Goal: Task Accomplishment & Management: Use online tool/utility

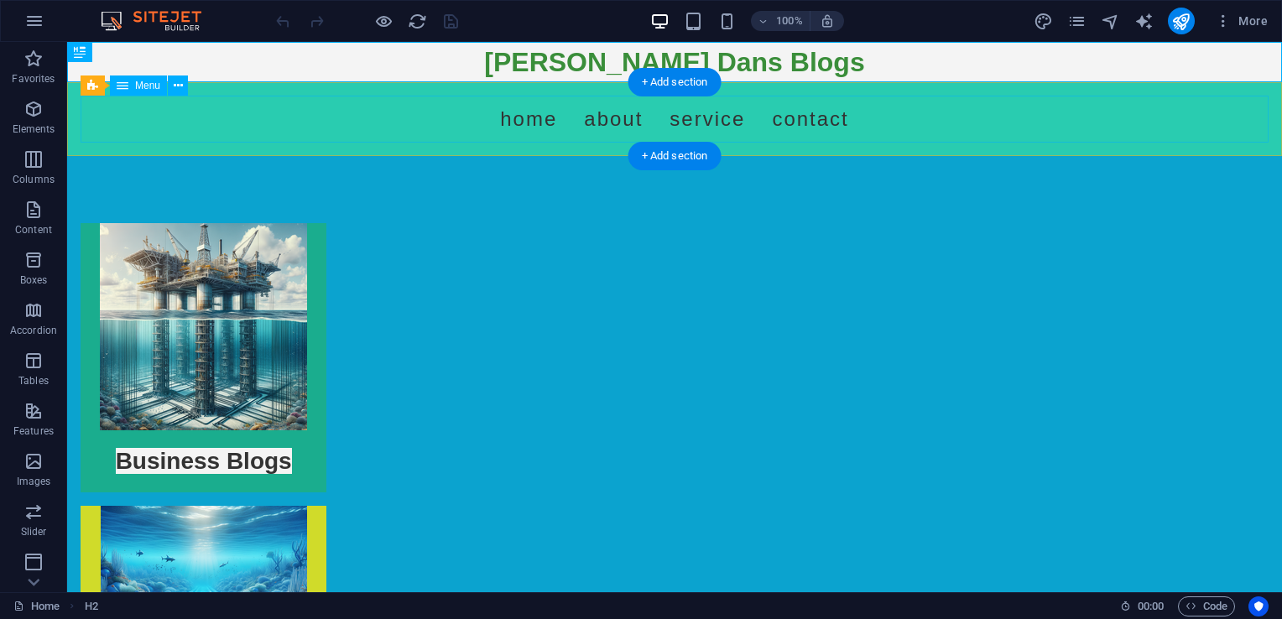
click at [459, 110] on nav "Home About Service Contact" at bounding box center [675, 119] width 1188 height 47
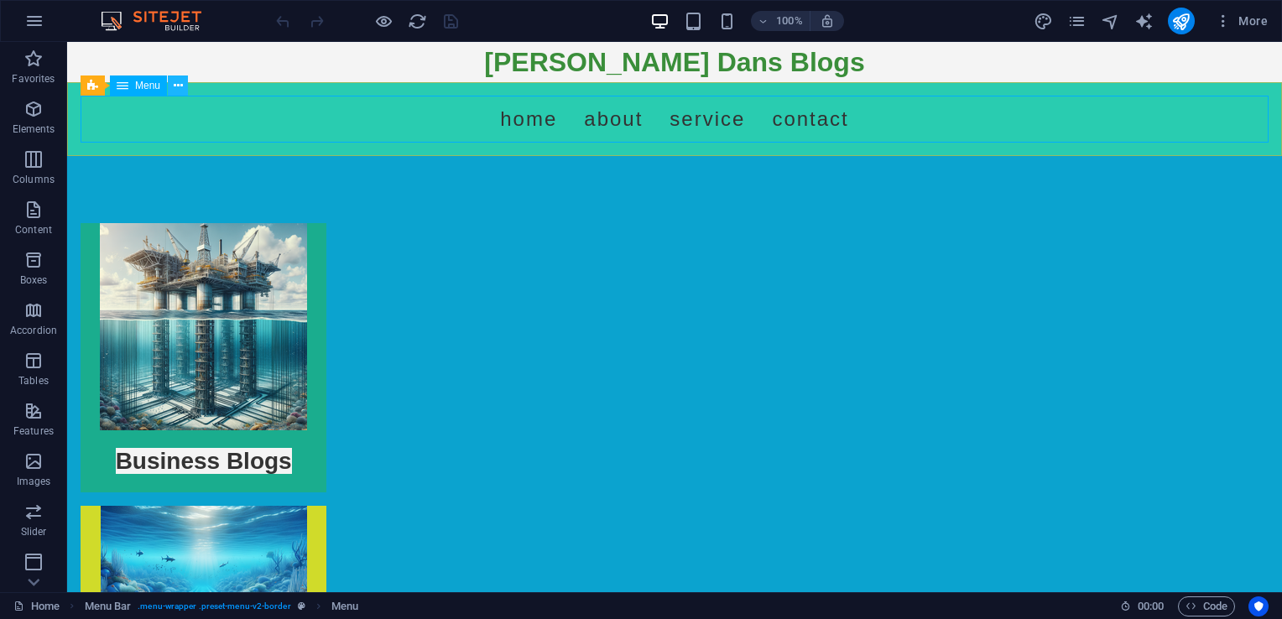
click at [168, 86] on button at bounding box center [178, 86] width 20 height 20
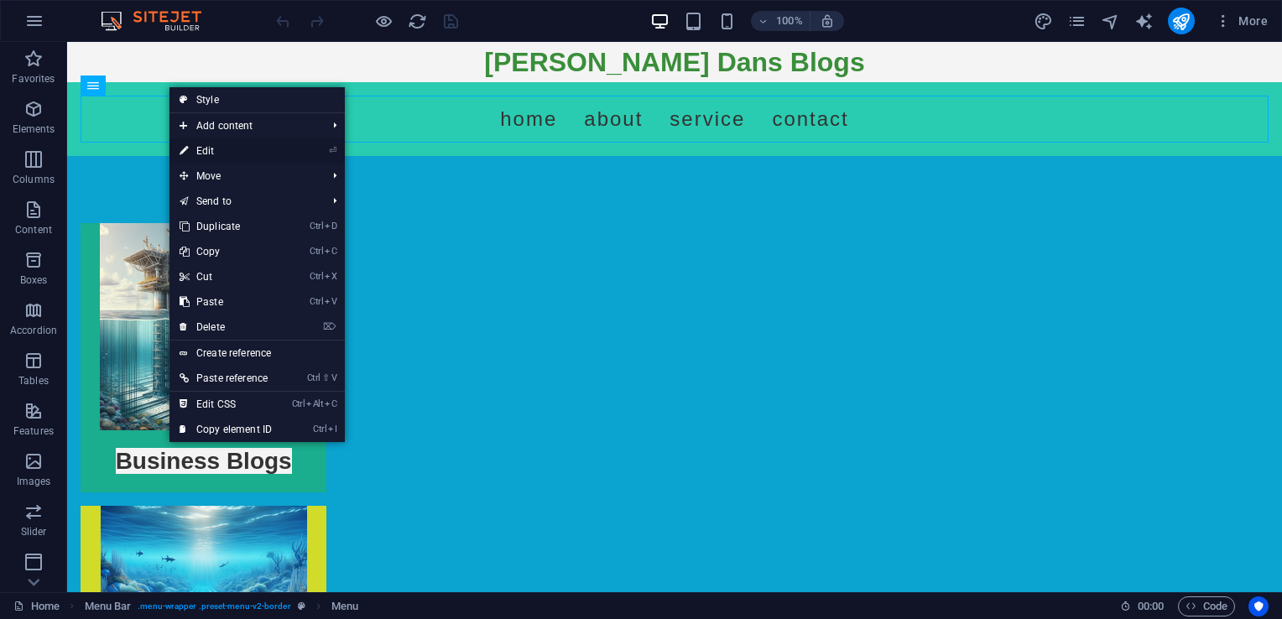
click at [214, 145] on link "⏎ Edit" at bounding box center [225, 150] width 112 height 25
select select
select select "3"
select select
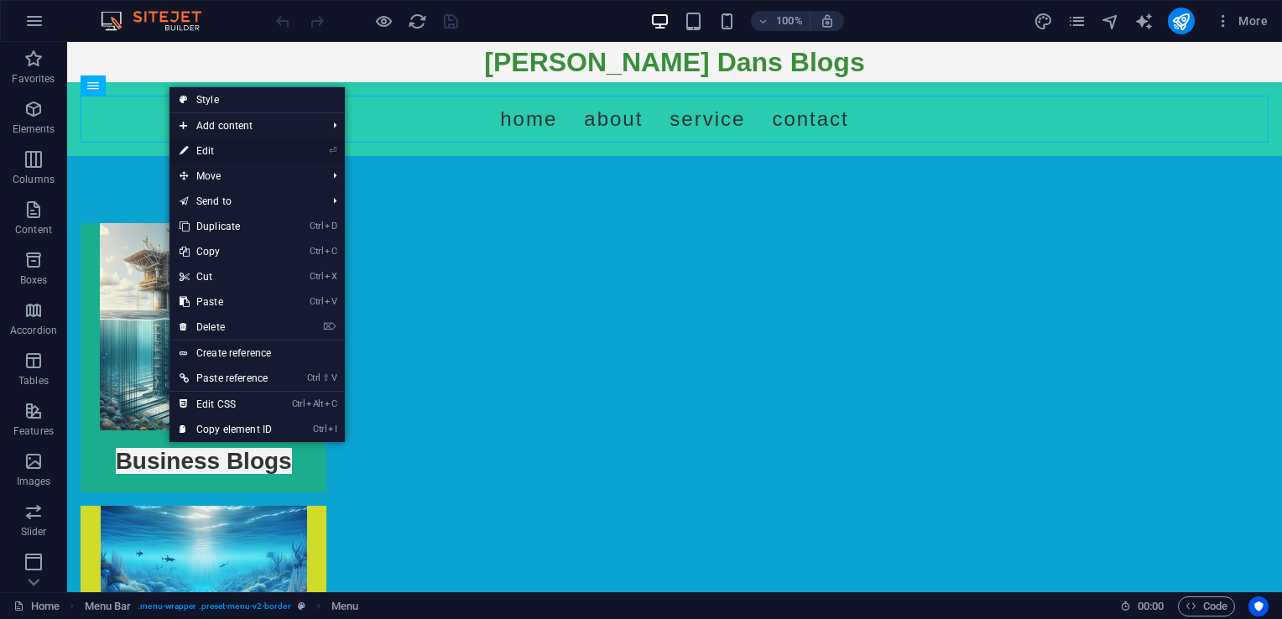
select select
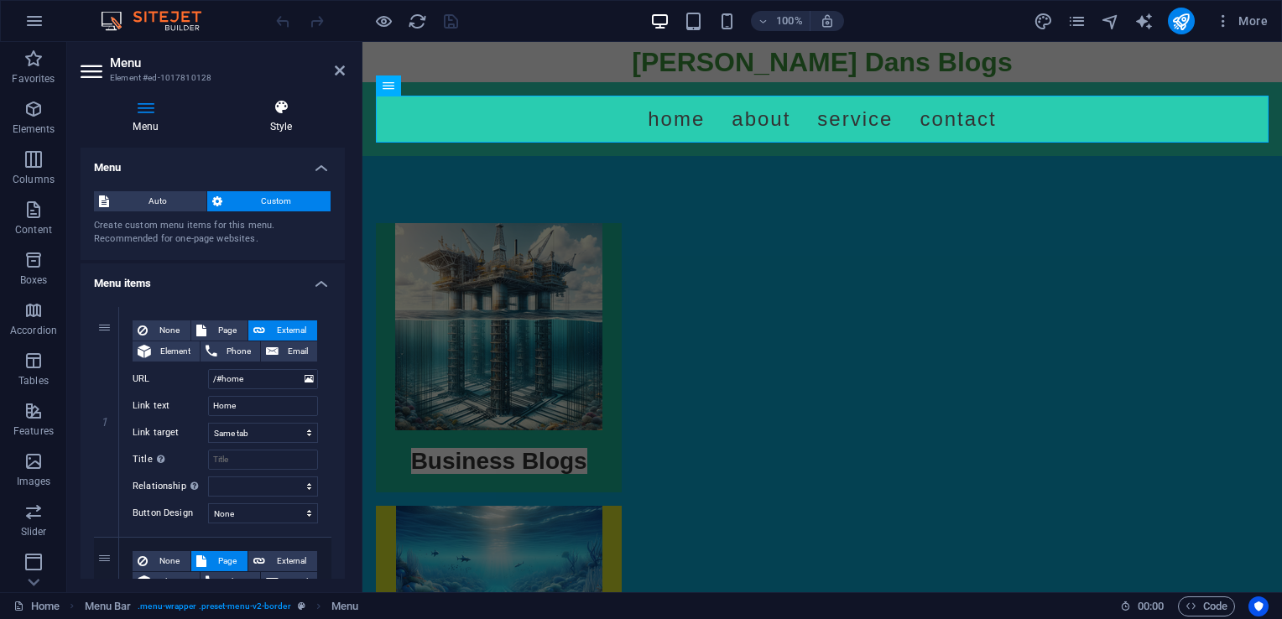
click at [281, 125] on h4 "Style" at bounding box center [281, 116] width 128 height 35
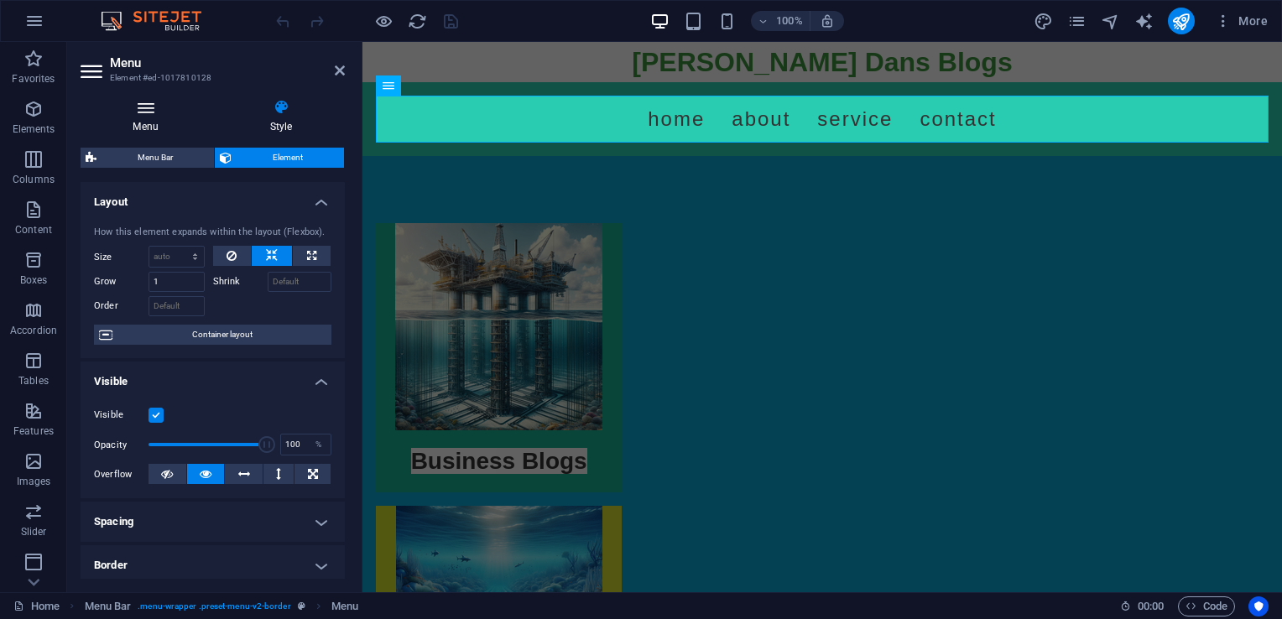
click at [171, 104] on icon at bounding box center [146, 107] width 130 height 17
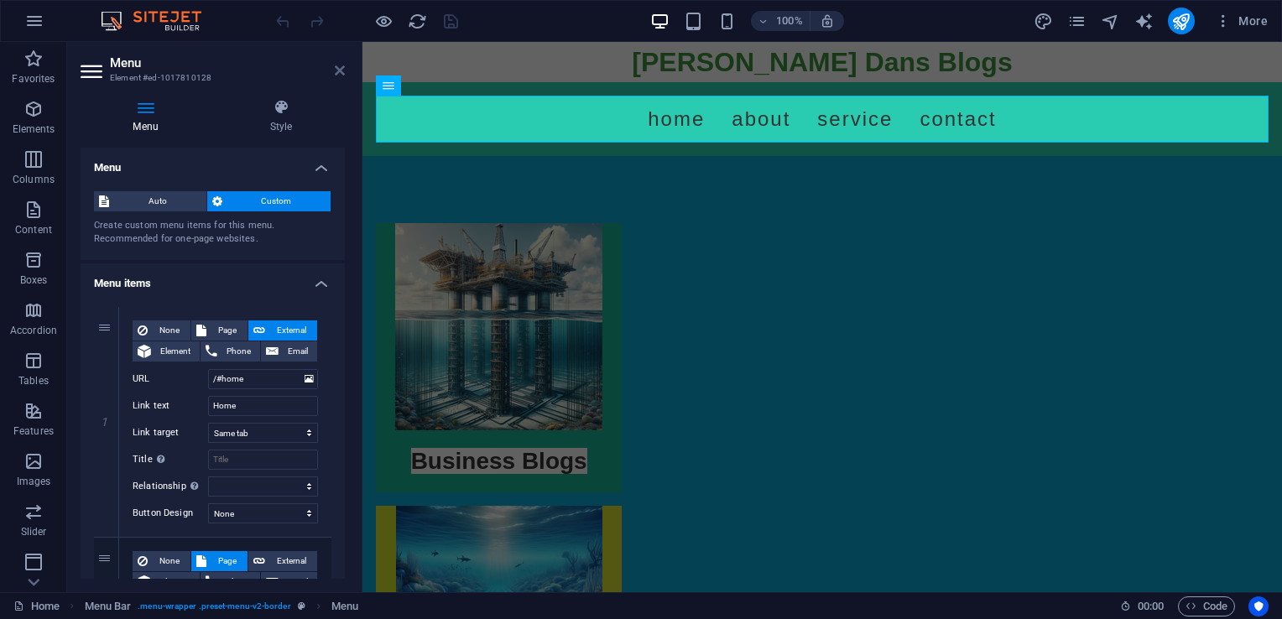
click at [339, 70] on icon at bounding box center [340, 70] width 10 height 13
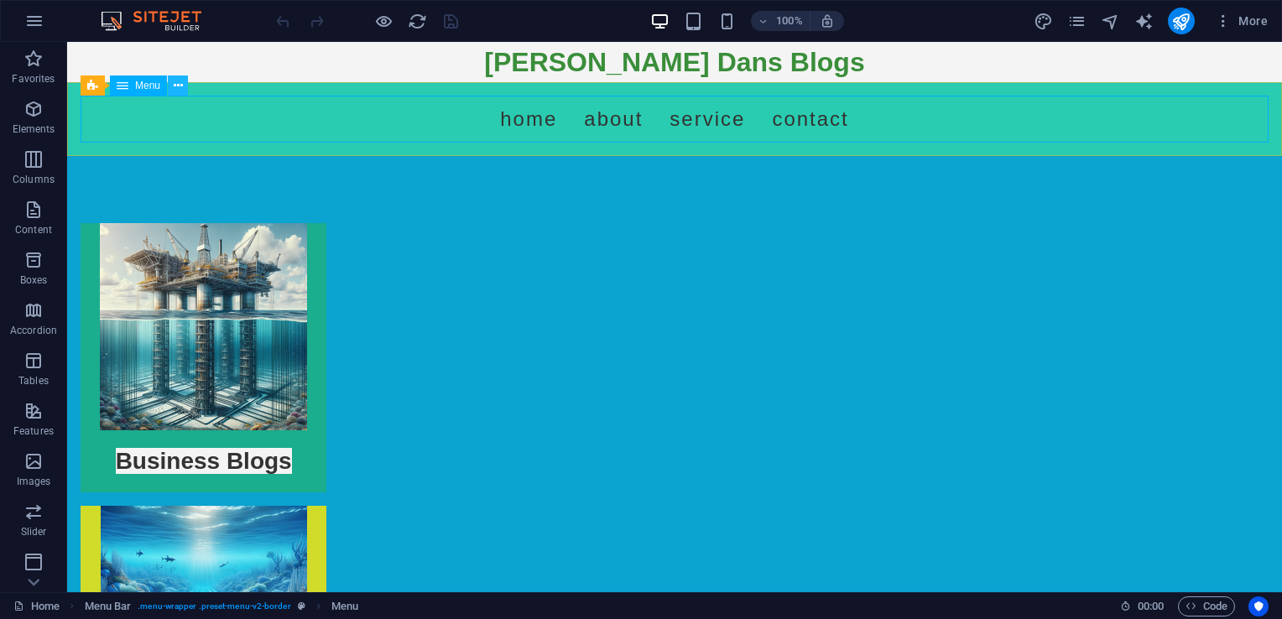
click at [180, 86] on icon at bounding box center [178, 86] width 9 height 18
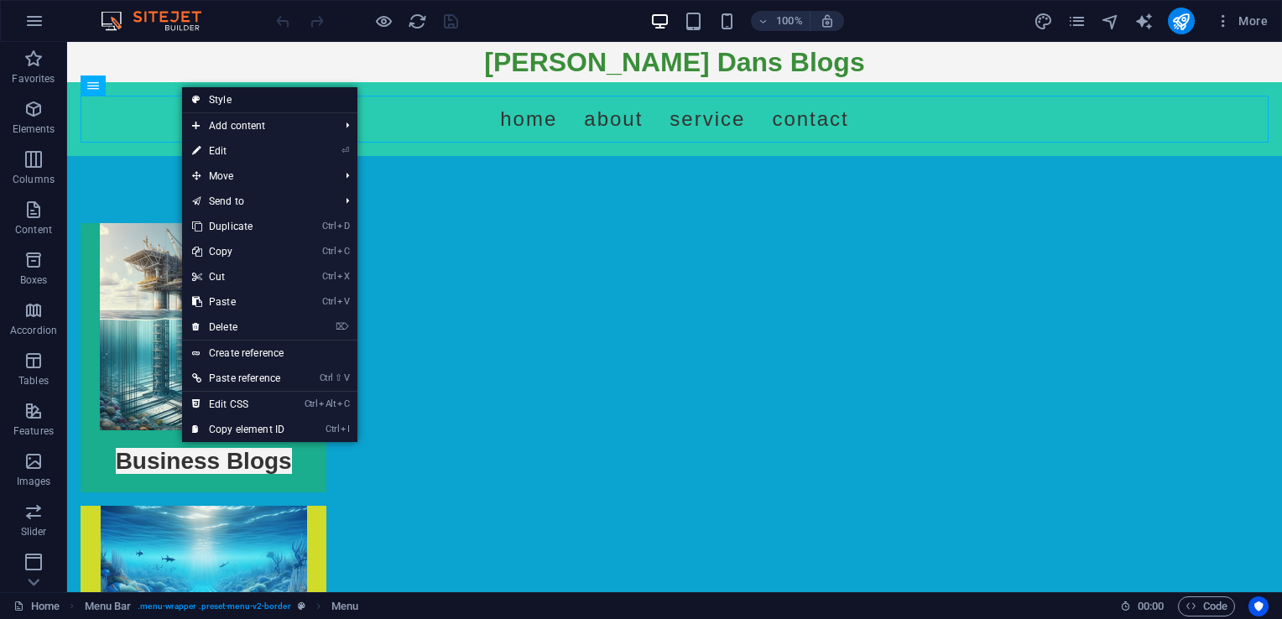
click at [215, 103] on link "Style" at bounding box center [269, 99] width 175 height 25
select select "rem"
select select "preset-menu-v2-border"
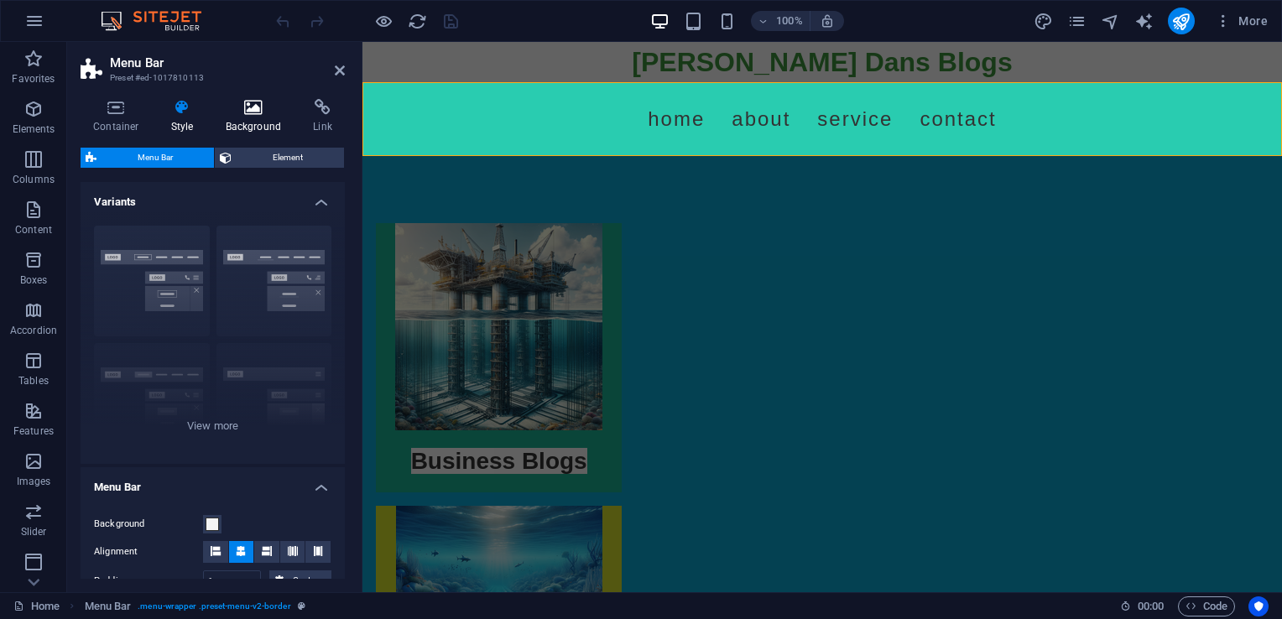
click at [246, 117] on h4 "Background" at bounding box center [257, 116] width 88 height 35
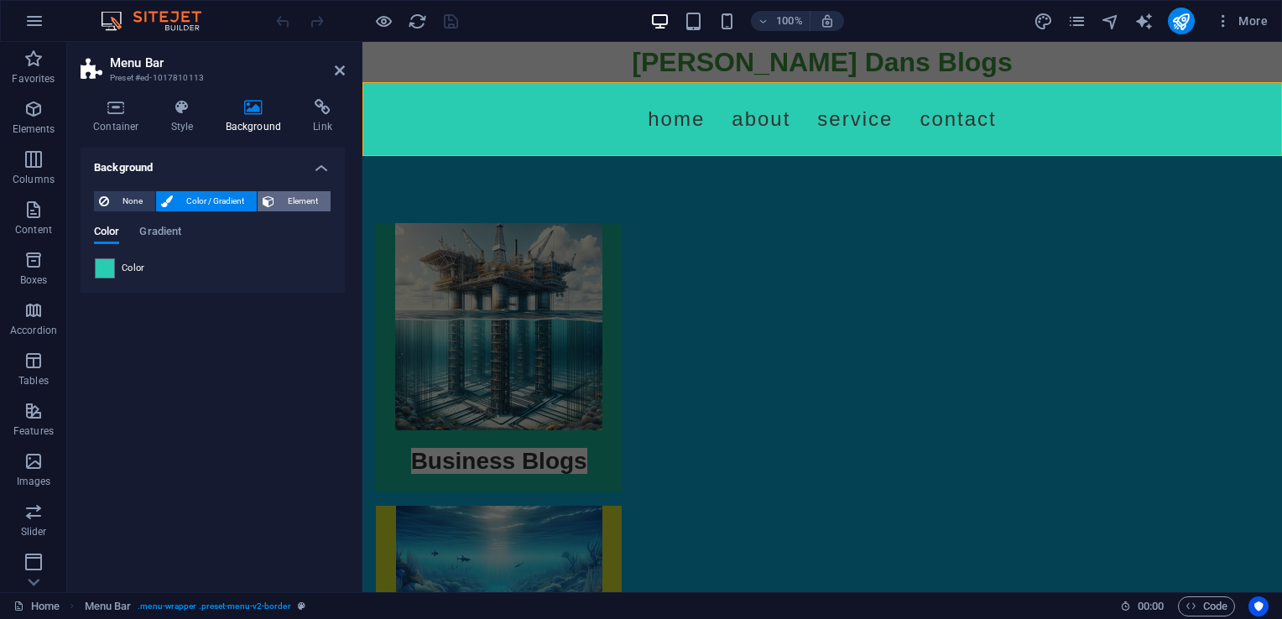
click at [272, 206] on icon at bounding box center [269, 201] width 12 height 20
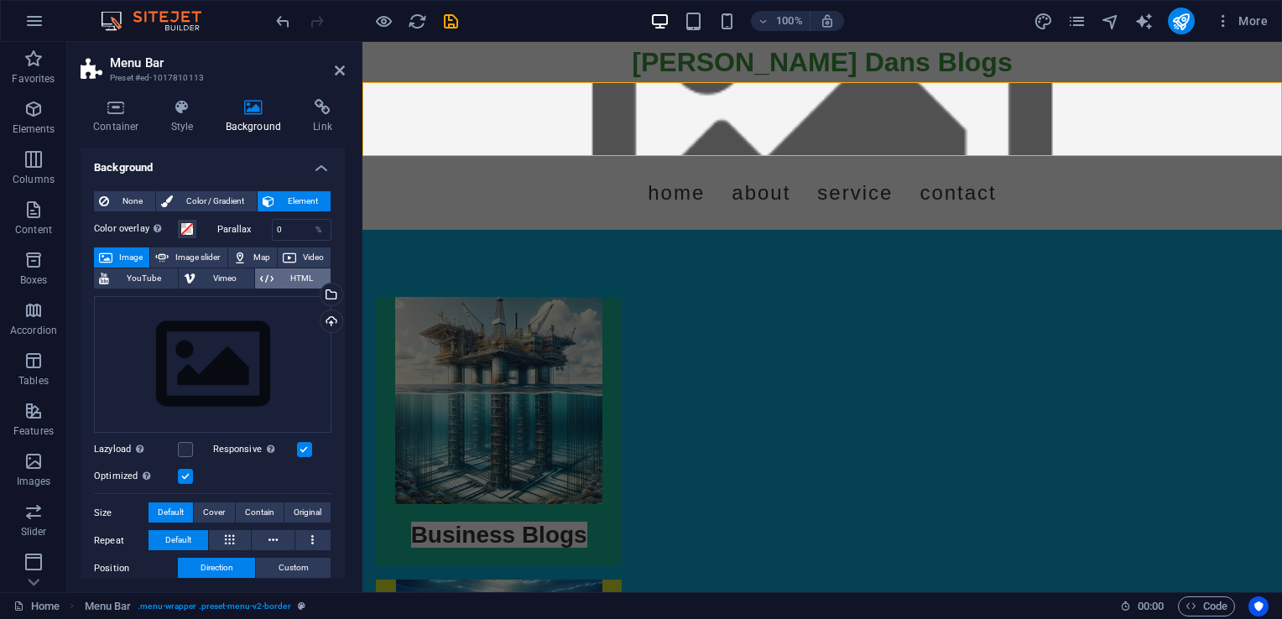
click at [296, 274] on span "HTML" at bounding box center [302, 278] width 47 height 20
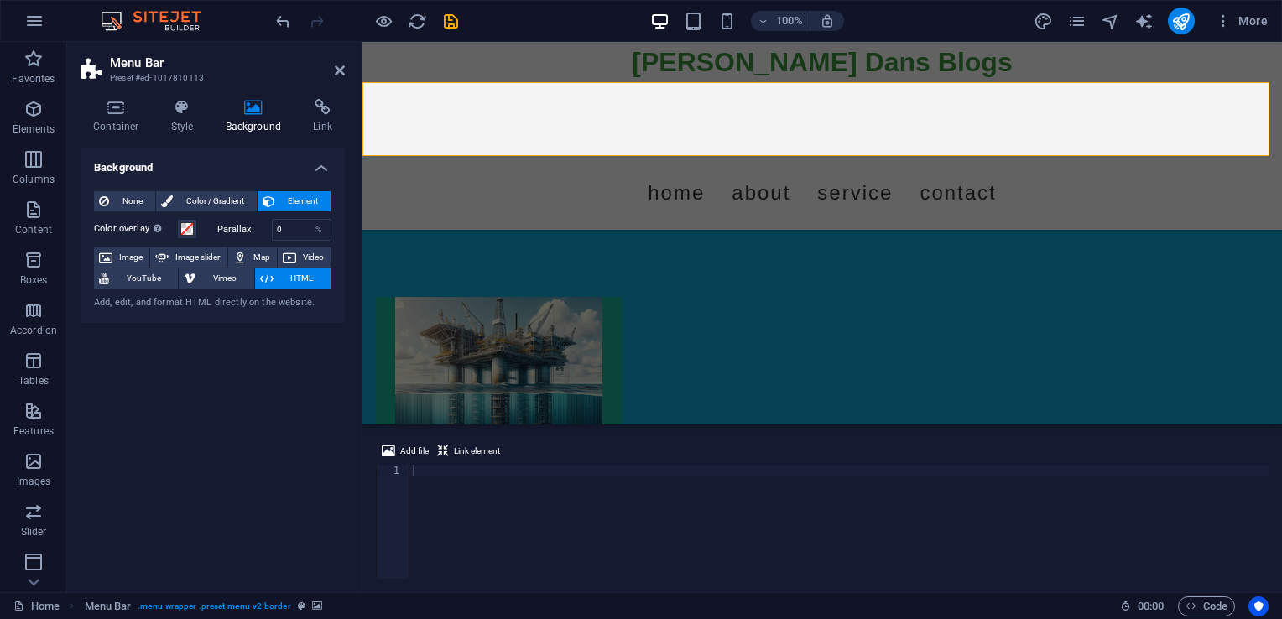
click at [421, 475] on div at bounding box center [838, 534] width 859 height 138
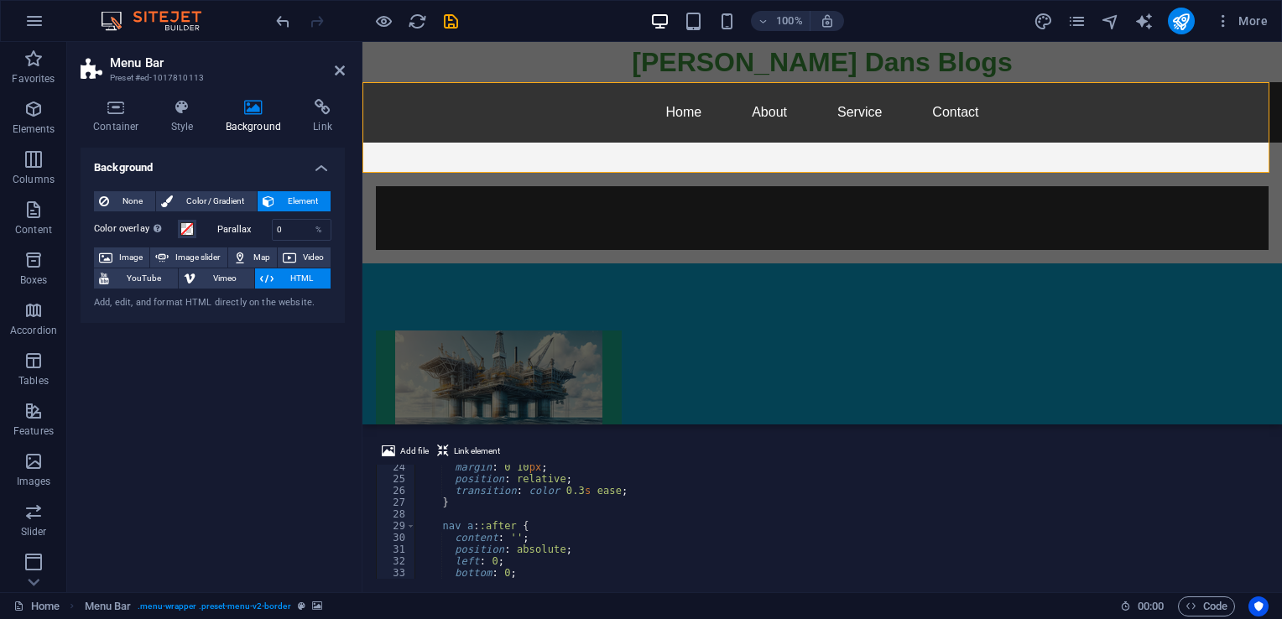
scroll to position [72, 0]
click at [335, 68] on icon at bounding box center [340, 70] width 10 height 13
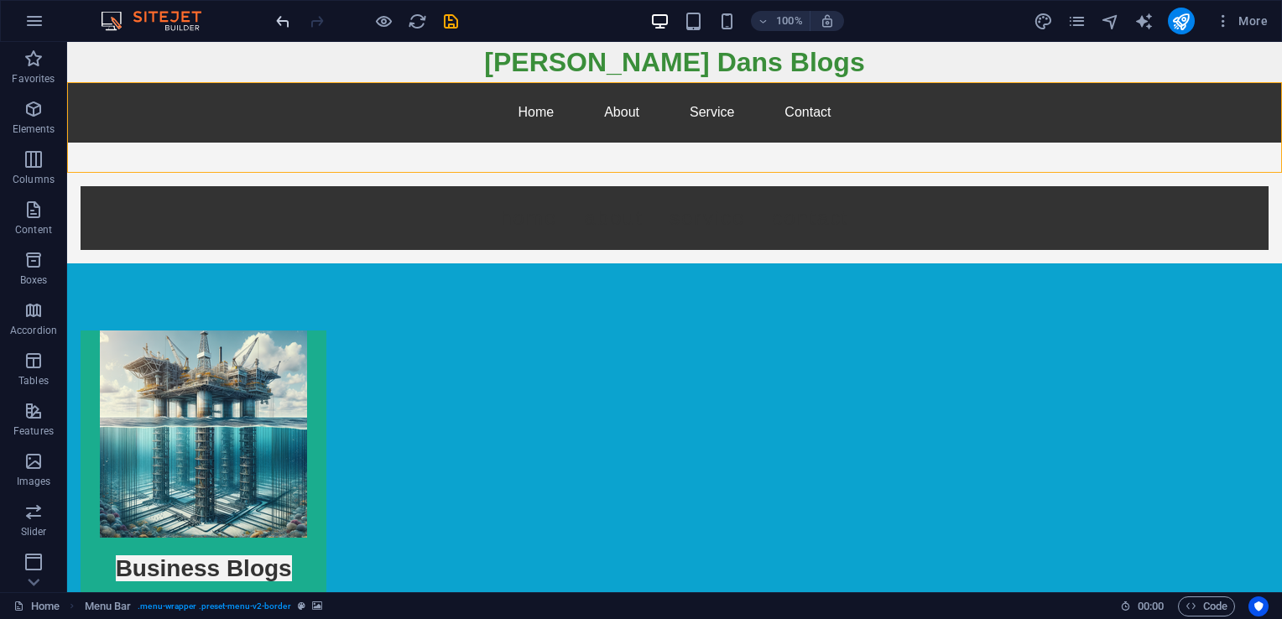
click at [282, 24] on icon "undo" at bounding box center [283, 21] width 19 height 19
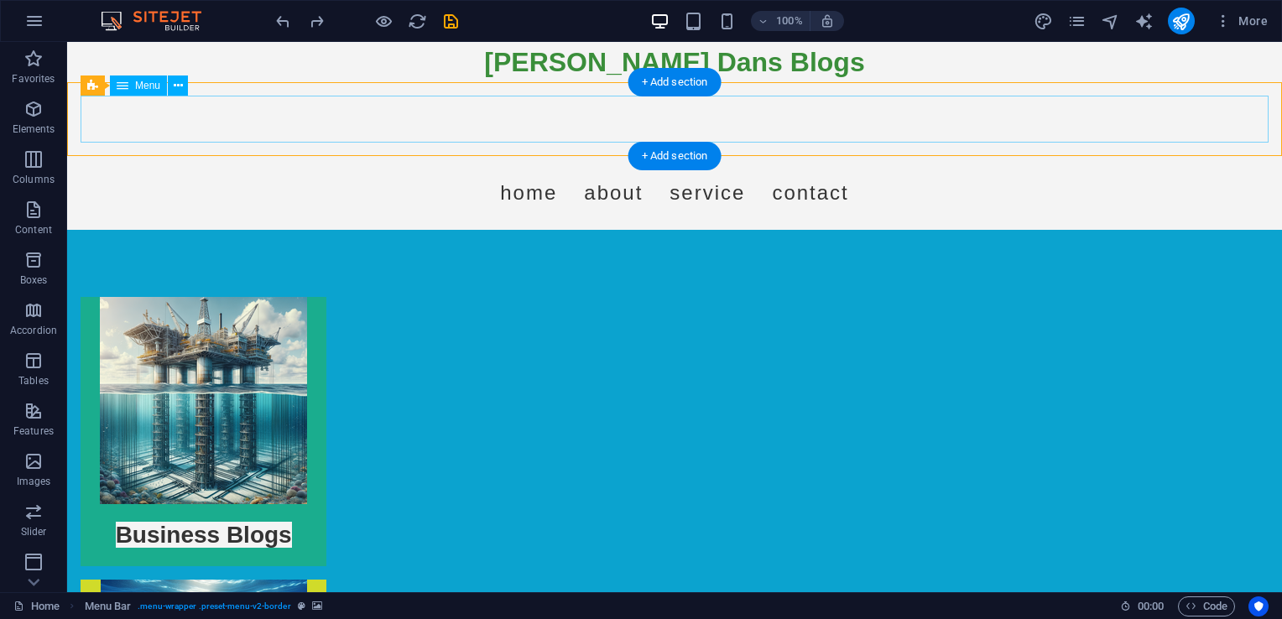
click at [532, 169] on nav "Home About Service Contact" at bounding box center [675, 192] width 1188 height 47
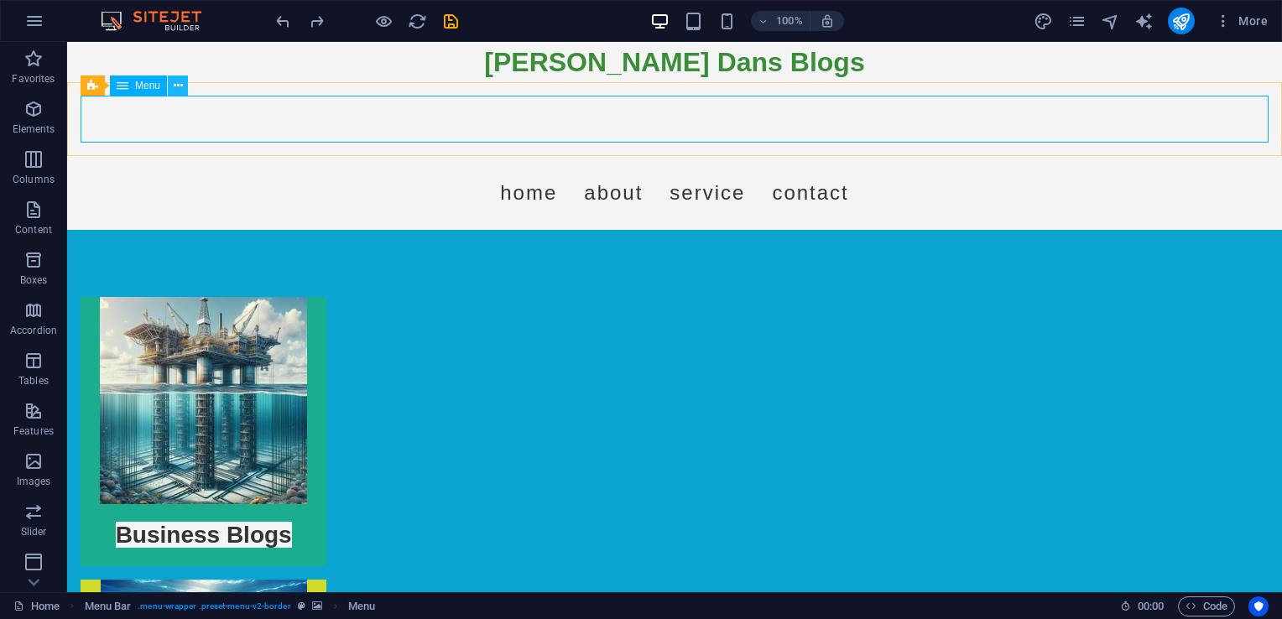
click at [178, 90] on icon at bounding box center [178, 86] width 9 height 18
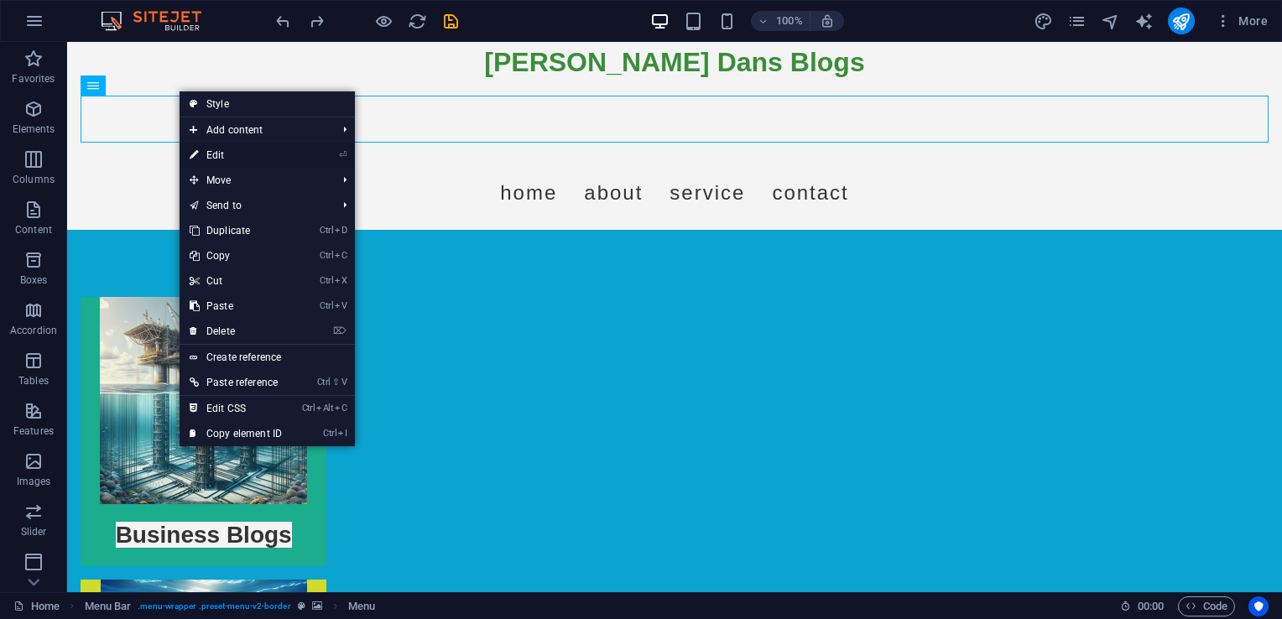
click at [223, 151] on link "⏎ Edit" at bounding box center [236, 155] width 112 height 25
select select
select select "3"
select select
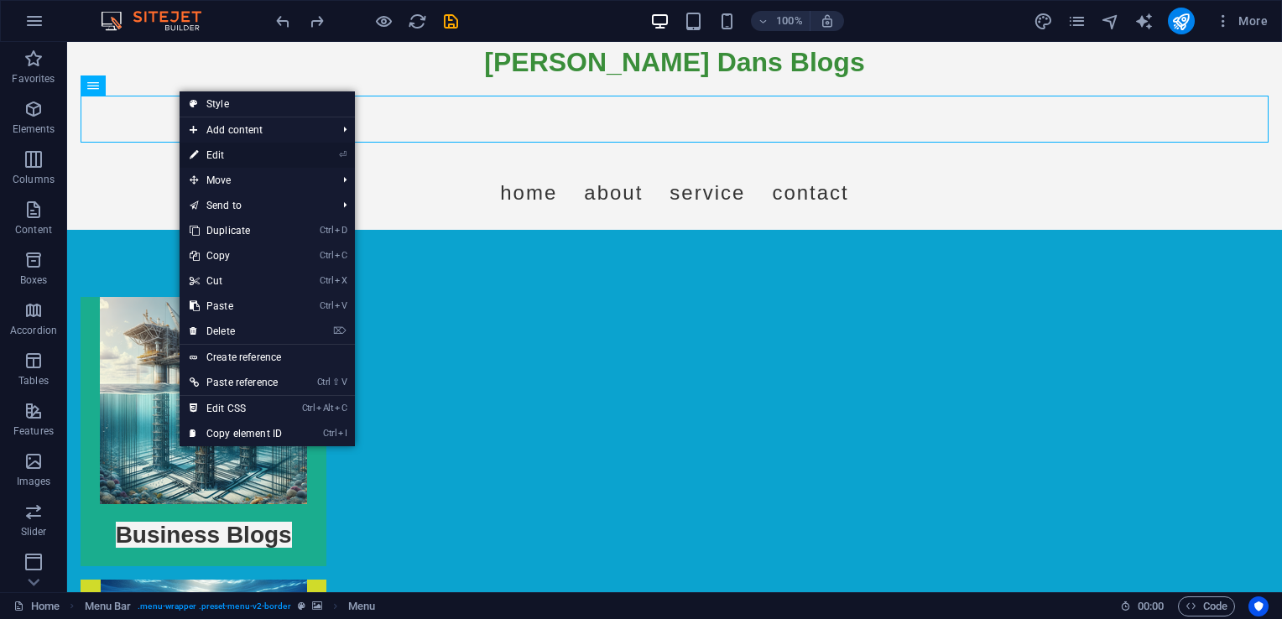
select select
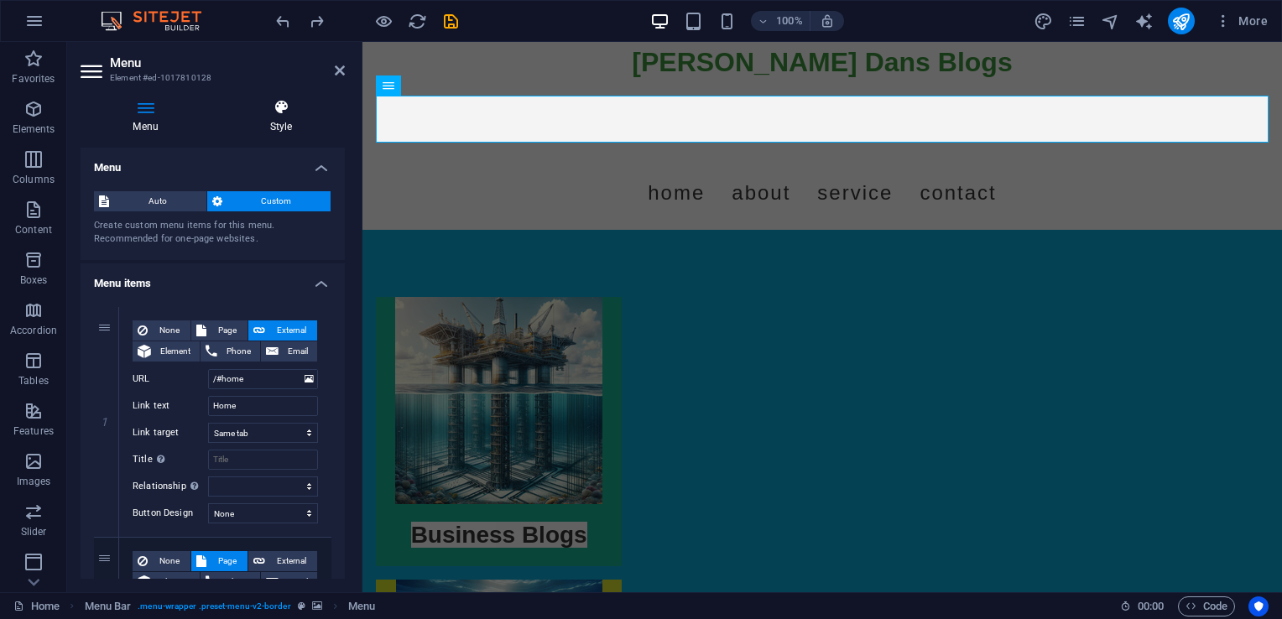
click at [261, 111] on icon at bounding box center [281, 107] width 128 height 17
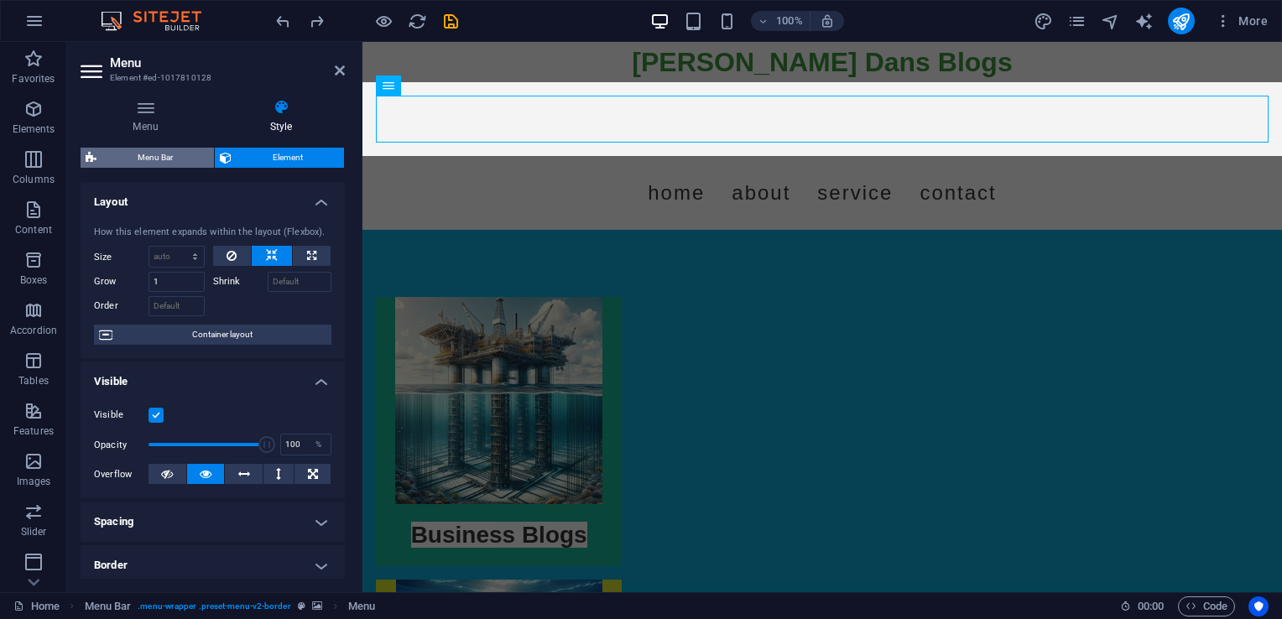
click at [184, 156] on span "Menu Bar" at bounding box center [155, 158] width 107 height 20
select select "rem"
select select "preset-menu-v2-border"
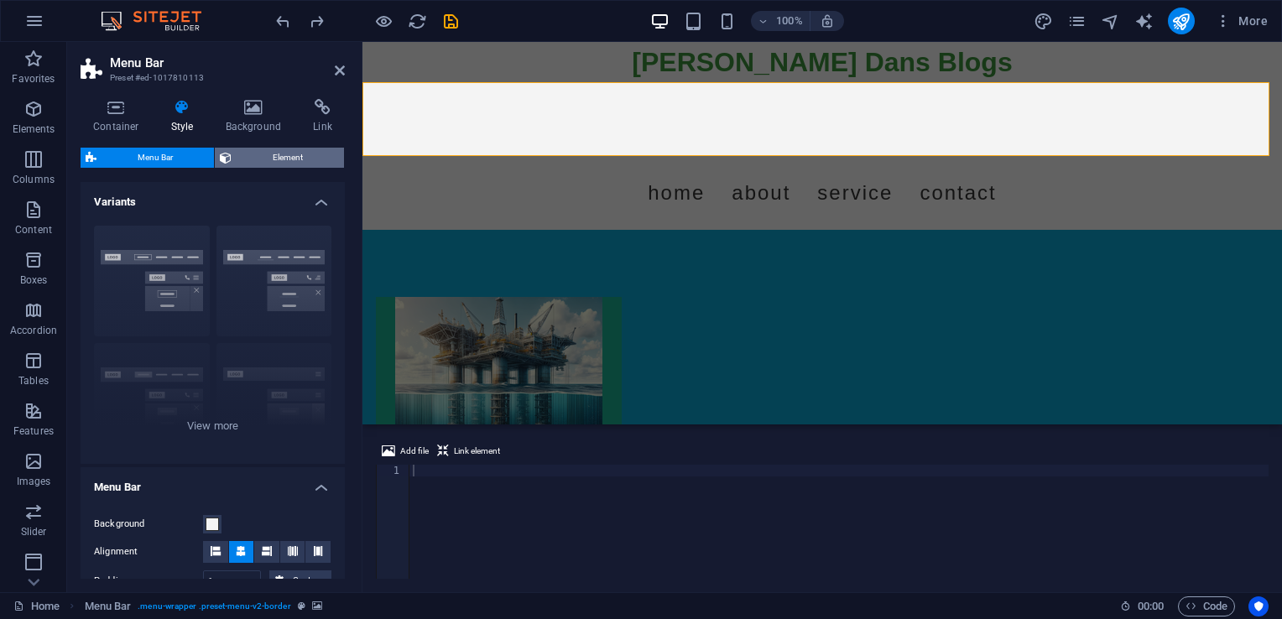
click at [229, 155] on icon at bounding box center [226, 158] width 12 height 20
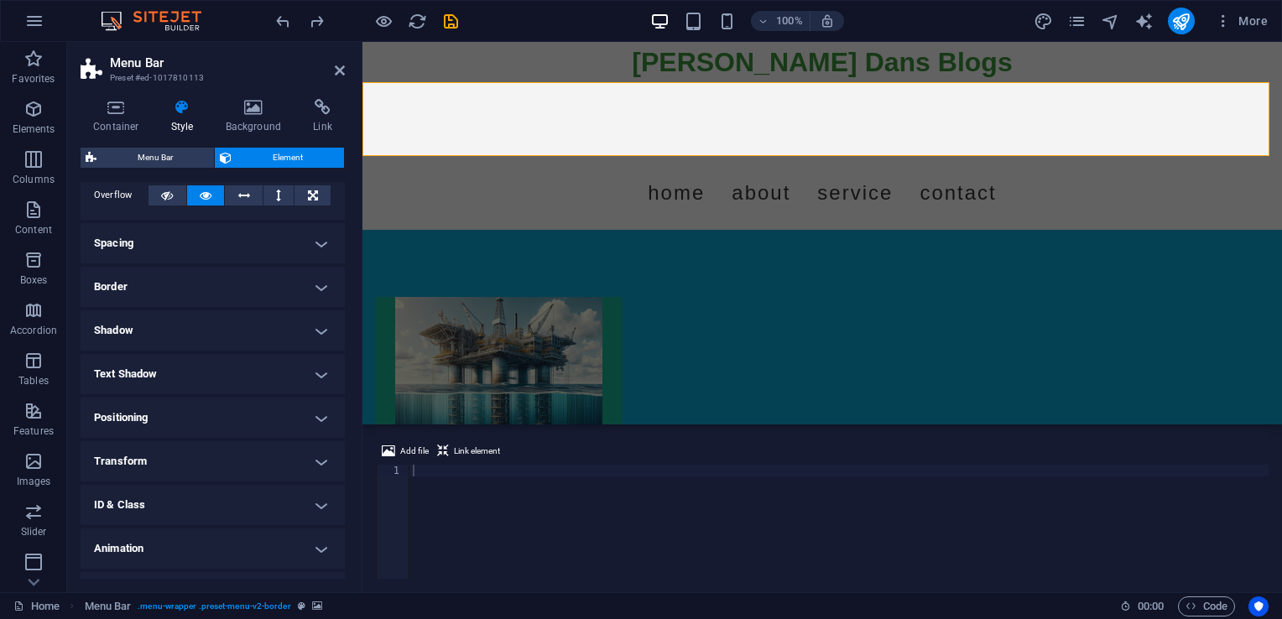
scroll to position [132, 0]
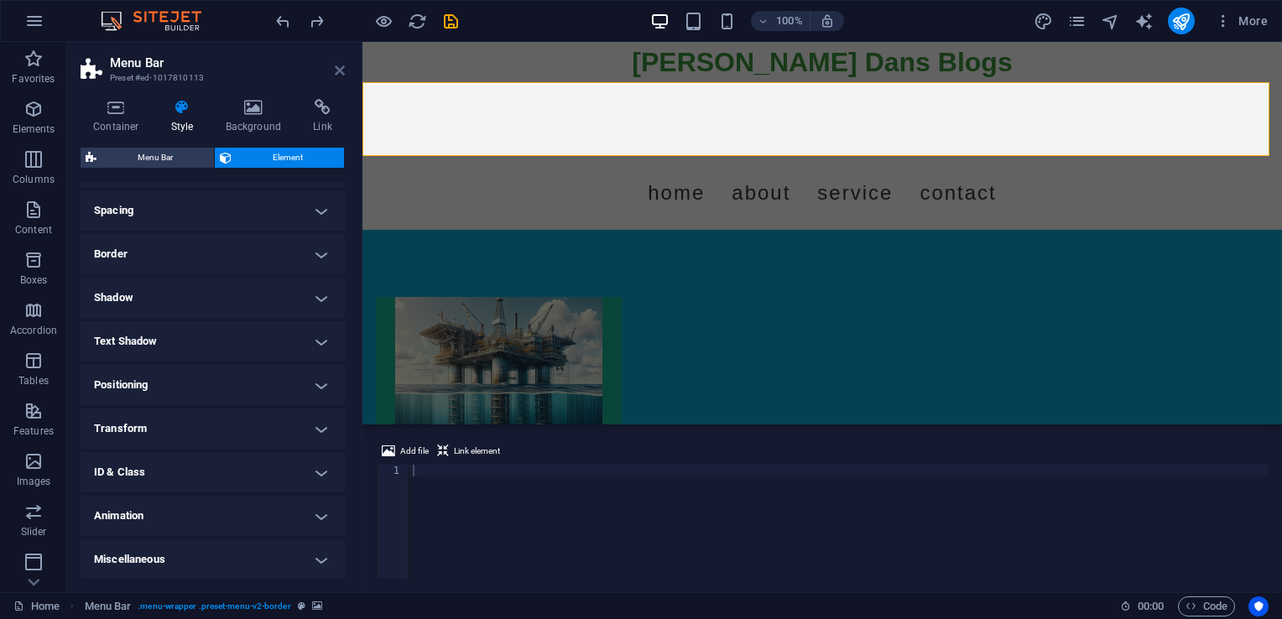
click at [342, 65] on icon at bounding box center [340, 70] width 10 height 13
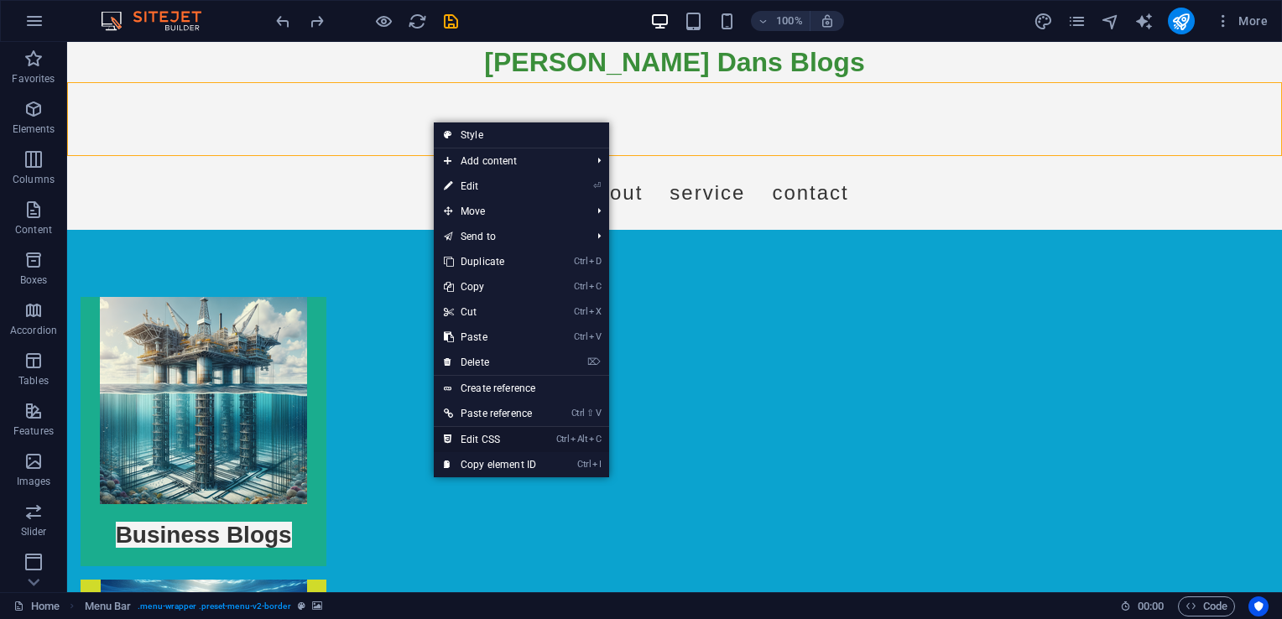
click at [524, 432] on link "Ctrl Alt C Edit CSS" at bounding box center [490, 439] width 112 height 25
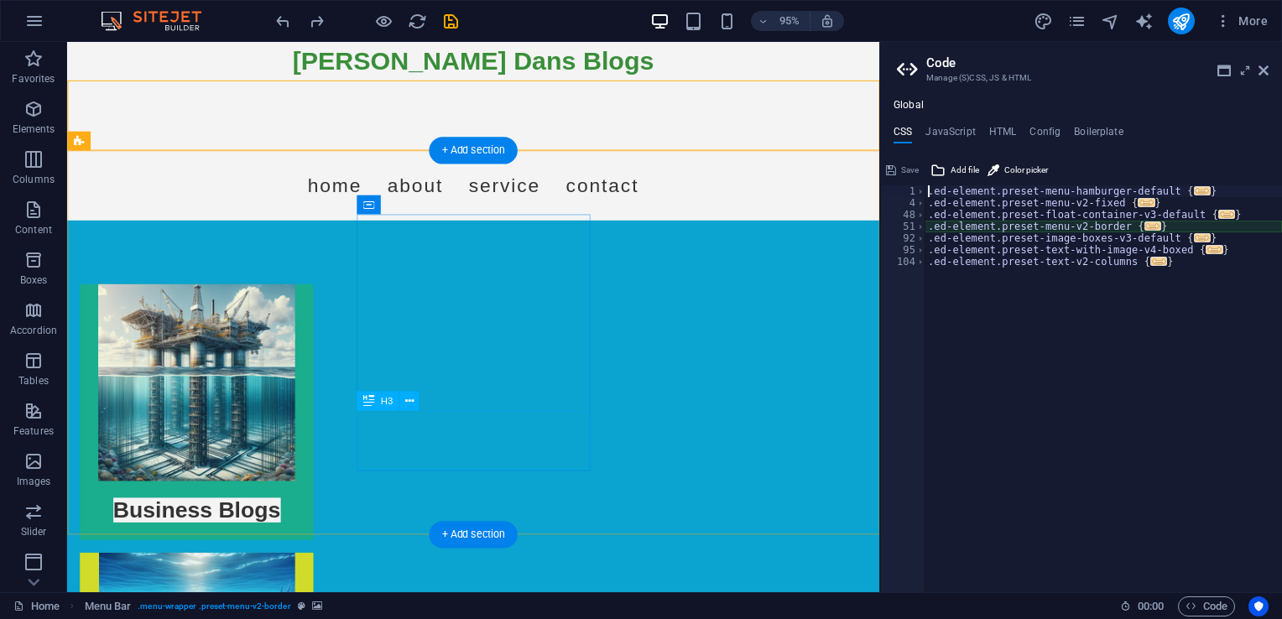
type textarea "@include menu-v2("
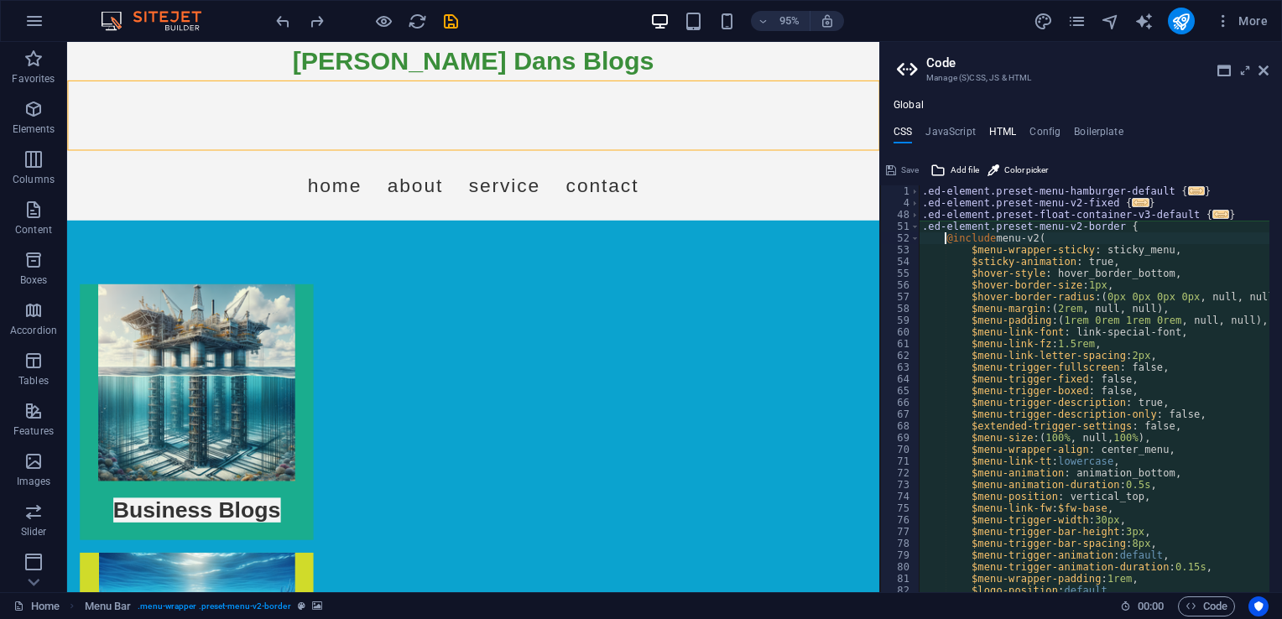
click at [1003, 133] on h4 "HTML" at bounding box center [1003, 135] width 28 height 18
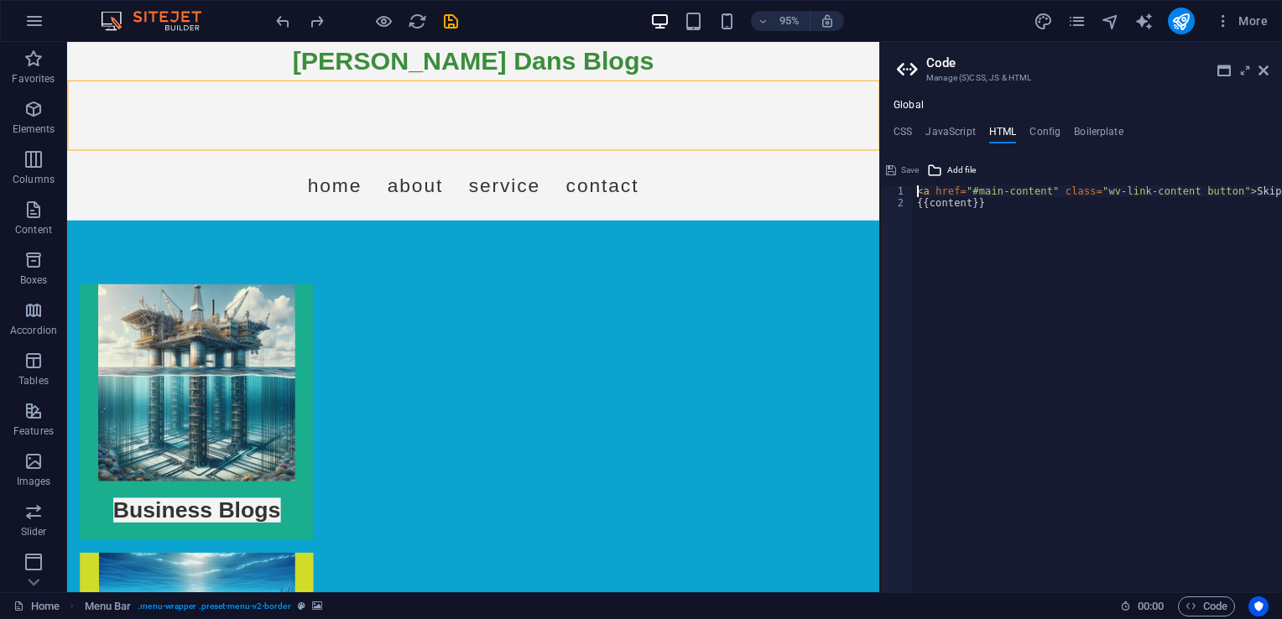
click at [941, 217] on div "< a href = "#main-content" class = "wv-link-content button" > Skip to main cont…" at bounding box center [1140, 394] width 453 height 419
paste textarea "<a href="#main-content" class="wv-link-content button">Skip to main content</a>"
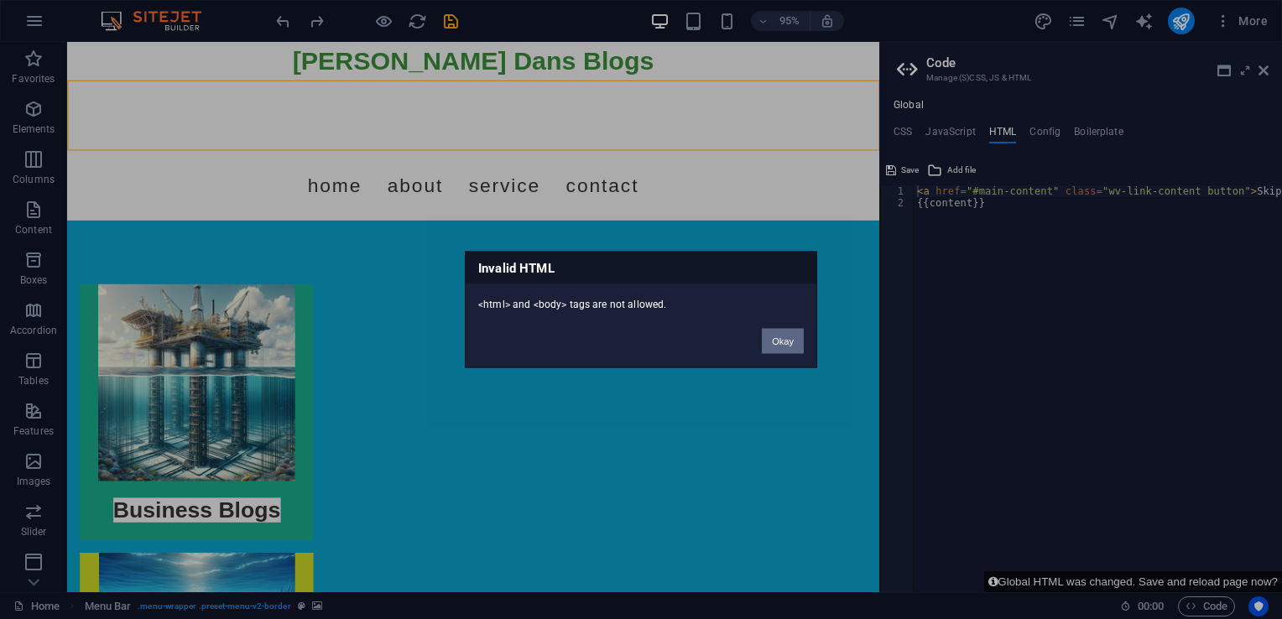
drag, startPoint x: 782, startPoint y: 340, endPoint x: 843, endPoint y: 281, distance: 84.9
click at [782, 340] on button "Okay" at bounding box center [783, 341] width 42 height 25
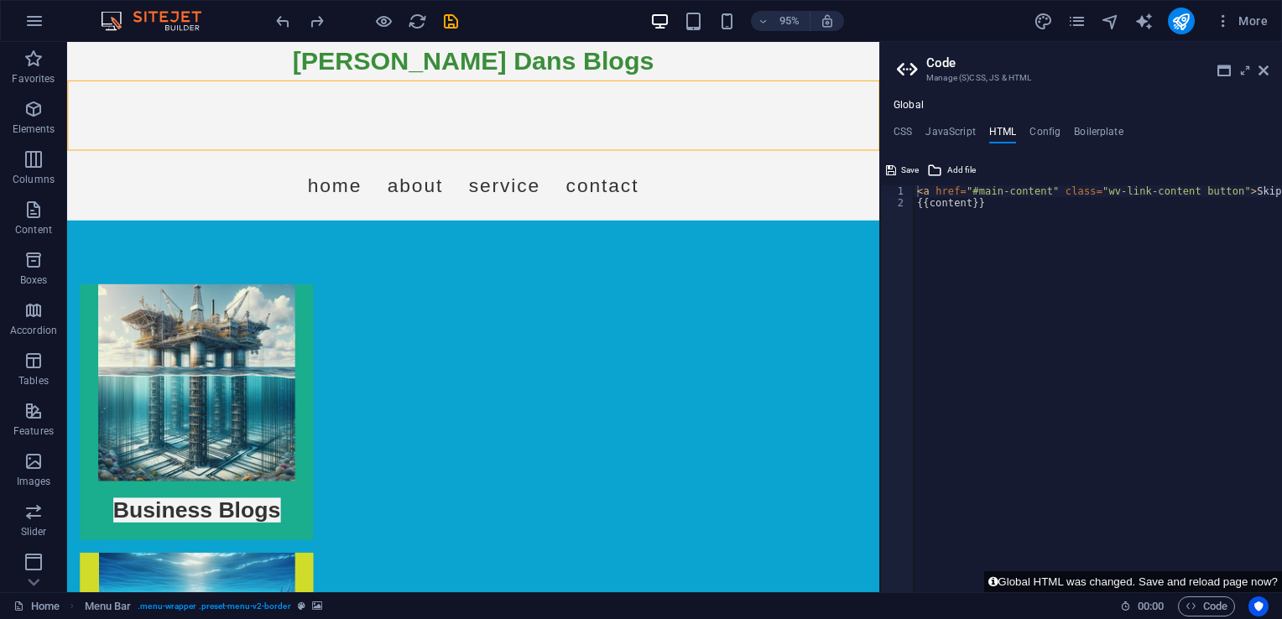
click at [987, 206] on div "< a href = "#main-content" class = "wv-link-content button" > Skip to main cont…" at bounding box center [1140, 394] width 453 height 419
paste textarea "<a href="#main-content" class="wv-link-content button">Skip to main content</a>"
type textarea "<a href="#main-content" class="wv-link-content button">Skip to main content</a>"
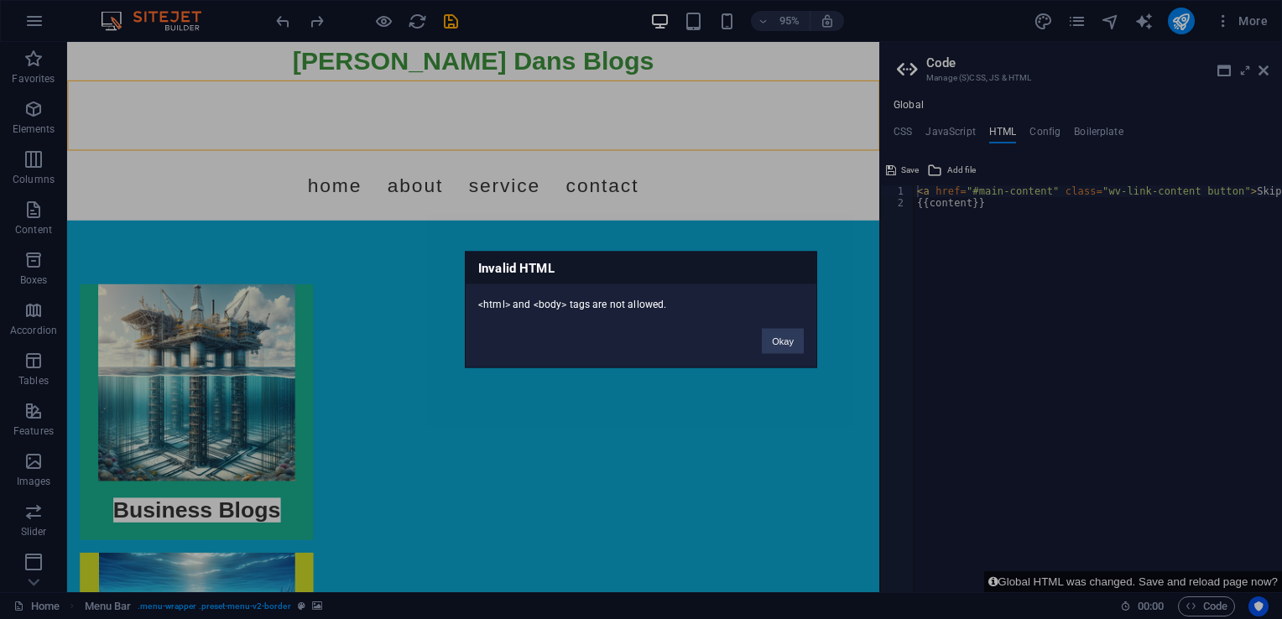
drag, startPoint x: 802, startPoint y: 324, endPoint x: 810, endPoint y: 327, distance: 9.0
click at [809, 324] on div "Okay" at bounding box center [782, 333] width 67 height 43
click at [801, 337] on button "Okay" at bounding box center [783, 341] width 42 height 25
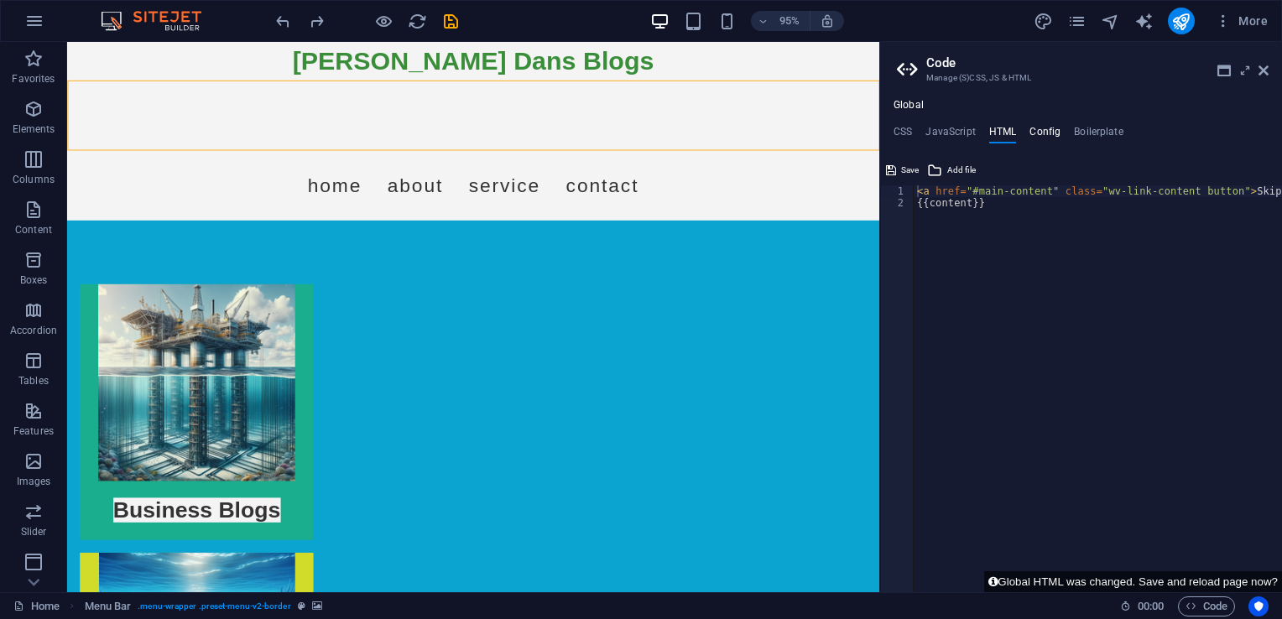
click at [1054, 136] on h4 "Config" at bounding box center [1044, 135] width 31 height 18
type textarea "$color-background: #f4f4f4;"
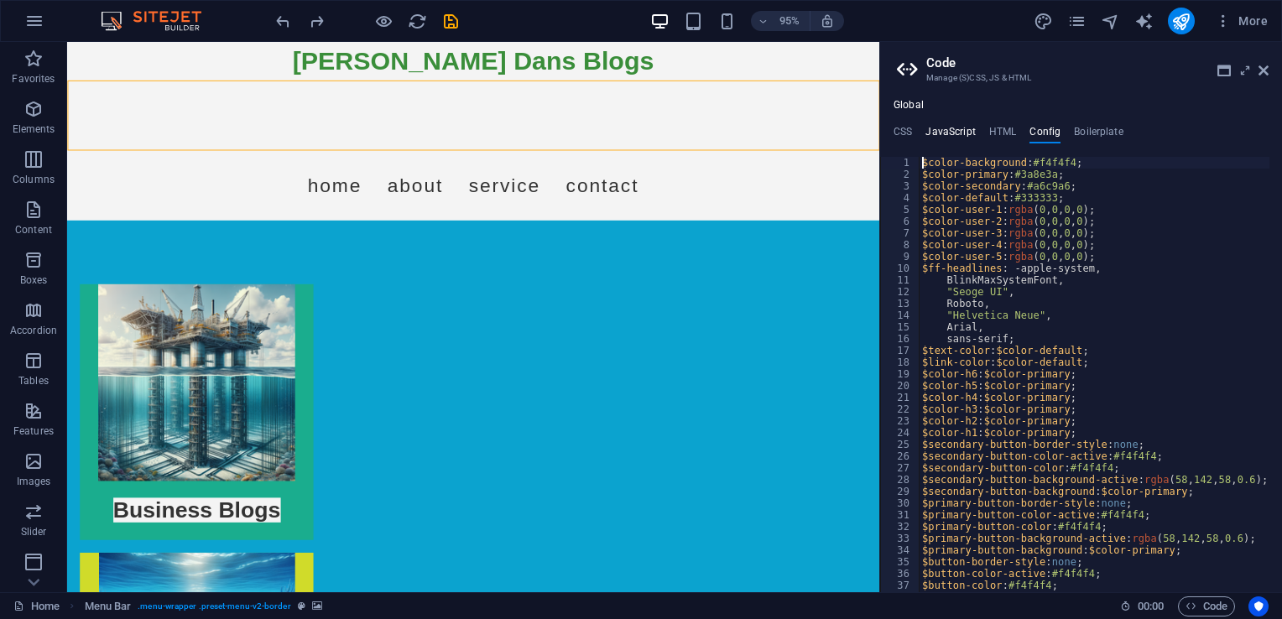
click at [964, 132] on h4 "JavaScript" at bounding box center [950, 135] width 50 height 18
type textarea "/* JS for preset "Menu Hamburger" */"
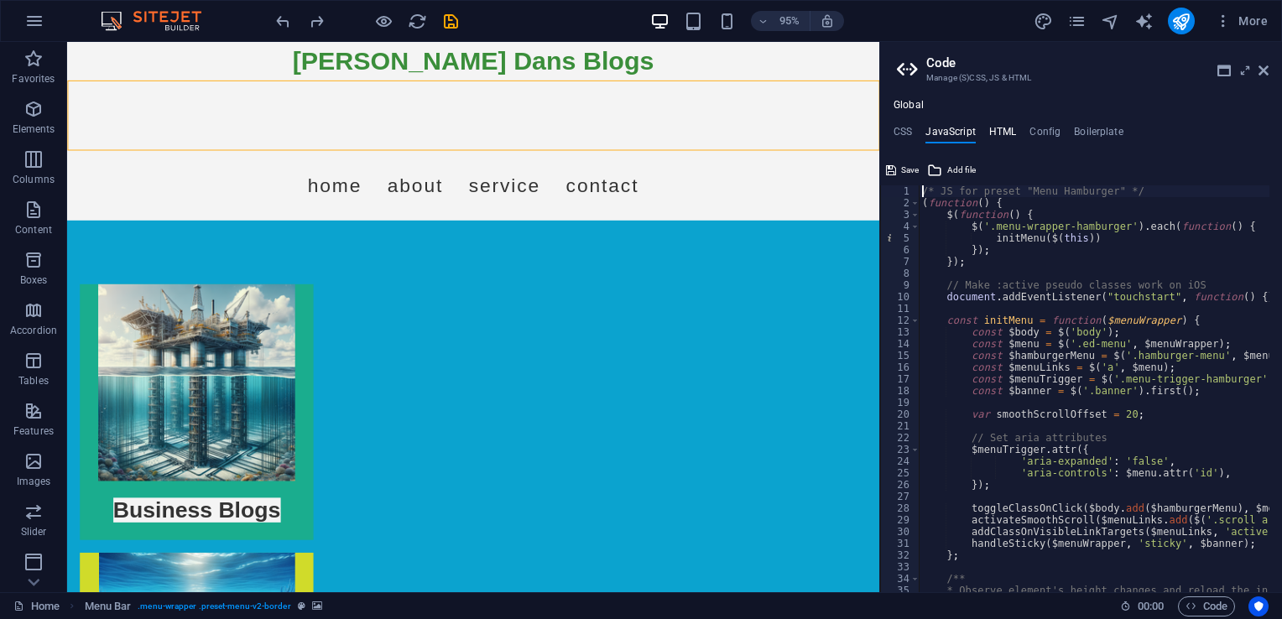
click at [998, 128] on h4 "HTML" at bounding box center [1003, 135] width 28 height 18
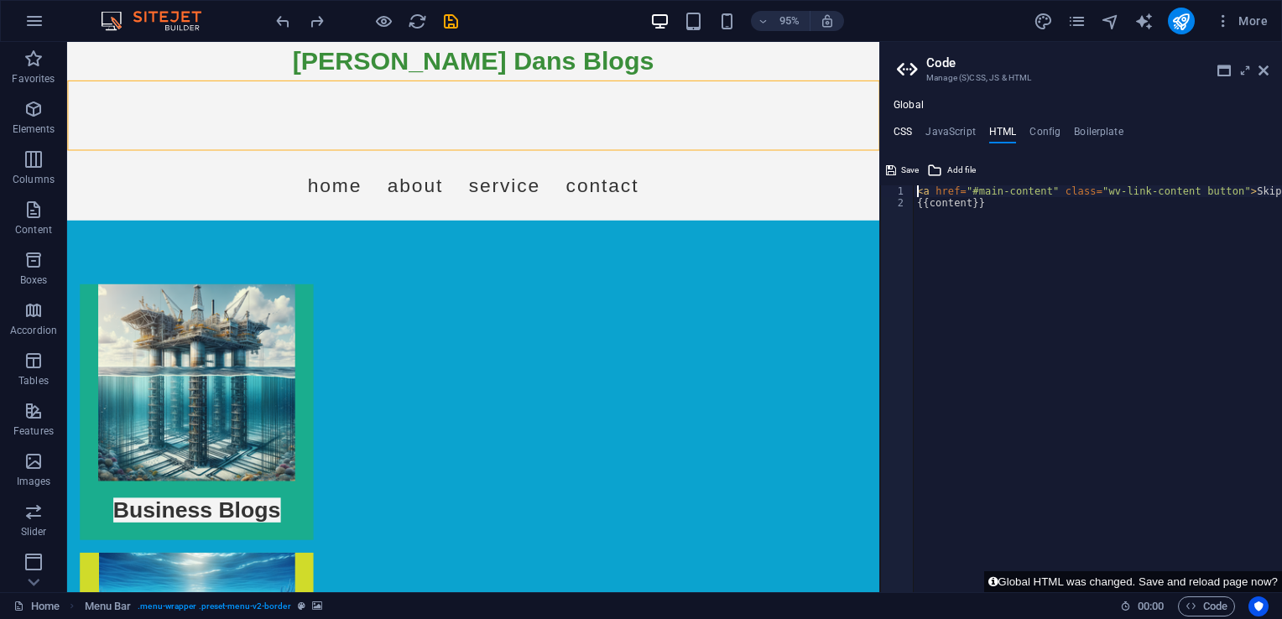
click at [909, 128] on h4 "CSS" at bounding box center [903, 135] width 18 height 18
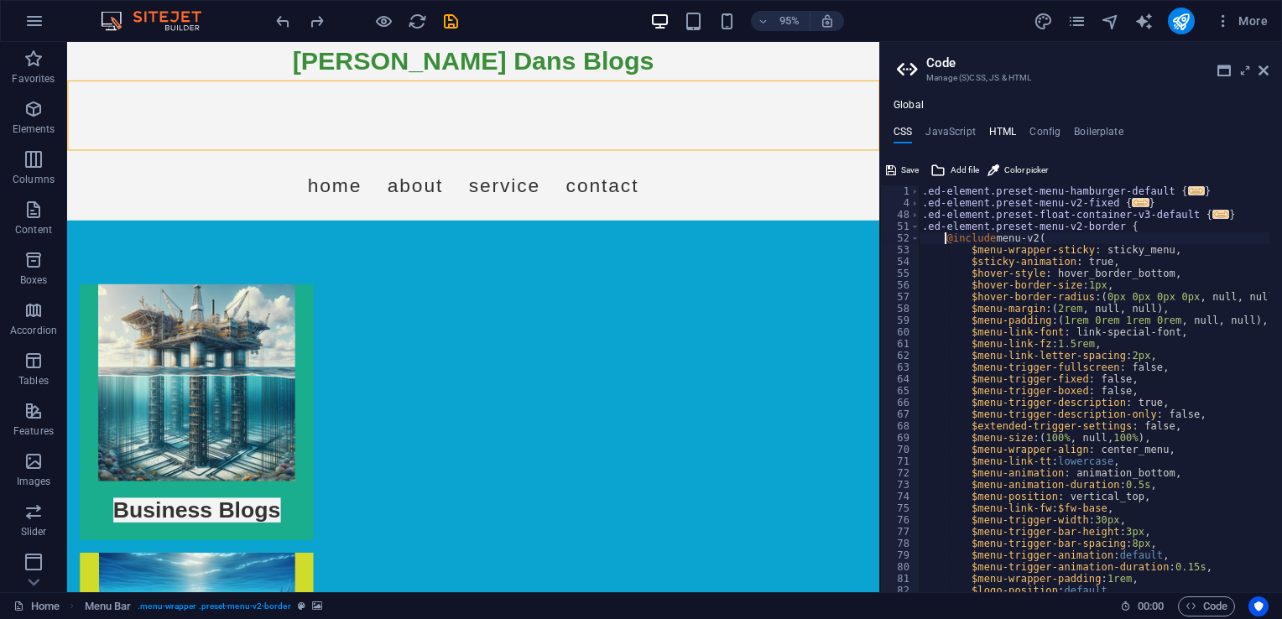
click at [1010, 127] on h4 "HTML" at bounding box center [1003, 135] width 28 height 18
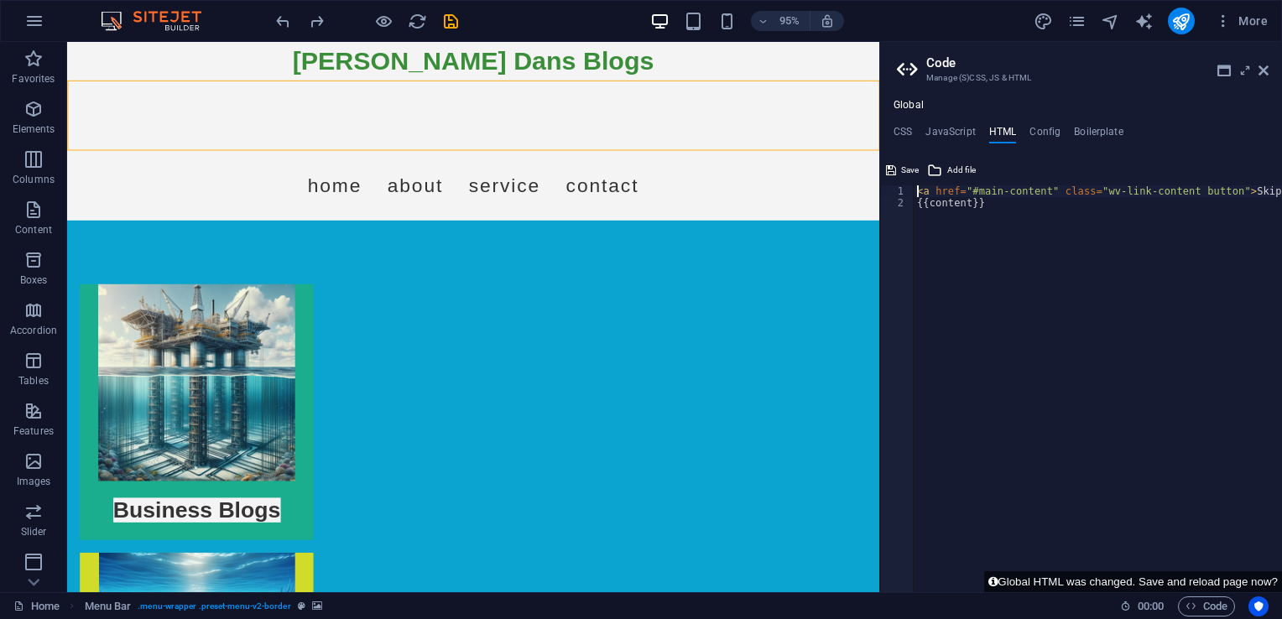
click at [983, 203] on div "< a href = "#main-content" class = "wv-link-content button" > Skip to main cont…" at bounding box center [1140, 394] width 453 height 419
type textarea "{{content}}"
paste textarea "<a href="#main-content" class="wv-link-content button">Skip to main content</a>"
type textarea "<a href="#main-content" class="wv-link-content button">Skip to main content</a>"
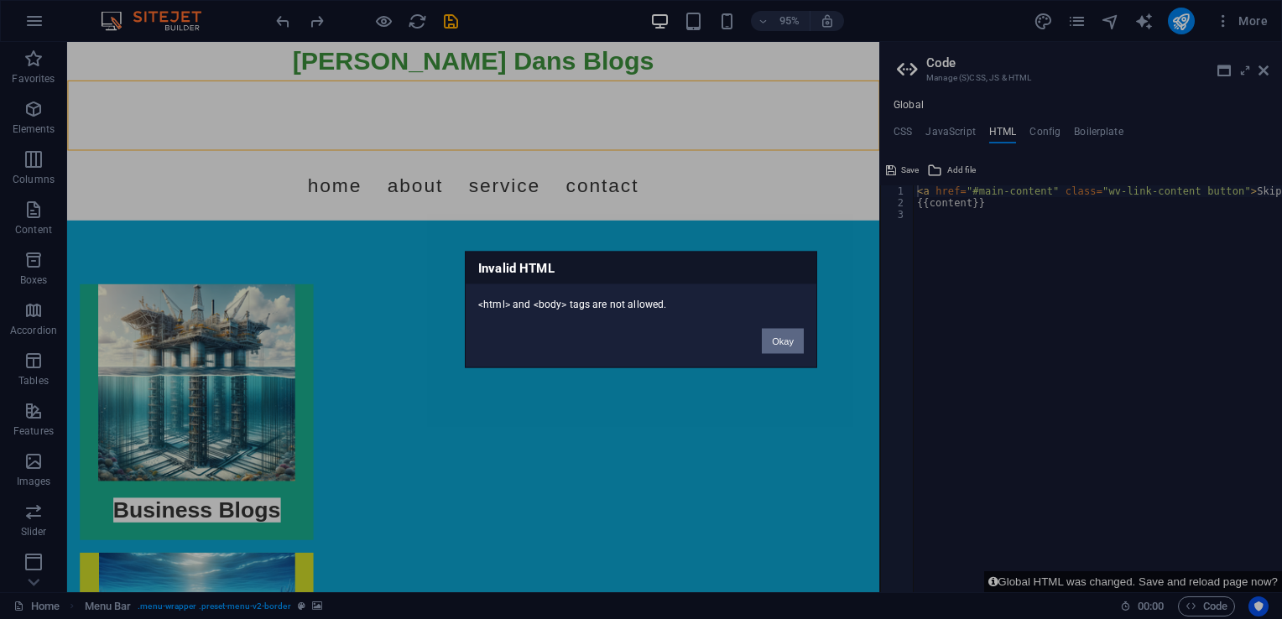
drag, startPoint x: 782, startPoint y: 341, endPoint x: 845, endPoint y: 263, distance: 99.6
click at [782, 341] on button "Okay" at bounding box center [783, 341] width 42 height 25
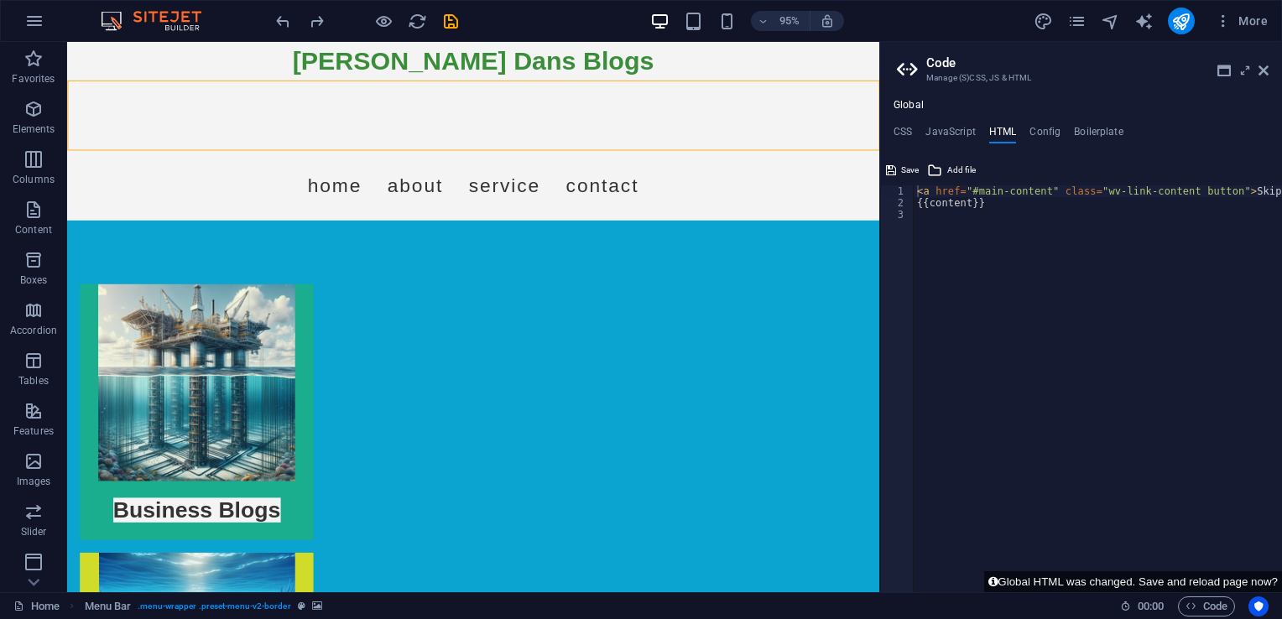
click at [928, 220] on div "< a href = "#main-content" class = "wv-link-content button" > Skip to main cont…" at bounding box center [1140, 394] width 453 height 419
paste textarea "<a href="#main-content" class="wv-link-content button">Skip to main content</a>"
type textarea "<a href="#main-content" class="wv-link-content button">Skip to main content</a>"
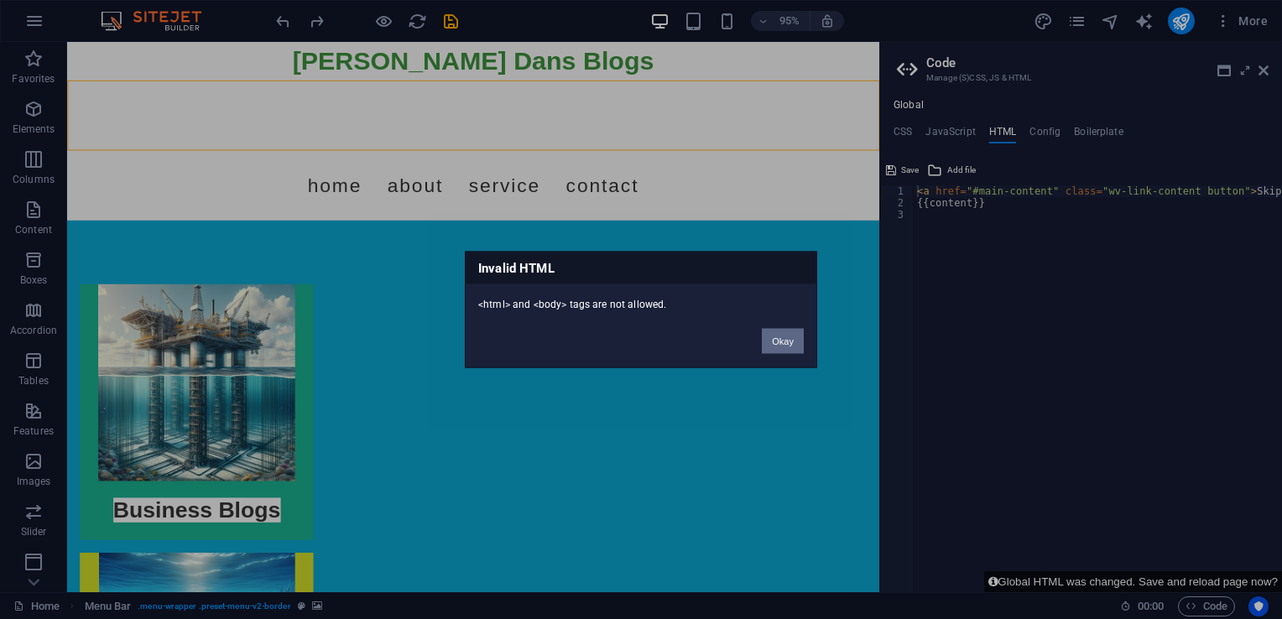
drag, startPoint x: 779, startPoint y: 333, endPoint x: 849, endPoint y: 263, distance: 99.7
click at [779, 333] on button "Okay" at bounding box center [783, 341] width 42 height 25
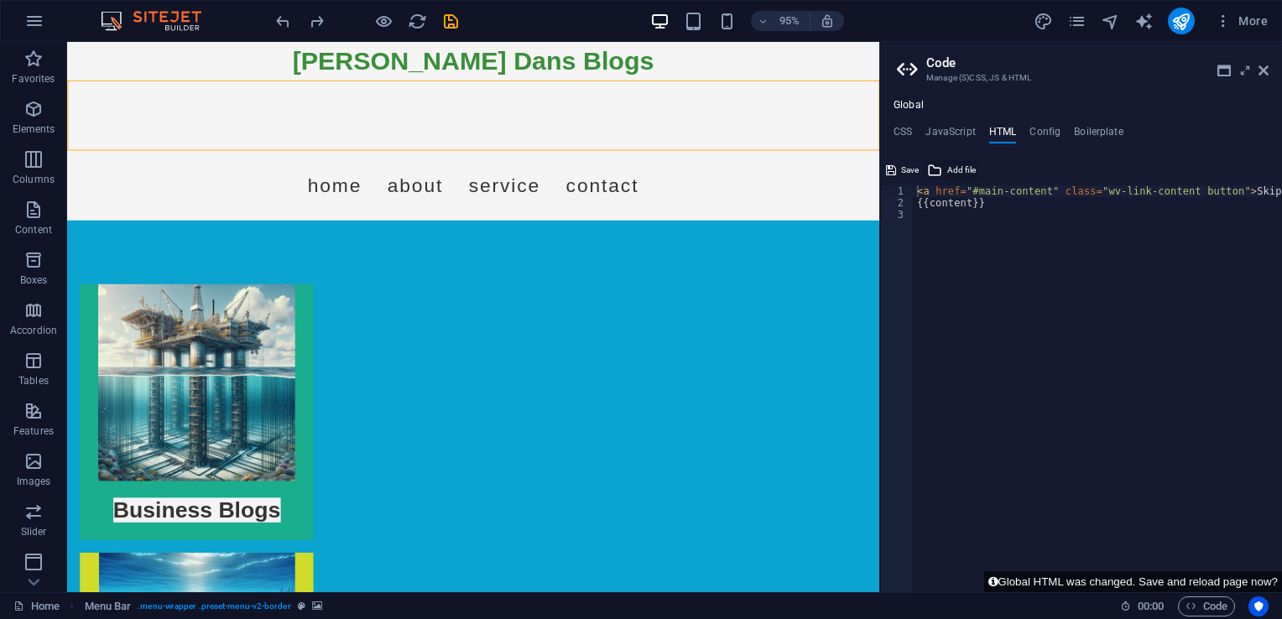
click at [943, 173] on button "Add file" at bounding box center [952, 170] width 54 height 20
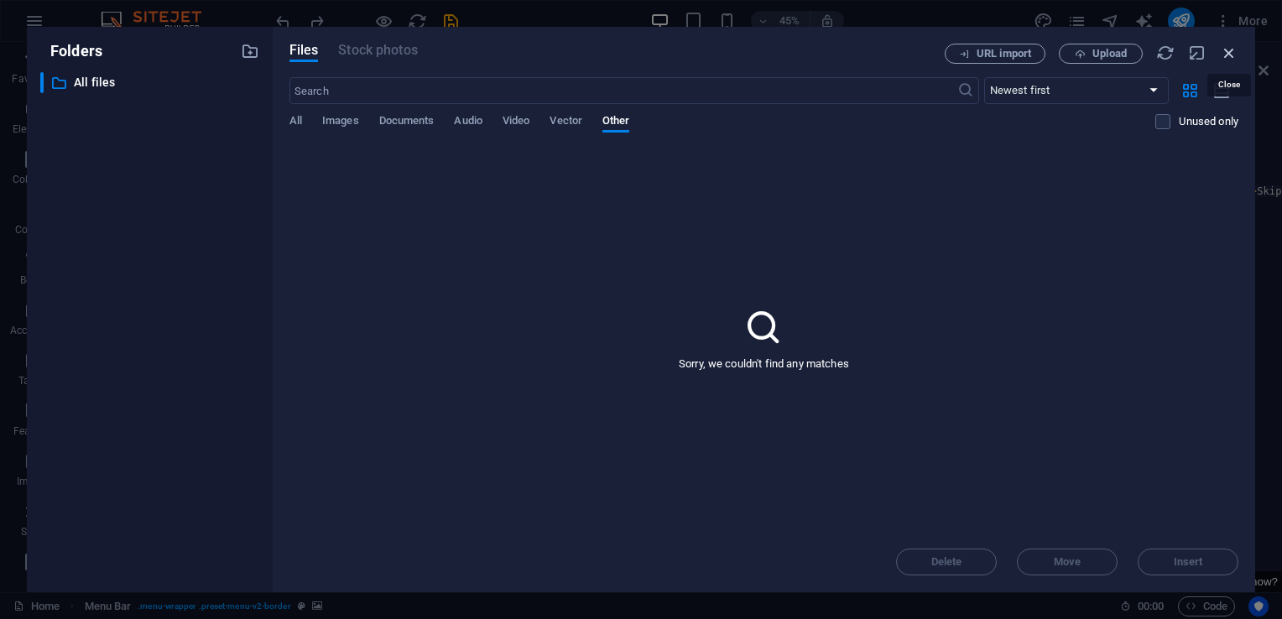
click at [1227, 50] on icon "button" at bounding box center [1229, 53] width 18 height 18
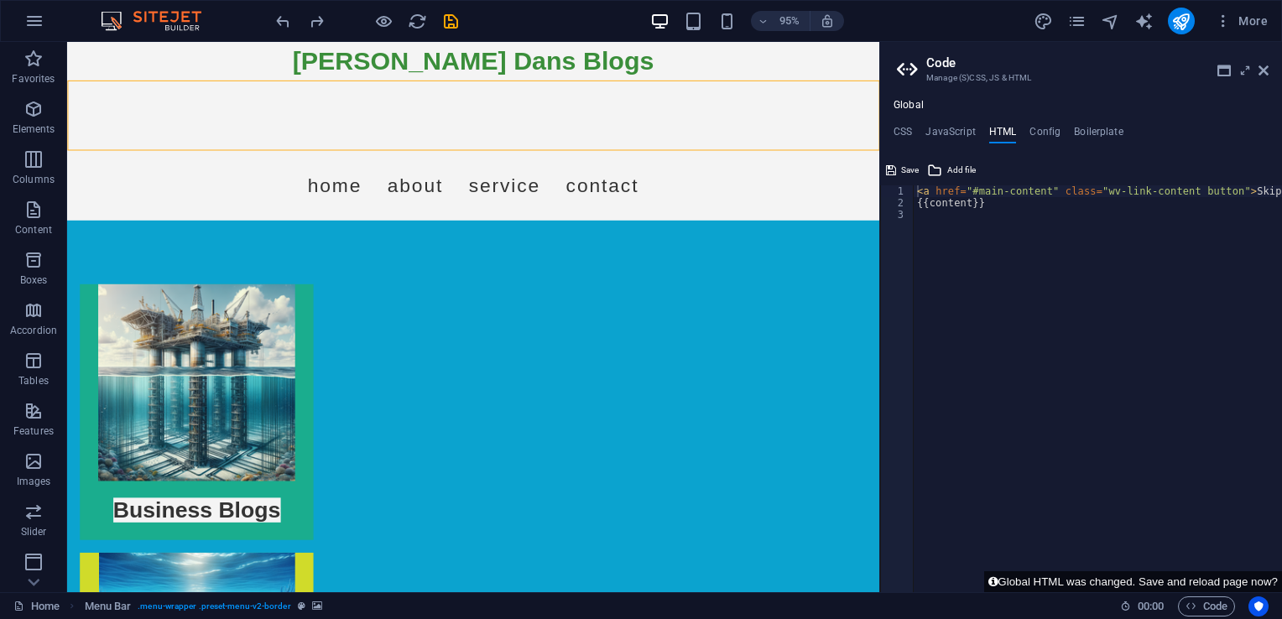
drag, startPoint x: 919, startPoint y: 216, endPoint x: 934, endPoint y: 212, distance: 15.5
click at [928, 213] on div "< a href = "#main-content" class = "wv-link-content button" > Skip to main cont…" at bounding box center [1140, 394] width 453 height 419
click at [950, 133] on h4 "JavaScript" at bounding box center [950, 135] width 50 height 18
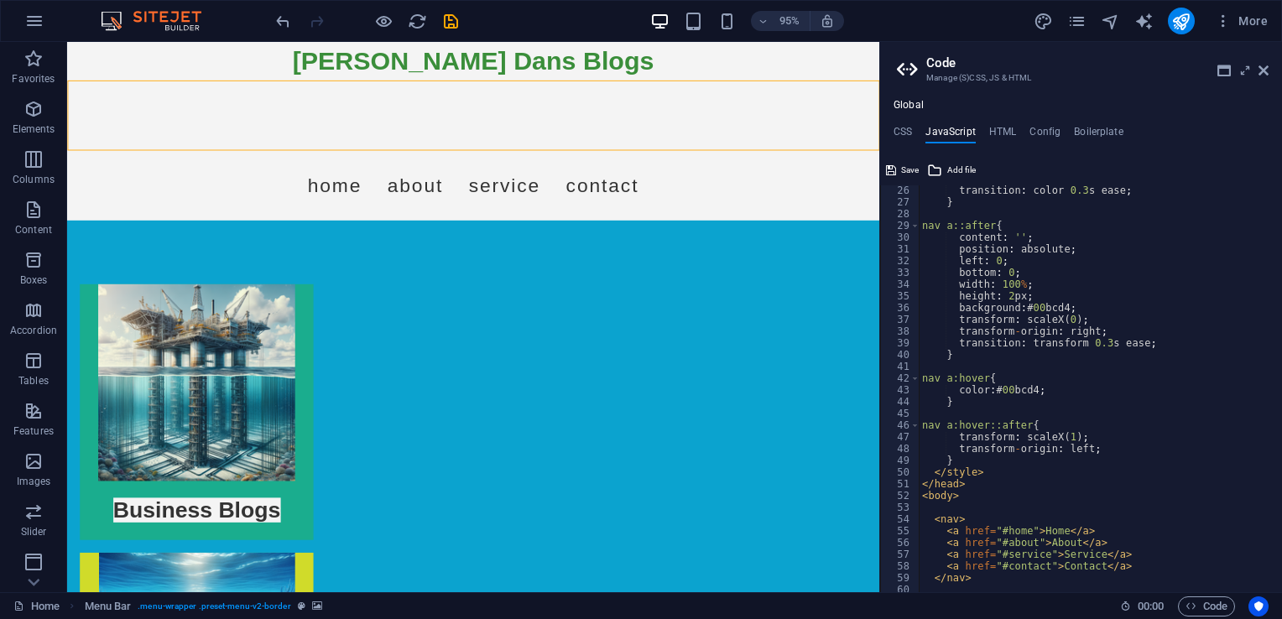
scroll to position [194, 0]
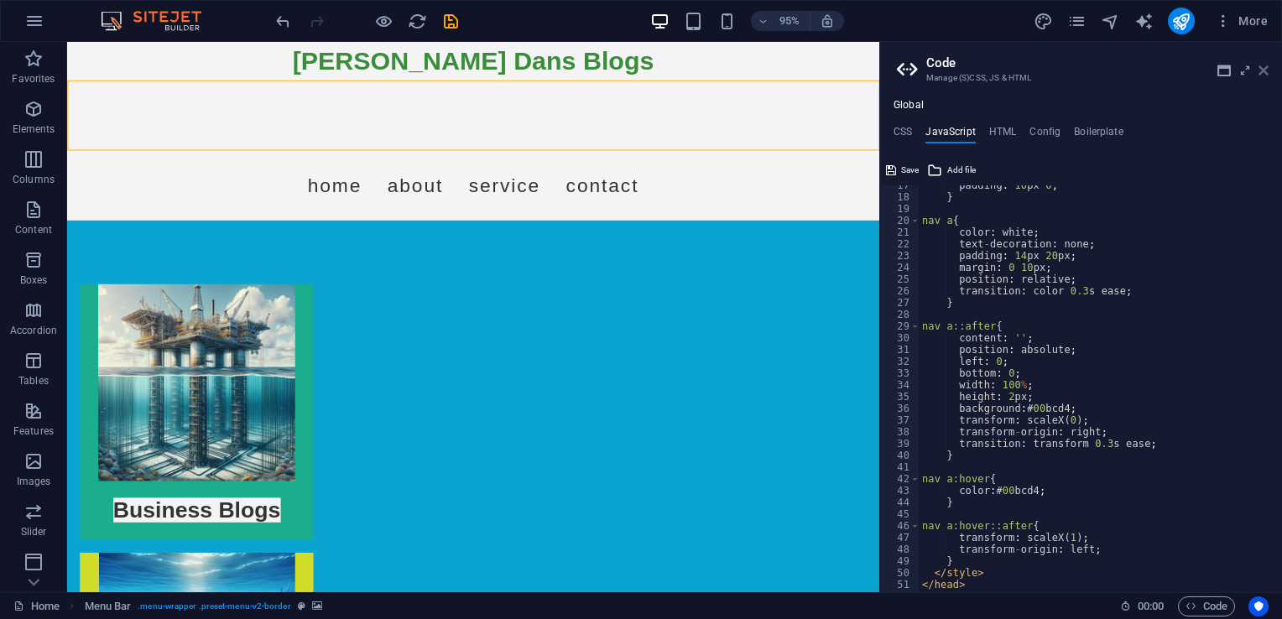
click at [1265, 70] on icon at bounding box center [1263, 70] width 10 height 13
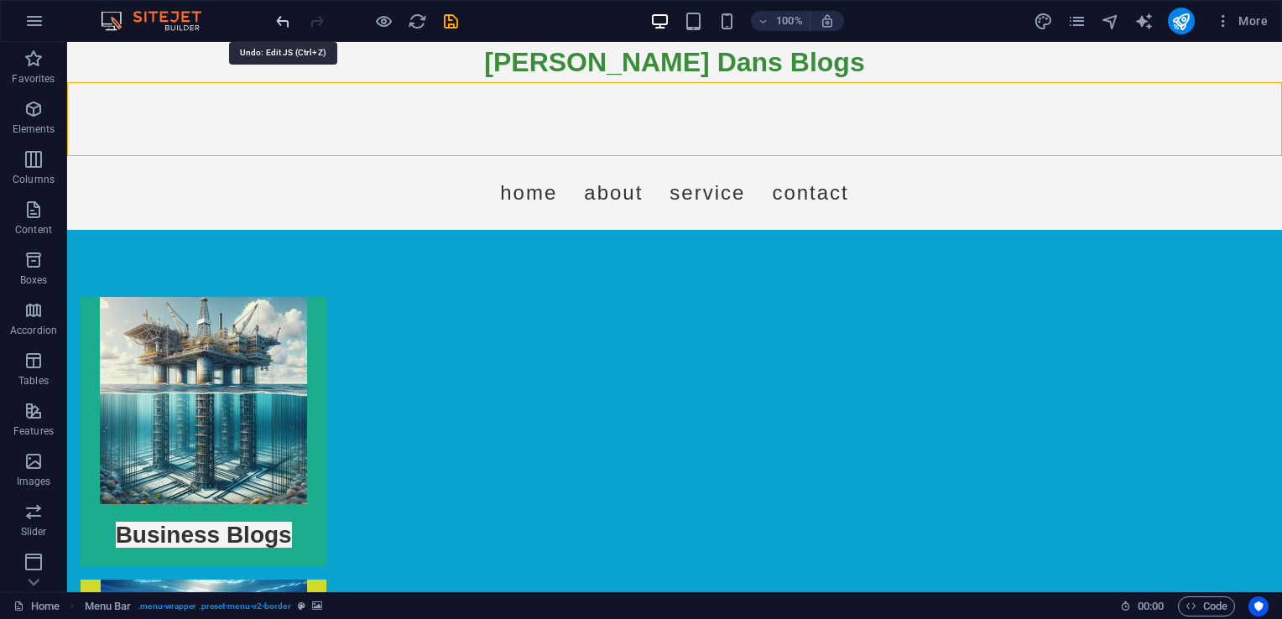
click at [280, 24] on icon "undo" at bounding box center [283, 21] width 19 height 19
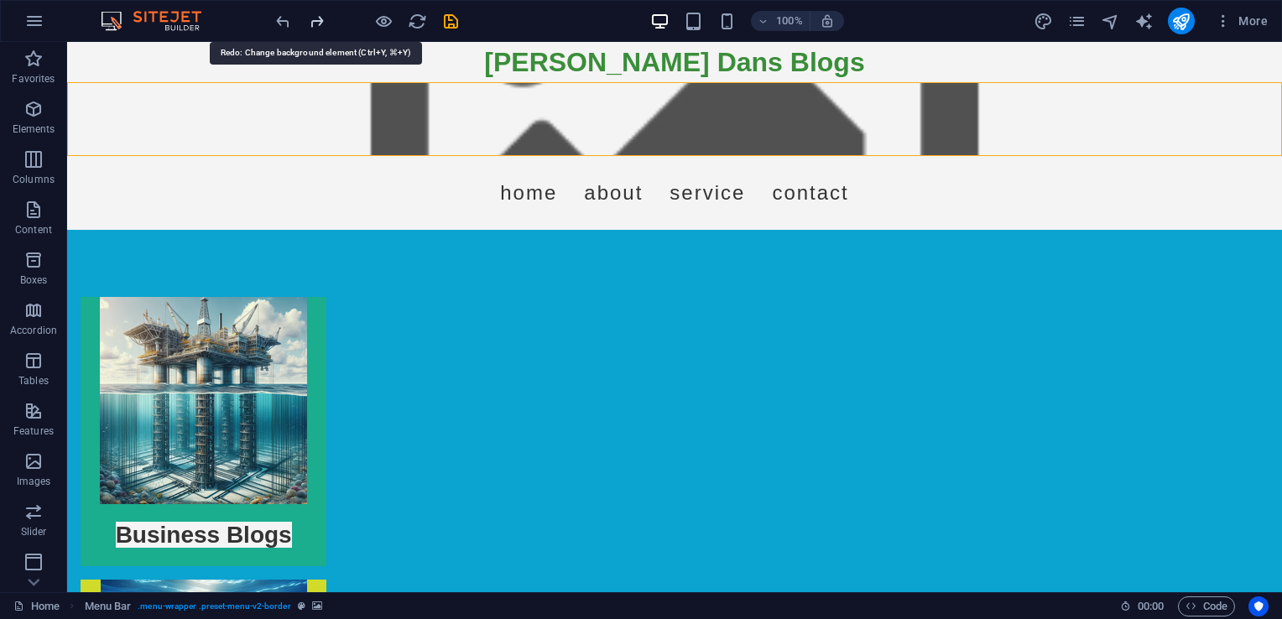
click at [307, 14] on icon "redo" at bounding box center [316, 21] width 19 height 19
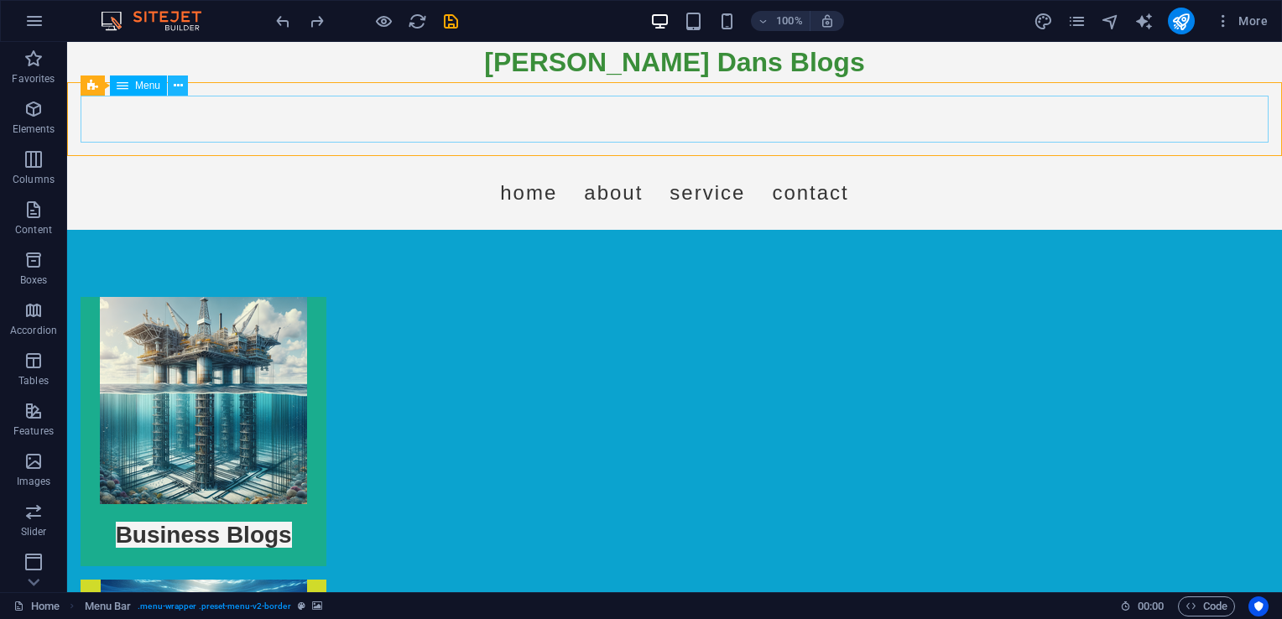
click at [170, 89] on button at bounding box center [178, 86] width 20 height 20
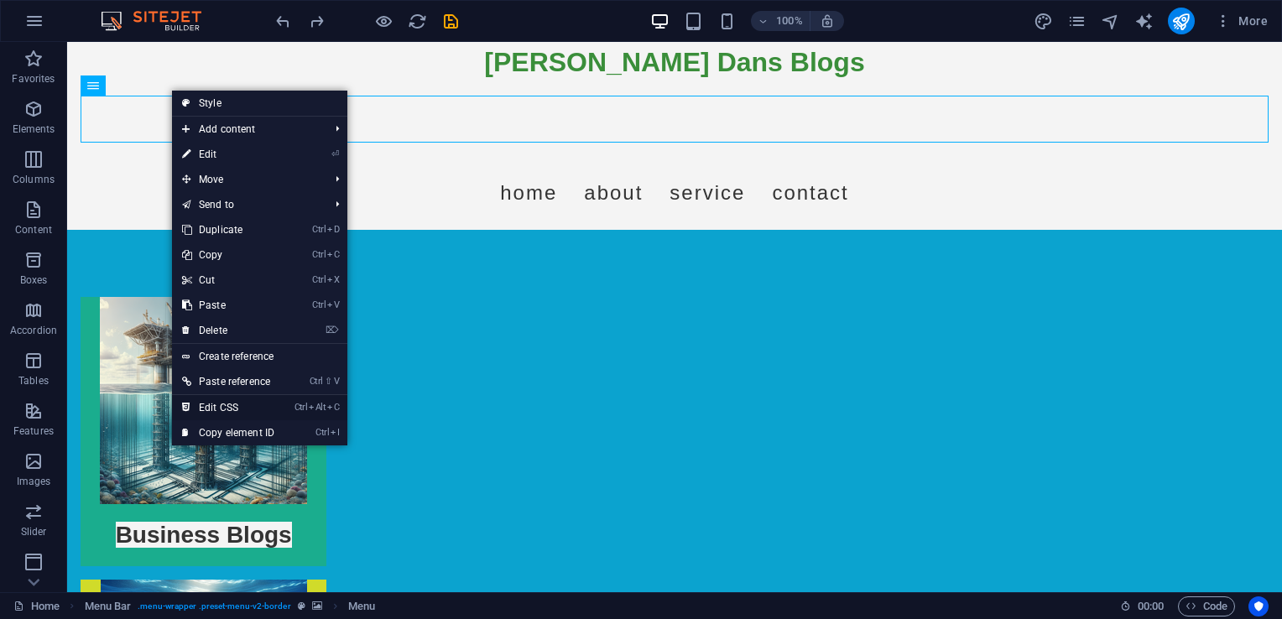
click at [235, 404] on link "Ctrl Alt C Edit CSS" at bounding box center [228, 407] width 112 height 25
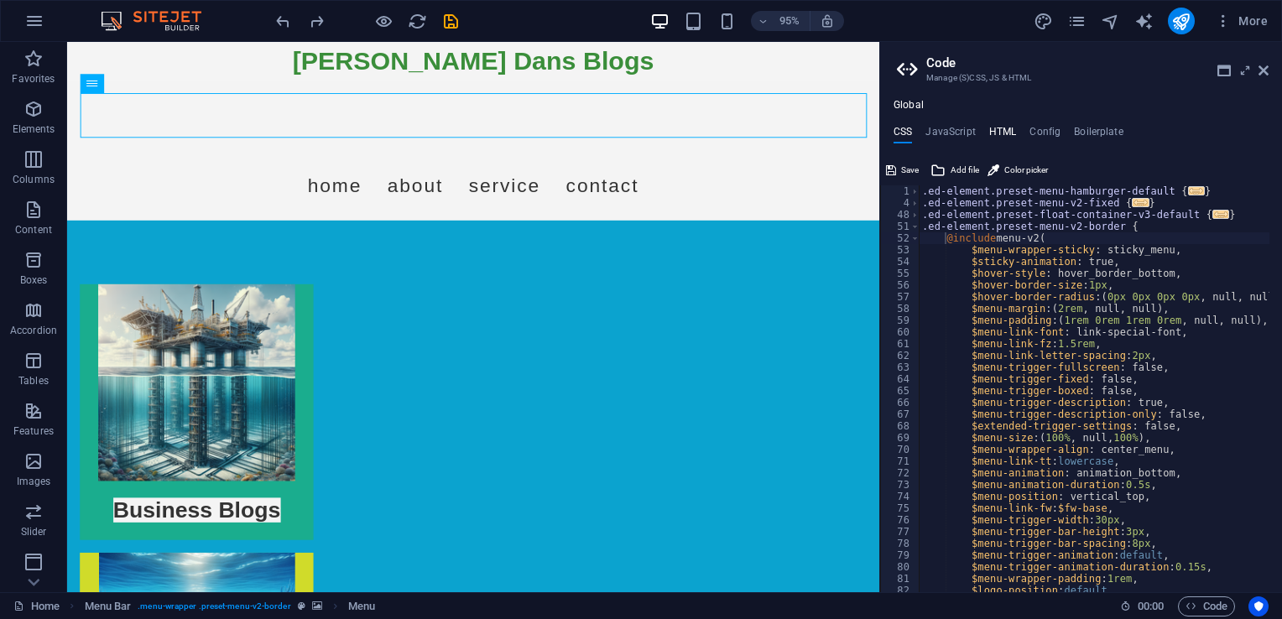
click at [996, 133] on h4 "HTML" at bounding box center [1003, 135] width 28 height 18
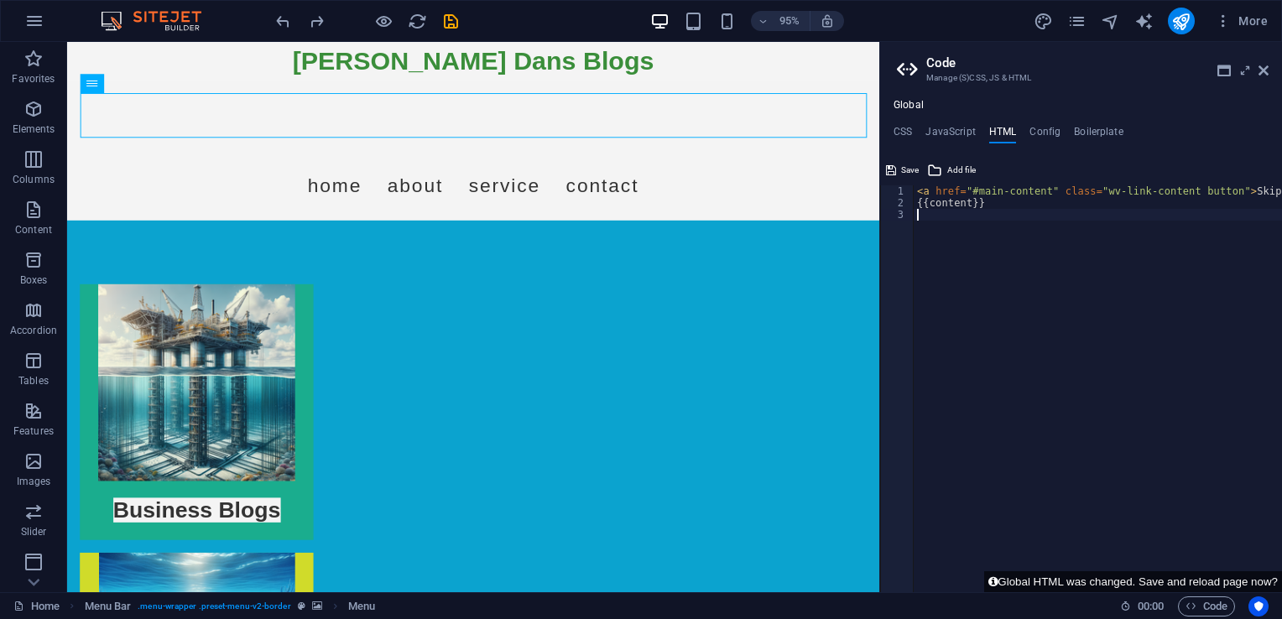
paste textarea "<a href="#main-content" class="wv-link-content button">Skip to main content</a>"
type textarea "<a href="#main-content" class="wv-link-content button">Skip to main content</a>"
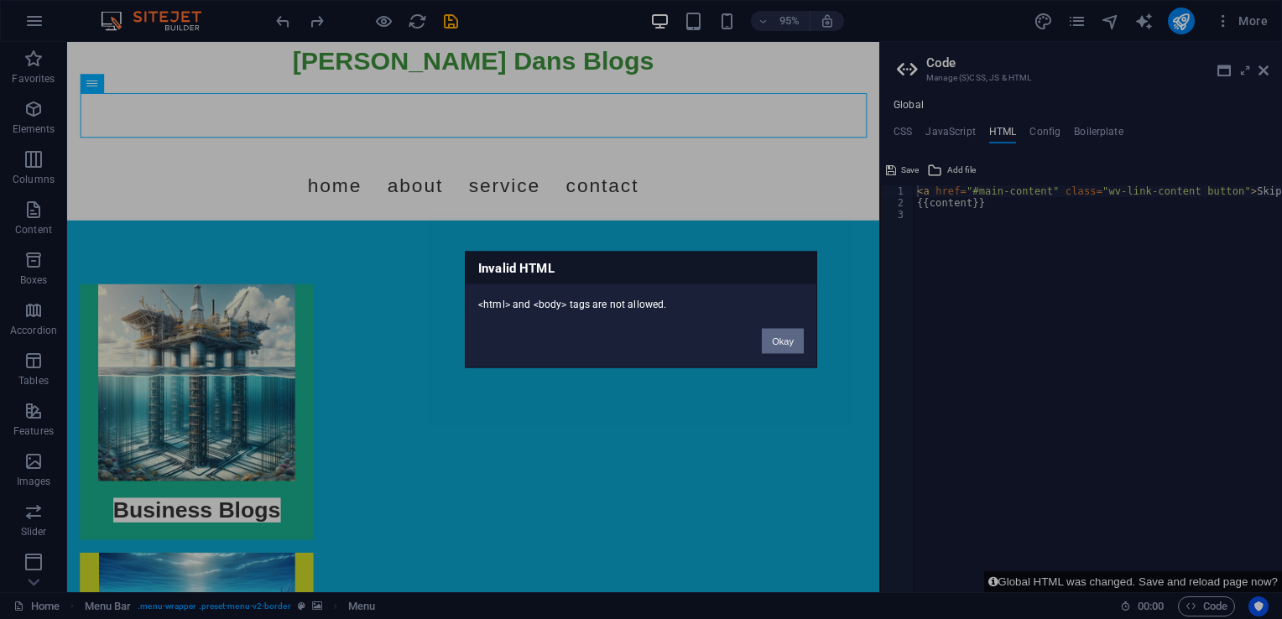
click at [791, 348] on button "Okay" at bounding box center [783, 341] width 42 height 25
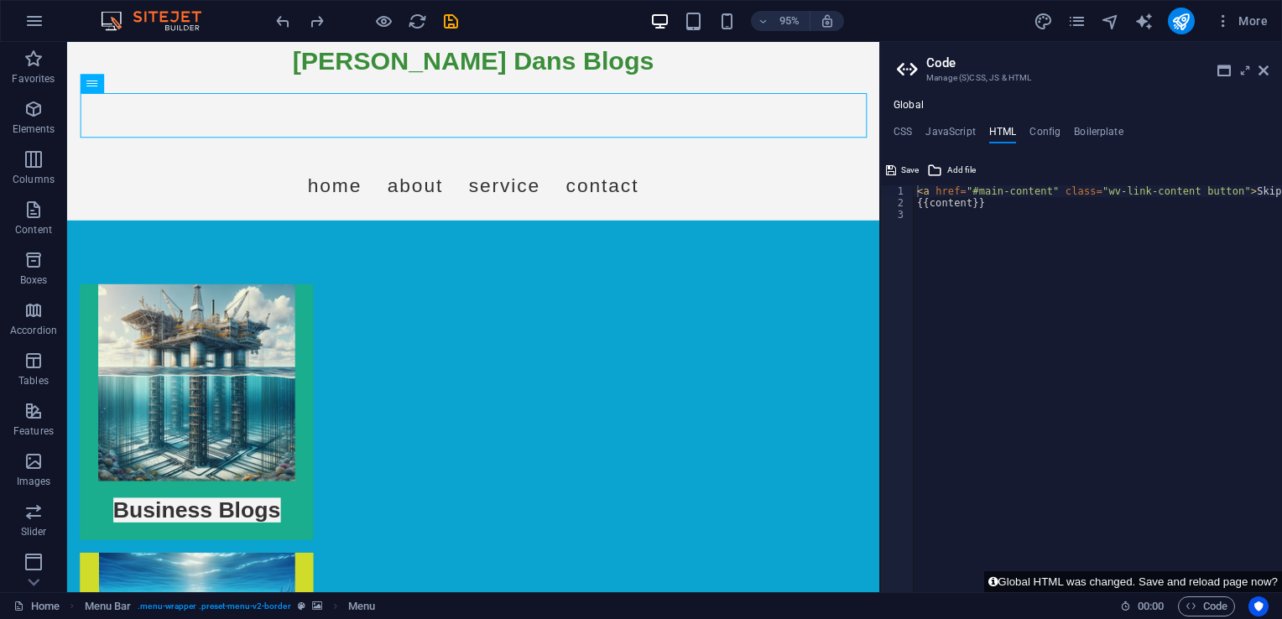
click at [946, 220] on div "< a href = "#main-content" class = "wv-link-content button" > Skip to main cont…" at bounding box center [1140, 394] width 453 height 419
paste textarea "<a href="#main-content" class="wv-link-content button">Skip to main content</a>"
type textarea "<a href="#main-content" class="wv-link-content button">Skip to main content</a>"
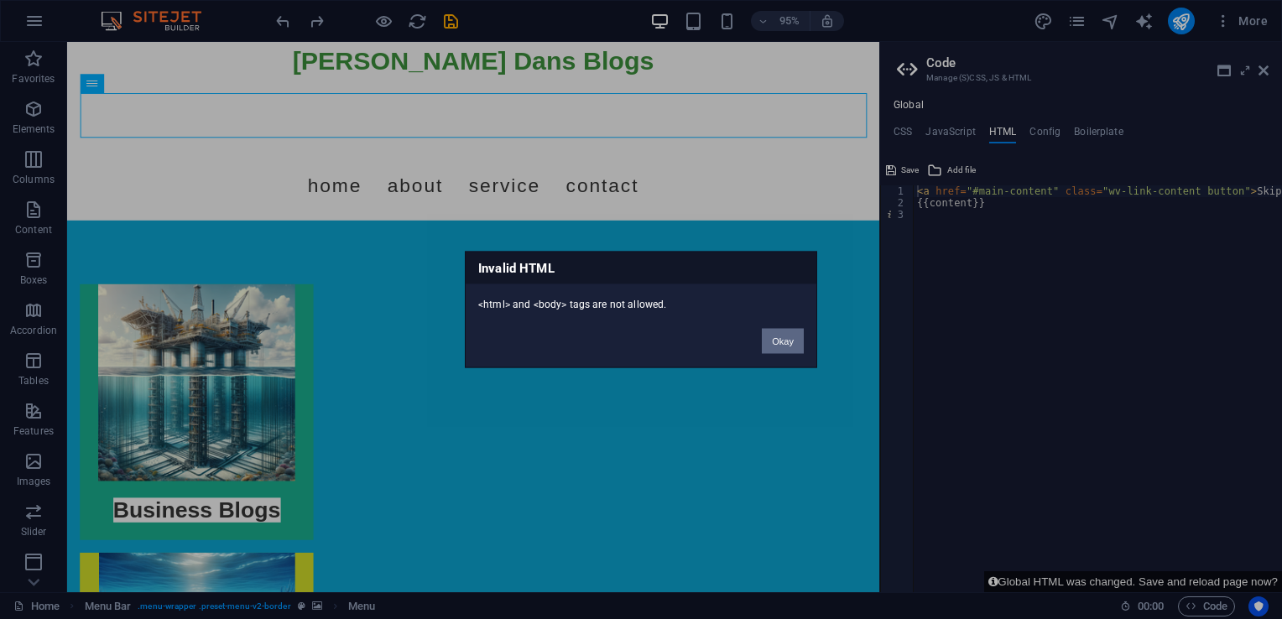
click at [779, 331] on button "Okay" at bounding box center [783, 341] width 42 height 25
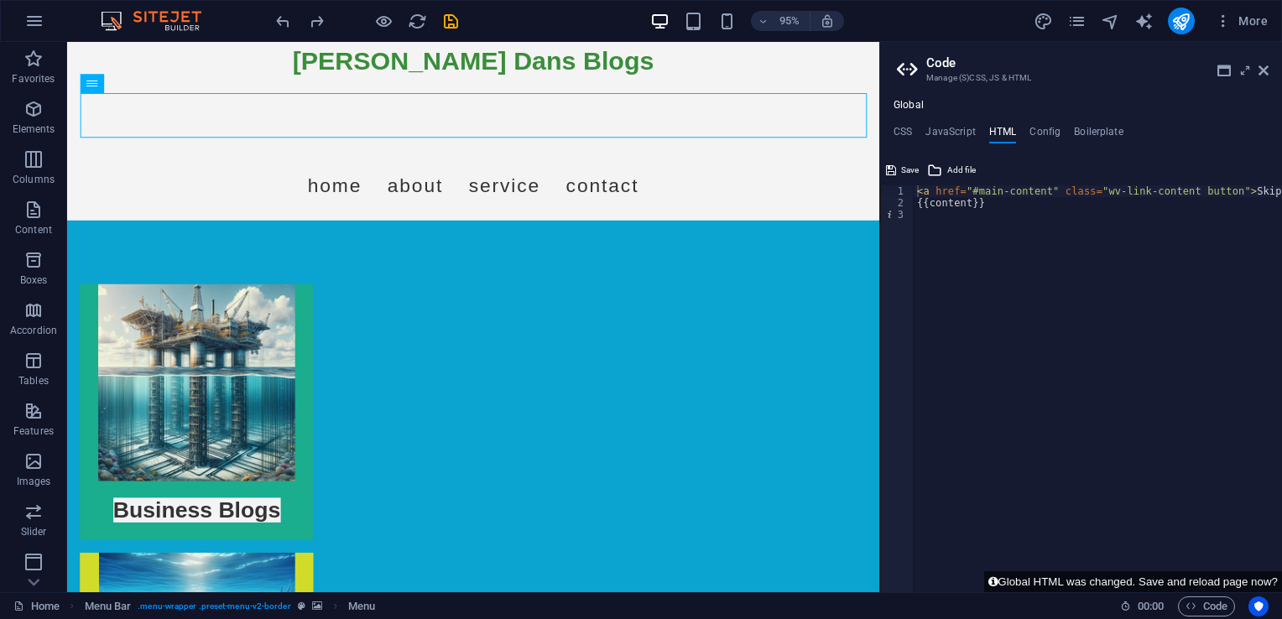
click at [951, 223] on div "< a href = "#main-content" class = "wv-link-content button" > Skip to main cont…" at bounding box center [1140, 394] width 453 height 419
click at [1048, 133] on h4 "Config" at bounding box center [1044, 135] width 31 height 18
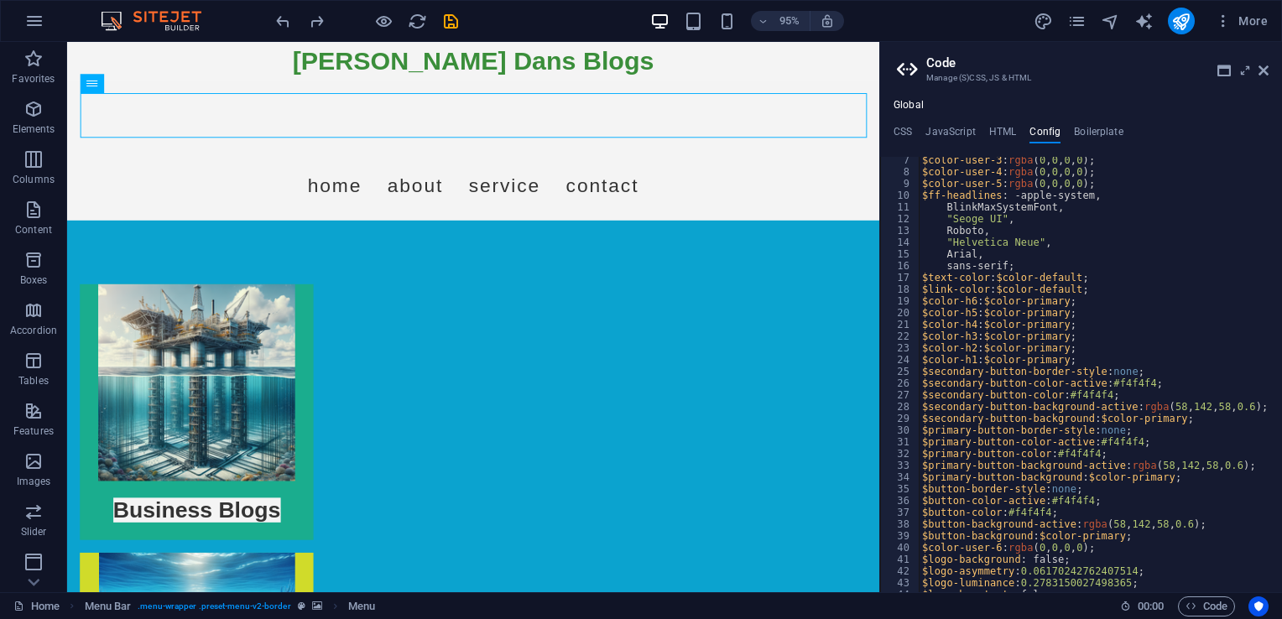
scroll to position [0, 0]
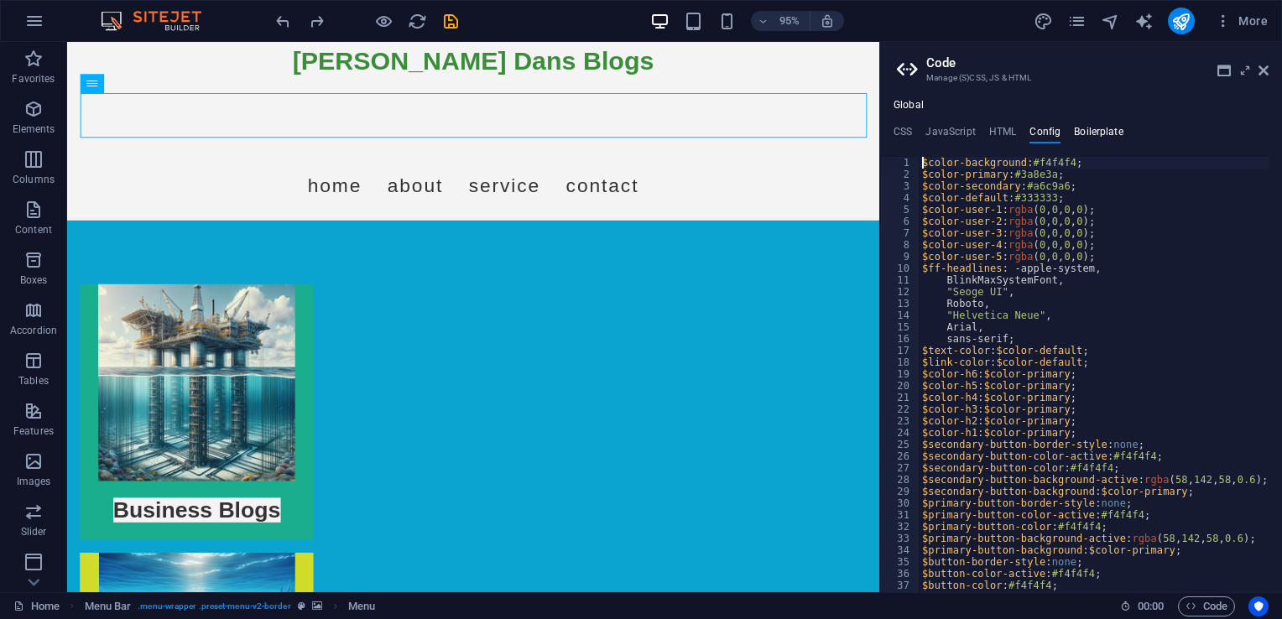
click at [1091, 133] on h4 "Boilerplate" at bounding box center [1099, 135] width 50 height 18
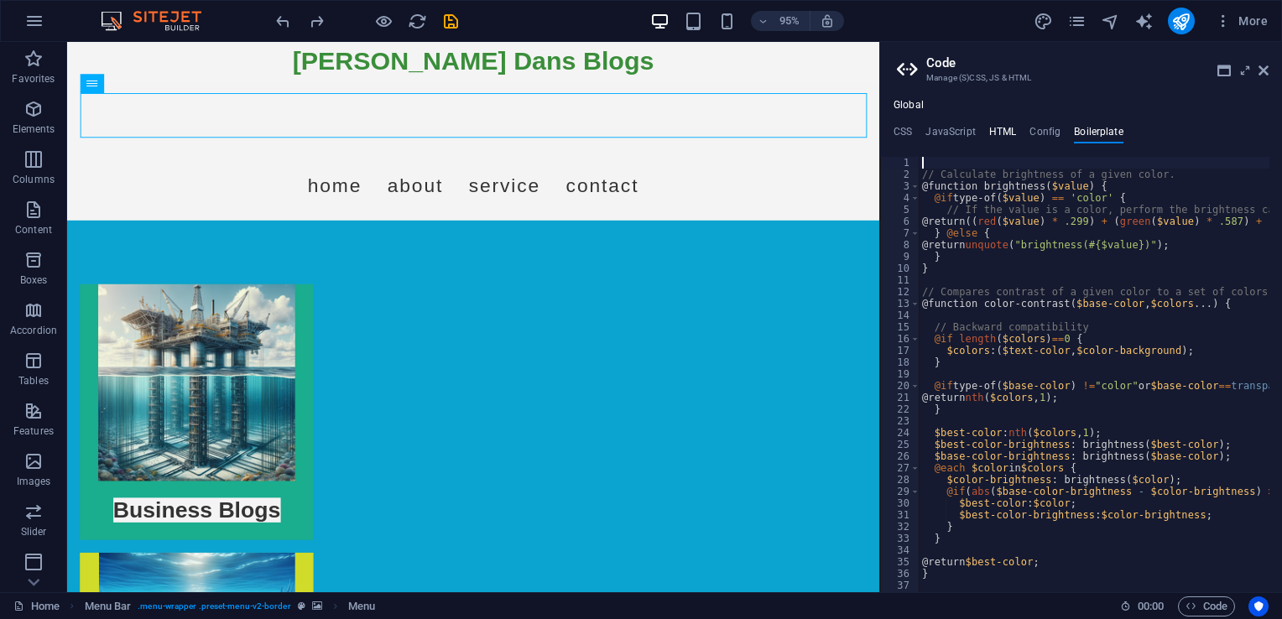
click at [1006, 134] on h4 "HTML" at bounding box center [1003, 135] width 28 height 18
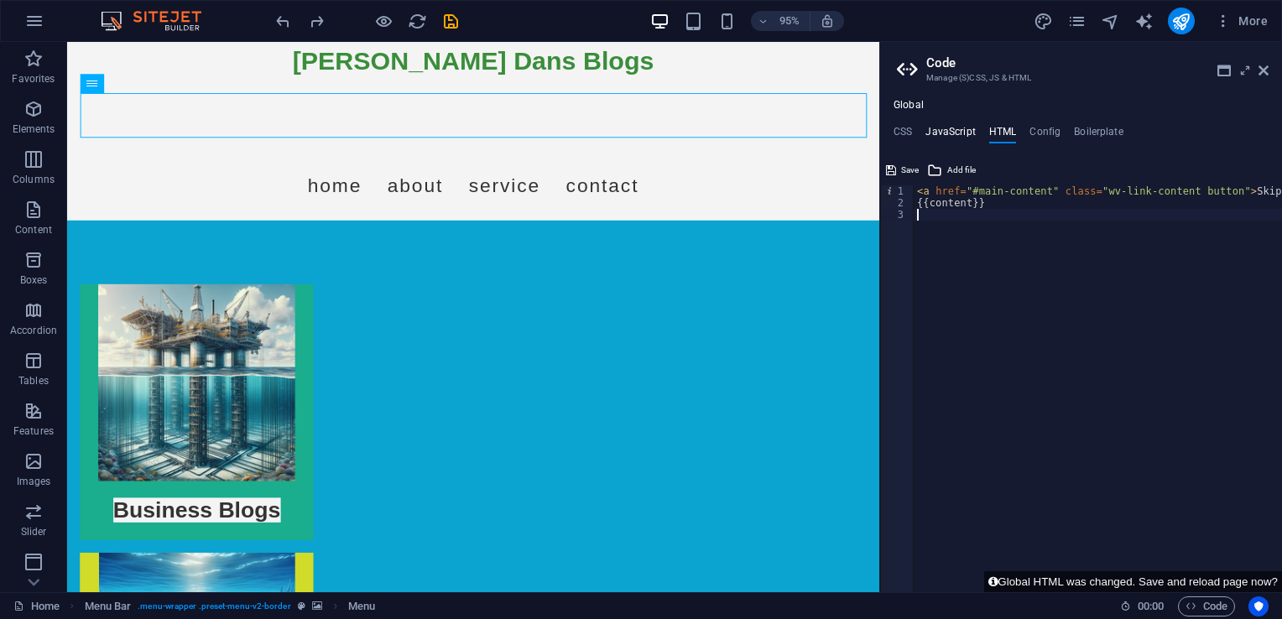
click at [961, 133] on h4 "JavaScript" at bounding box center [950, 135] width 50 height 18
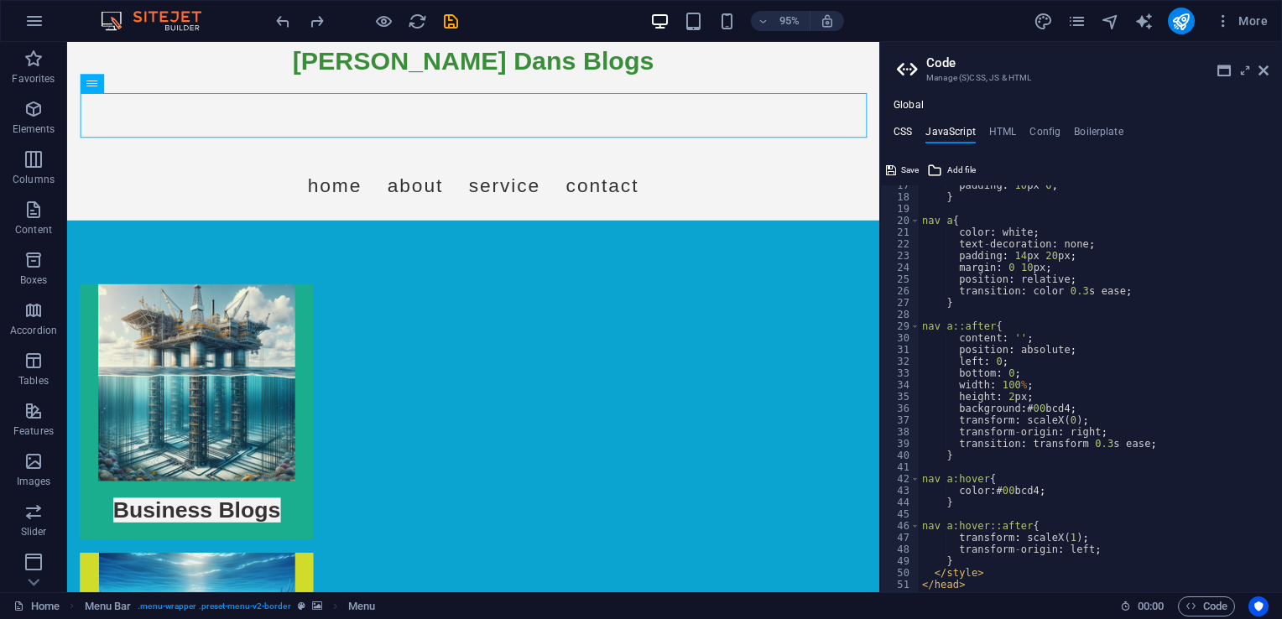
click at [910, 127] on h4 "CSS" at bounding box center [903, 135] width 18 height 18
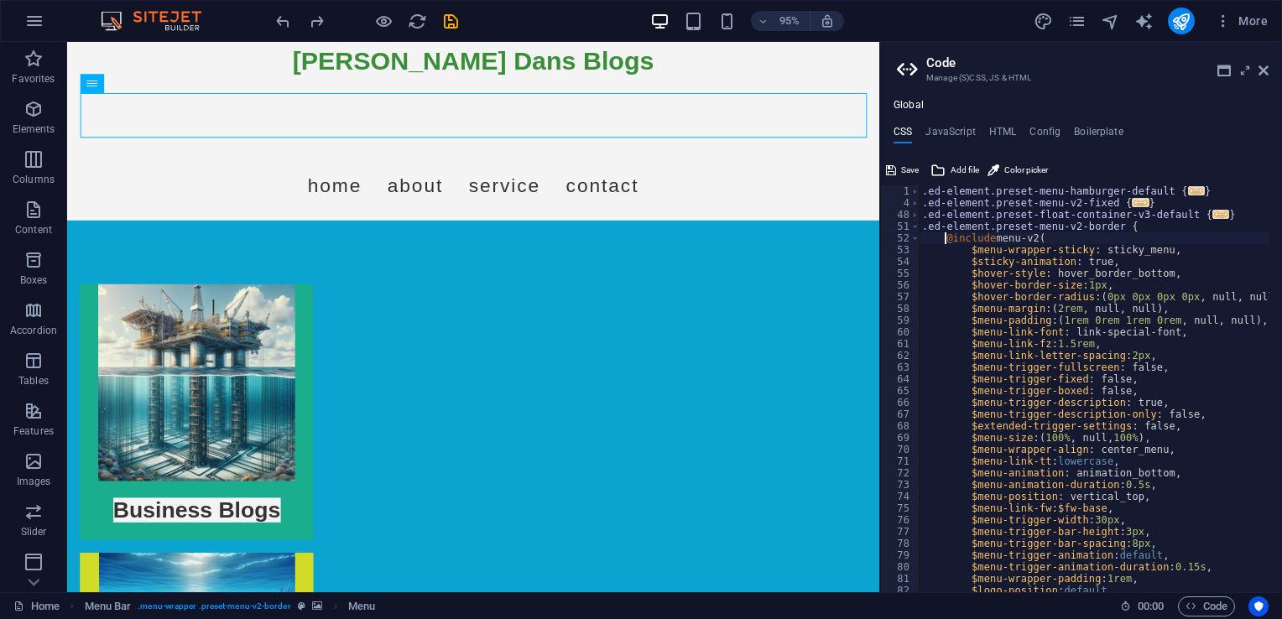
click at [921, 128] on ul "CSS JavaScript HTML Config Boilerplate" at bounding box center [1081, 135] width 402 height 18
click at [940, 129] on h4 "JavaScript" at bounding box center [950, 135] width 50 height 18
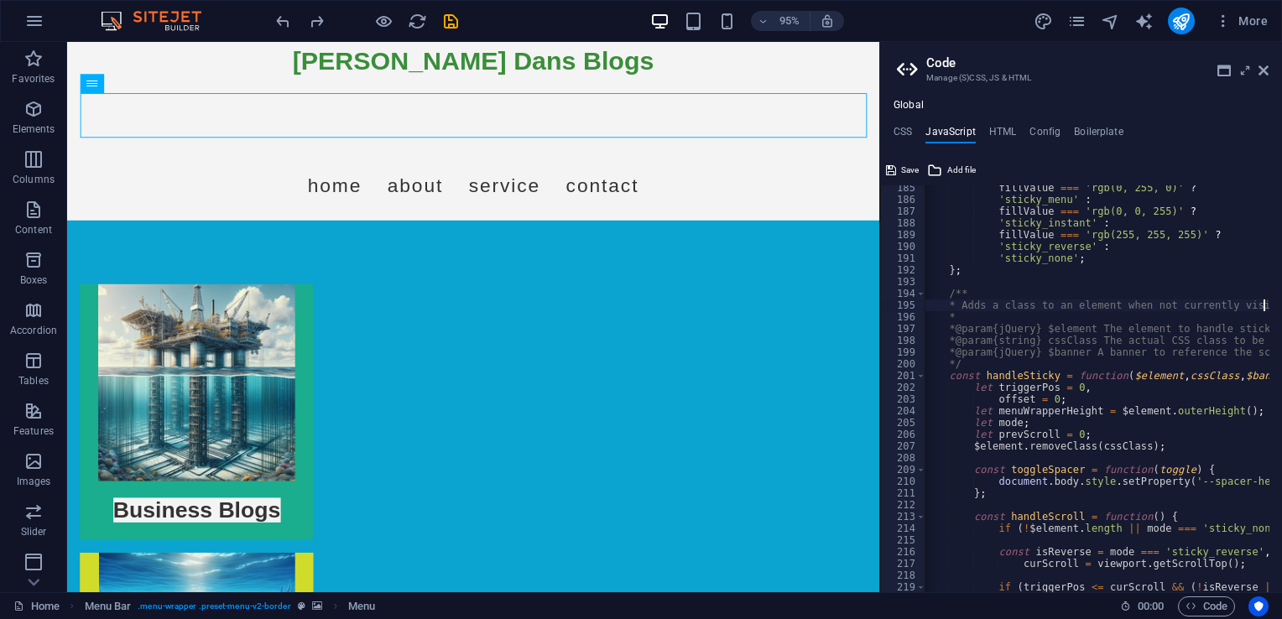
scroll to position [0, 3]
drag, startPoint x: 1278, startPoint y: 310, endPoint x: 1282, endPoint y: 322, distance: 13.3
click at [1281, 322] on html "stoprustbrunei.com Home Favorites Elements Columns Content Boxes Accordion Tabl…" at bounding box center [641, 309] width 1282 height 619
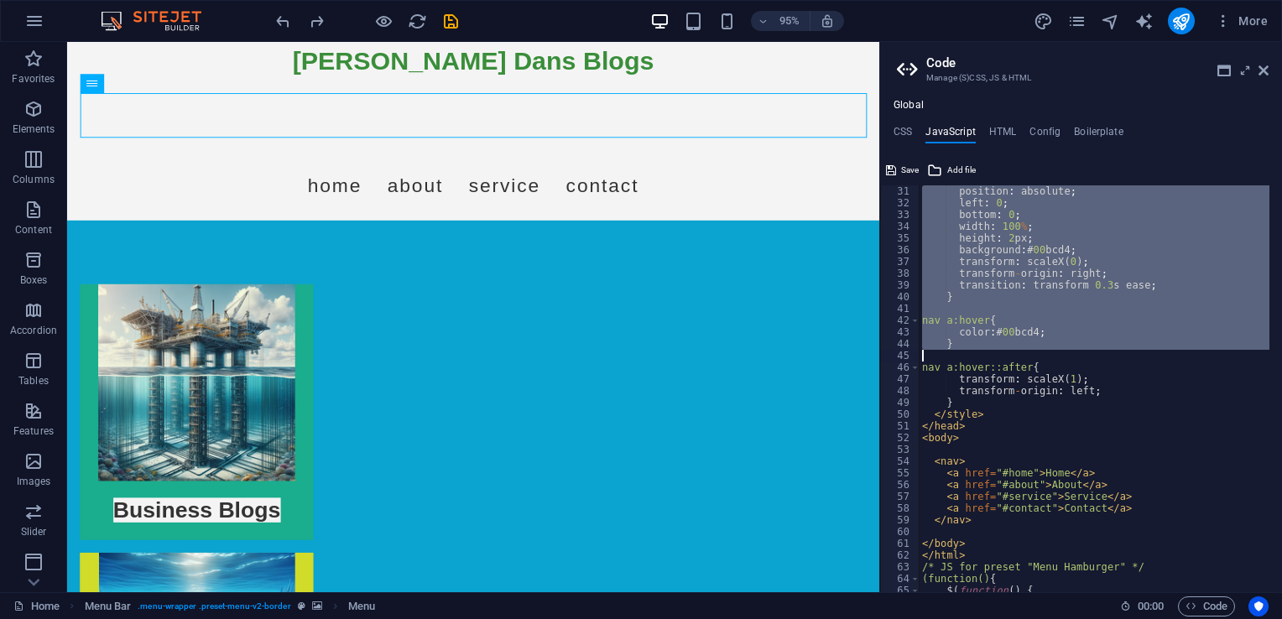
scroll to position [503, 0]
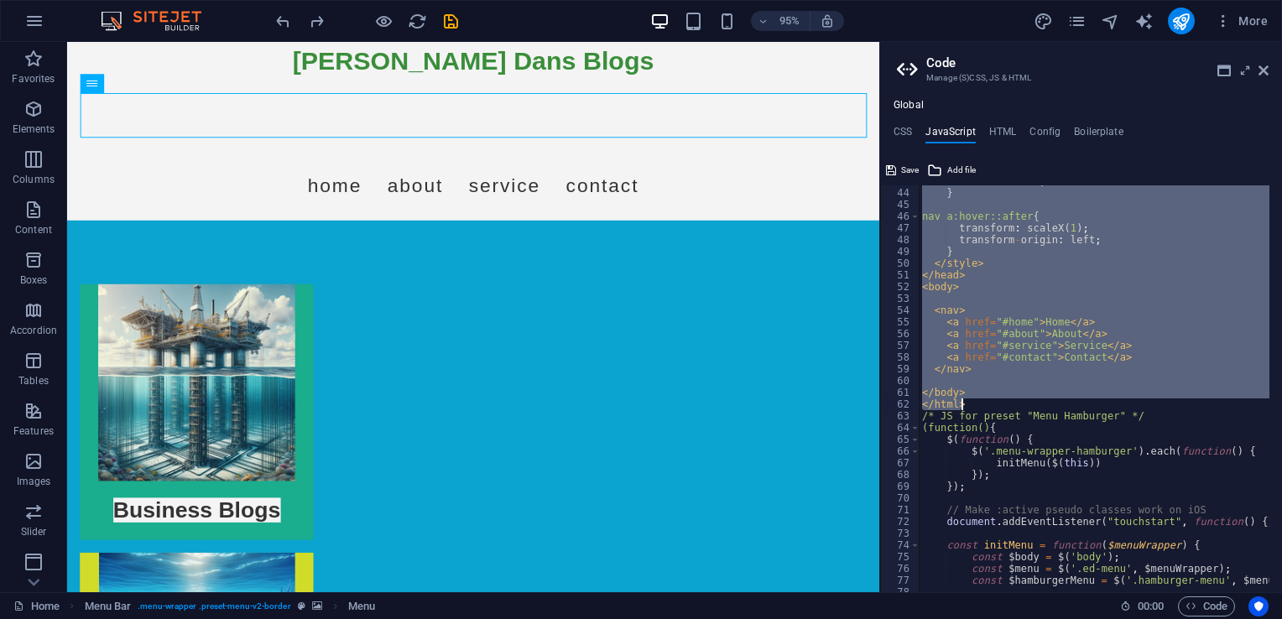
drag, startPoint x: 921, startPoint y: 186, endPoint x: 1158, endPoint y: 401, distance: 319.5
type textarea "</body> </html>"
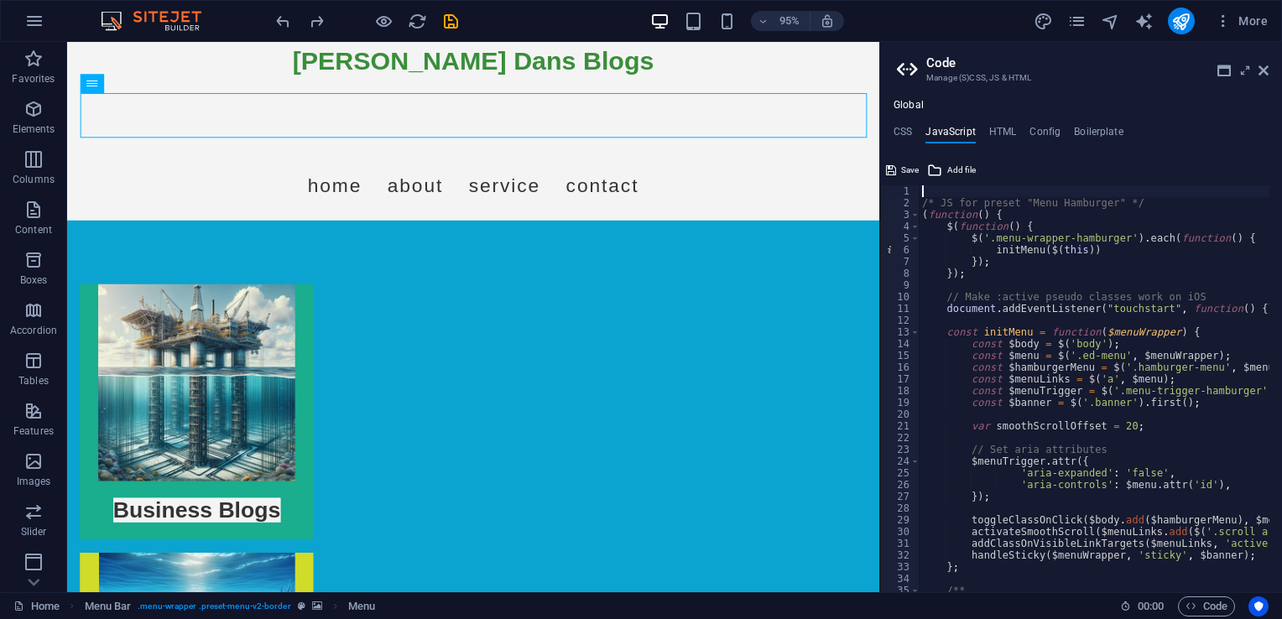
paste textarea "</html>"
type textarea "</html>"
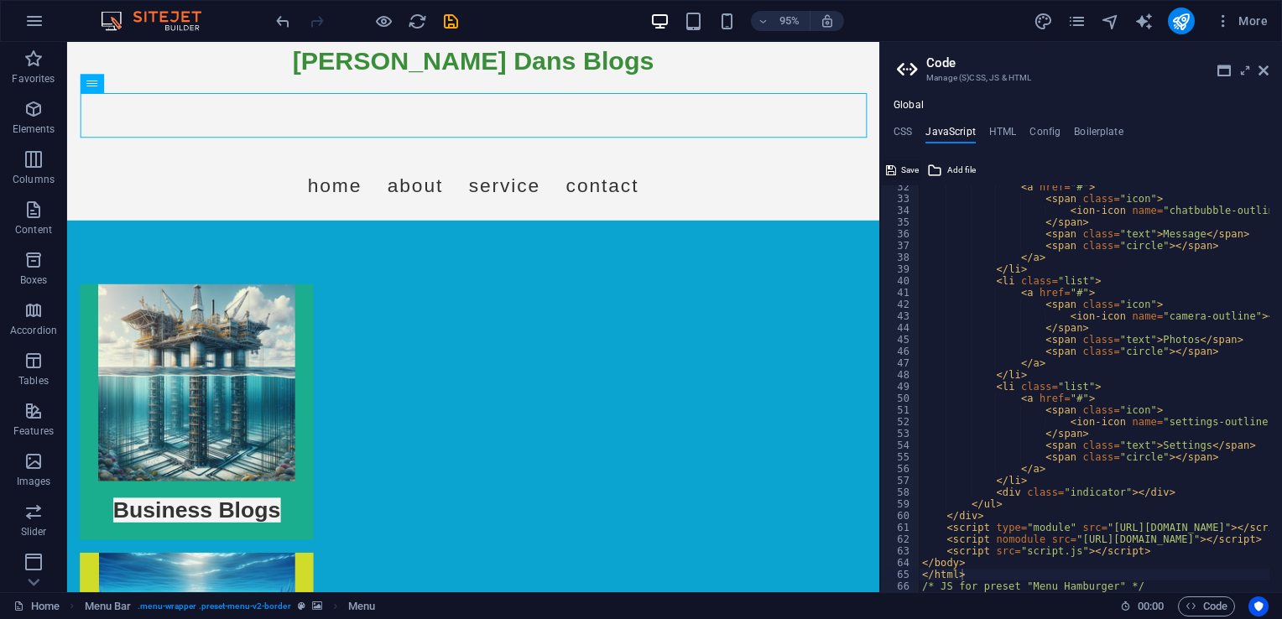
click at [909, 163] on span "Save" at bounding box center [910, 170] width 18 height 20
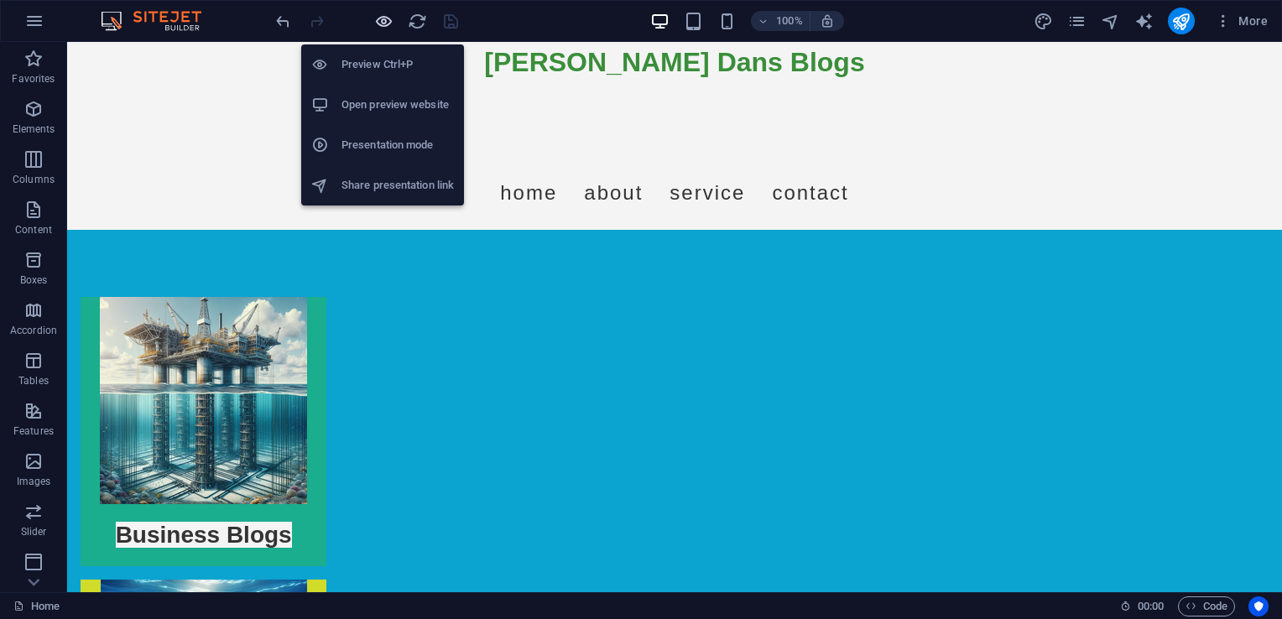
click at [383, 25] on icon "button" at bounding box center [383, 21] width 19 height 19
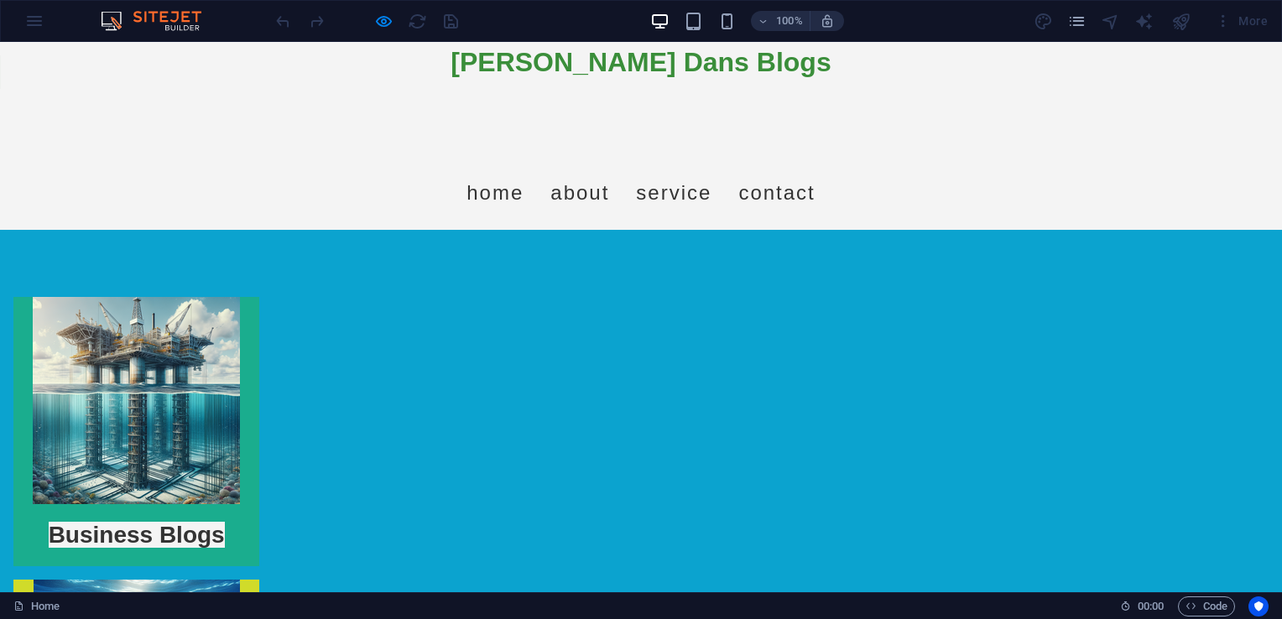
click at [770, 169] on link "Contact" at bounding box center [776, 192] width 76 height 47
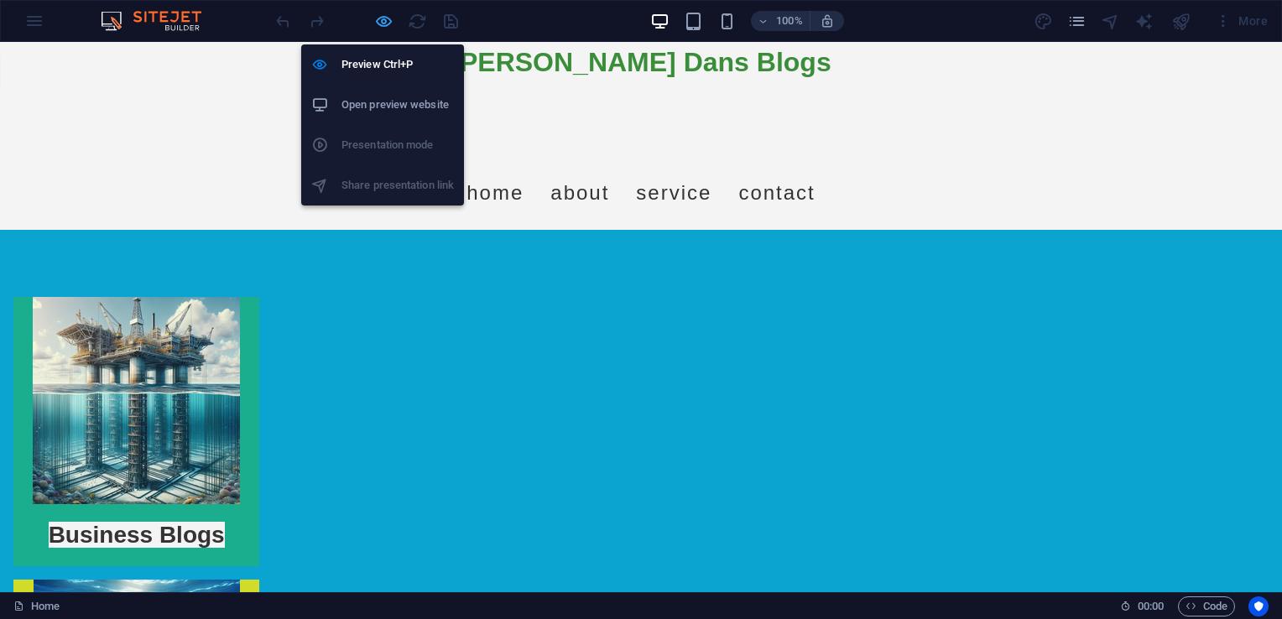
click at [384, 23] on icon "button" at bounding box center [383, 21] width 19 height 19
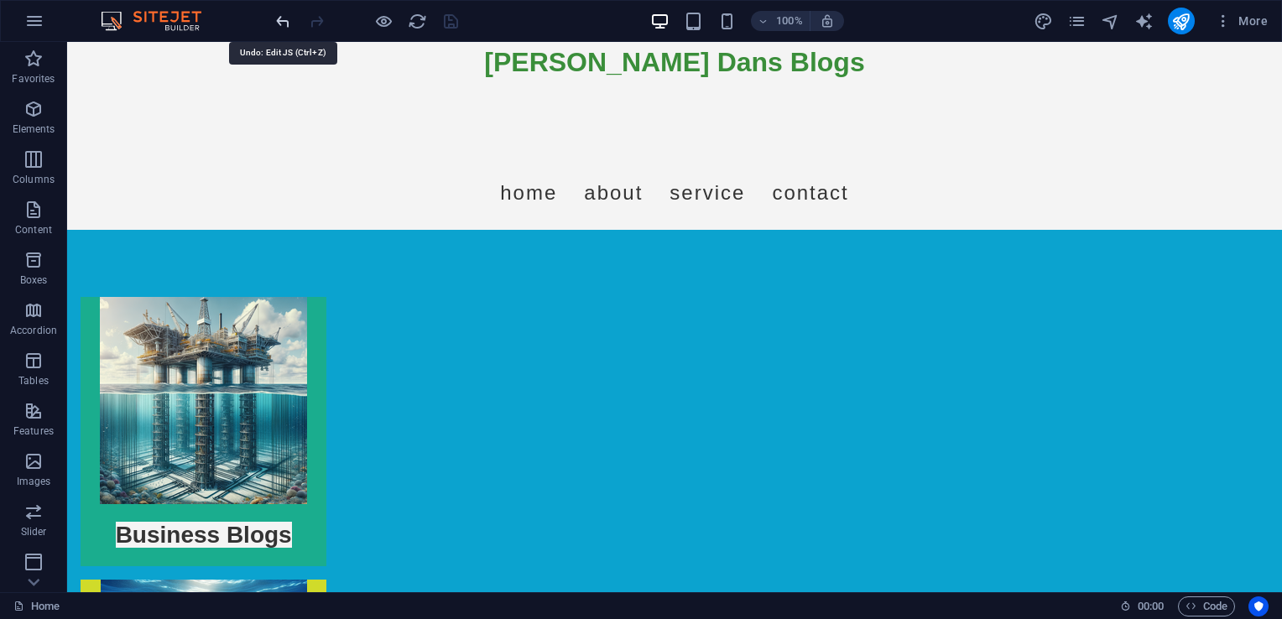
click at [279, 17] on icon "undo" at bounding box center [283, 21] width 19 height 19
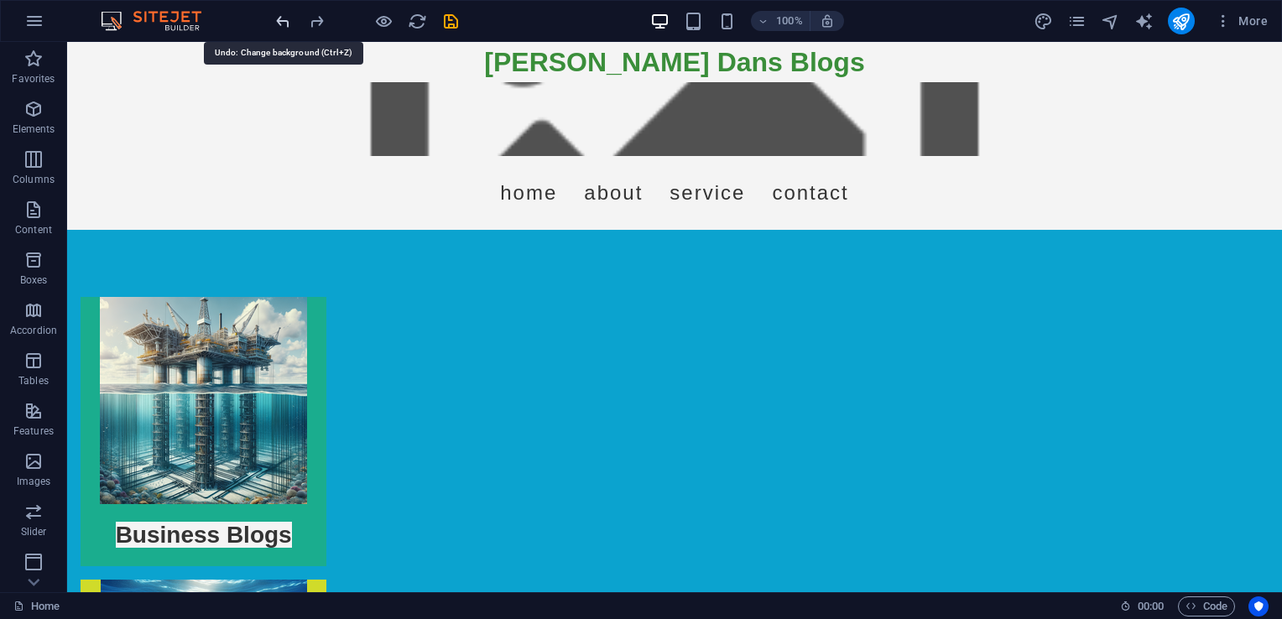
click at [279, 17] on icon "undo" at bounding box center [283, 21] width 19 height 19
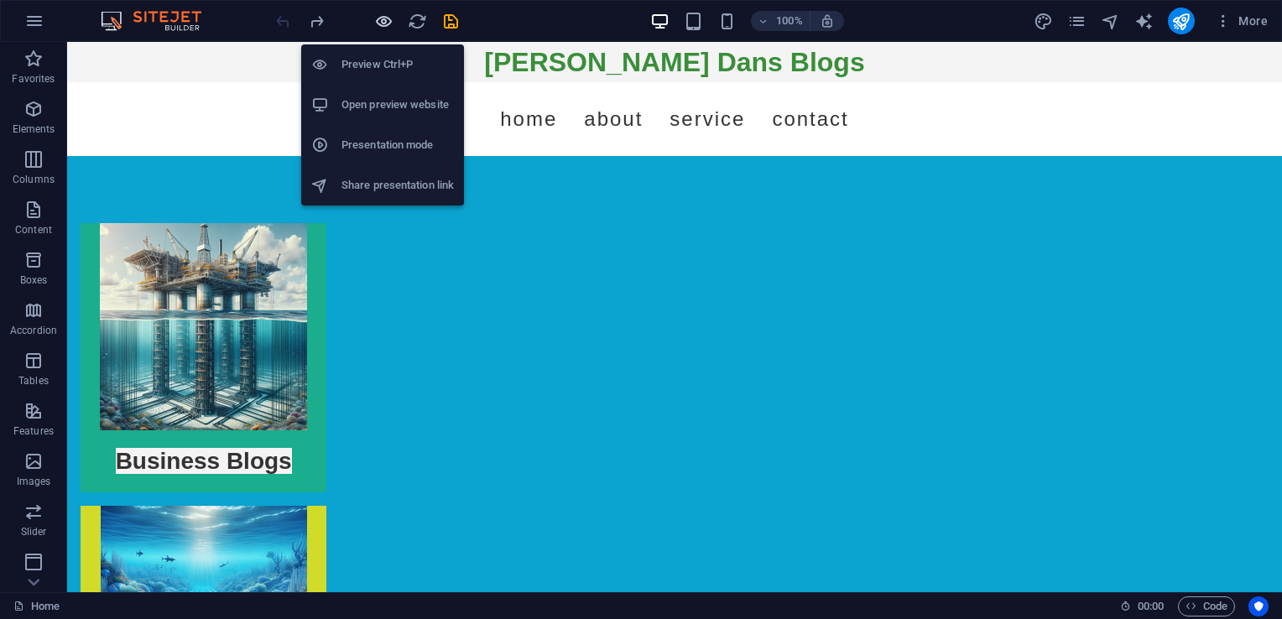
click at [382, 21] on icon "button" at bounding box center [383, 21] width 19 height 19
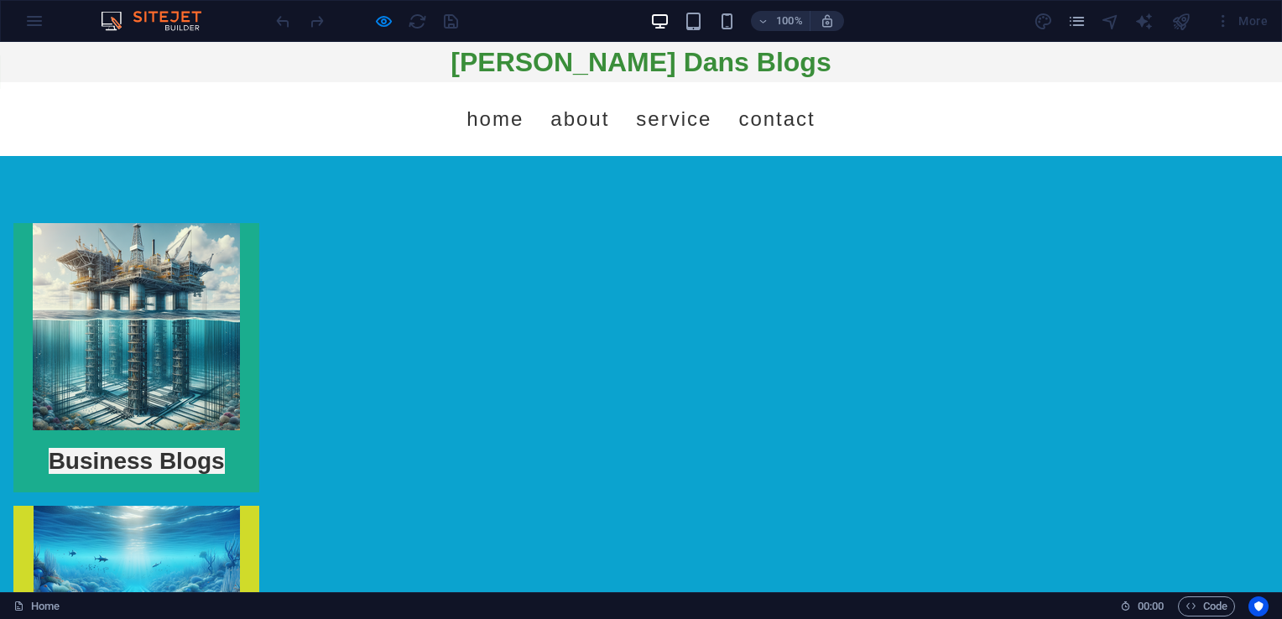
click at [507, 116] on link "Home" at bounding box center [494, 119] width 57 height 47
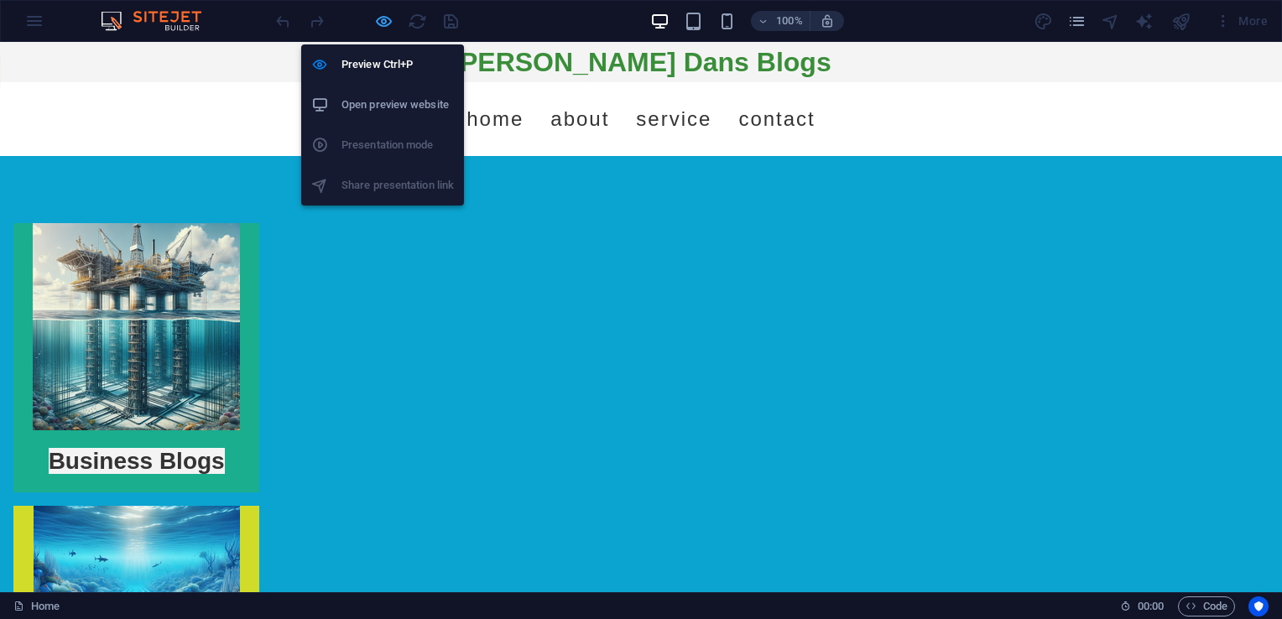
click at [379, 22] on icon "button" at bounding box center [383, 21] width 19 height 19
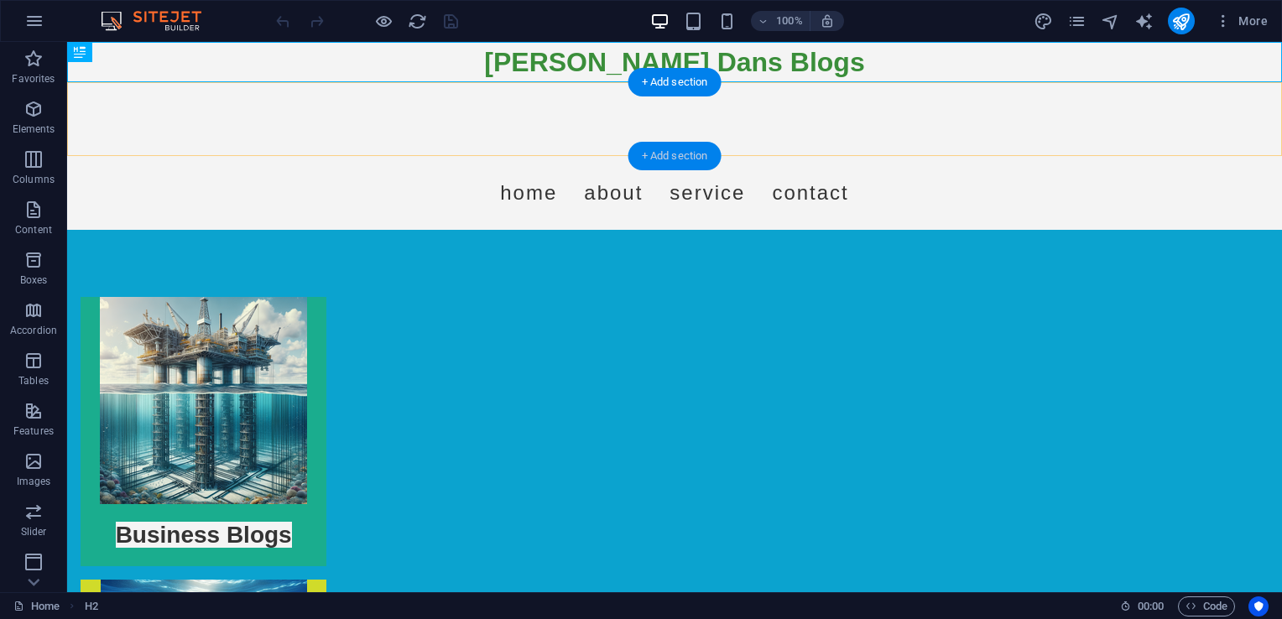
click at [690, 162] on div "+ Add section" at bounding box center [674, 156] width 93 height 29
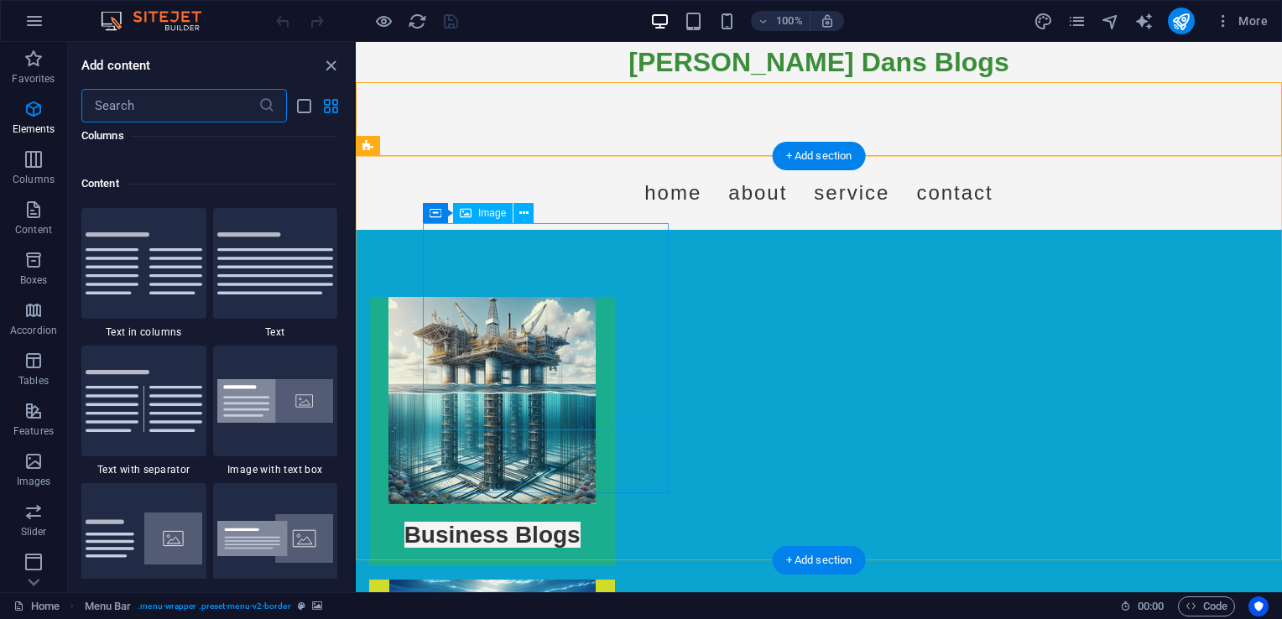
scroll to position [2936, 0]
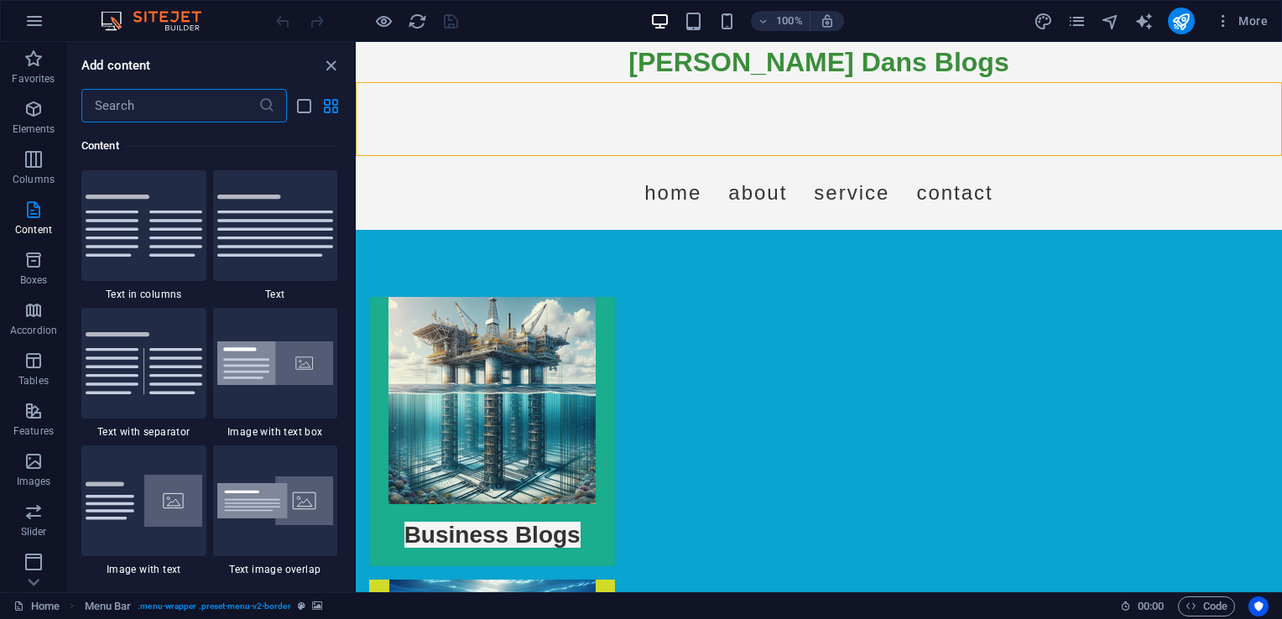
click at [149, 102] on input "text" at bounding box center [169, 106] width 177 height 34
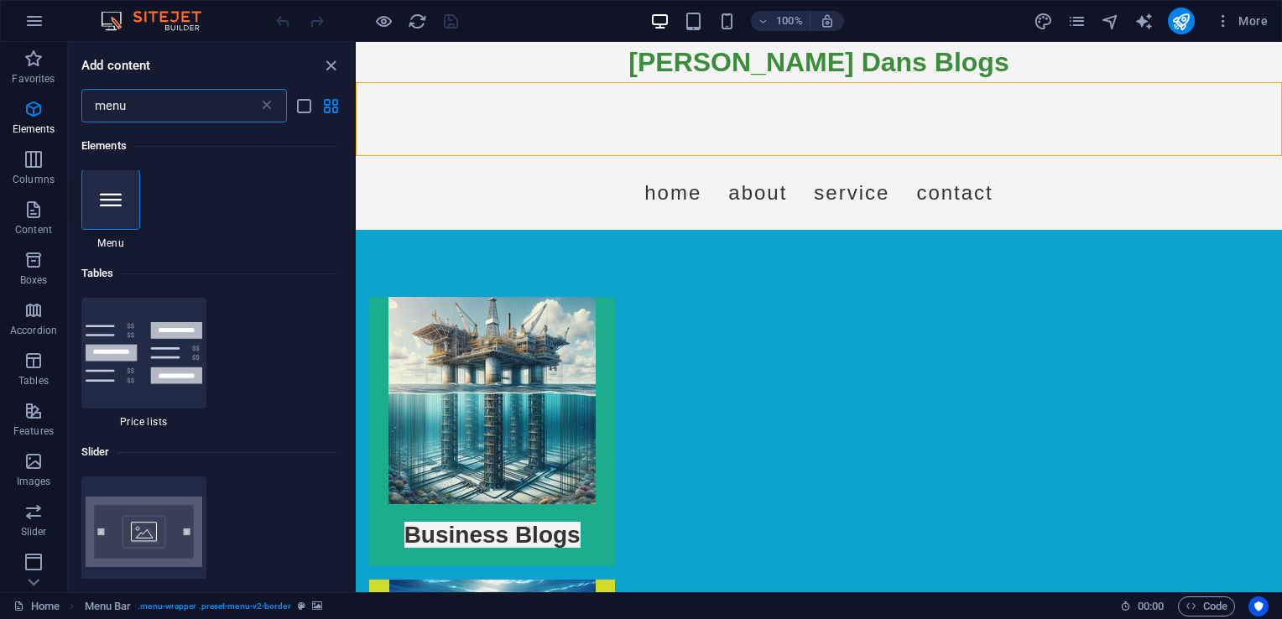
scroll to position [0, 0]
type input "menu"
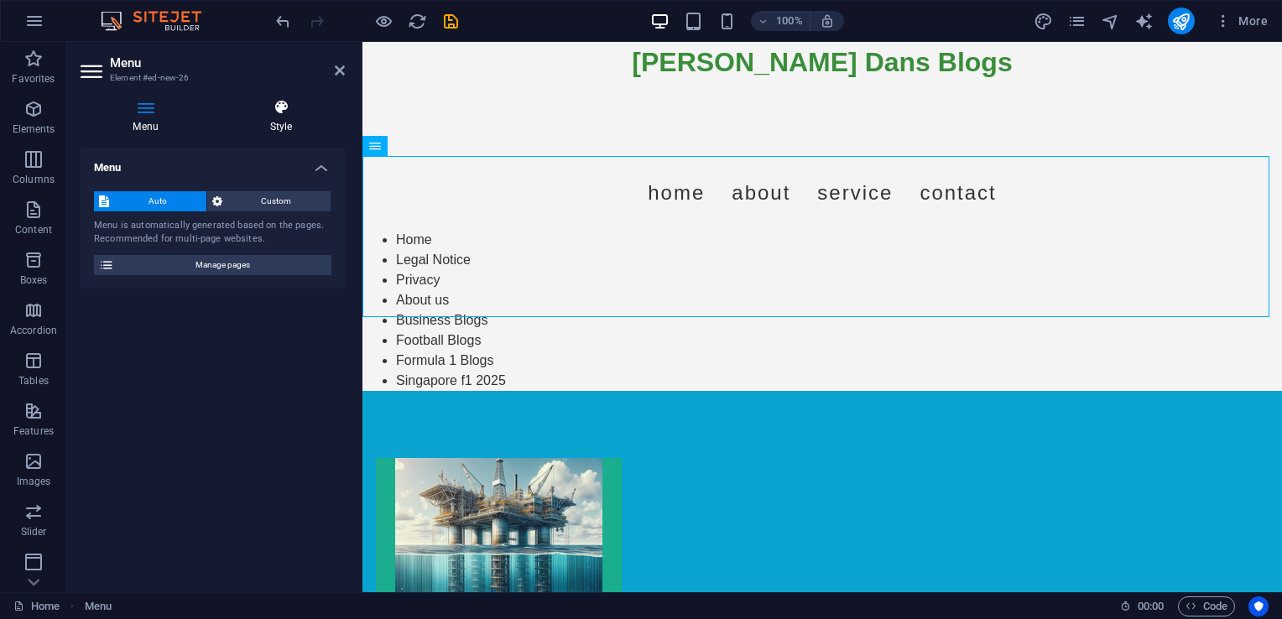
click at [269, 119] on h4 "Style" at bounding box center [281, 116] width 128 height 35
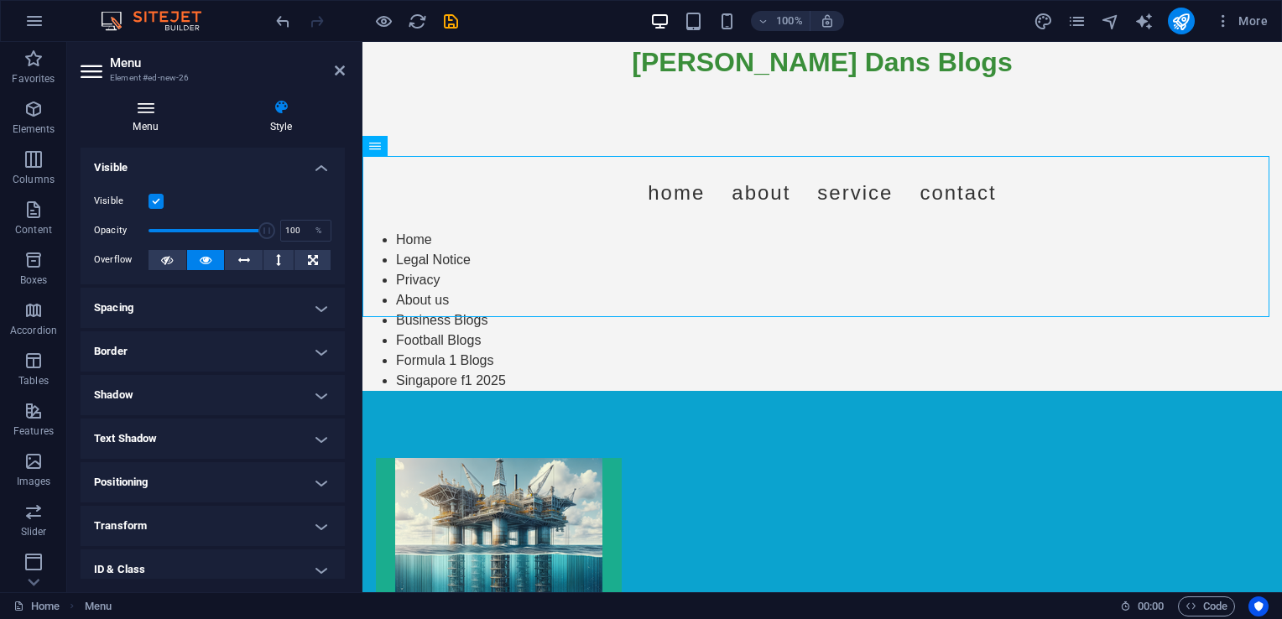
click at [138, 114] on icon at bounding box center [146, 107] width 130 height 17
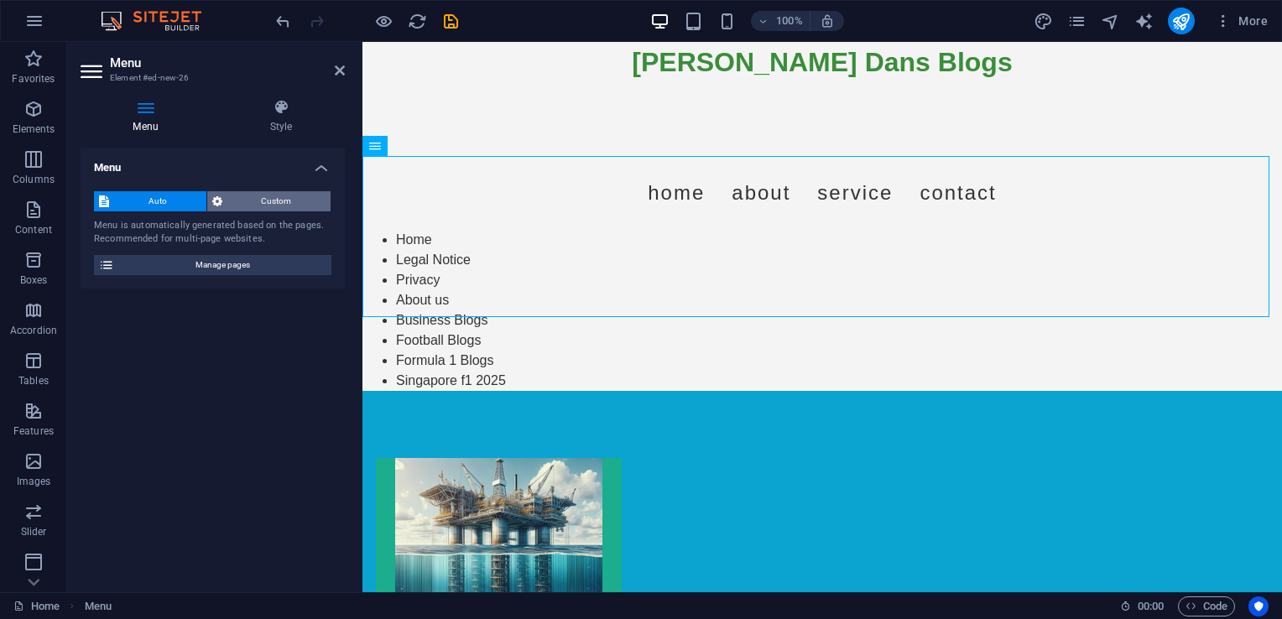
click at [272, 205] on span "Custom" at bounding box center [276, 201] width 99 height 20
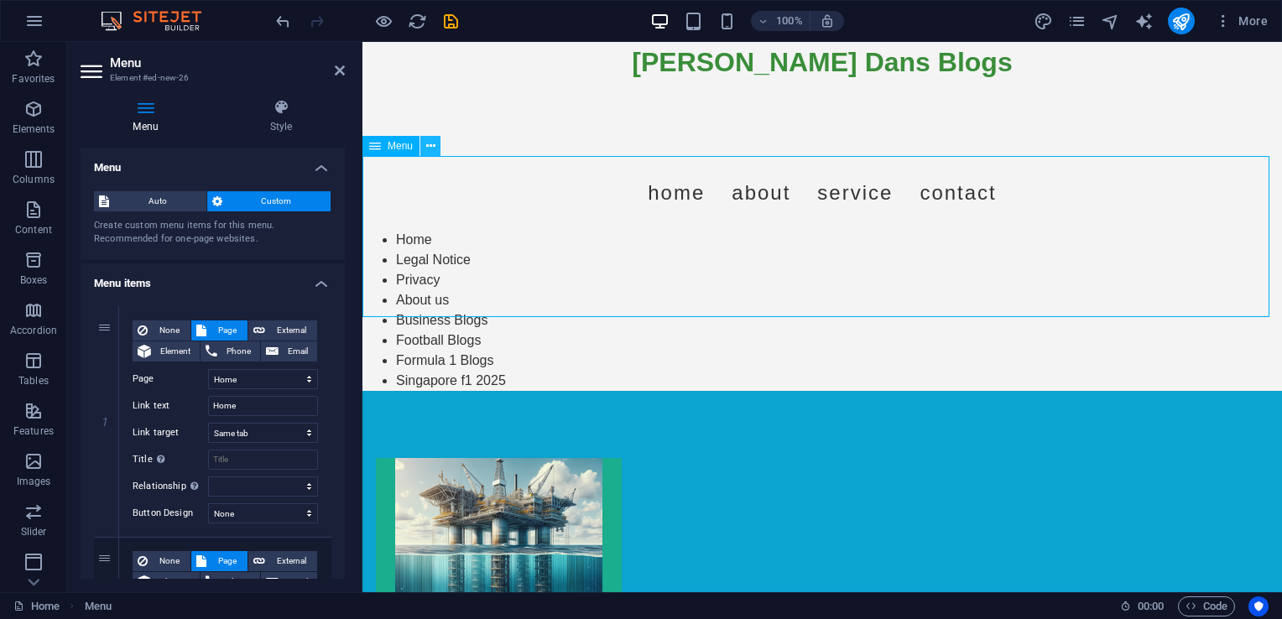
click at [423, 149] on button at bounding box center [430, 146] width 20 height 20
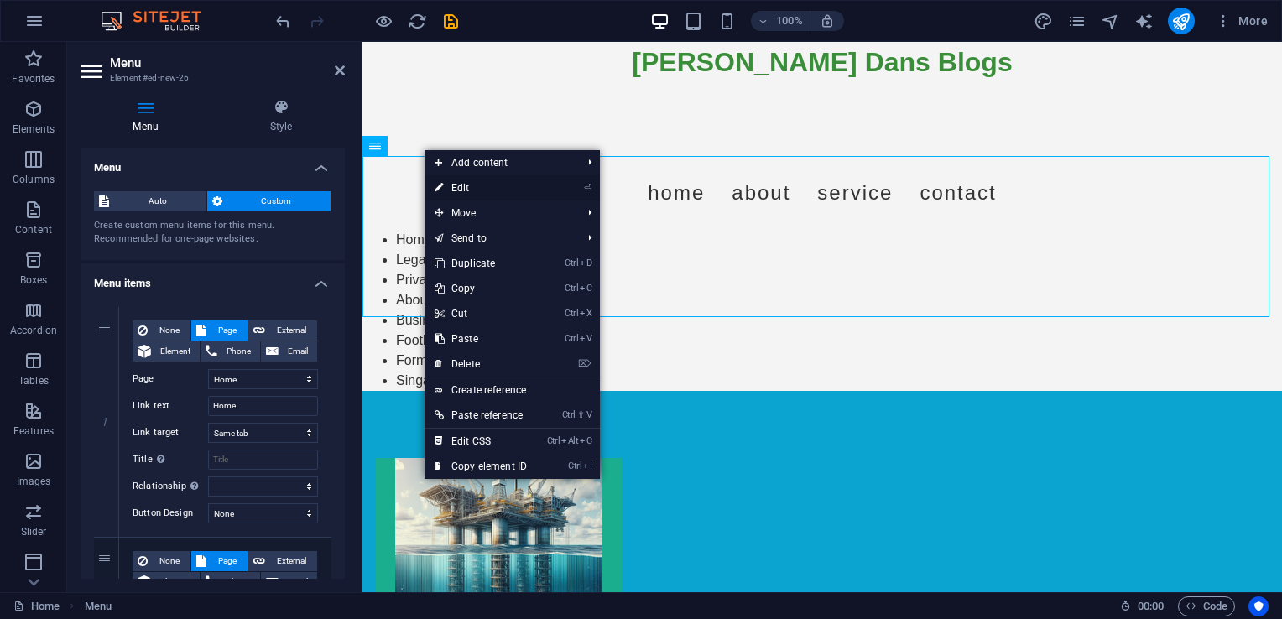
click at [464, 190] on link "⏎ Edit" at bounding box center [481, 187] width 112 height 25
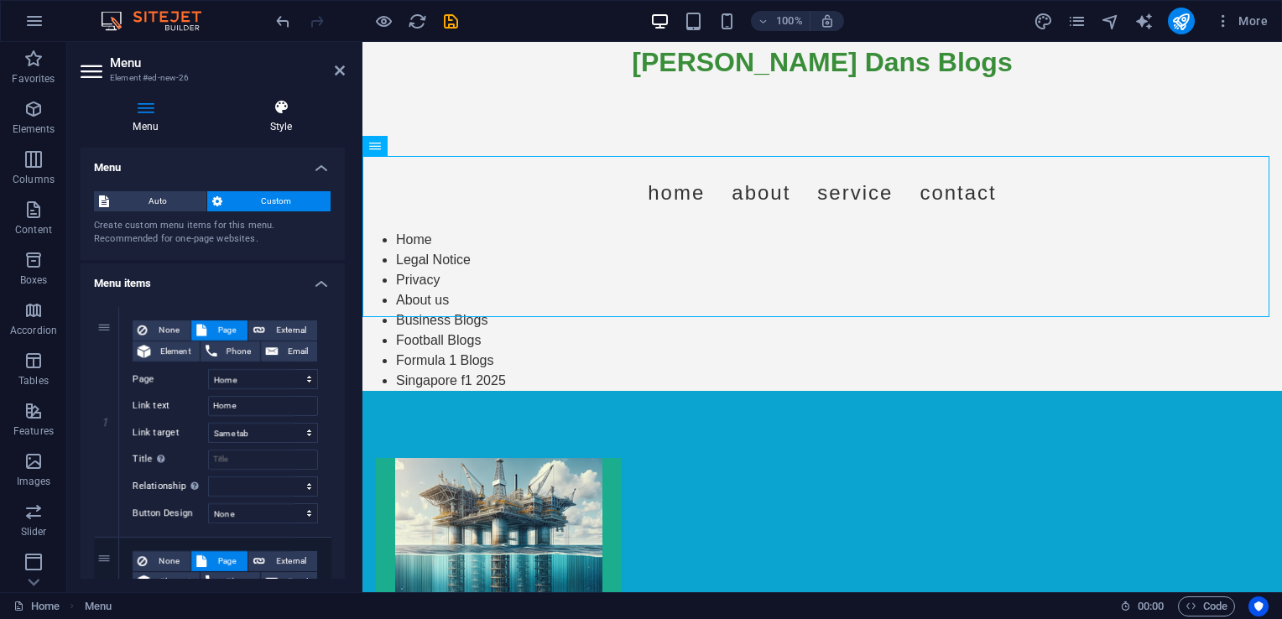
click at [278, 112] on icon at bounding box center [281, 107] width 128 height 17
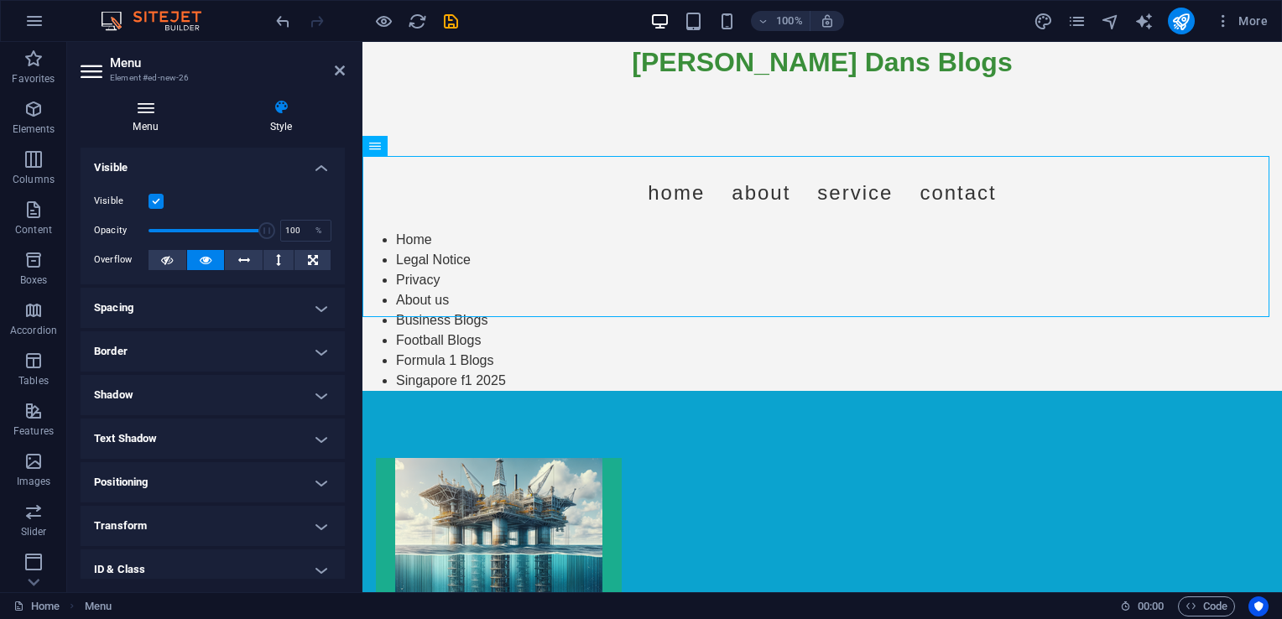
click at [144, 102] on icon at bounding box center [146, 107] width 130 height 17
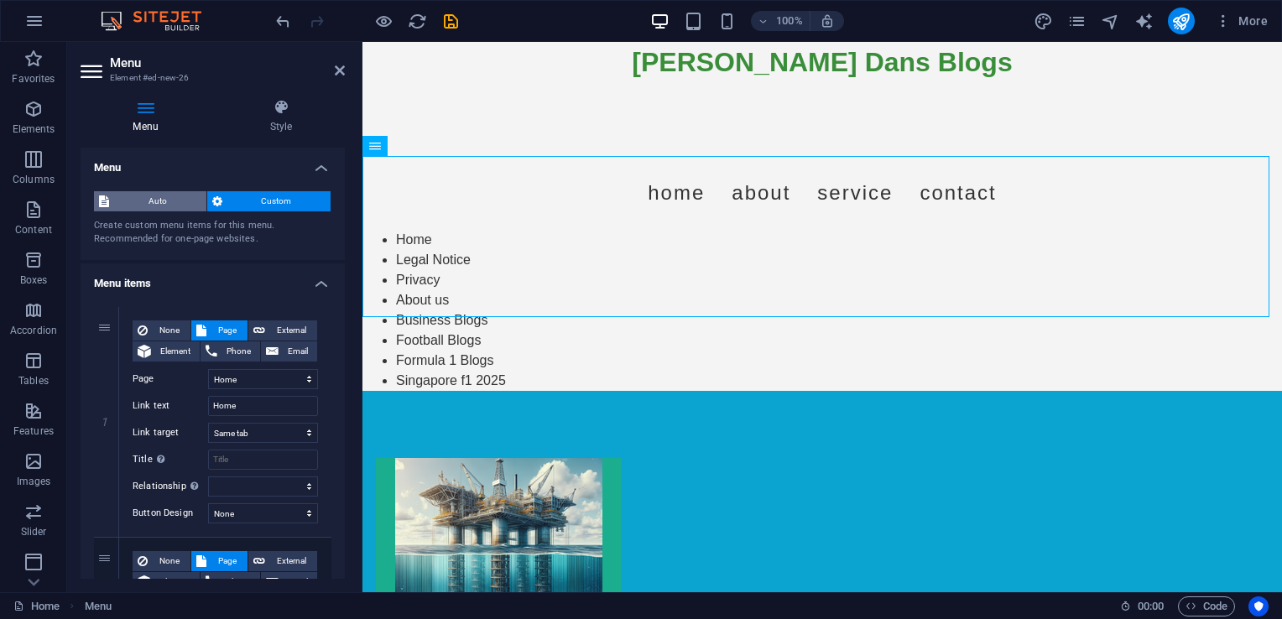
click at [154, 203] on span "Auto" at bounding box center [157, 201] width 87 height 20
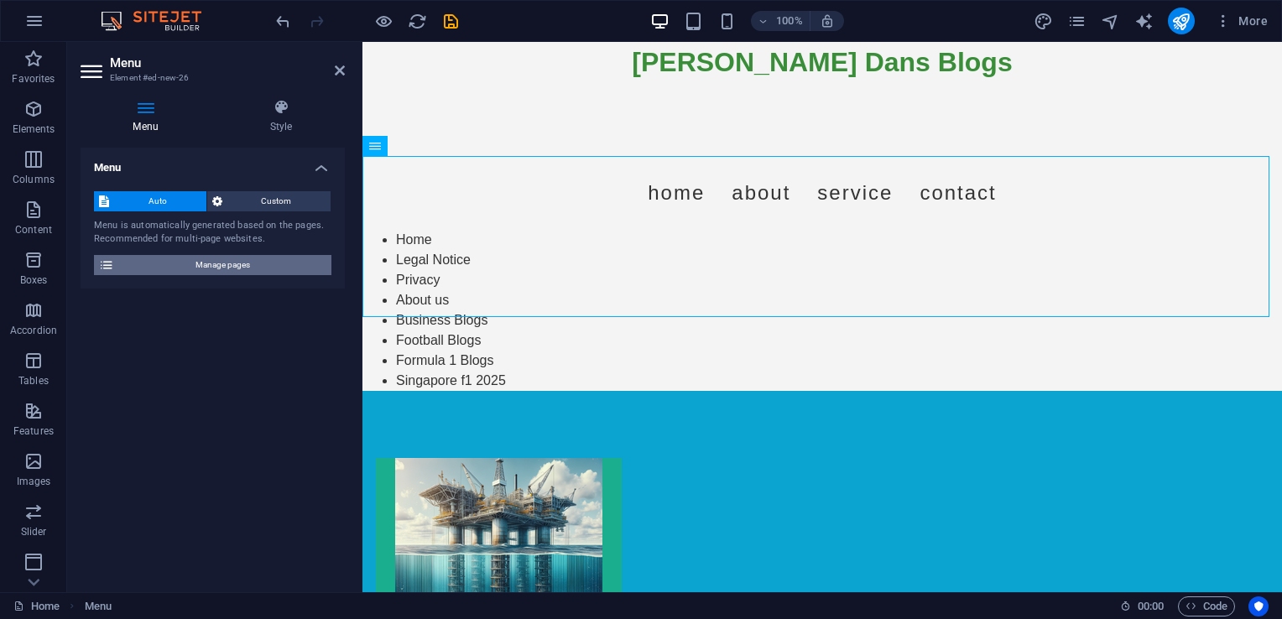
click at [217, 274] on span "Manage pages" at bounding box center [222, 265] width 207 height 20
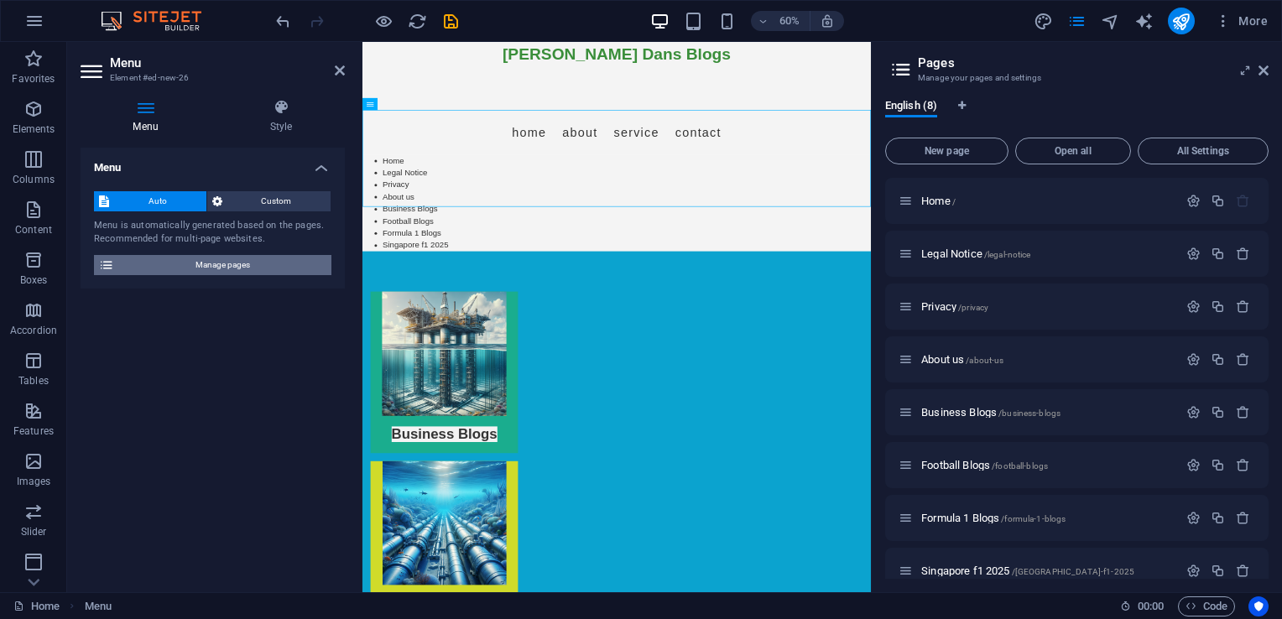
click at [238, 260] on span "Manage pages" at bounding box center [222, 265] width 207 height 20
click at [338, 62] on h2 "Menu" at bounding box center [227, 62] width 235 height 15
click at [340, 66] on icon at bounding box center [340, 70] width 10 height 13
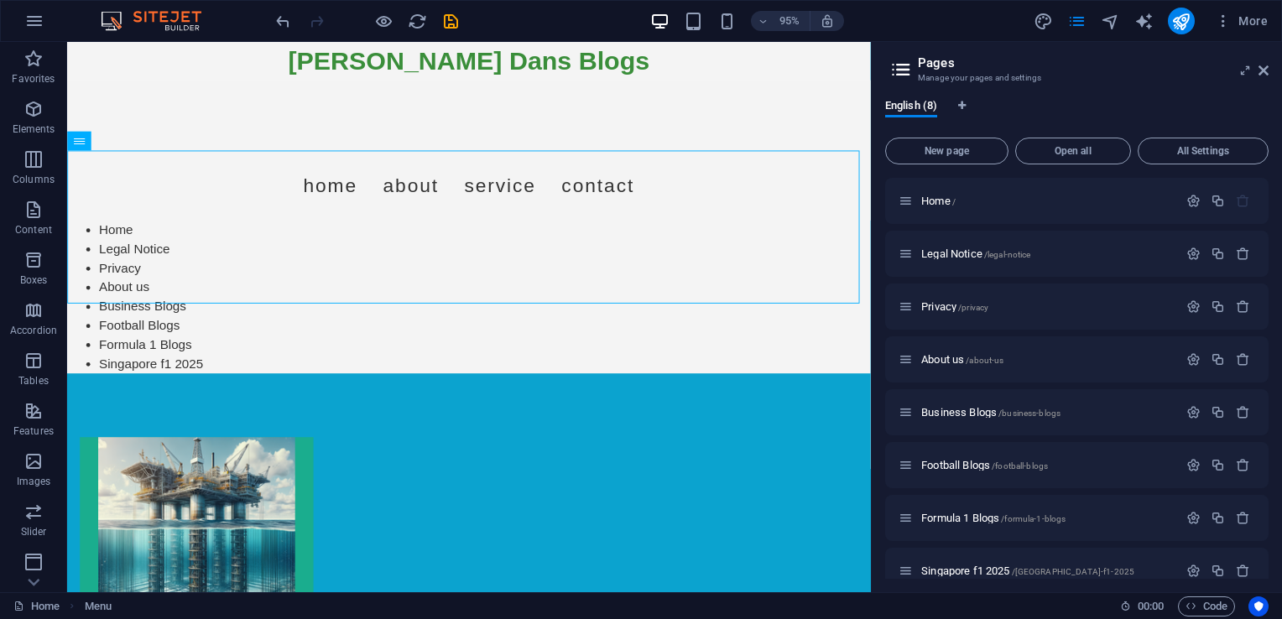
click at [1256, 70] on h2 "Pages" at bounding box center [1093, 62] width 351 height 15
click at [1269, 67] on aside "Pages Manage your pages and settings English (8) New page Open all All Settings…" at bounding box center [1076, 317] width 411 height 550
click at [1258, 71] on icon at bounding box center [1263, 70] width 10 height 13
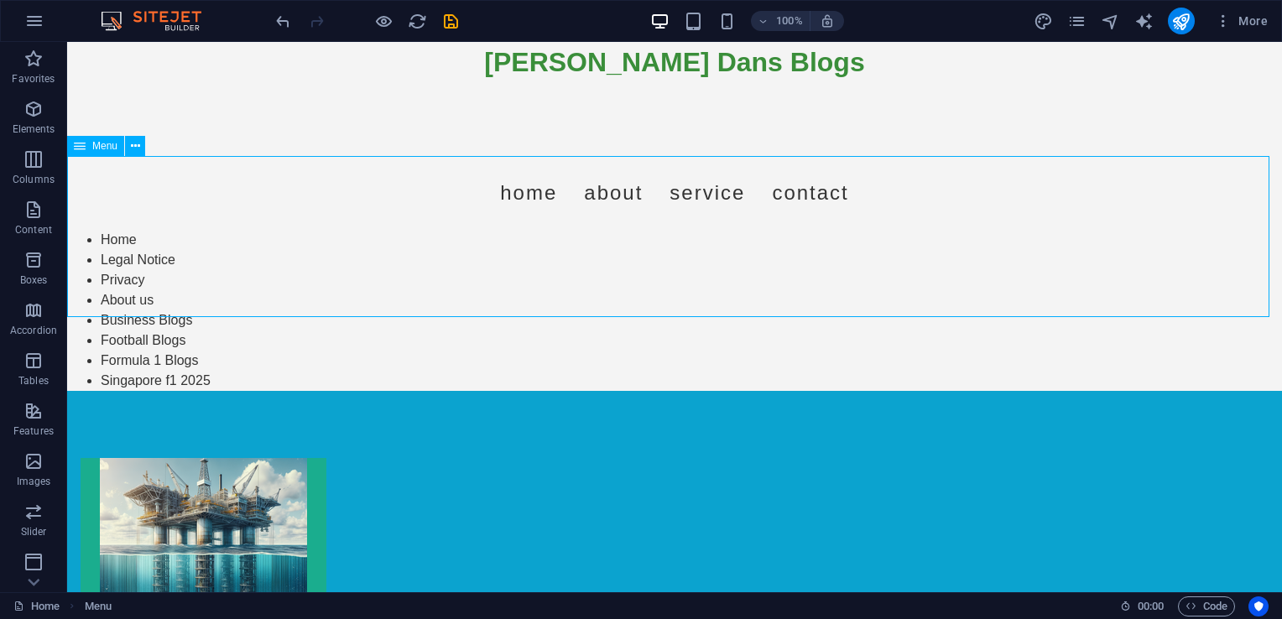
click at [105, 149] on span "Menu" at bounding box center [104, 146] width 25 height 10
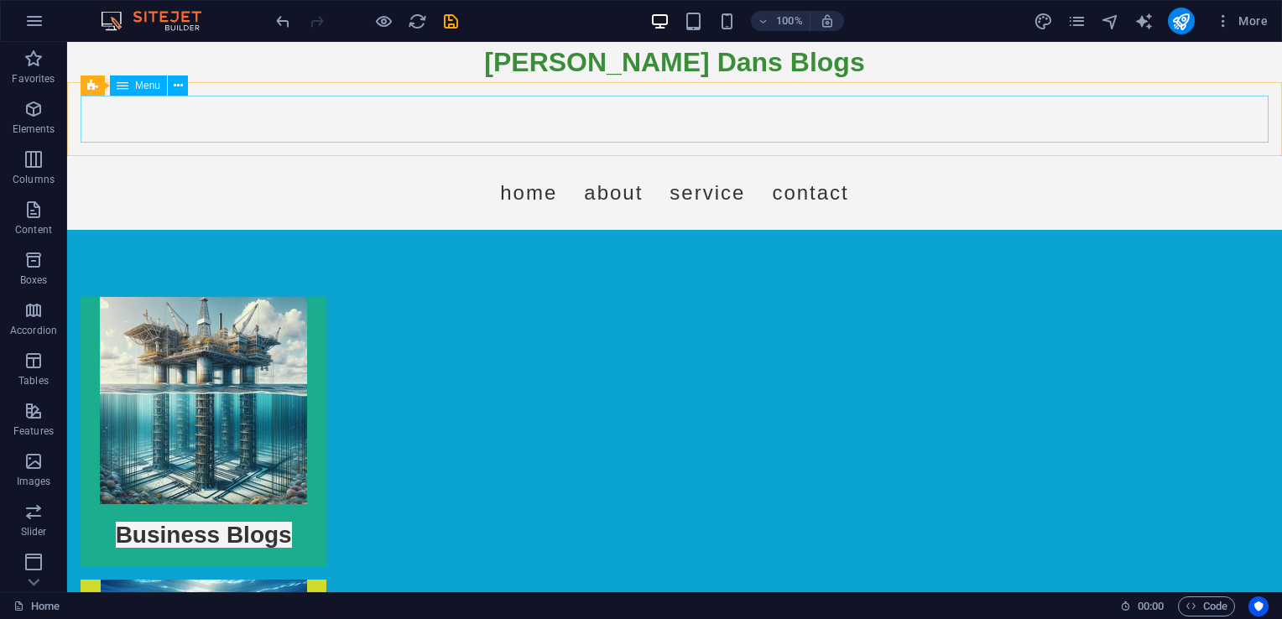
click at [138, 86] on span "Menu" at bounding box center [147, 86] width 25 height 10
click at [177, 92] on icon at bounding box center [178, 86] width 9 height 18
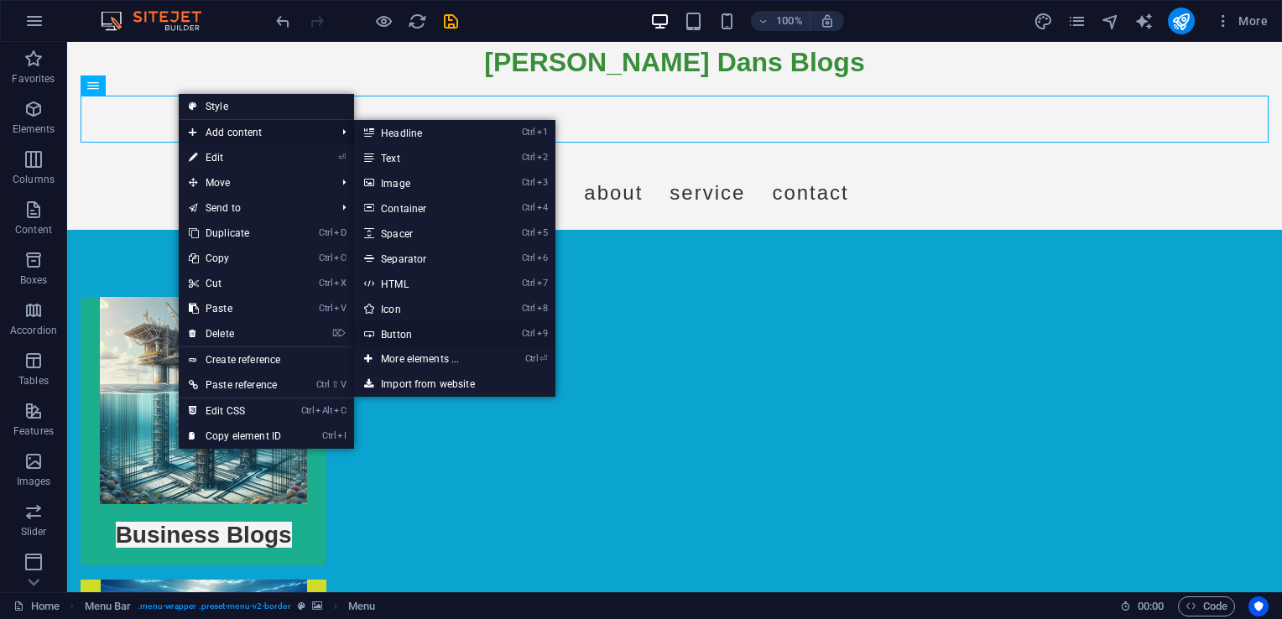
click at [404, 334] on link "Ctrl 9 Button" at bounding box center [423, 333] width 138 height 25
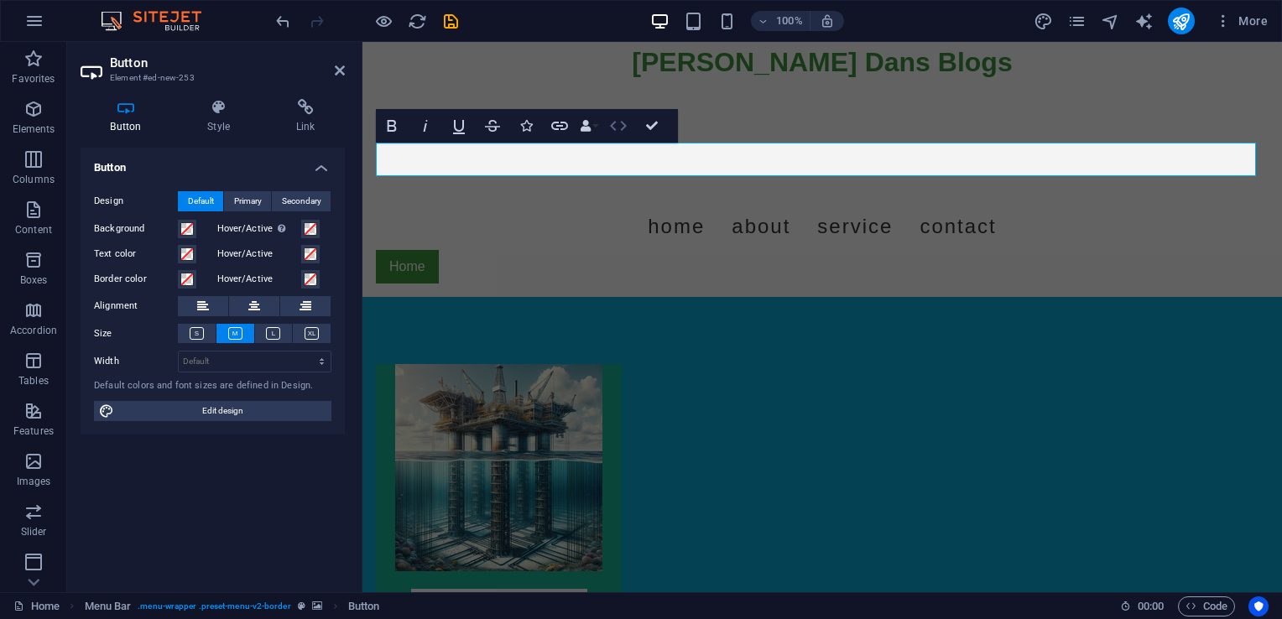
click at [619, 125] on icon "button" at bounding box center [618, 126] width 20 height 20
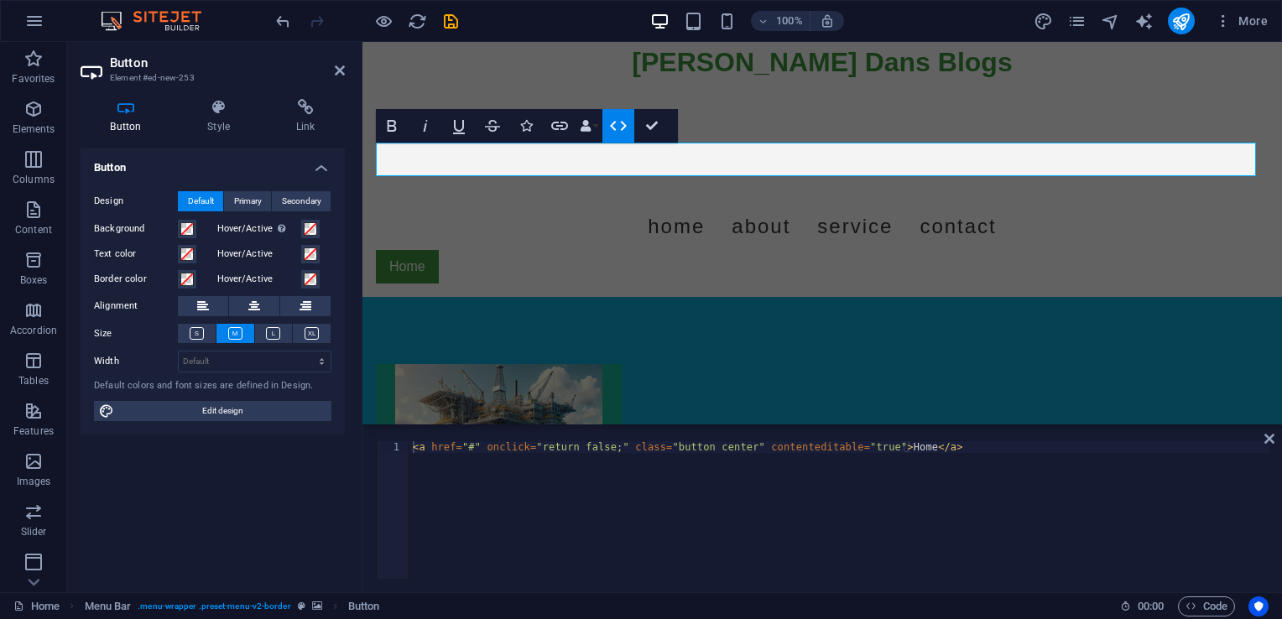
click at [614, 128] on icon "button" at bounding box center [618, 126] width 17 height 10
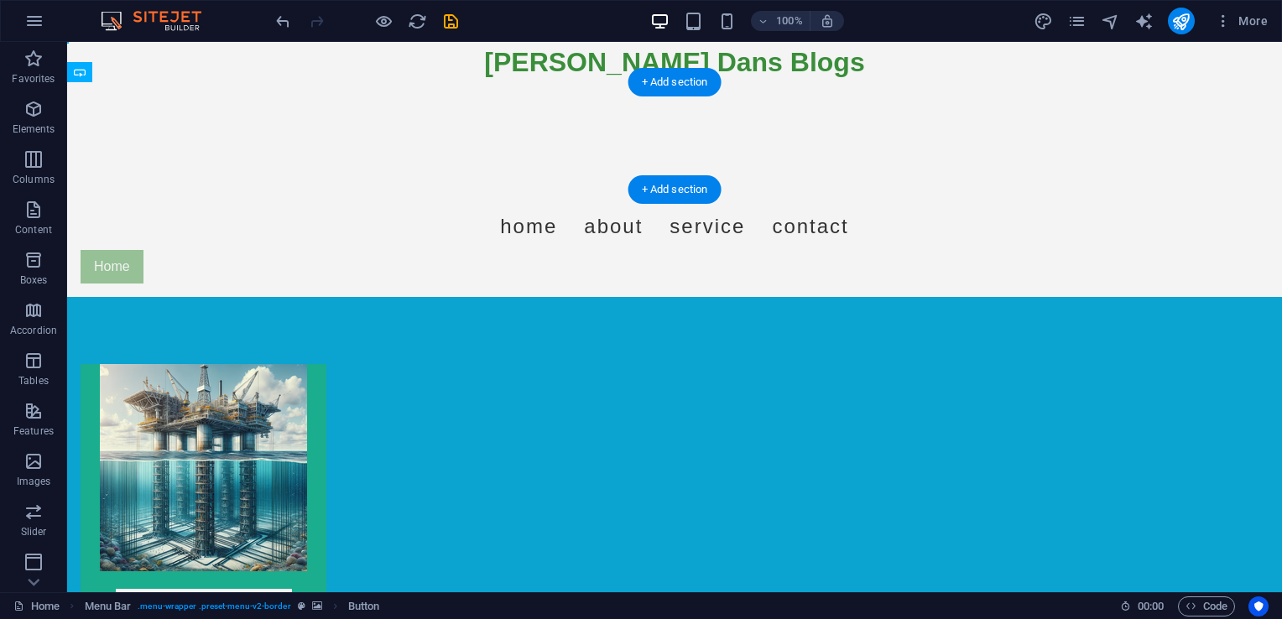
drag, startPoint x: 118, startPoint y: 156, endPoint x: 130, endPoint y: 169, distance: 17.8
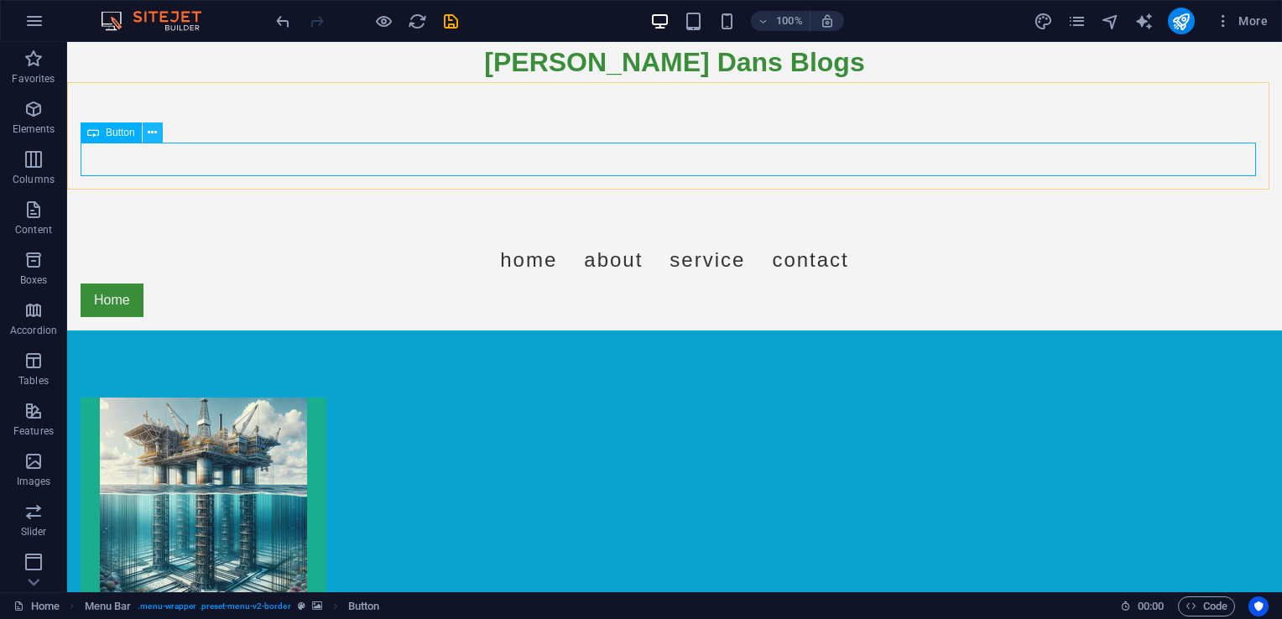
click at [152, 132] on icon at bounding box center [152, 133] width 9 height 18
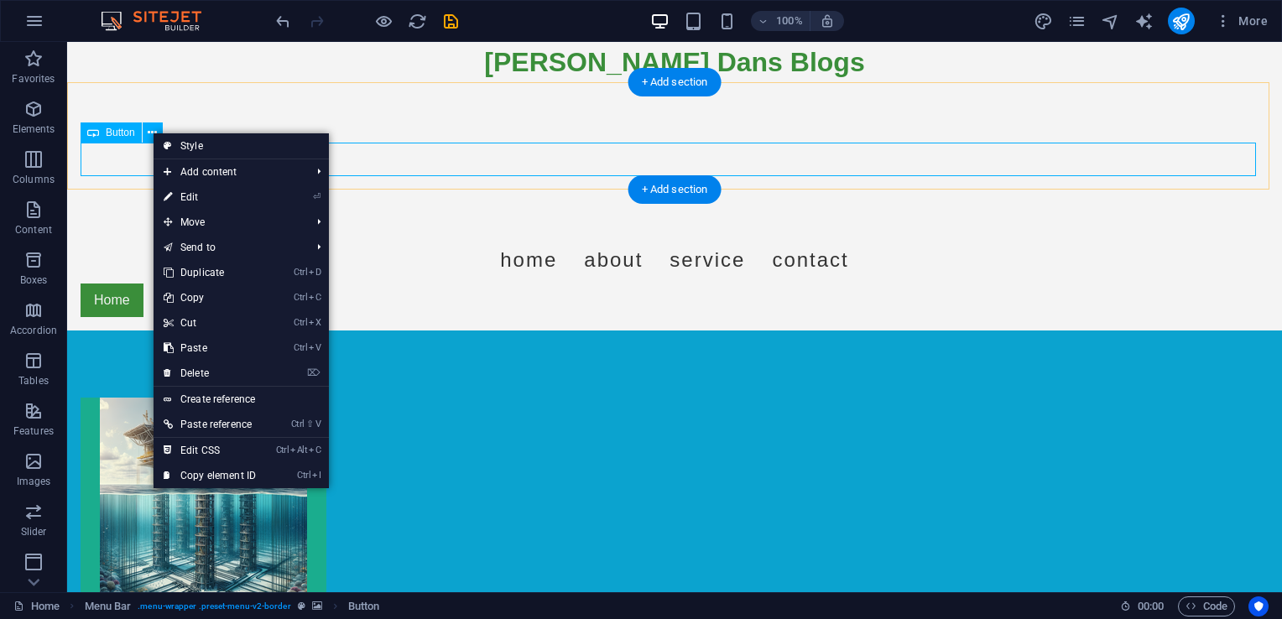
click at [115, 284] on div "Home" at bounding box center [675, 301] width 1188 height 34
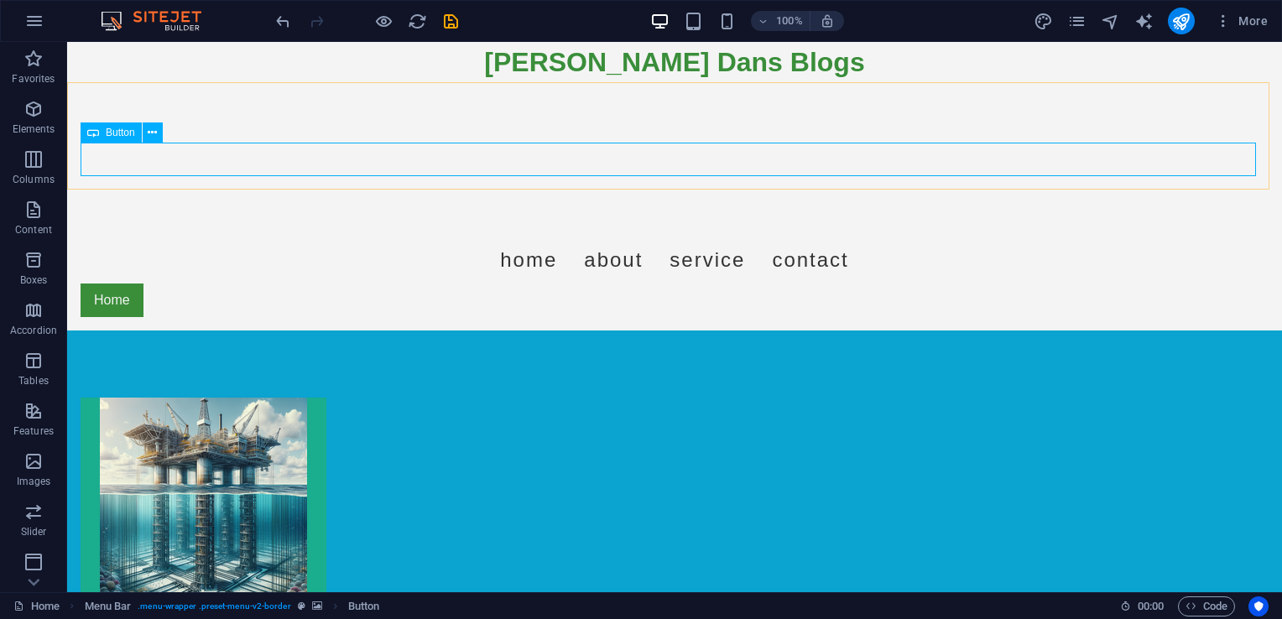
click at [128, 126] on div "Button" at bounding box center [111, 132] width 61 height 20
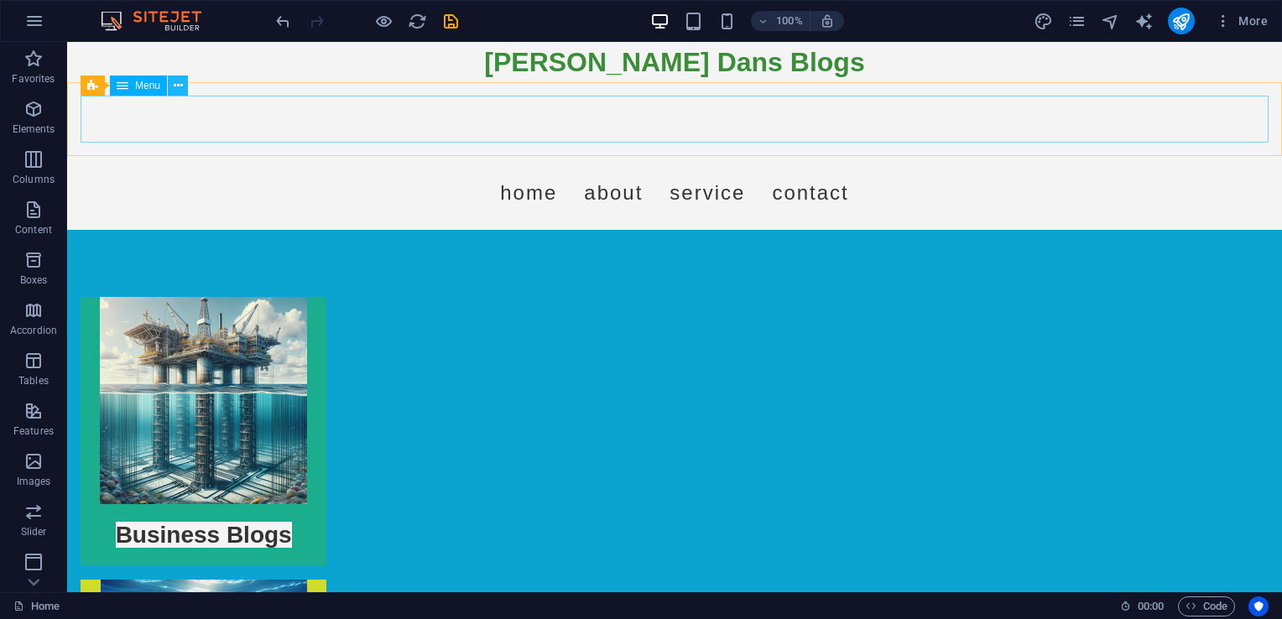
click at [176, 91] on icon at bounding box center [178, 86] width 9 height 18
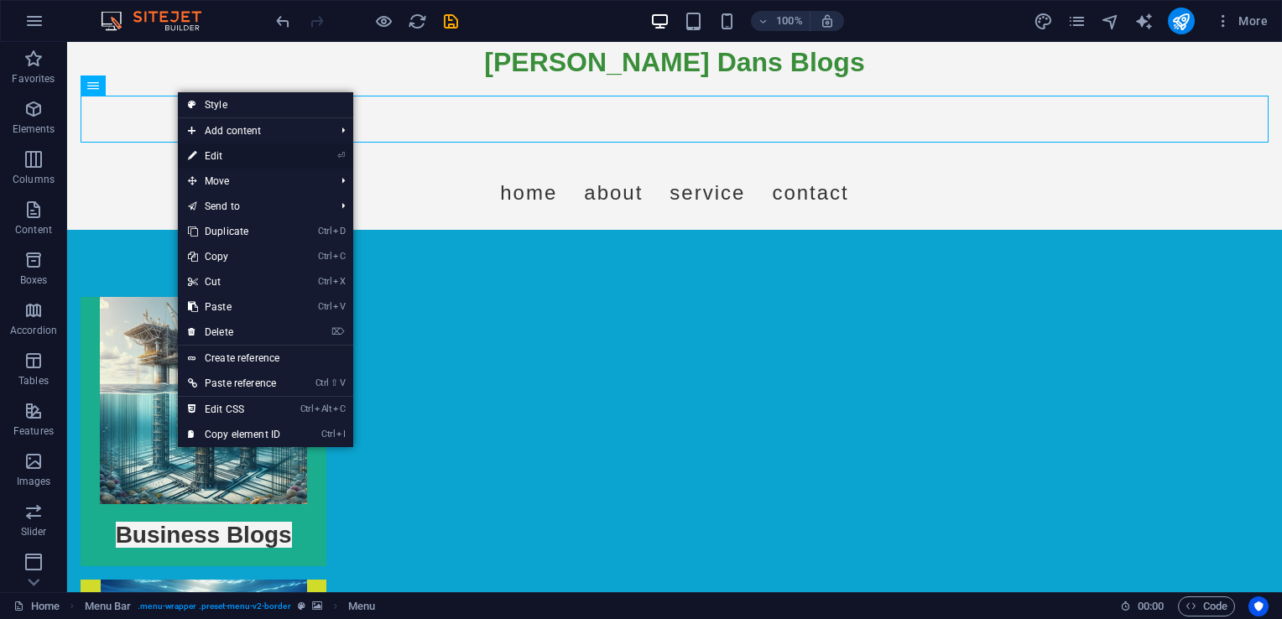
click at [242, 159] on link "⏎ Edit" at bounding box center [234, 155] width 112 height 25
select select
select select "3"
select select
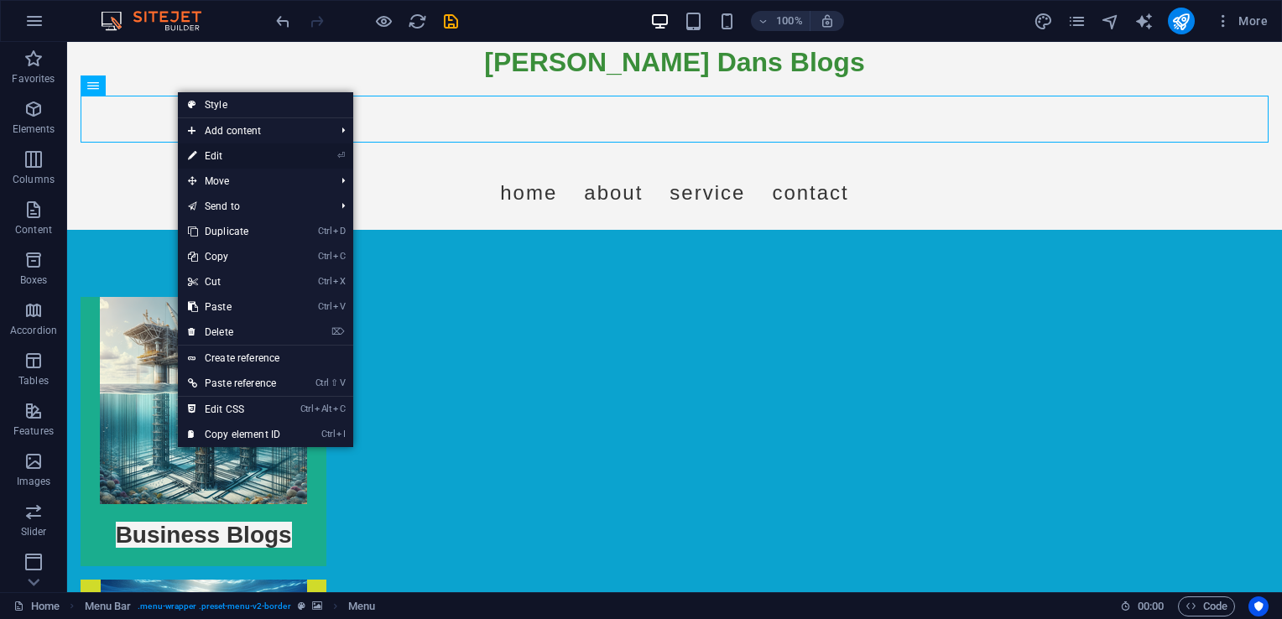
select select
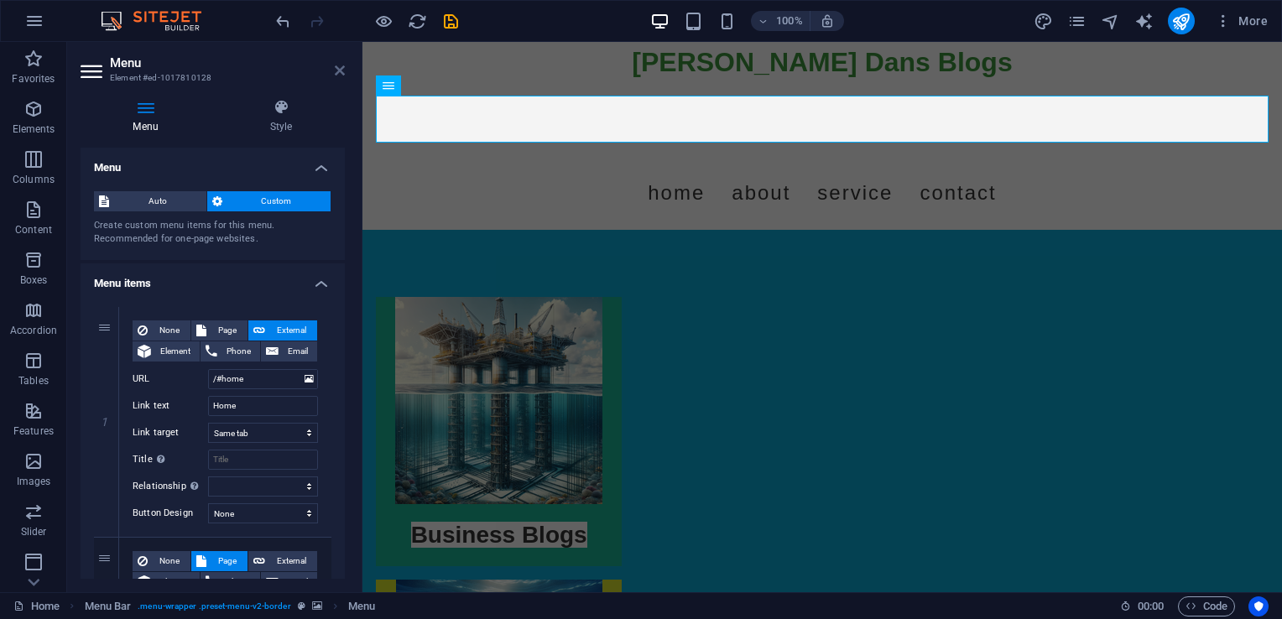
click at [336, 68] on icon at bounding box center [340, 70] width 10 height 13
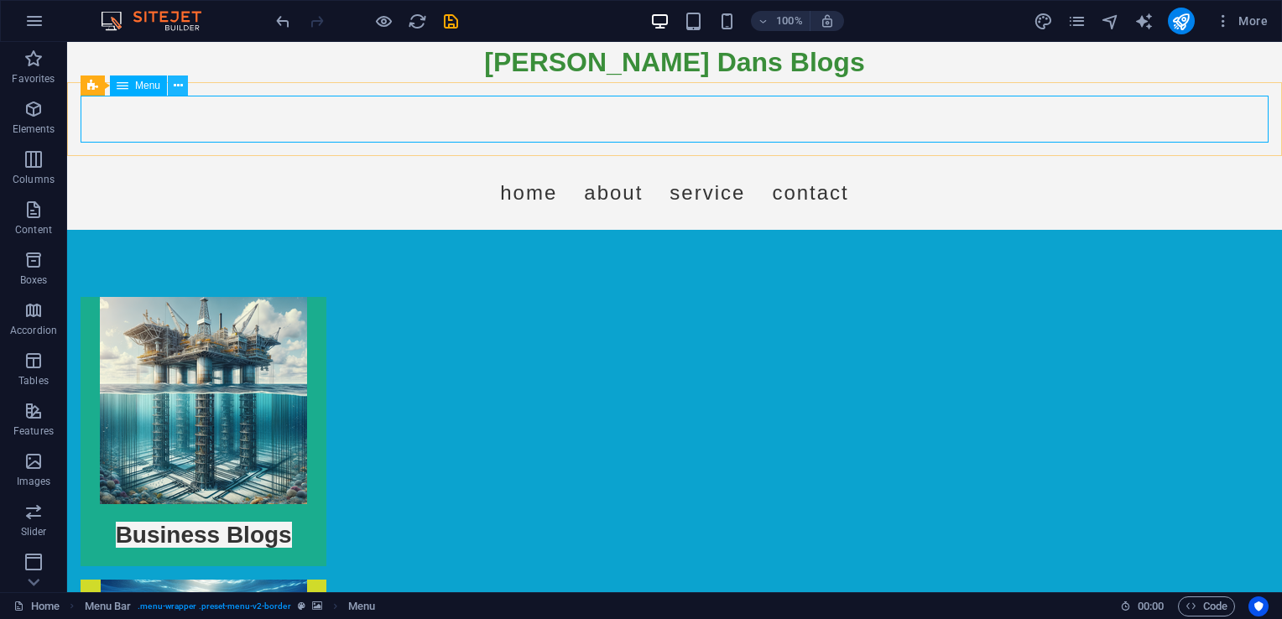
click at [182, 93] on button at bounding box center [178, 86] width 20 height 20
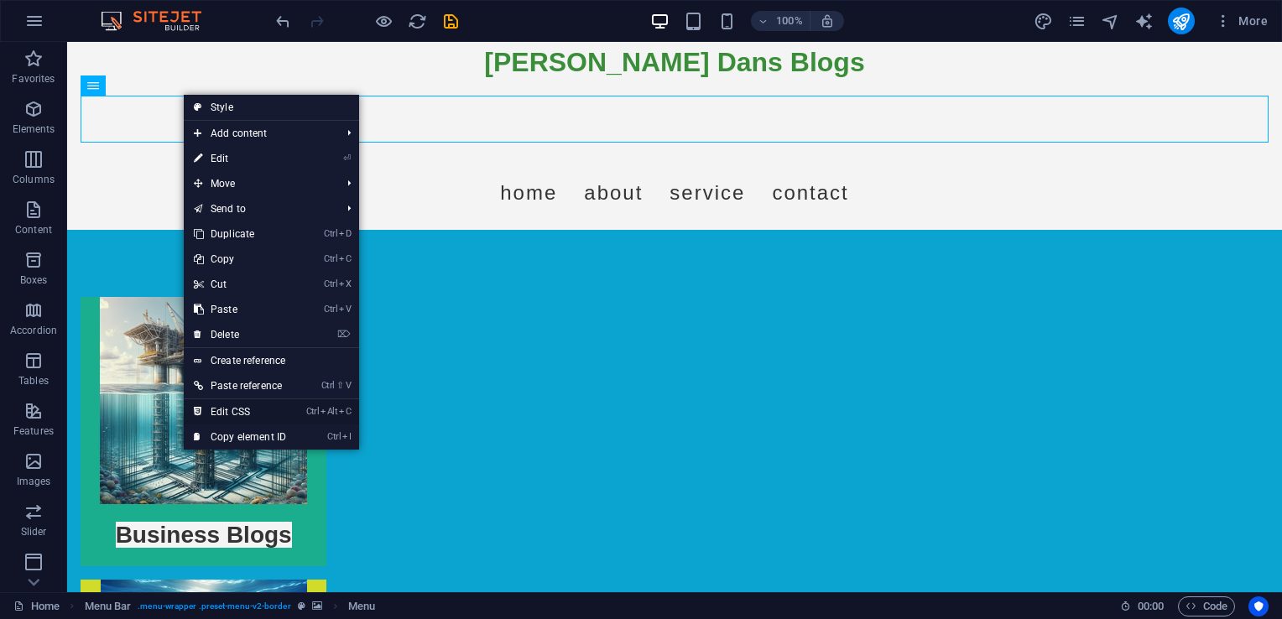
click at [254, 414] on link "Ctrl Alt C Edit CSS" at bounding box center [240, 411] width 112 height 25
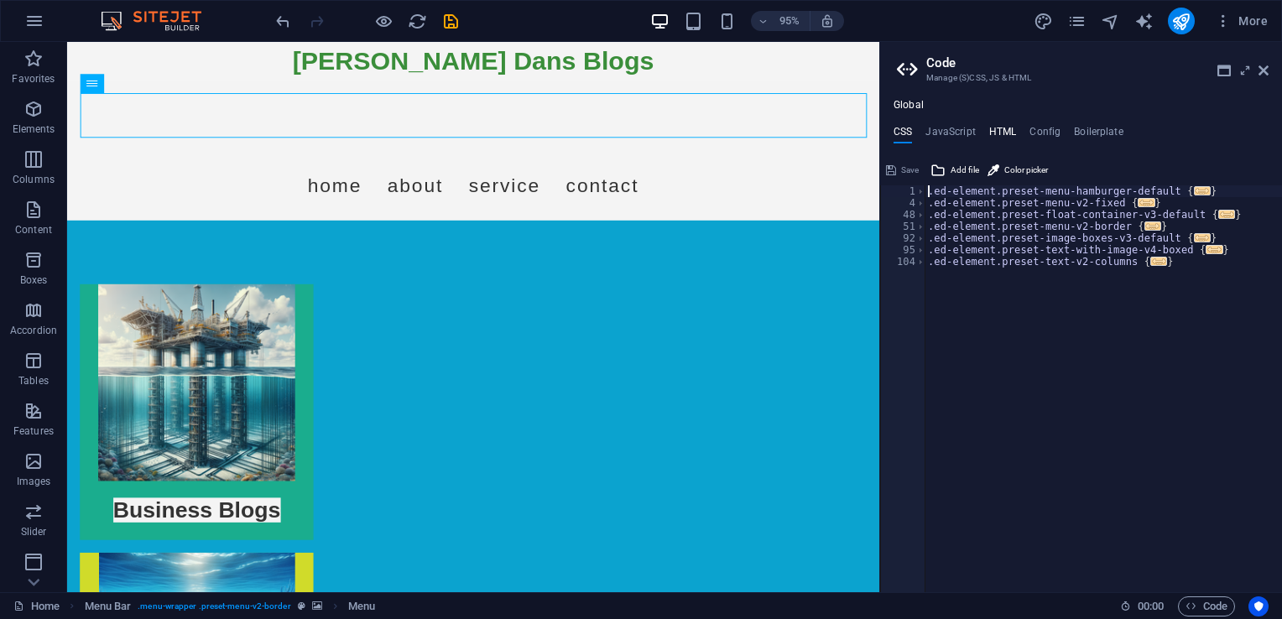
click at [1000, 138] on h4 "HTML" at bounding box center [1003, 135] width 28 height 18
type textarea "<a href="#main-content" class="wv-link-content button">Skip to main content</a>"
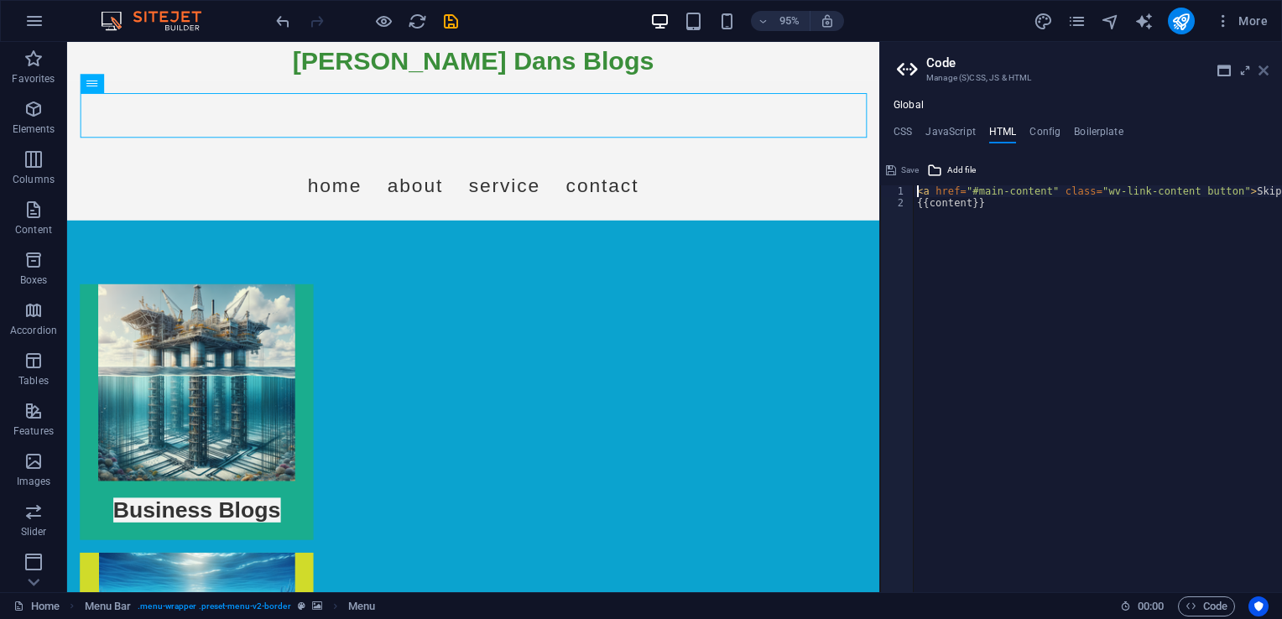
click at [1264, 70] on icon at bounding box center [1263, 70] width 10 height 13
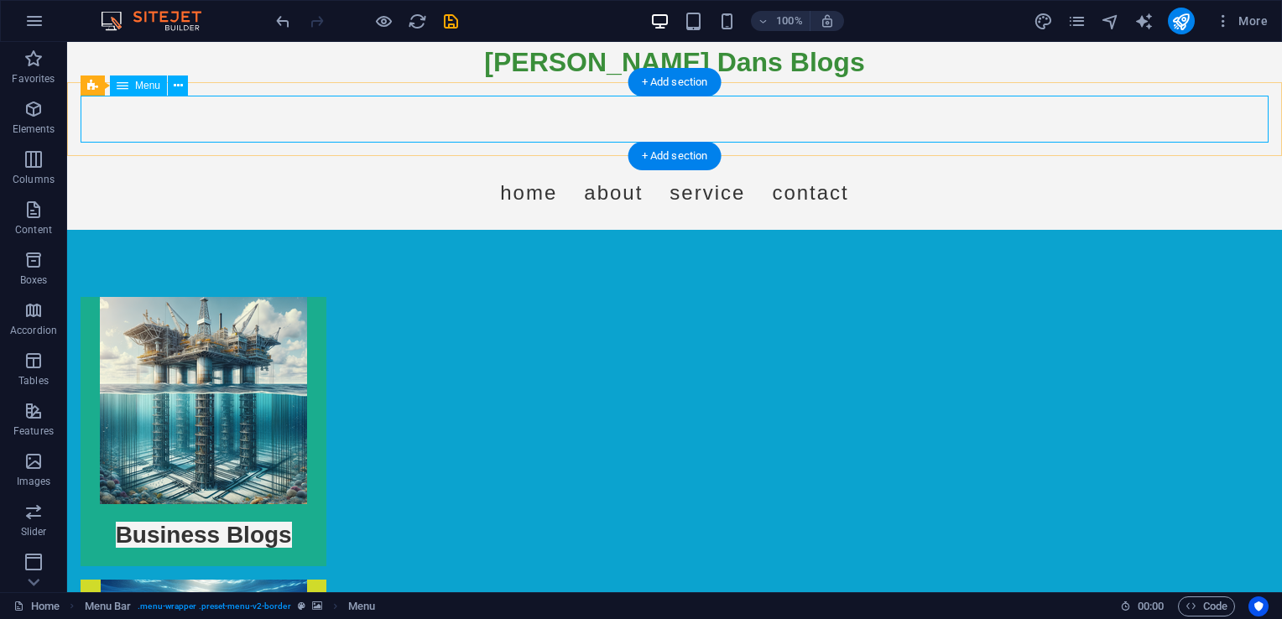
click at [564, 169] on nav "Home About Service Contact" at bounding box center [675, 192] width 1188 height 47
click at [175, 92] on icon at bounding box center [178, 86] width 9 height 18
click at [476, 169] on nav "Home About Service Contact" at bounding box center [675, 192] width 1188 height 47
click at [171, 84] on button at bounding box center [178, 86] width 20 height 20
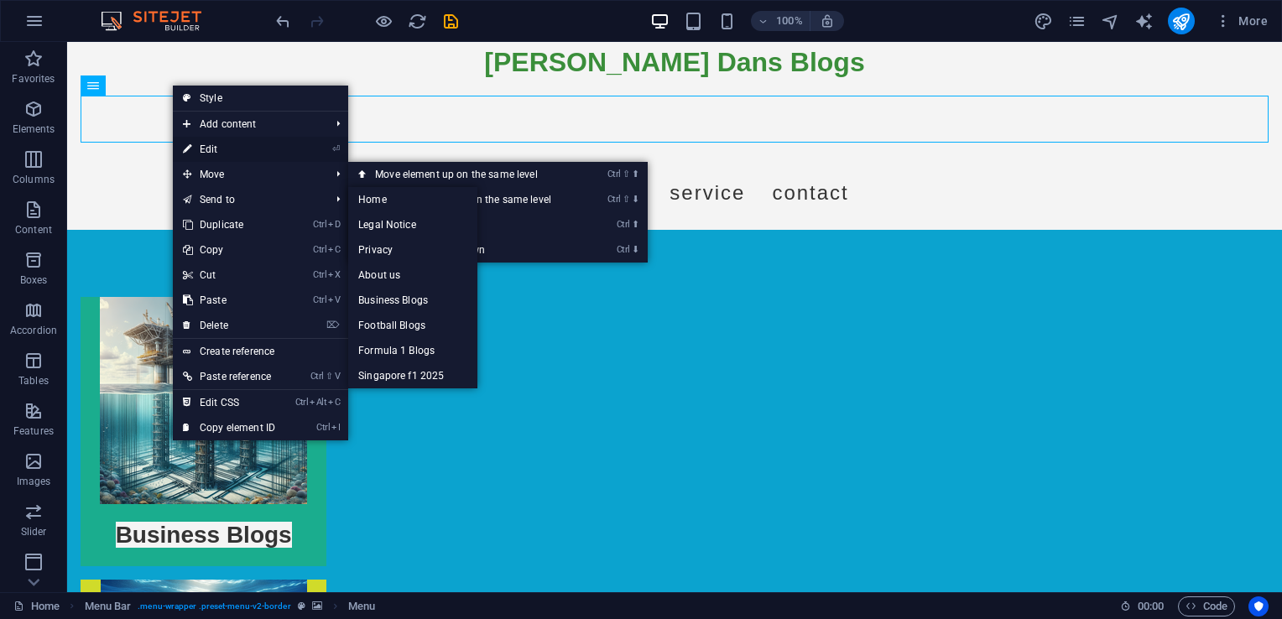
click at [218, 149] on link "⏎ Edit" at bounding box center [229, 149] width 112 height 25
select select
select select "3"
select select
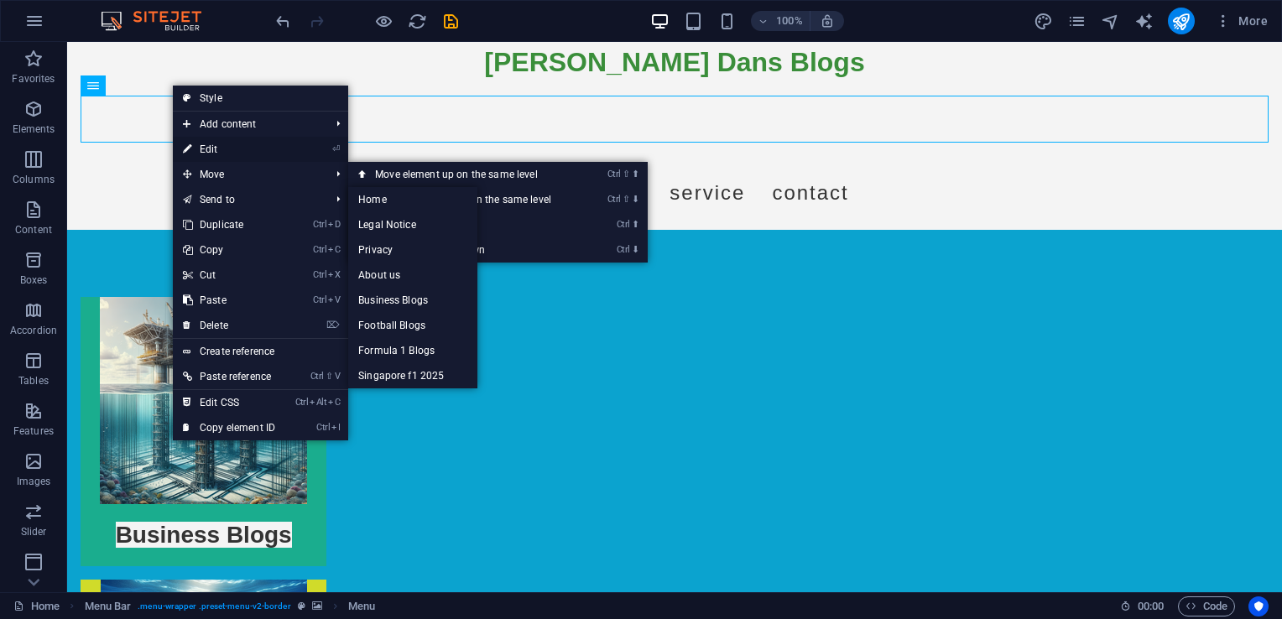
select select
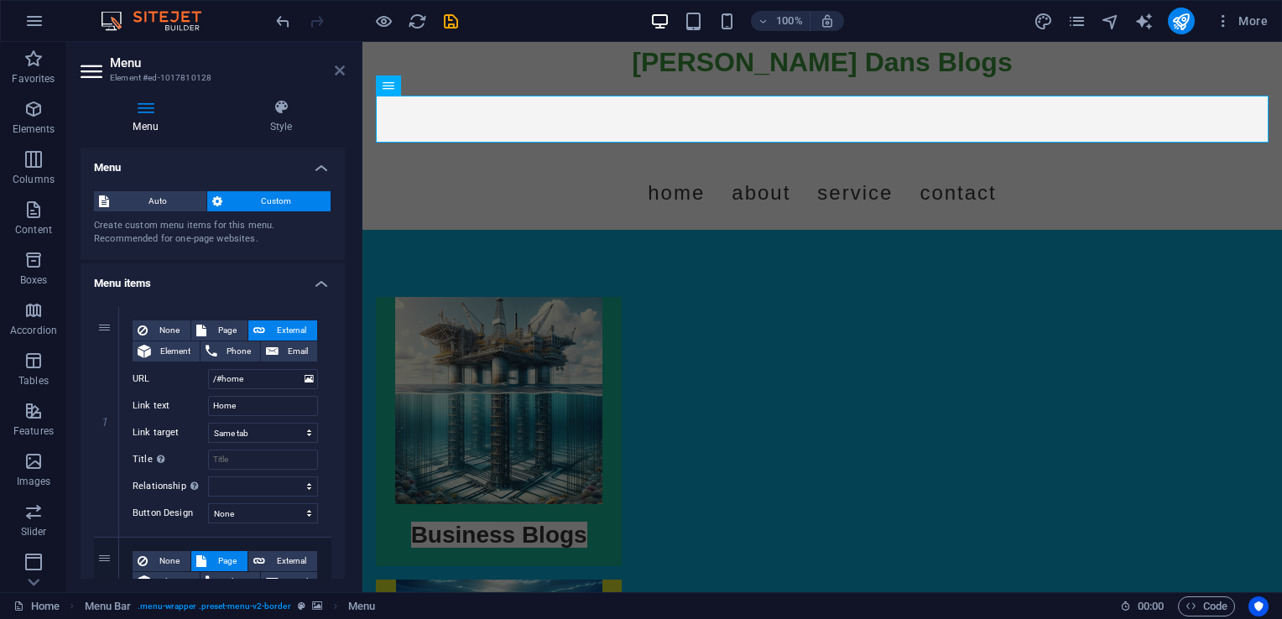
click at [339, 66] on icon at bounding box center [340, 70] width 10 height 13
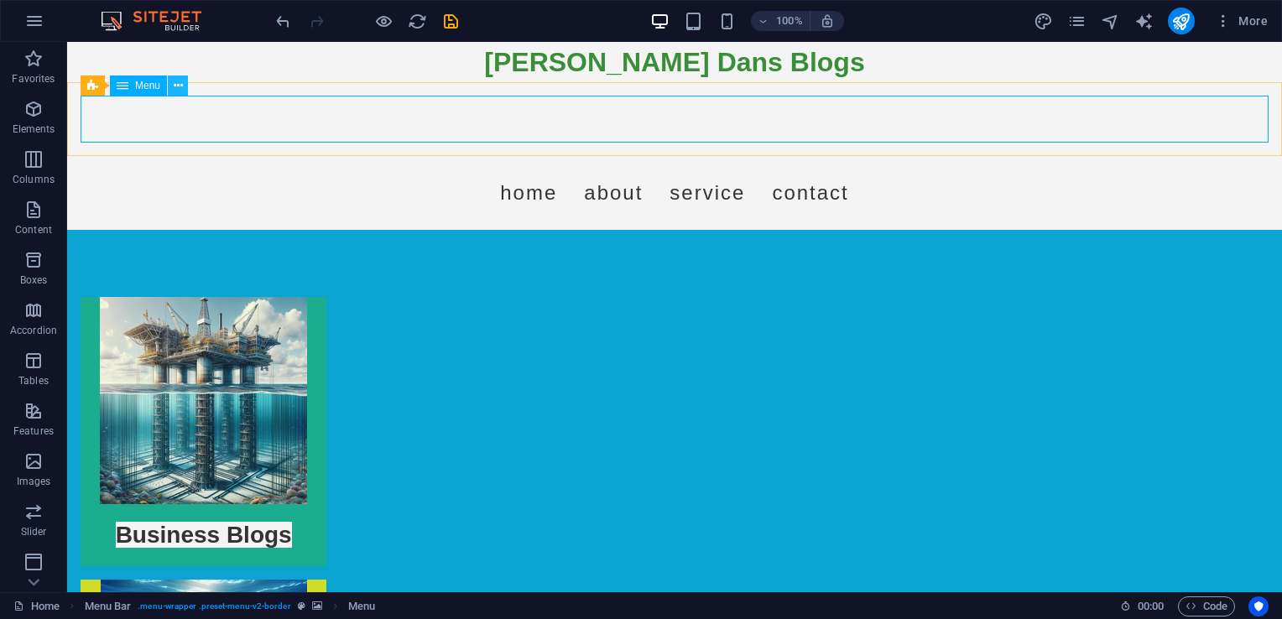
click at [171, 86] on button at bounding box center [178, 86] width 20 height 20
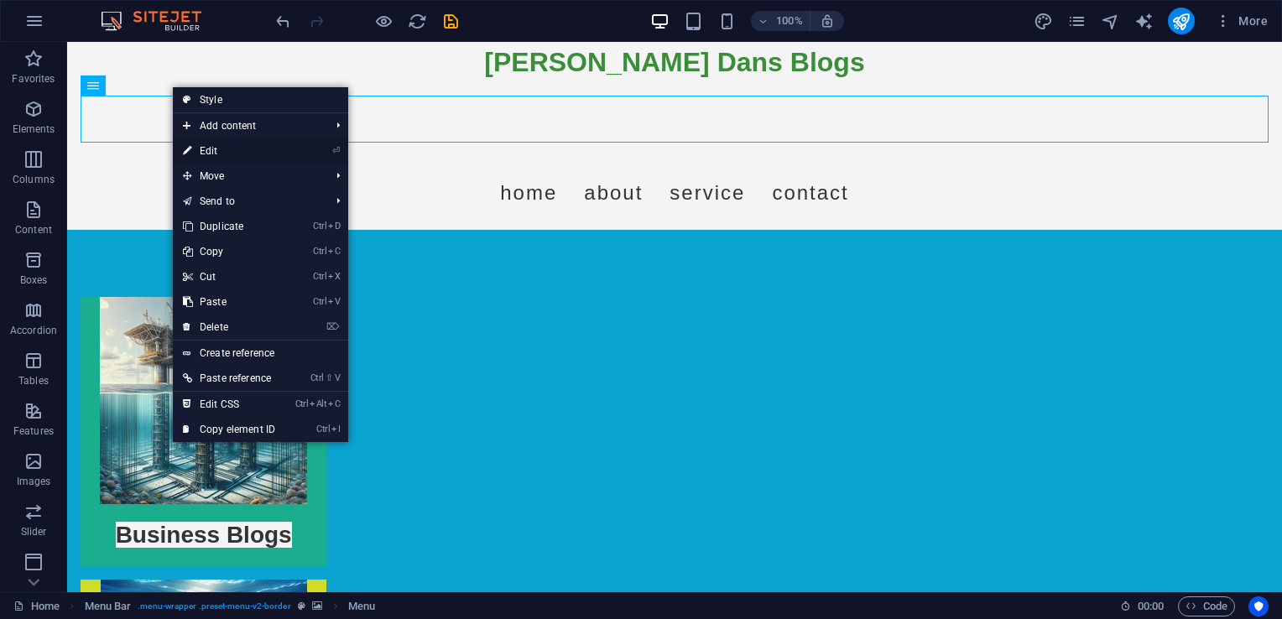
click at [221, 156] on link "⏎ Edit" at bounding box center [229, 150] width 112 height 25
select select
select select "3"
select select
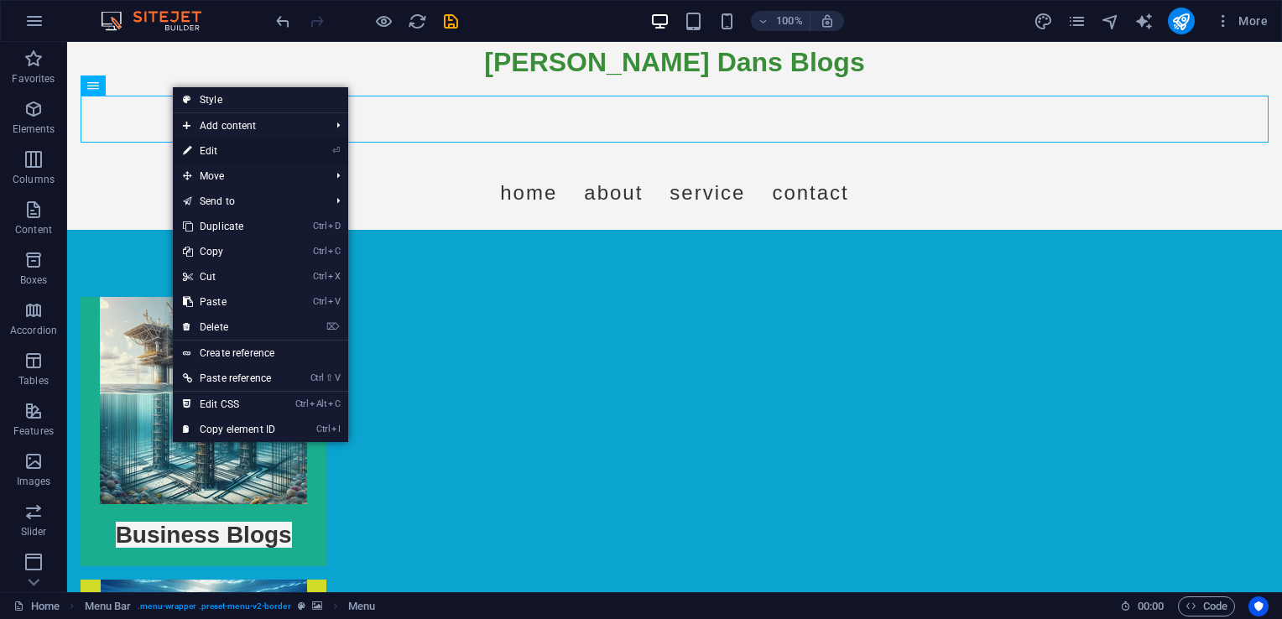
select select
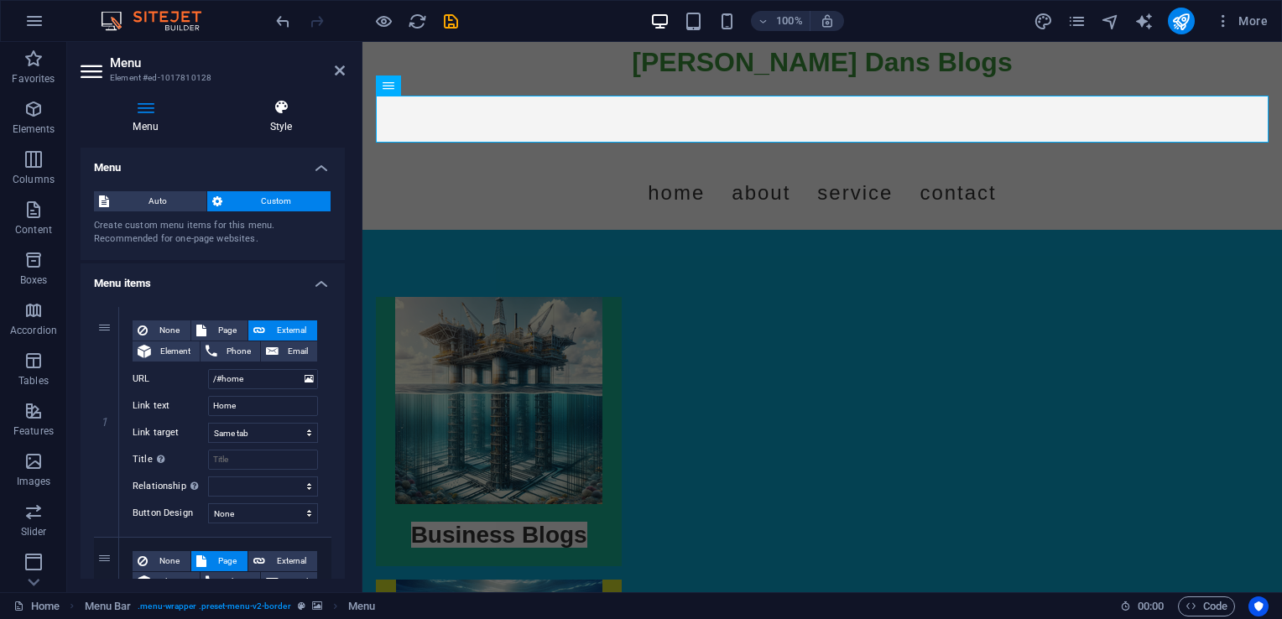
click at [287, 109] on icon at bounding box center [281, 107] width 128 height 17
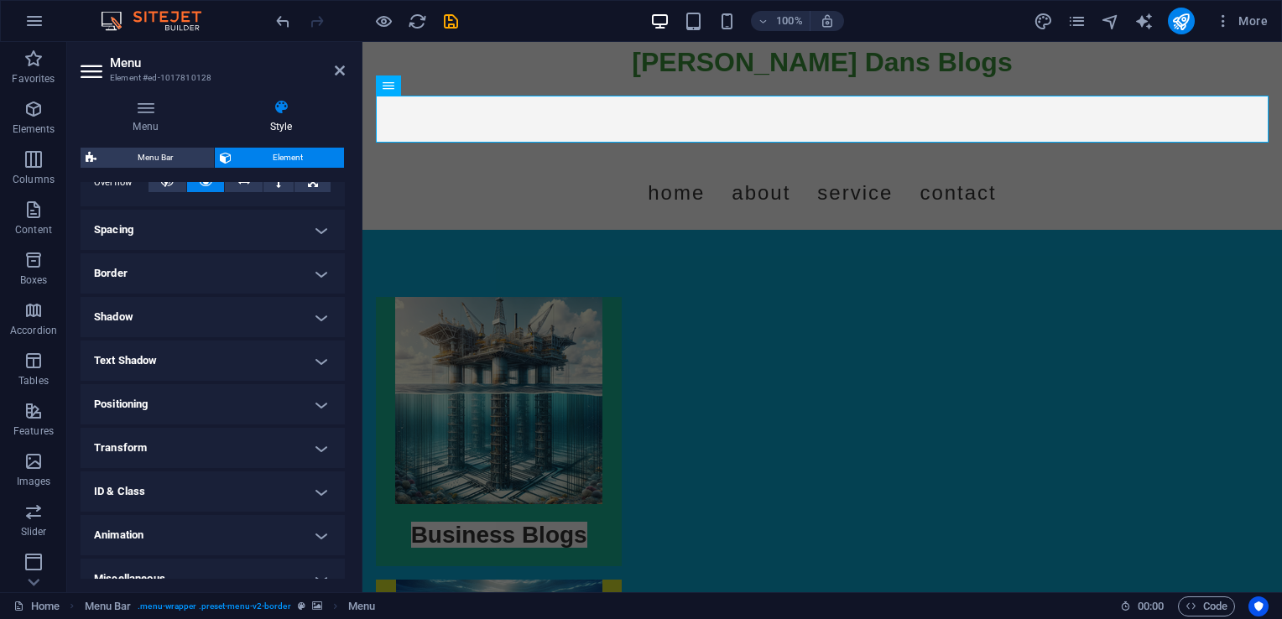
scroll to position [311, 0]
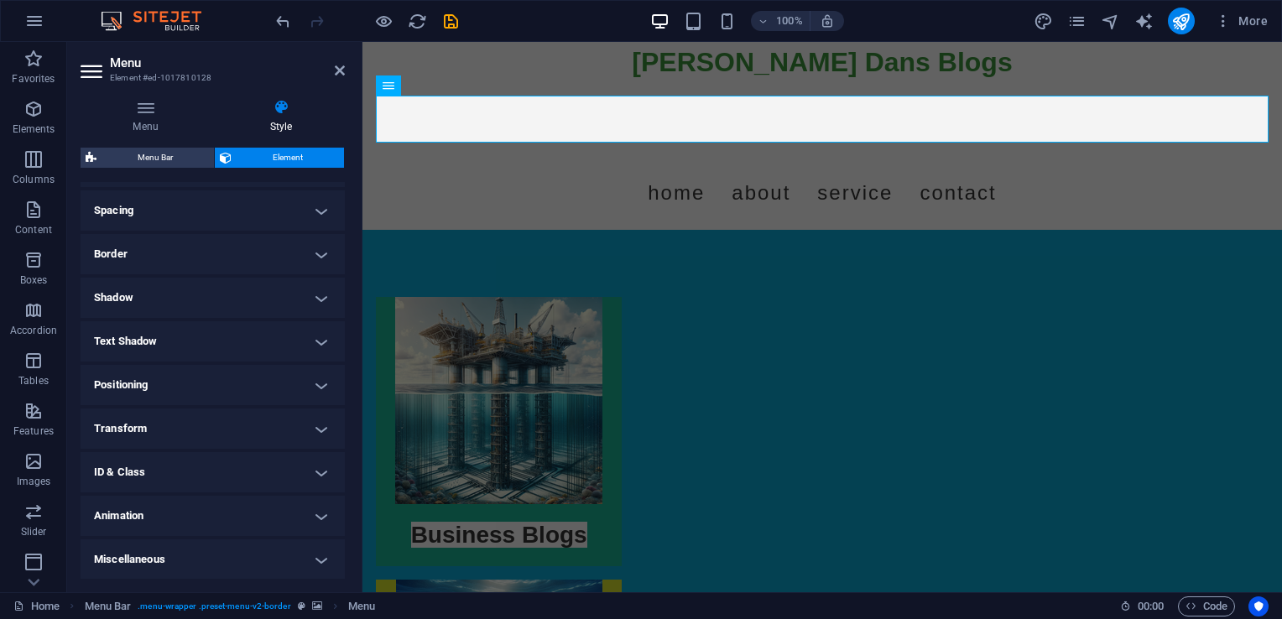
click at [319, 517] on h4 "Animation" at bounding box center [213, 516] width 264 height 40
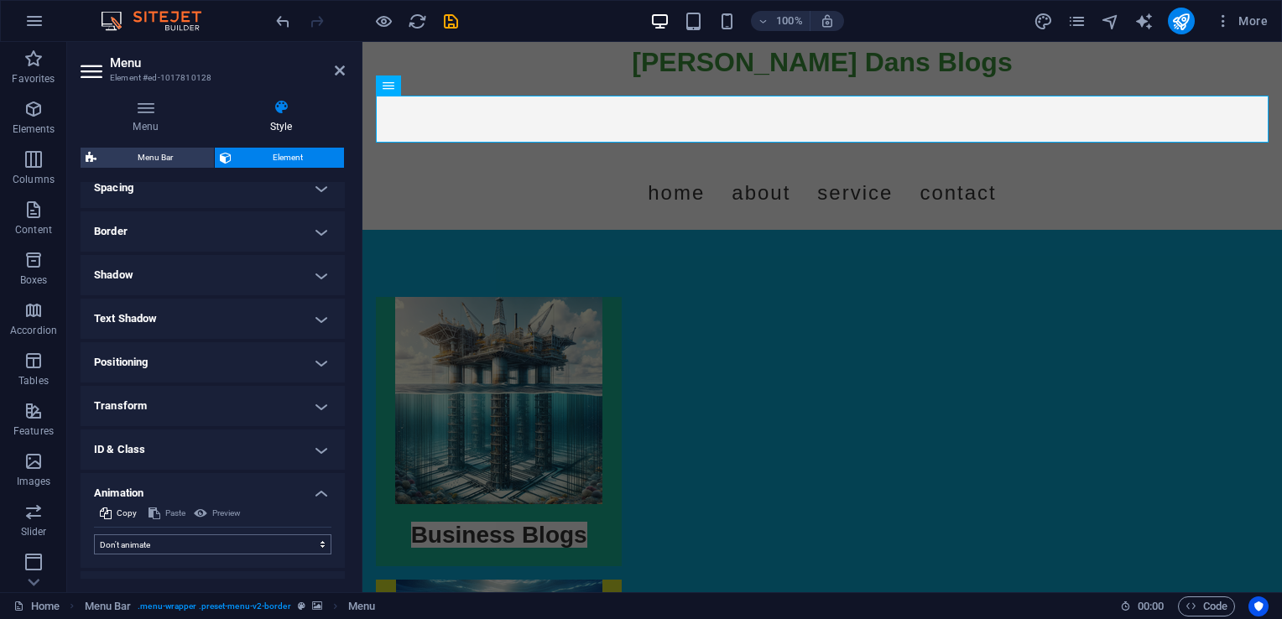
scroll to position [366, 0]
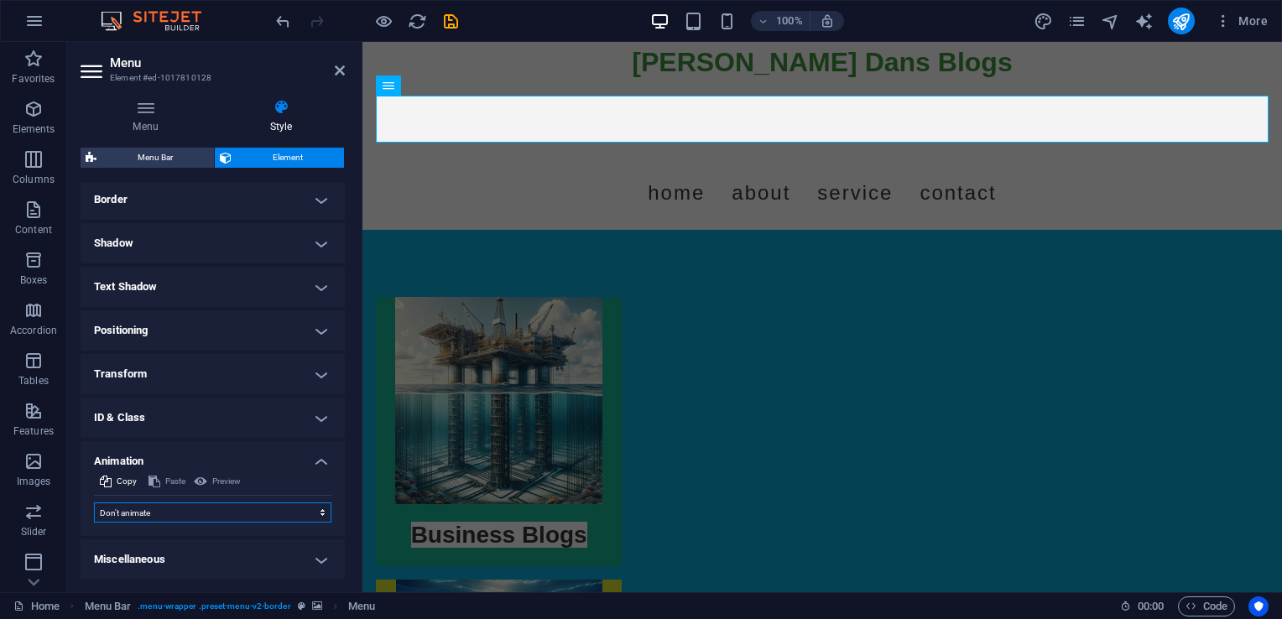
click at [284, 515] on select "Don't animate Show / Hide Slide up/down Zoom in/out Slide left to right Slide r…" at bounding box center [212, 513] width 237 height 20
click at [254, 202] on h4 "Border" at bounding box center [213, 200] width 264 height 40
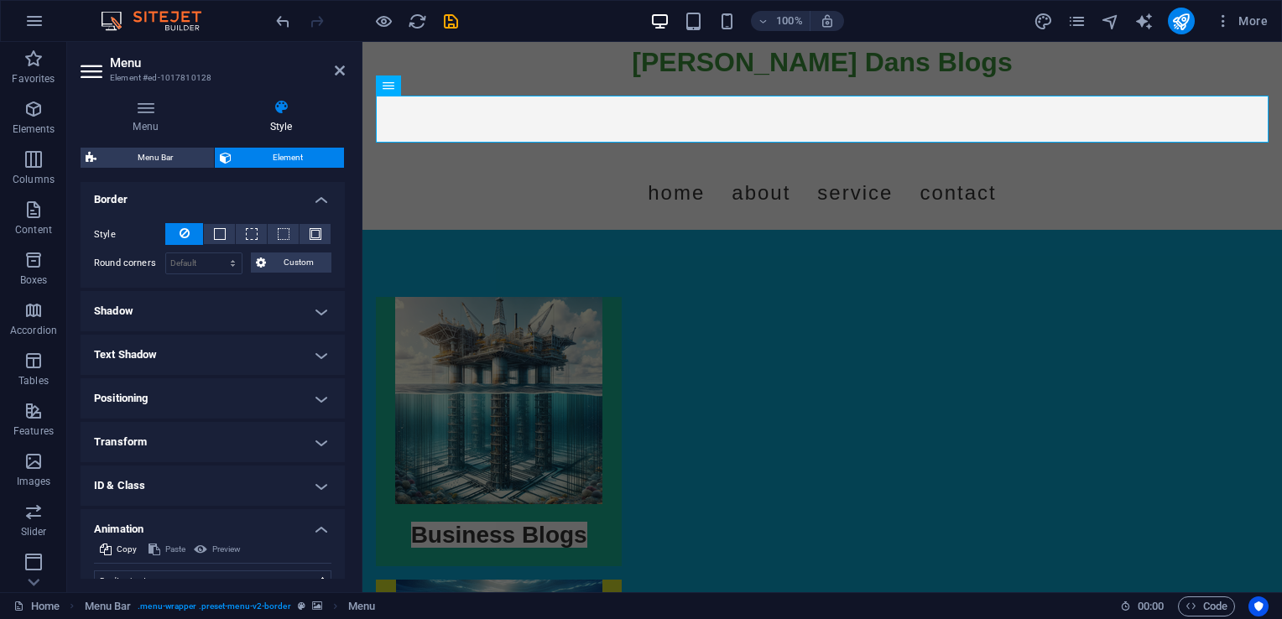
click at [317, 199] on h4 "Border" at bounding box center [213, 195] width 264 height 30
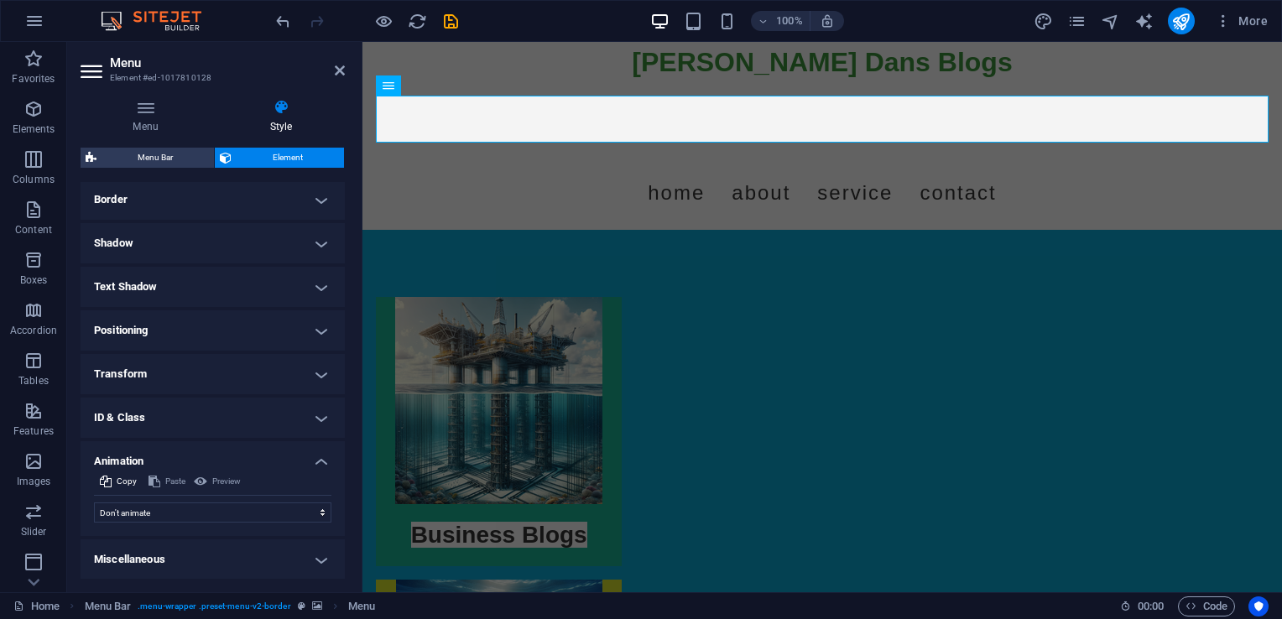
click at [312, 197] on h4 "Border" at bounding box center [213, 200] width 264 height 40
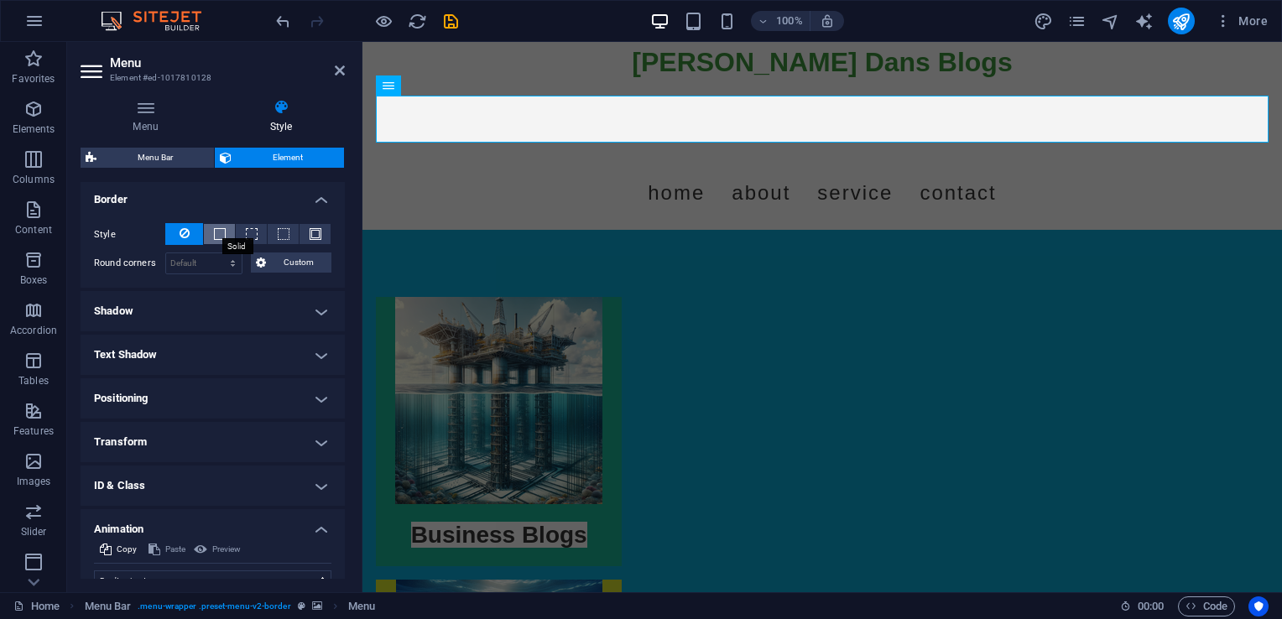
click at [223, 232] on span at bounding box center [220, 234] width 12 height 12
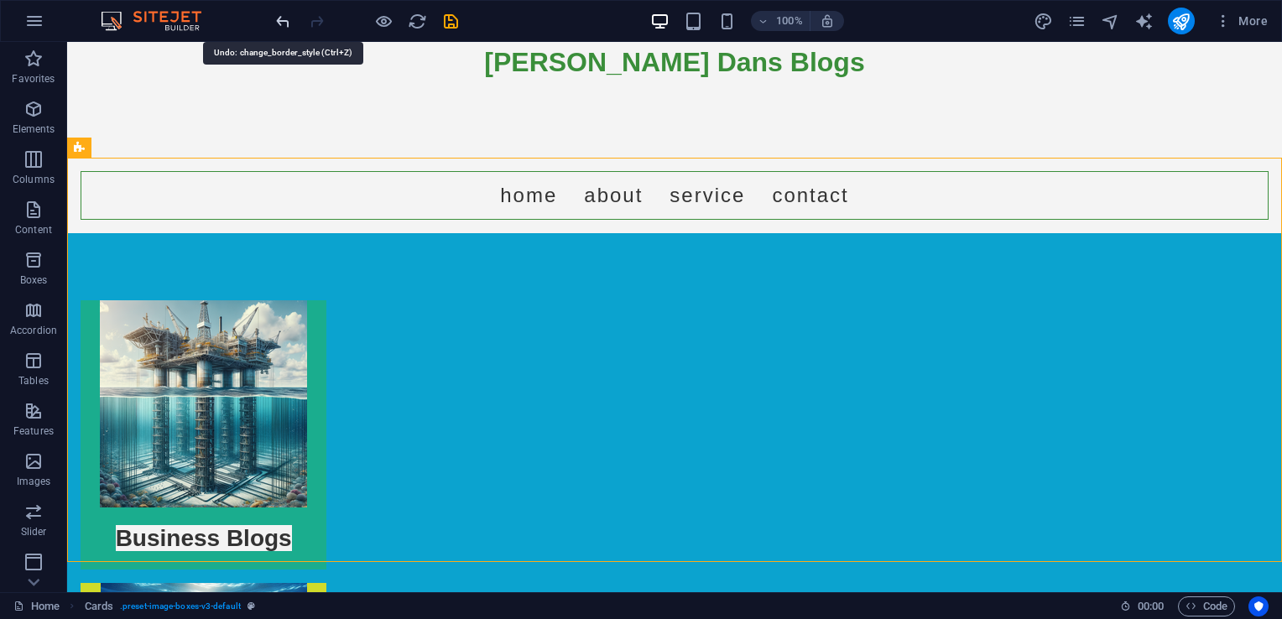
click at [279, 25] on icon "undo" at bounding box center [283, 21] width 19 height 19
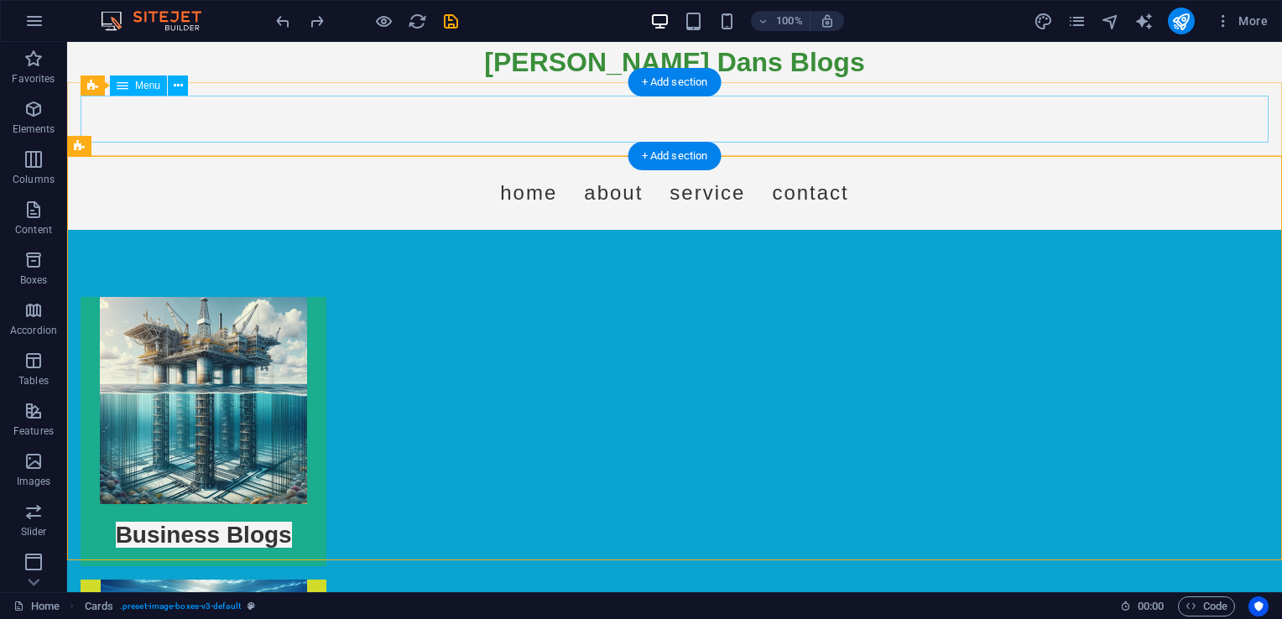
click at [279, 169] on nav "Home About Service Contact" at bounding box center [675, 192] width 1188 height 47
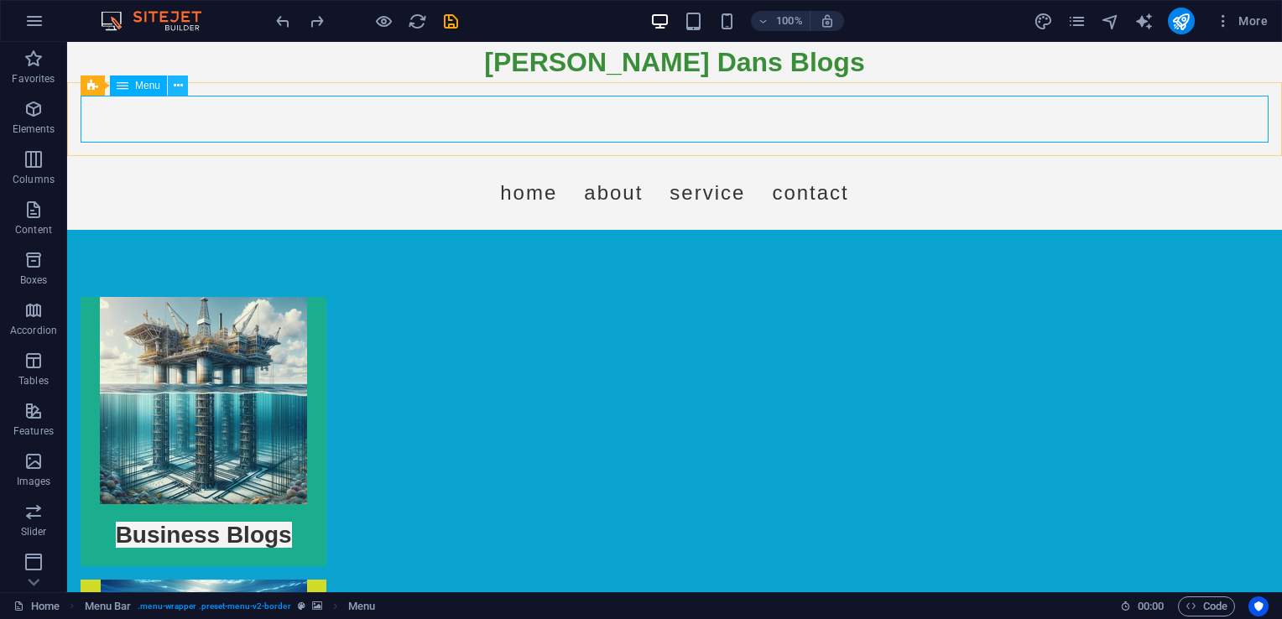
click at [174, 87] on icon at bounding box center [178, 86] width 9 height 18
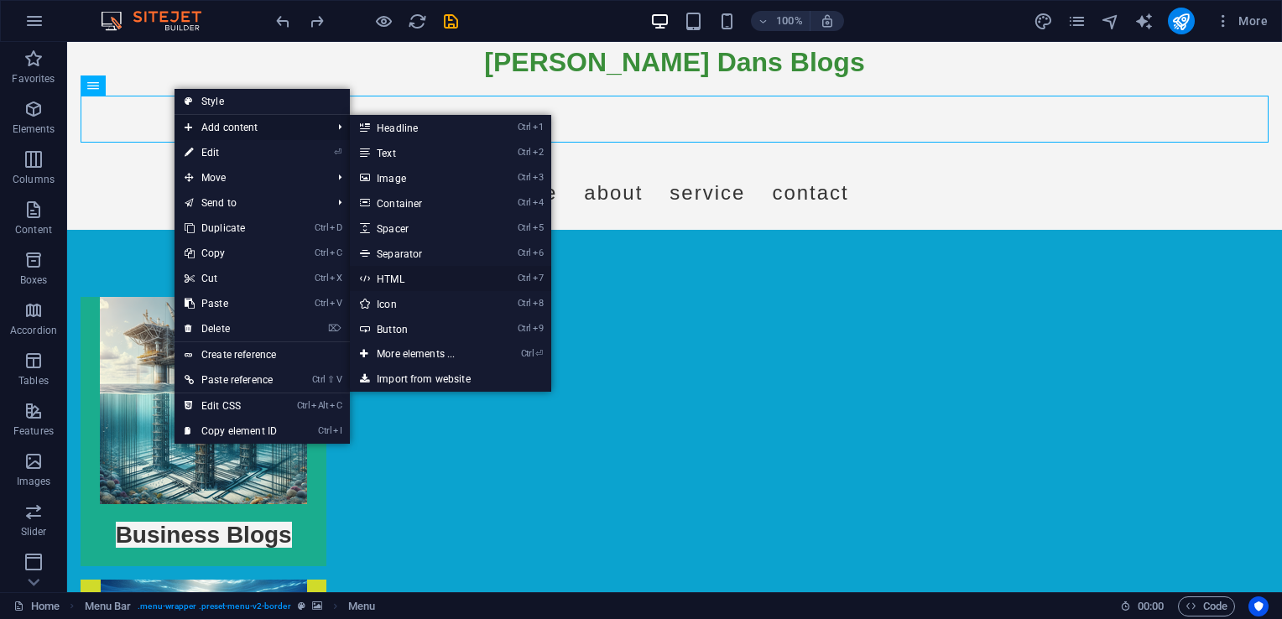
click at [399, 280] on link "Ctrl 7 HTML" at bounding box center [419, 278] width 138 height 25
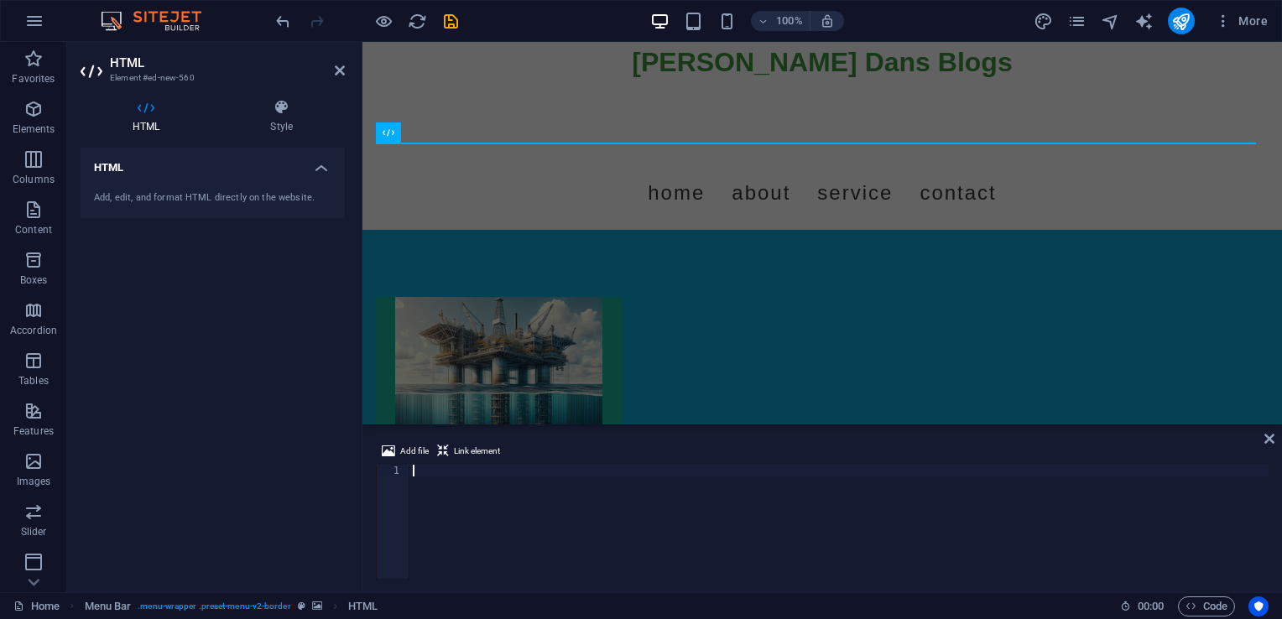
click at [427, 472] on div at bounding box center [838, 534] width 859 height 138
paste textarea "padding"
type textarea "padding"
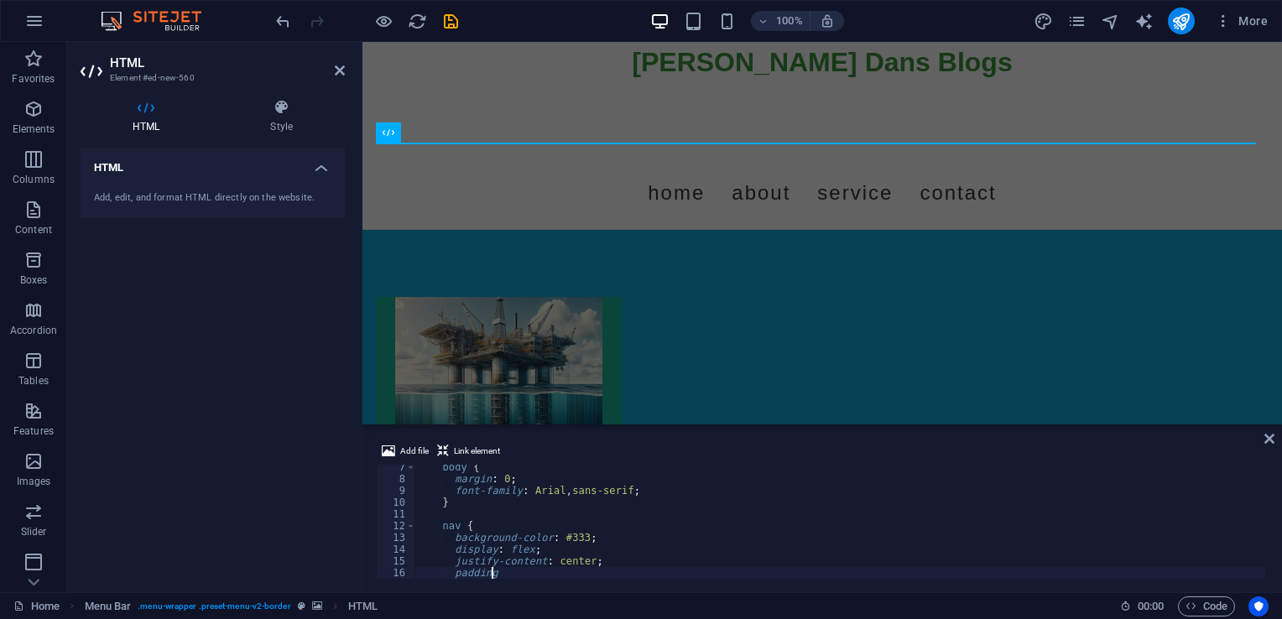
scroll to position [0, 0]
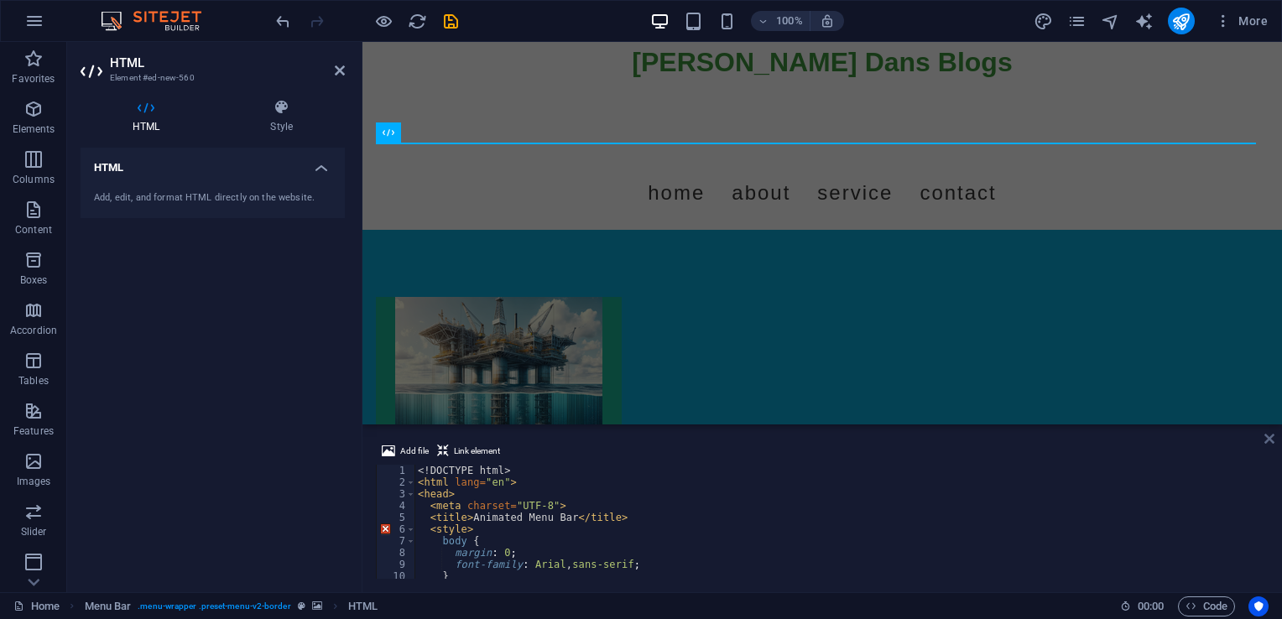
click at [1270, 438] on icon at bounding box center [1269, 438] width 10 height 13
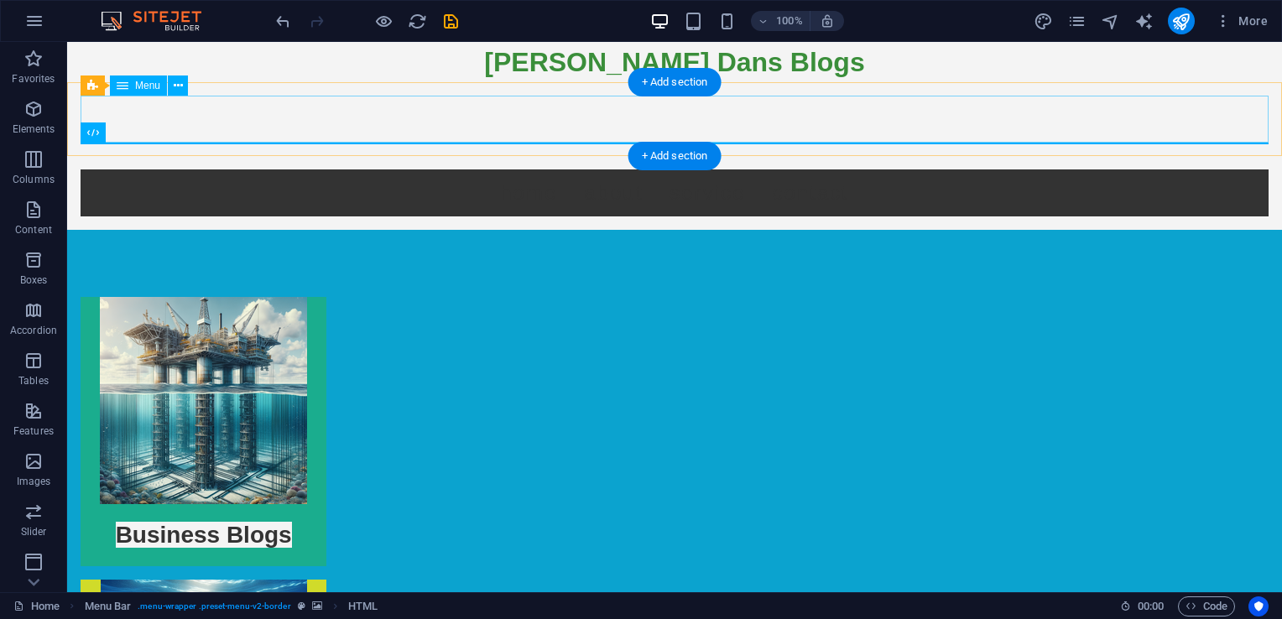
drag, startPoint x: 990, startPoint y: 112, endPoint x: 1053, endPoint y: 119, distance: 63.3
click at [991, 169] on nav "Home About Service Contact" at bounding box center [675, 192] width 1188 height 47
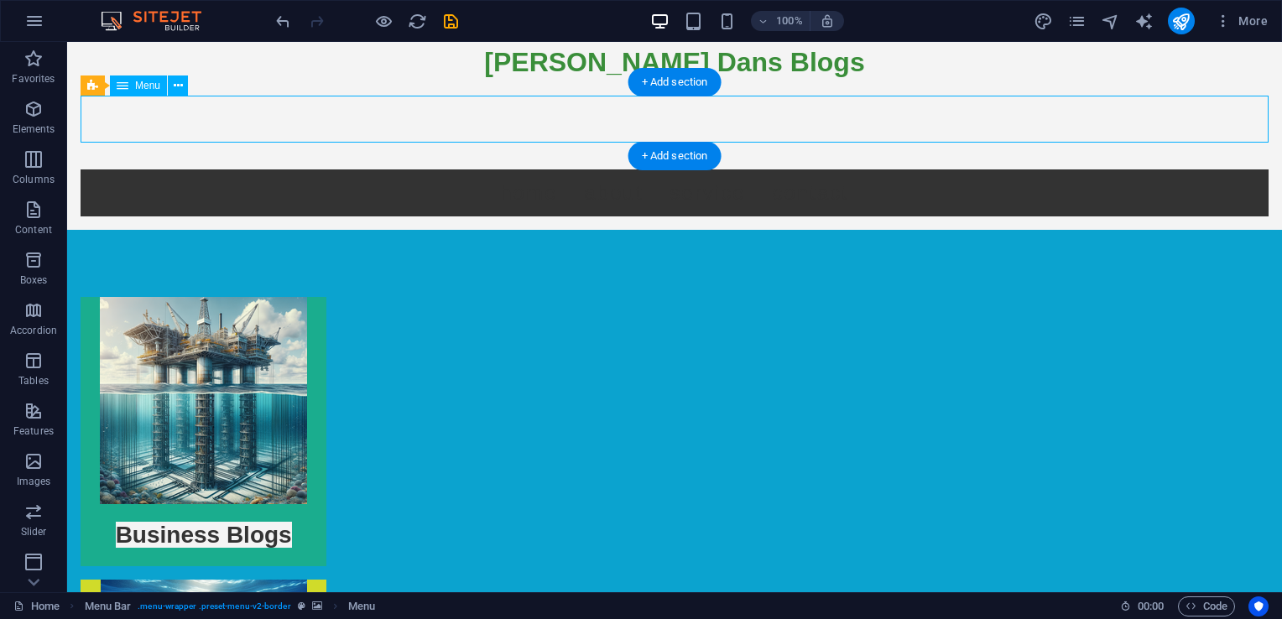
drag, startPoint x: 1067, startPoint y: 123, endPoint x: 1047, endPoint y: 123, distance: 20.1
click at [1058, 169] on nav "Home About Service Contact" at bounding box center [675, 192] width 1188 height 47
drag, startPoint x: 410, startPoint y: 124, endPoint x: 403, endPoint y: 140, distance: 17.6
click at [403, 169] on nav "Home About Service Contact" at bounding box center [675, 192] width 1188 height 47
click at [264, 169] on nav "Home About Service Contact" at bounding box center [675, 192] width 1188 height 47
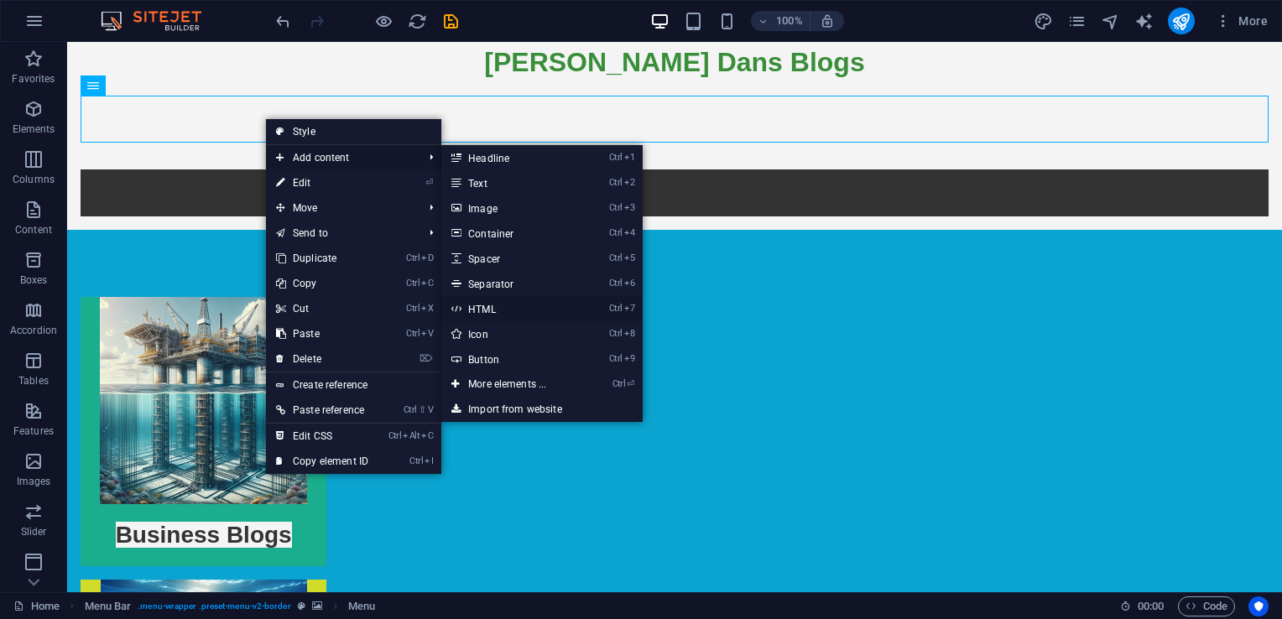
click at [493, 307] on link "Ctrl 7 HTML" at bounding box center [510, 308] width 138 height 25
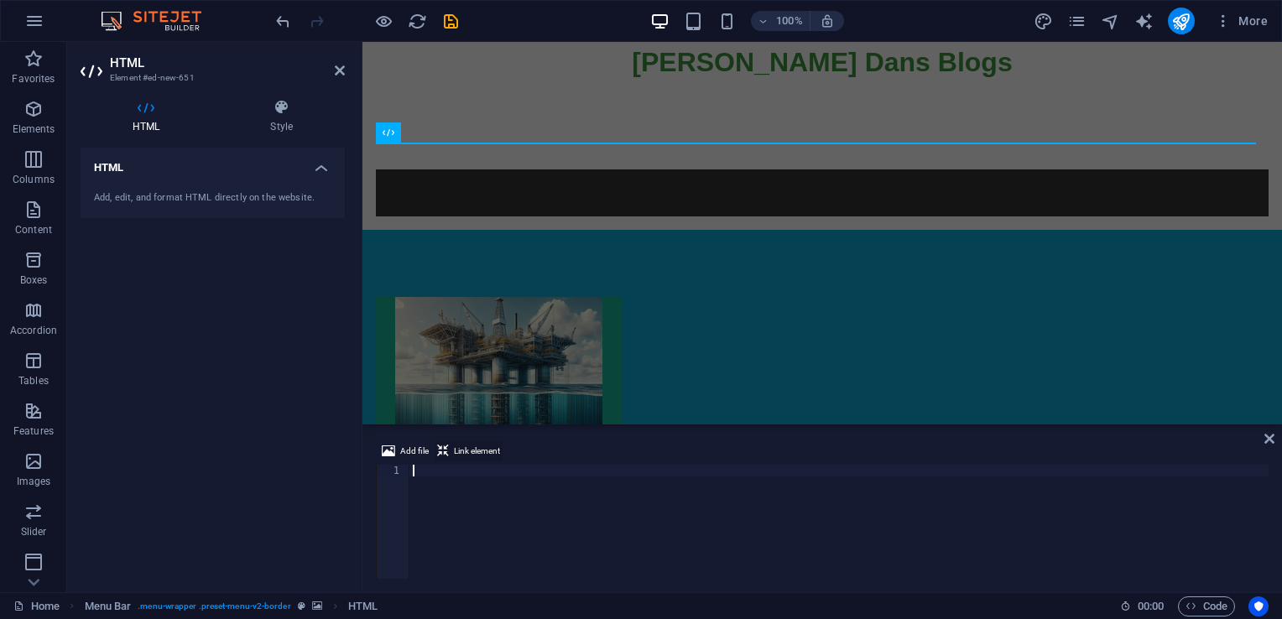
click at [471, 453] on span "Link element" at bounding box center [477, 451] width 46 height 20
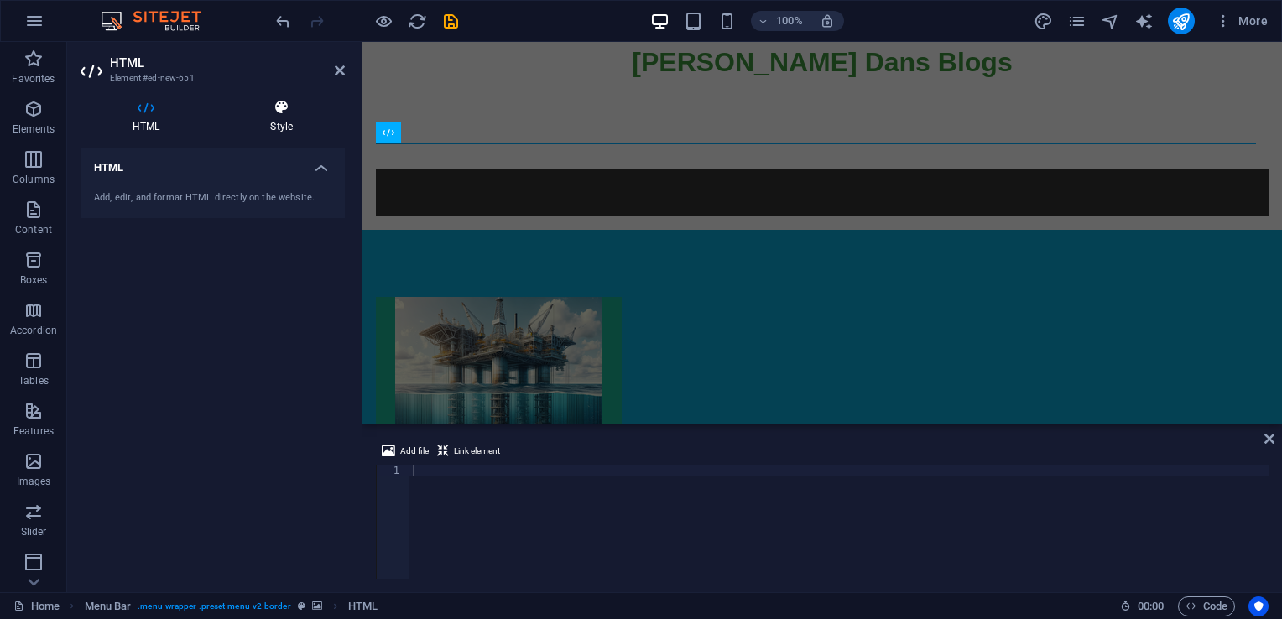
click at [274, 111] on icon at bounding box center [281, 107] width 127 height 17
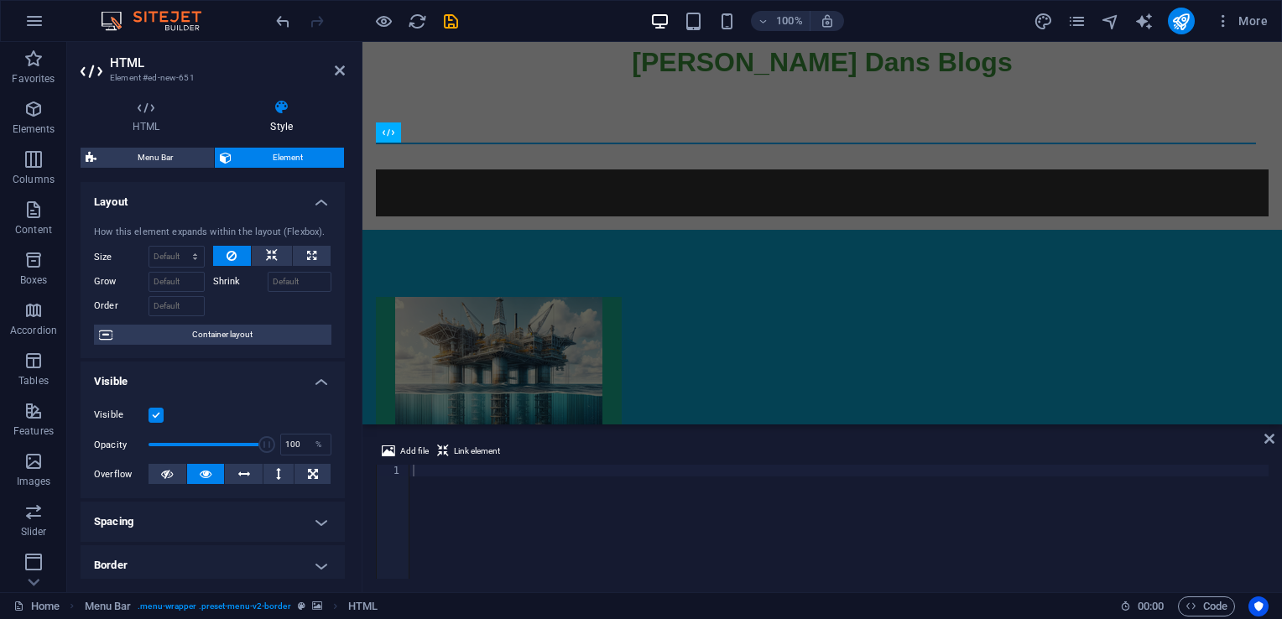
click at [347, 67] on aside "HTML Element #ed-new-651 HTML Style HTML Add, edit, and format HTML directly on…" at bounding box center [214, 317] width 295 height 550
click at [341, 65] on icon at bounding box center [340, 70] width 10 height 13
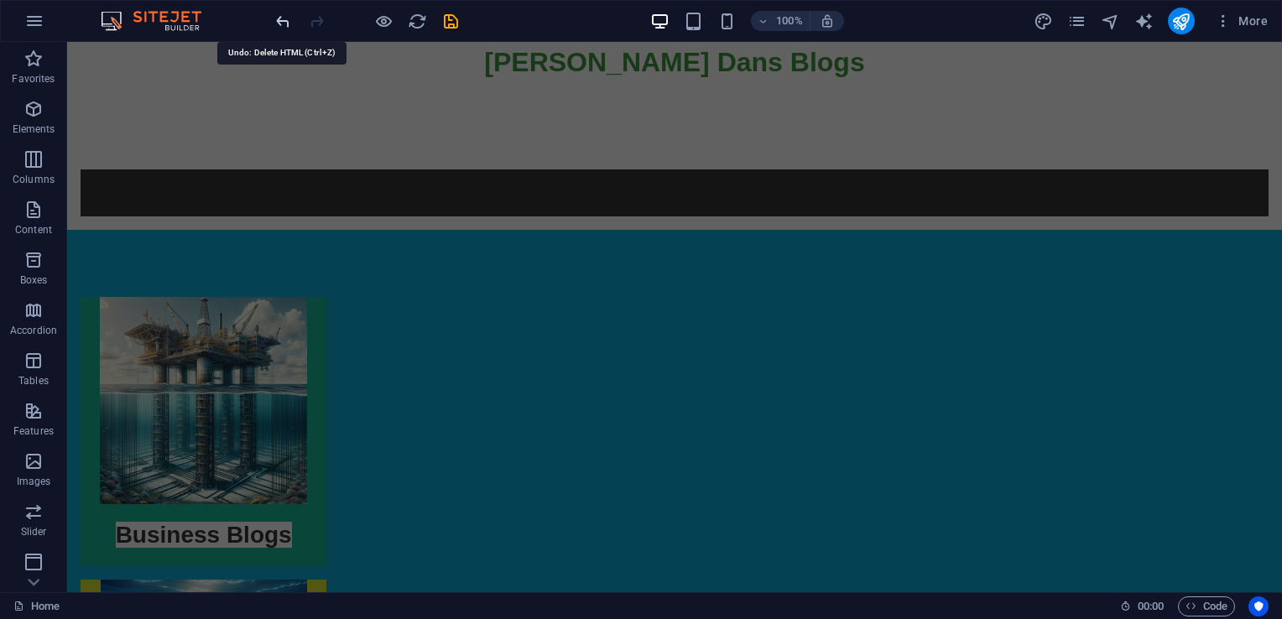
click at [285, 22] on icon "undo" at bounding box center [283, 21] width 19 height 19
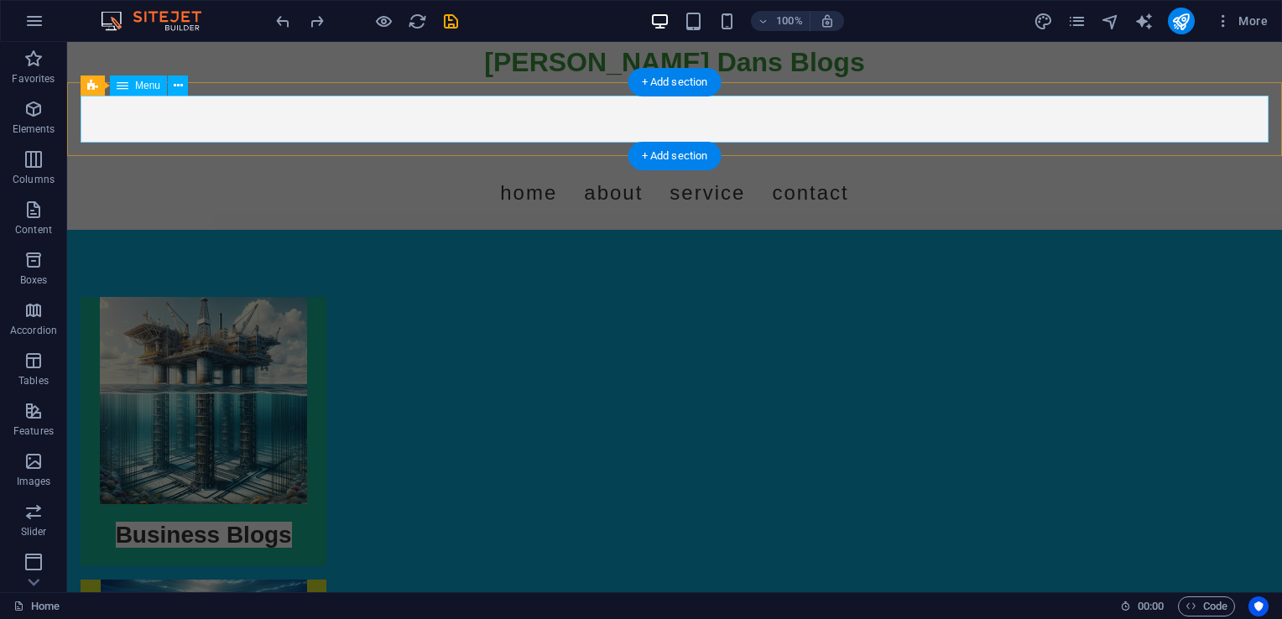
click at [505, 169] on nav "Home About Service Contact" at bounding box center [675, 192] width 1188 height 47
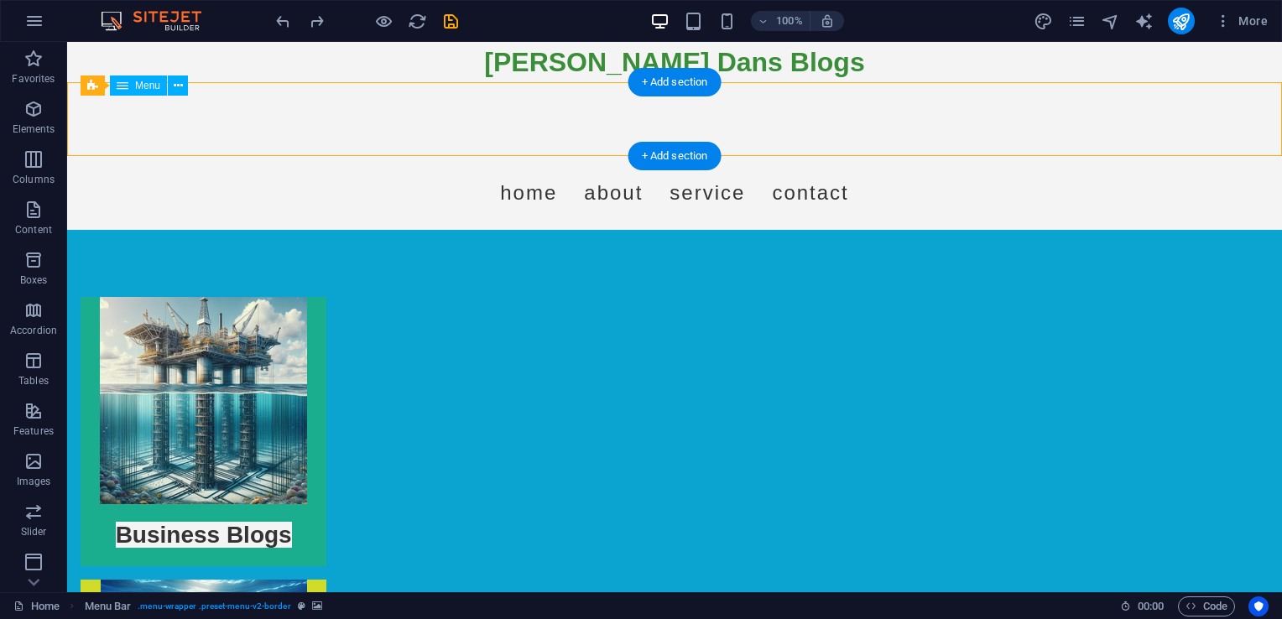
drag, startPoint x: 498, startPoint y: 108, endPoint x: 758, endPoint y: 125, distance: 259.8
click at [758, 169] on nav "Home About Service Contact" at bounding box center [675, 192] width 1188 height 47
click at [742, 169] on nav "Home About Service Contact" at bounding box center [675, 192] width 1188 height 47
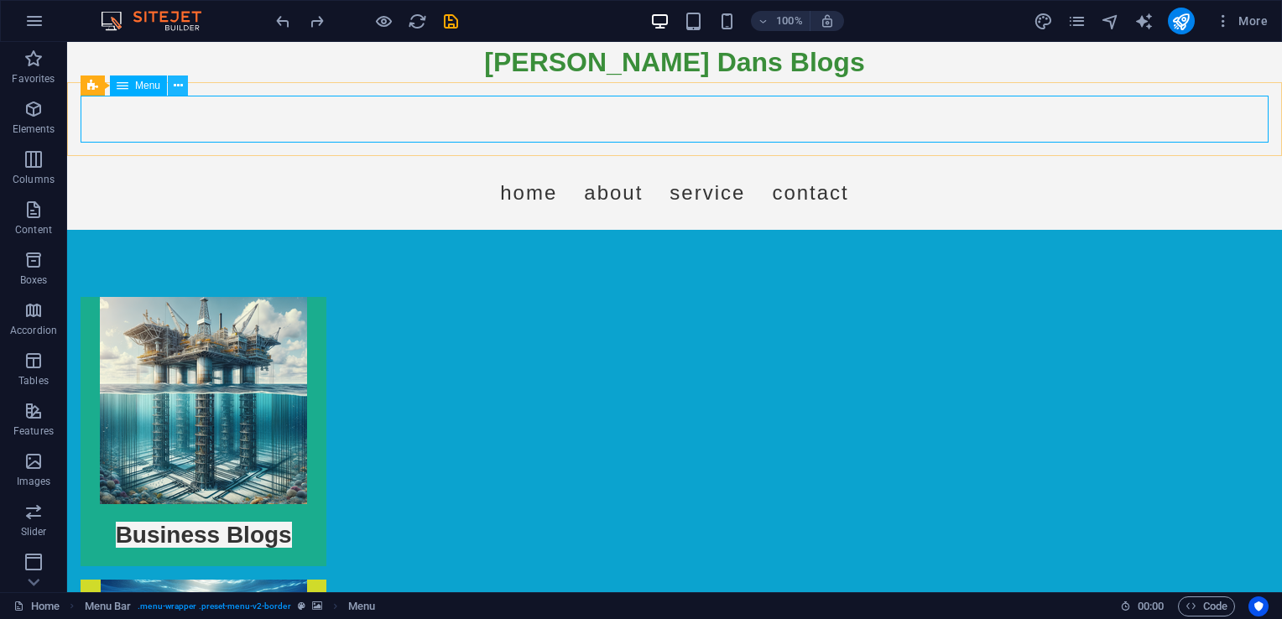
click at [181, 95] on button at bounding box center [178, 86] width 20 height 20
click at [389, 169] on nav "Home About Service Contact" at bounding box center [675, 192] width 1188 height 47
click at [171, 87] on button at bounding box center [178, 86] width 20 height 20
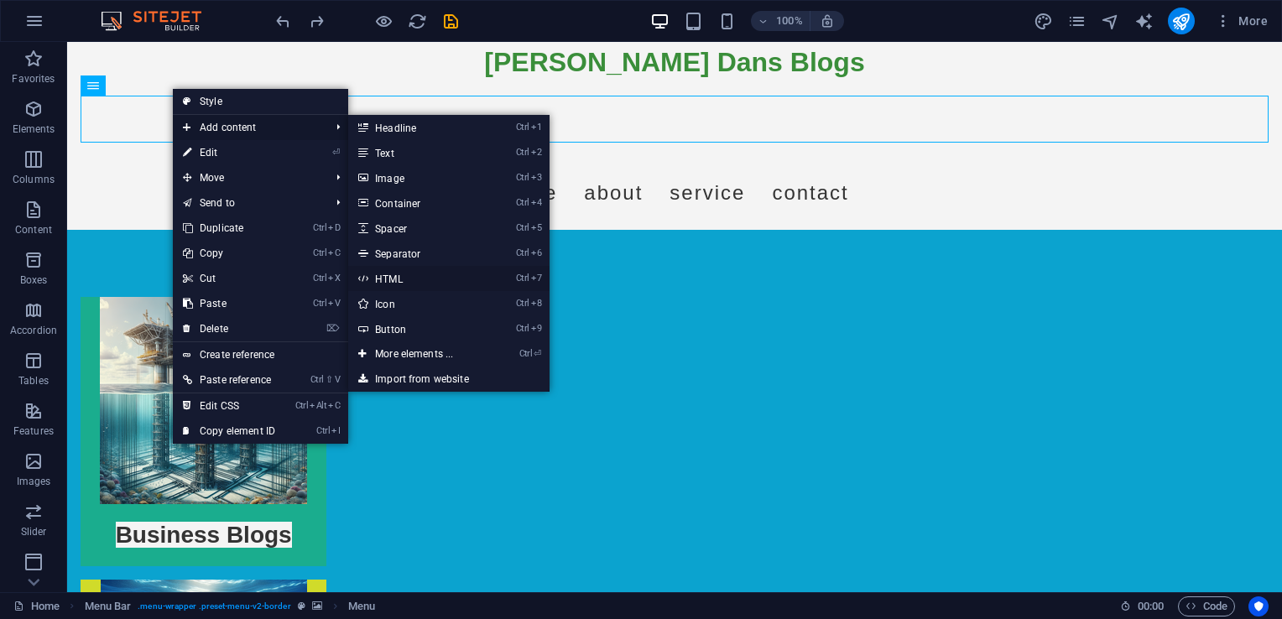
click at [399, 277] on link "Ctrl 7 HTML" at bounding box center [417, 278] width 138 height 25
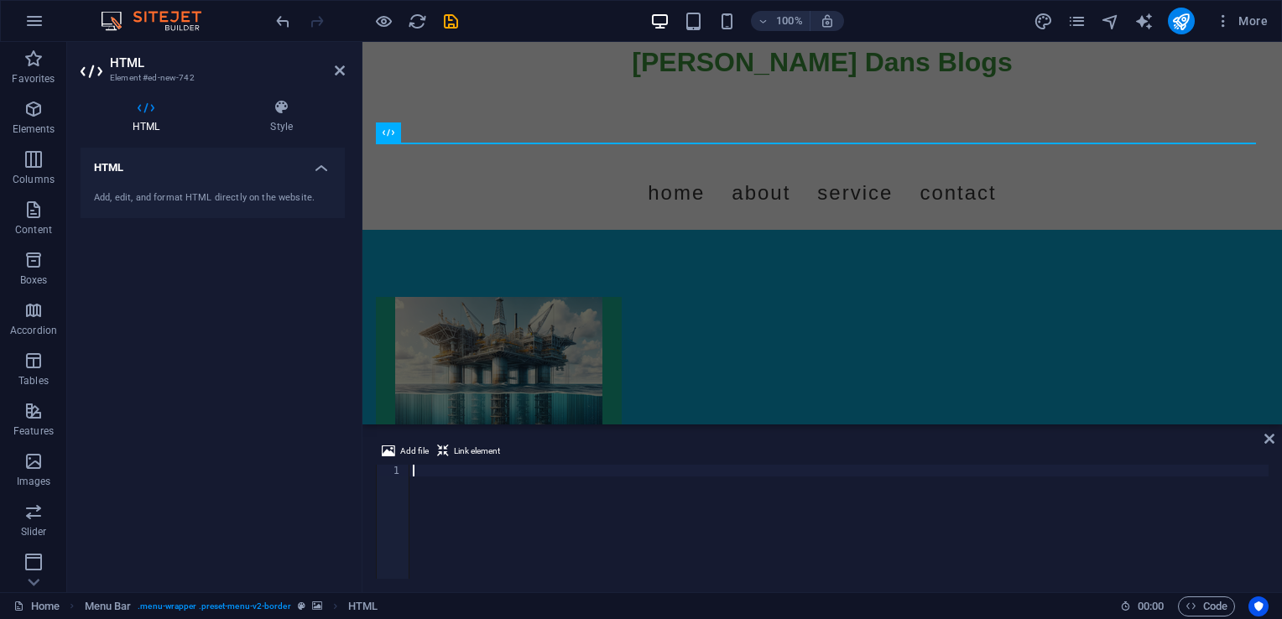
type textarea "</html>"
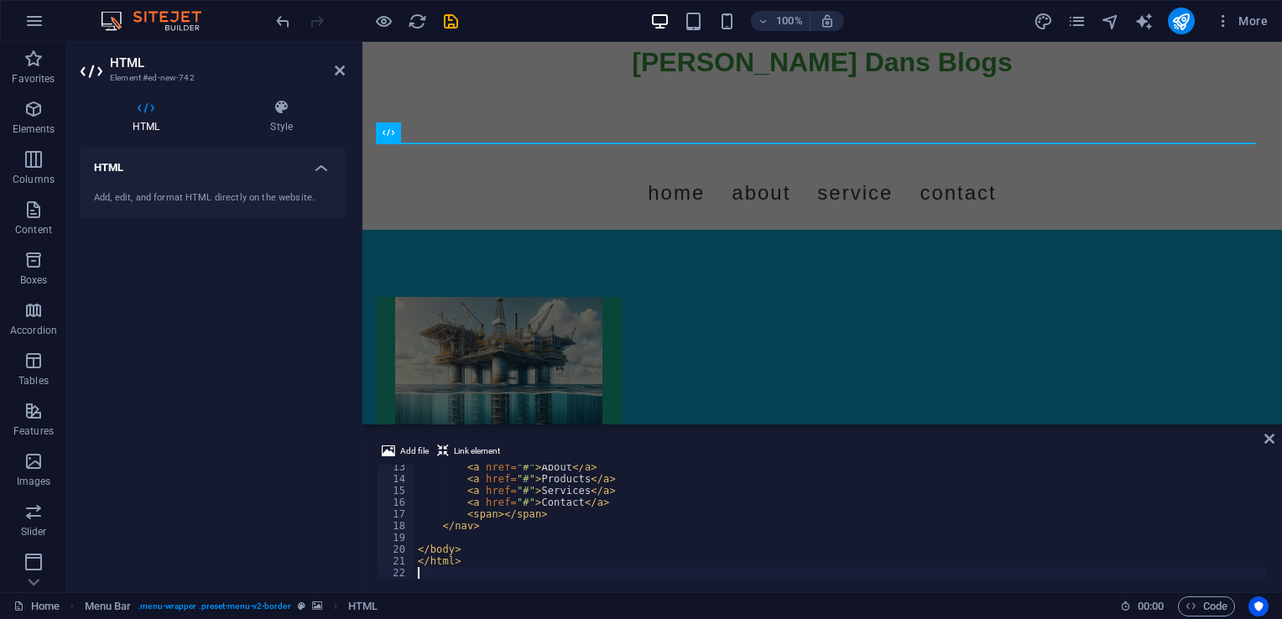
type textarea "</html>"
click at [1265, 440] on icon at bounding box center [1269, 438] width 10 height 13
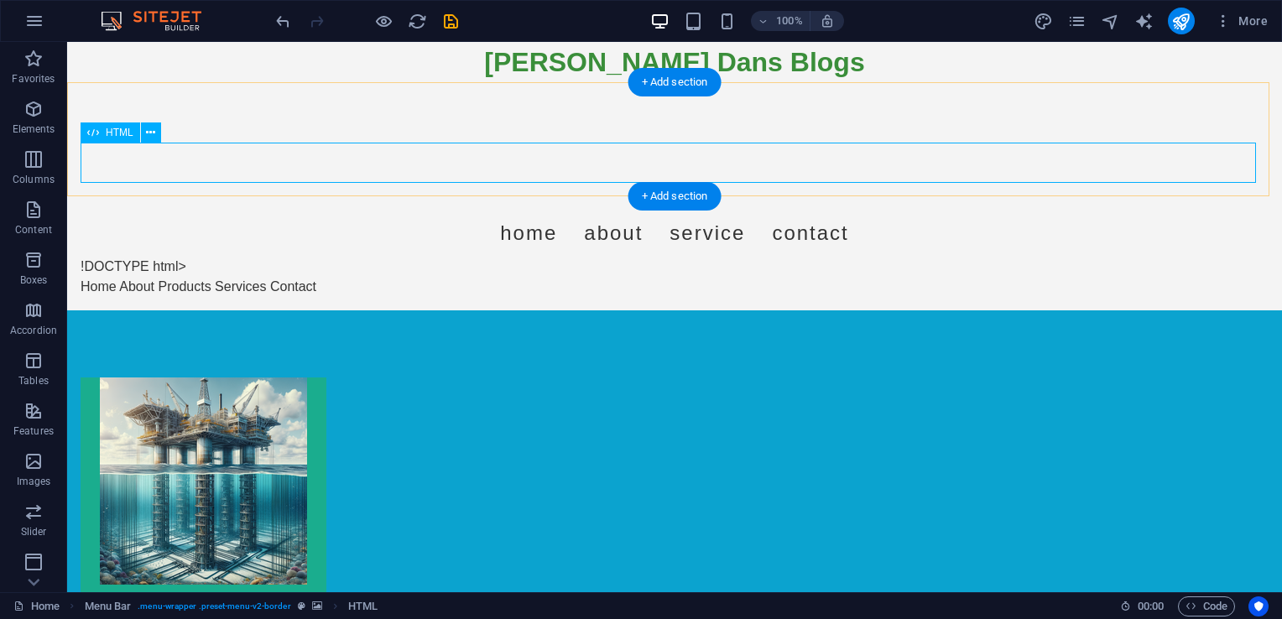
click at [311, 257] on div "!DOCTYPE html> Animated Navigation Menu Bar Home About Products Services Contact" at bounding box center [675, 277] width 1188 height 40
click at [150, 135] on icon at bounding box center [150, 133] width 9 height 18
click at [120, 257] on div "!DOCTYPE html> Animated Navigation Menu Bar Home About Products Services Contact" at bounding box center [675, 277] width 1188 height 40
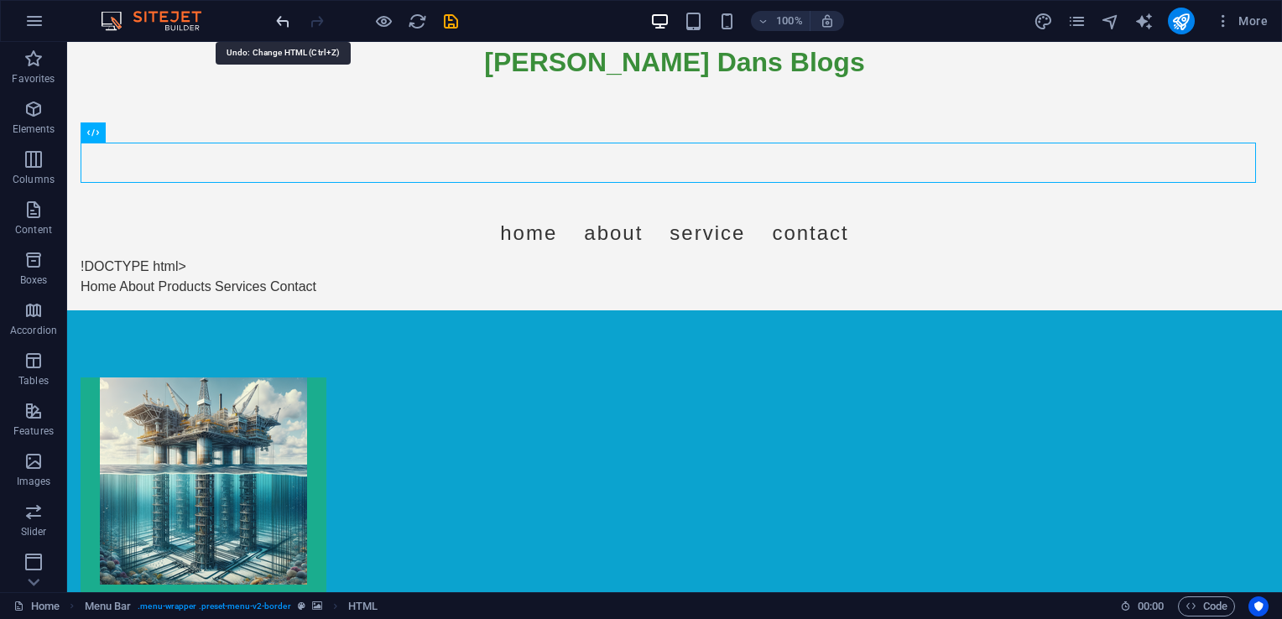
click at [275, 24] on icon "undo" at bounding box center [283, 21] width 19 height 19
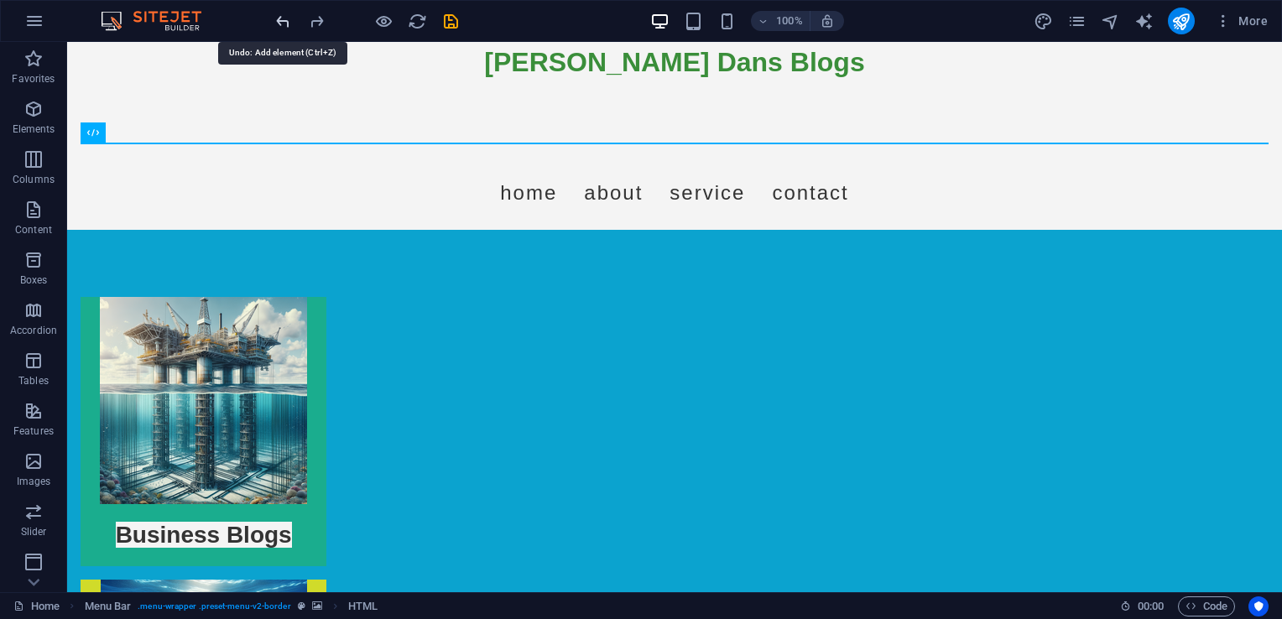
click at [275, 24] on icon "undo" at bounding box center [283, 21] width 19 height 19
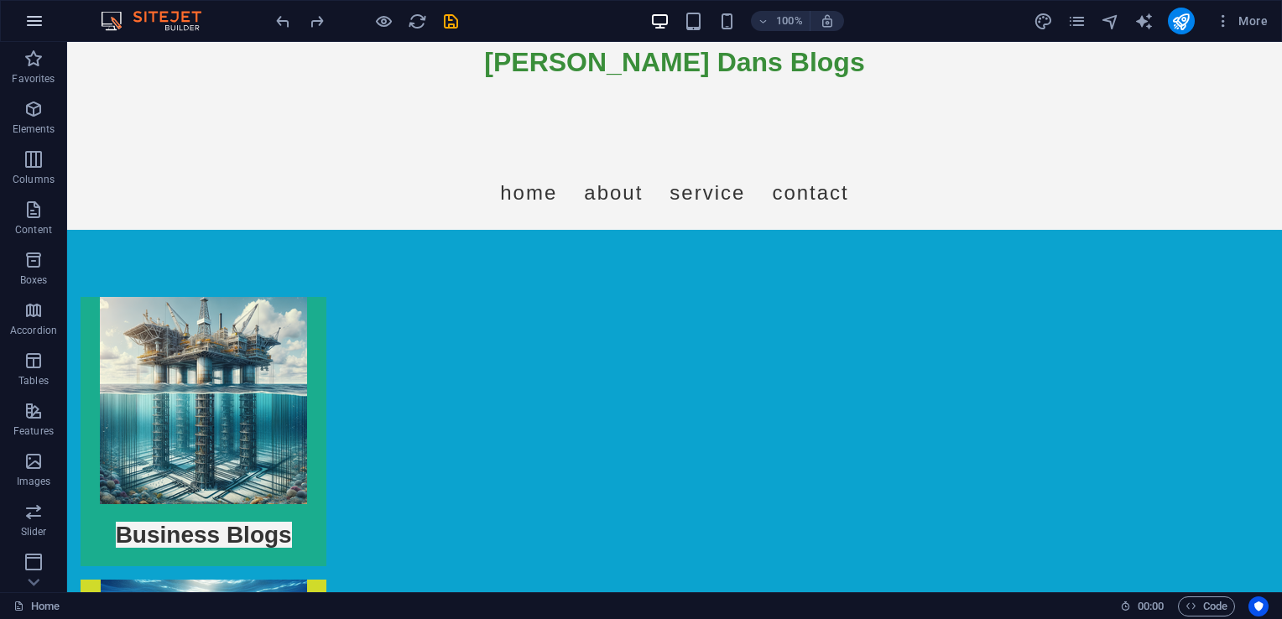
click at [21, 29] on button "button" at bounding box center [34, 21] width 40 height 40
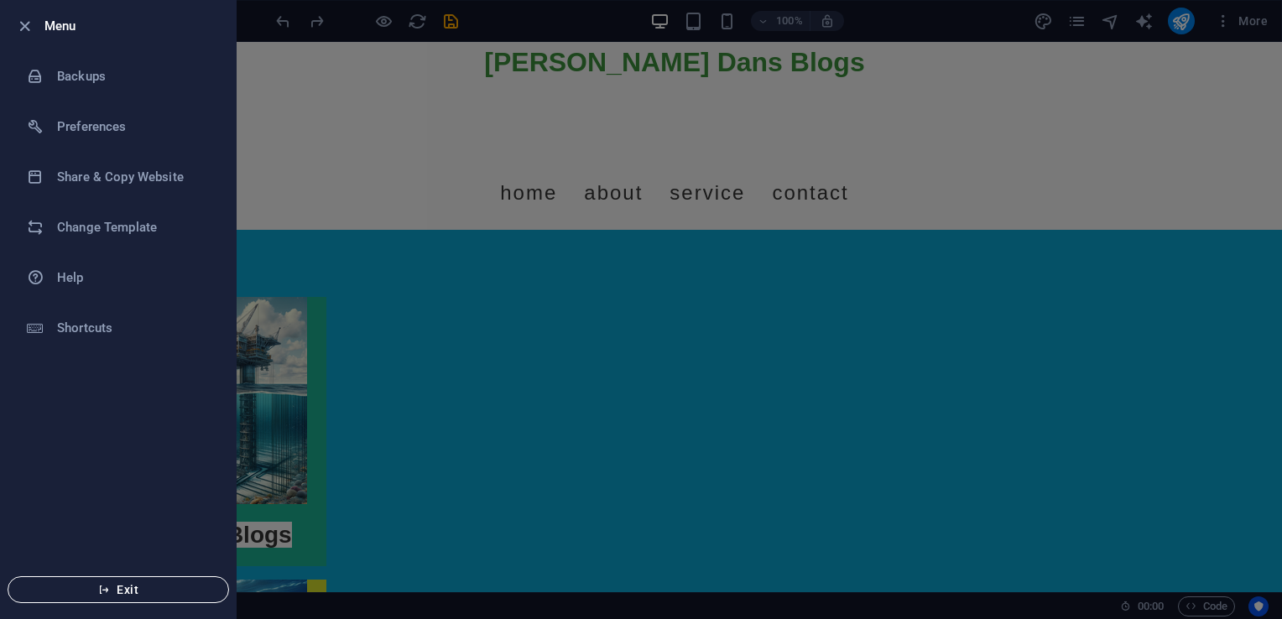
click at [89, 592] on span "Exit" at bounding box center [118, 589] width 193 height 13
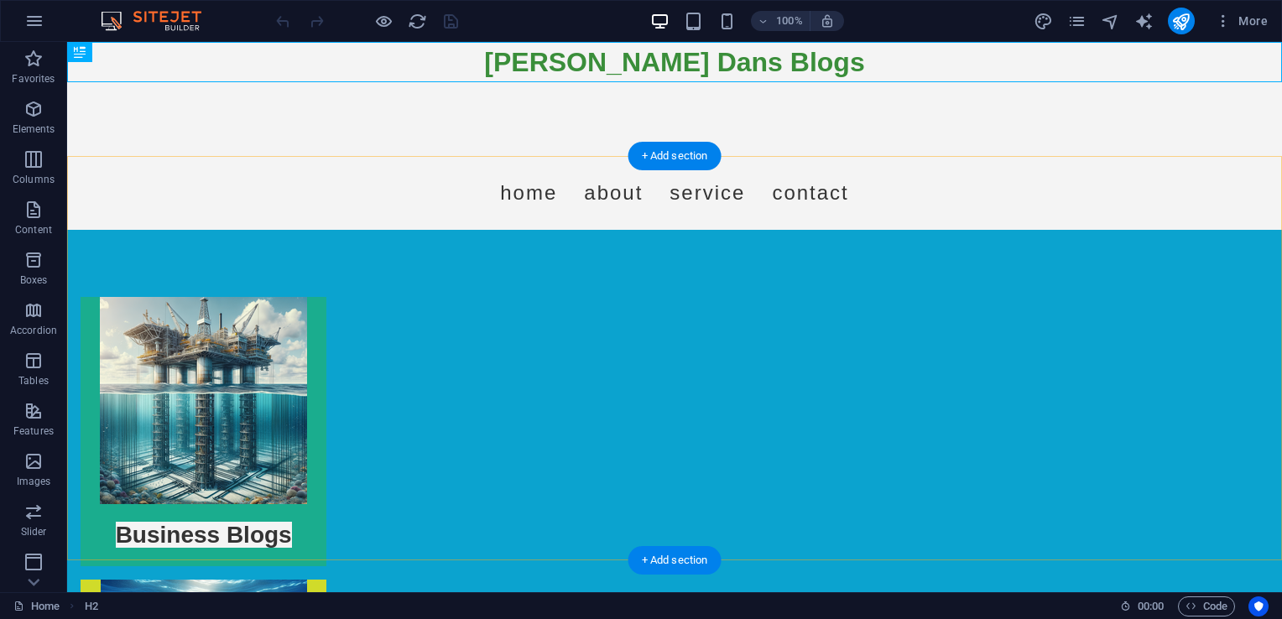
click at [654, 555] on div "+ Add section" at bounding box center [674, 560] width 93 height 29
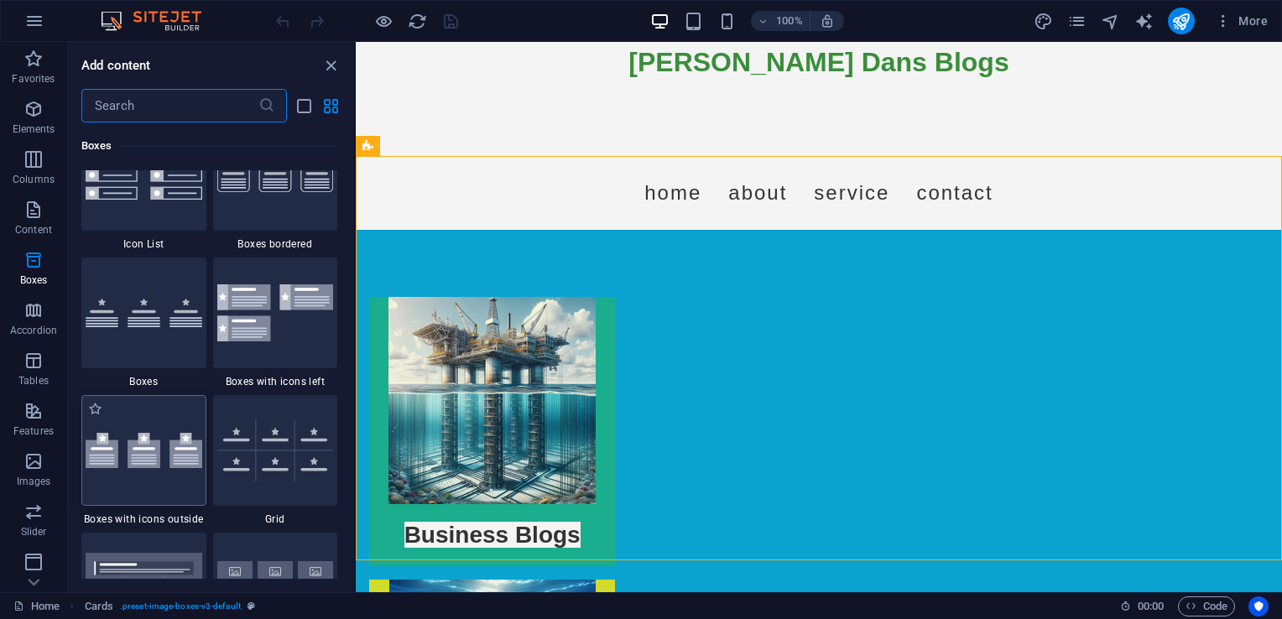
scroll to position [4865, 0]
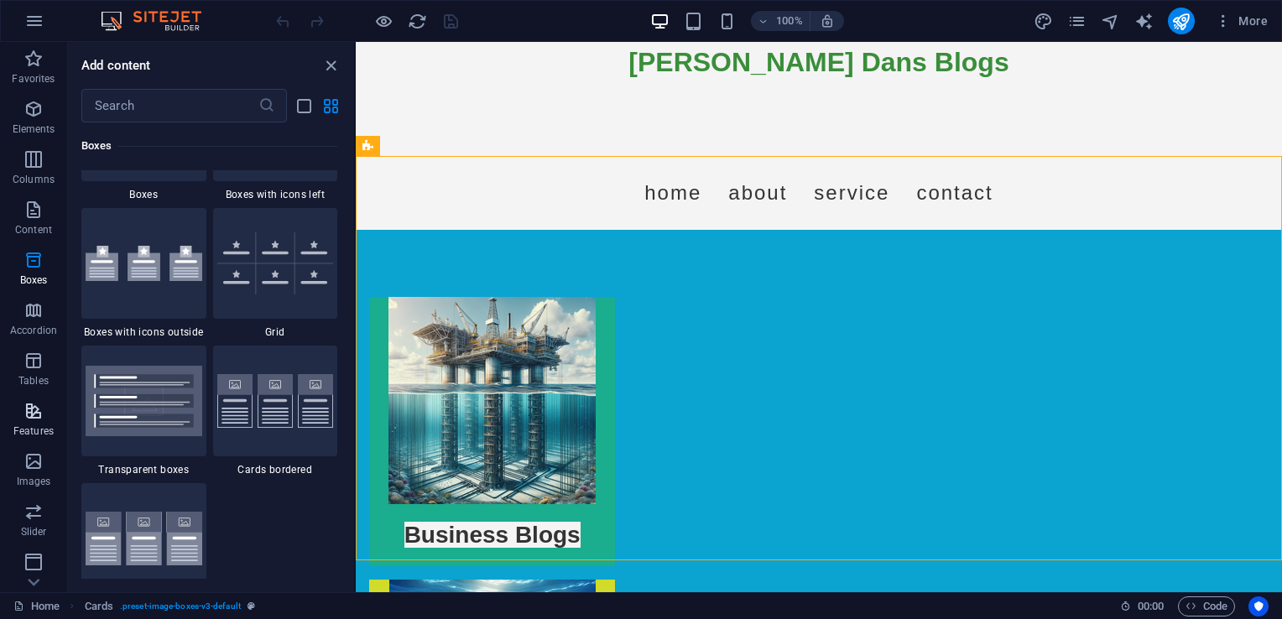
click at [22, 428] on p "Features" at bounding box center [33, 431] width 40 height 13
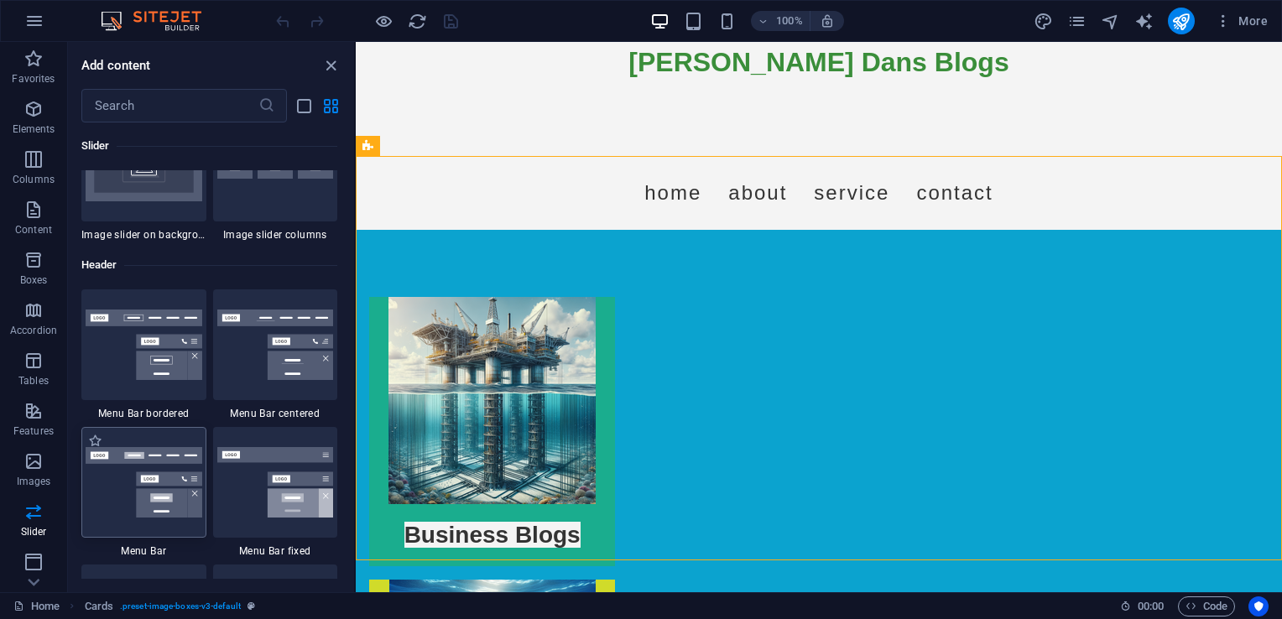
scroll to position [9980, 0]
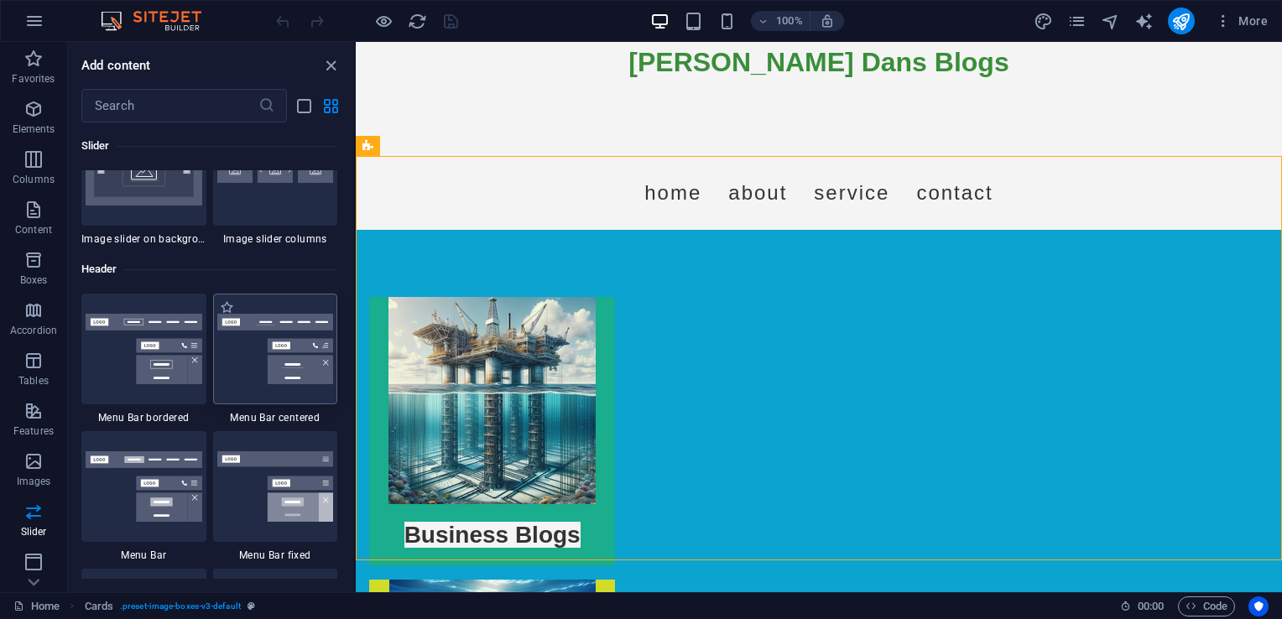
click at [268, 373] on img at bounding box center [275, 349] width 117 height 70
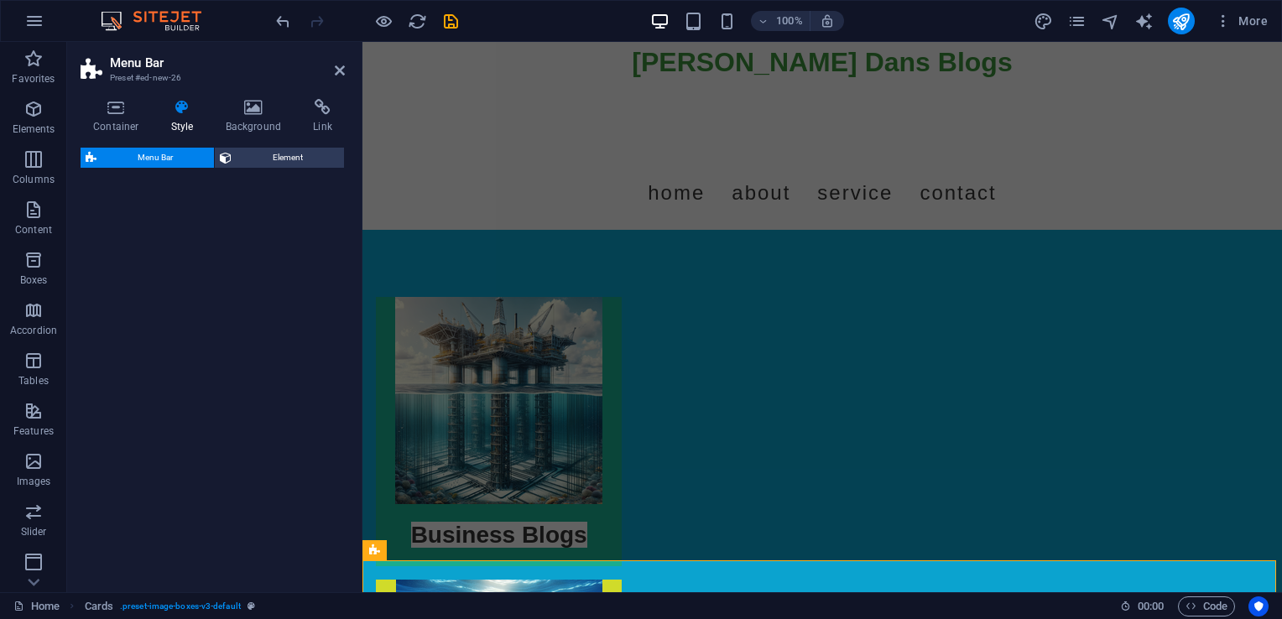
select select "rem"
select select "preset-menu-v2-centered"
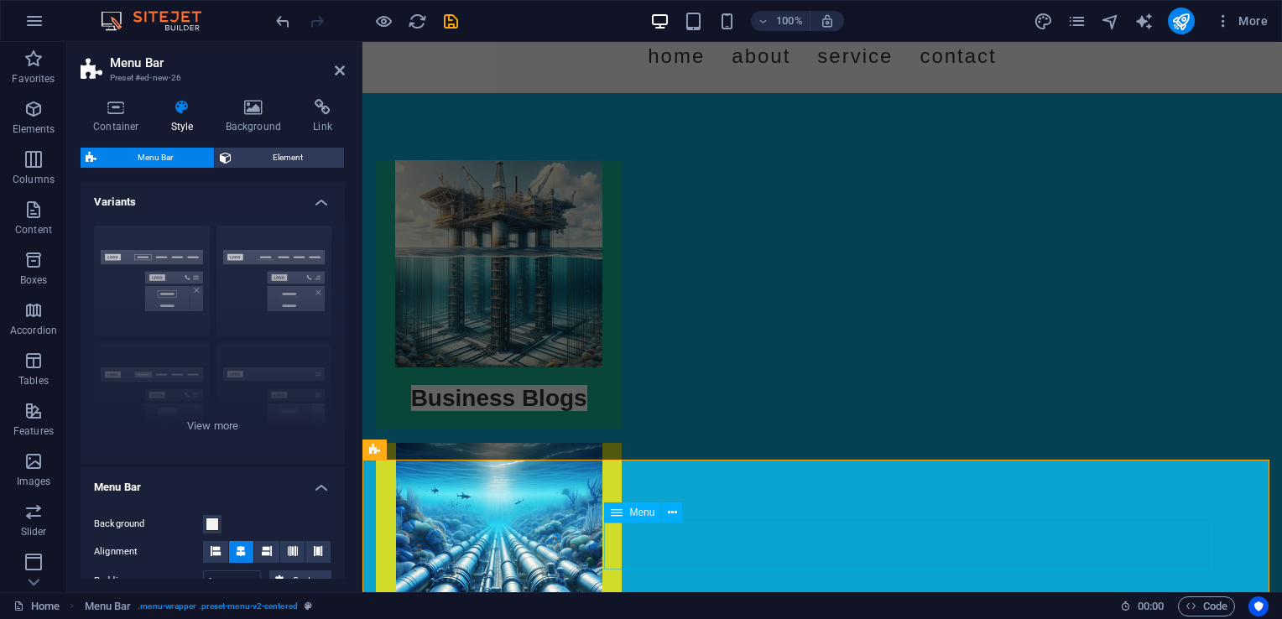
scroll to position [141, 0]
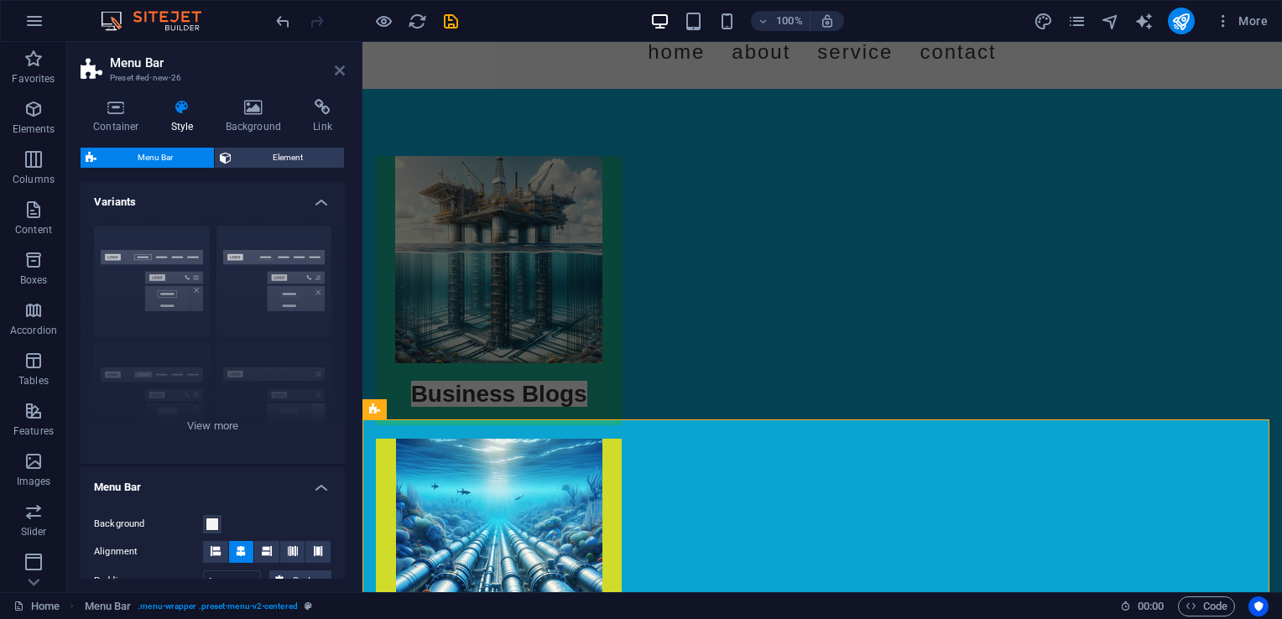
click at [335, 71] on icon at bounding box center [340, 70] width 10 height 13
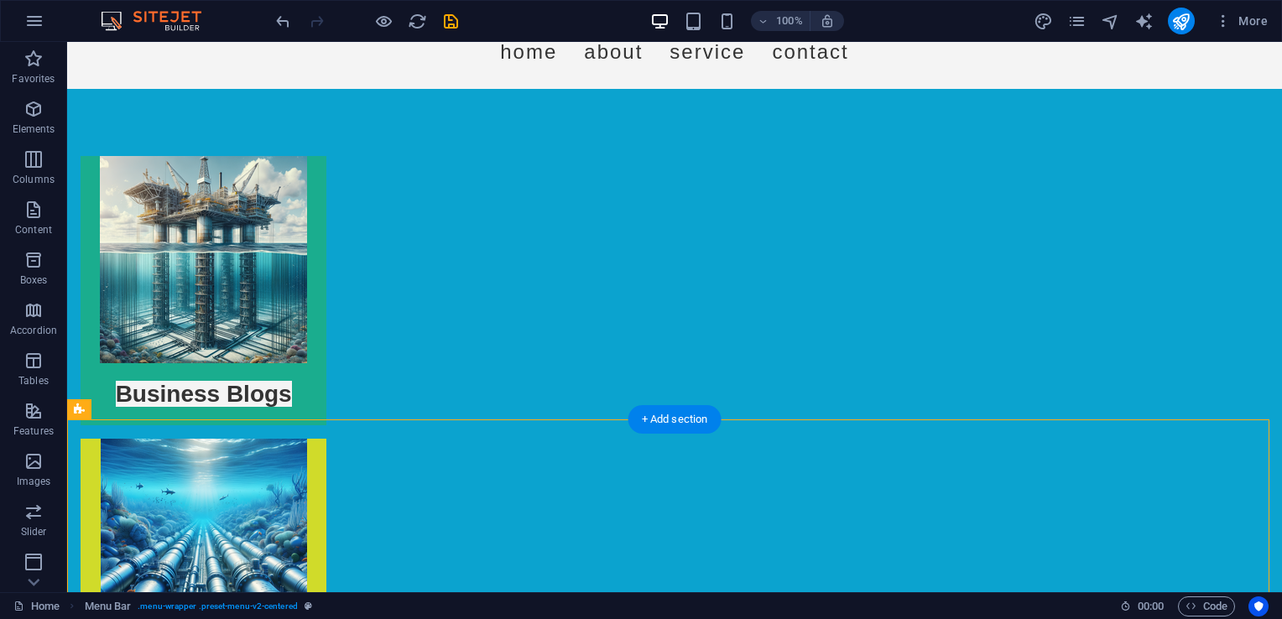
scroll to position [0, 0]
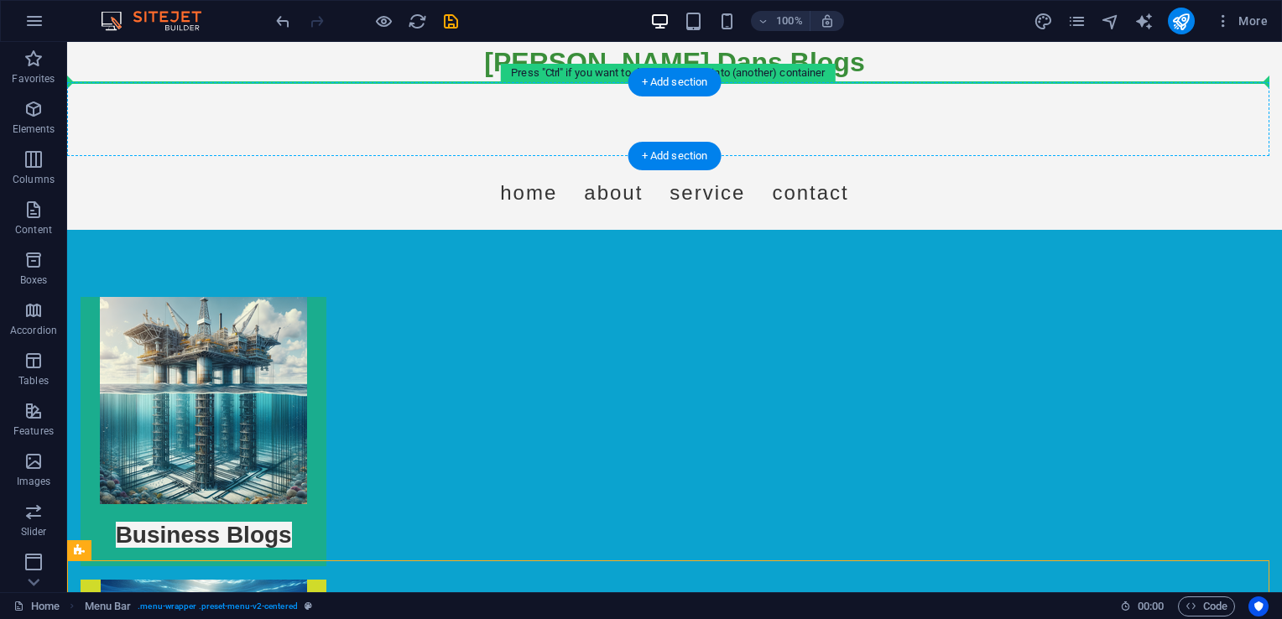
drag, startPoint x: 183, startPoint y: 490, endPoint x: 220, endPoint y: 113, distance: 378.5
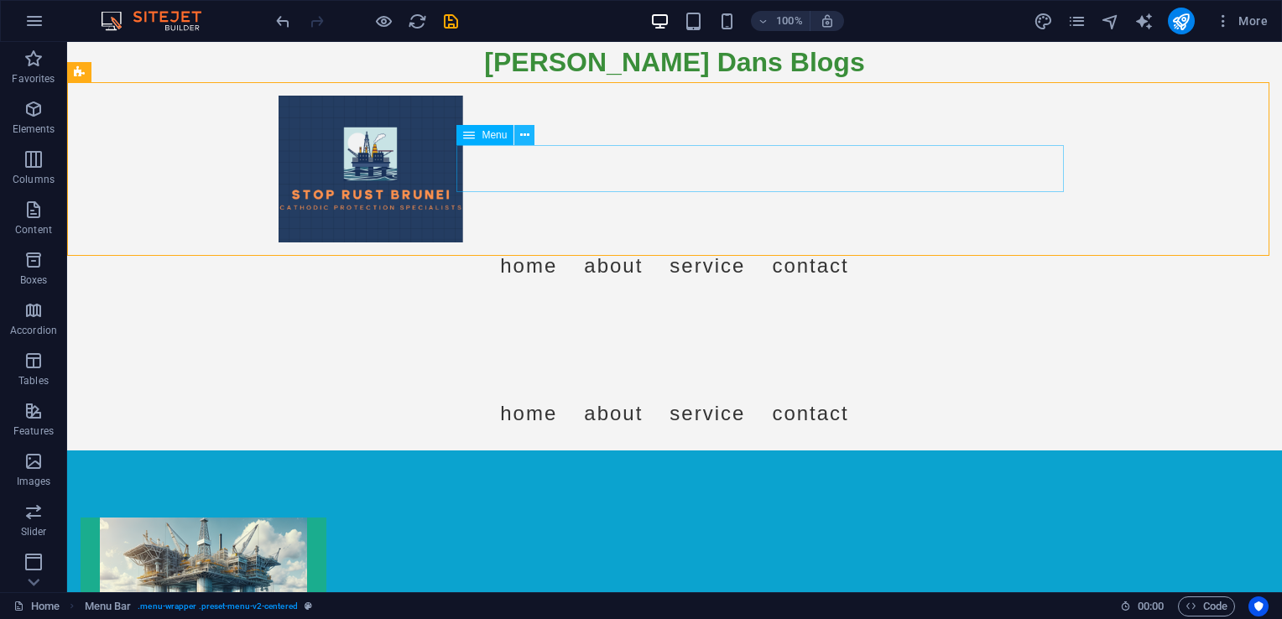
click at [525, 138] on icon at bounding box center [524, 136] width 9 height 18
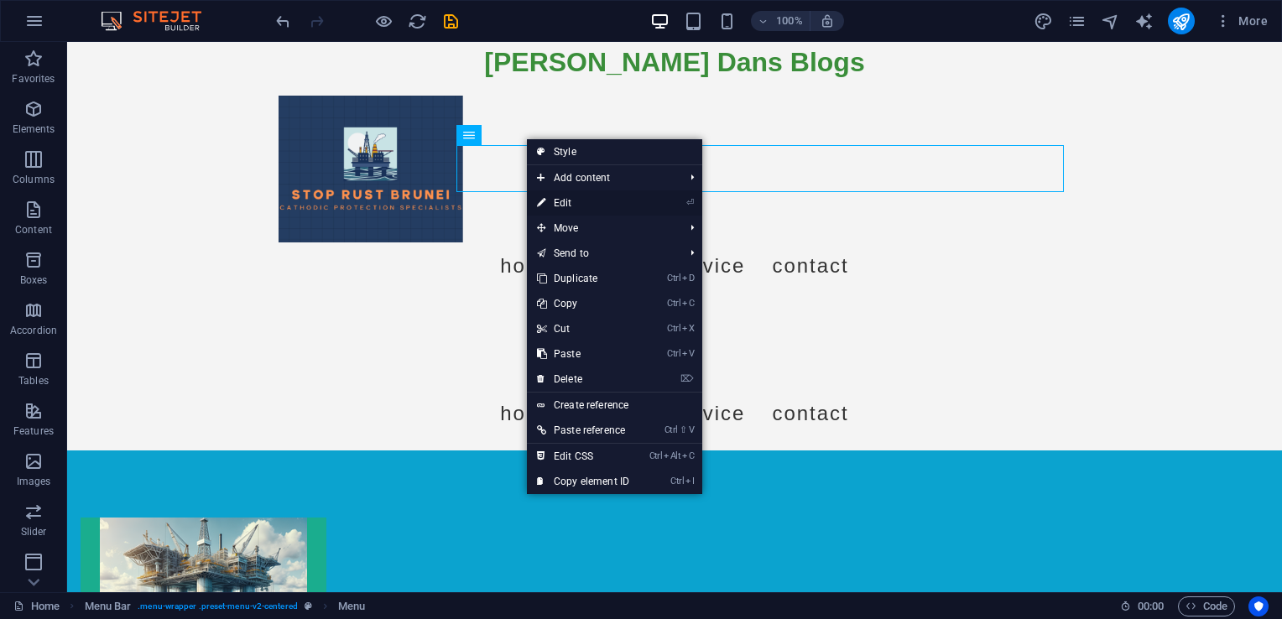
click at [571, 201] on link "⏎ Edit" at bounding box center [583, 202] width 112 height 25
select select
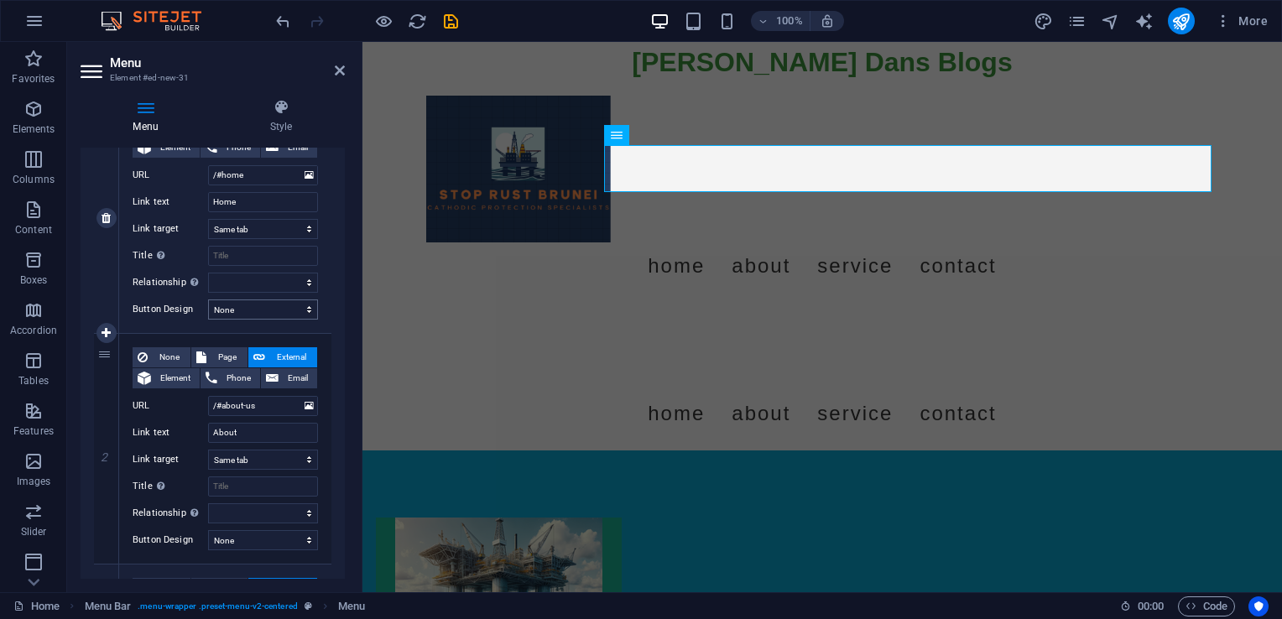
scroll to position [252, 0]
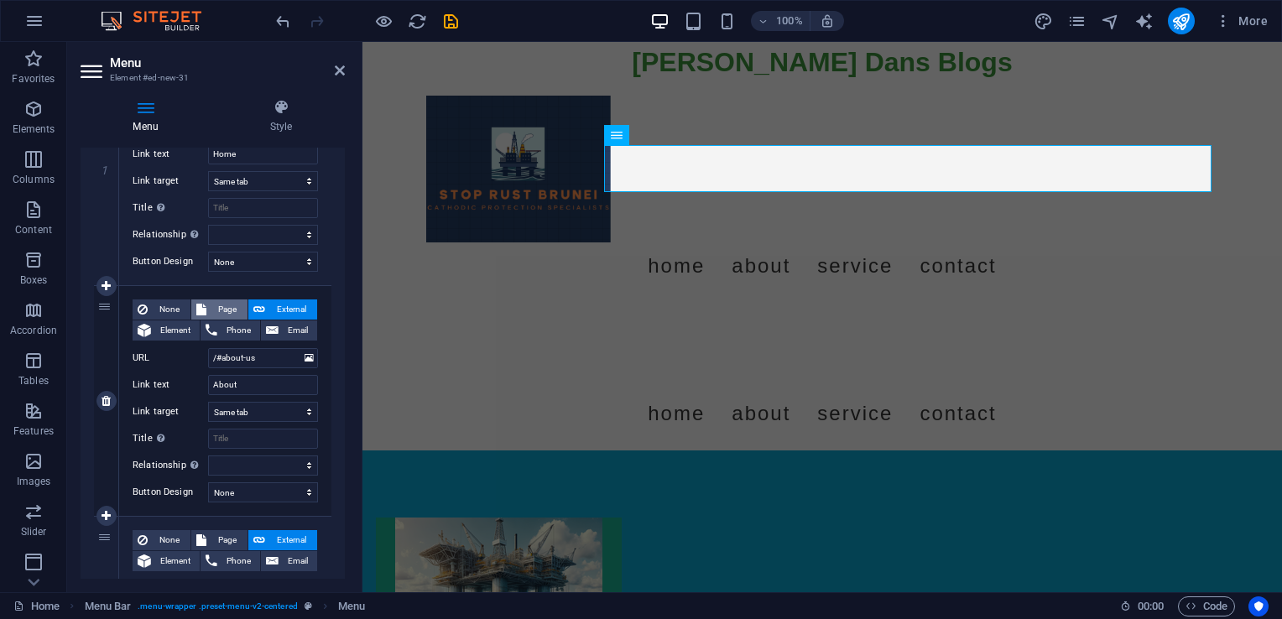
click at [225, 303] on span "Page" at bounding box center [226, 310] width 31 height 20
select select
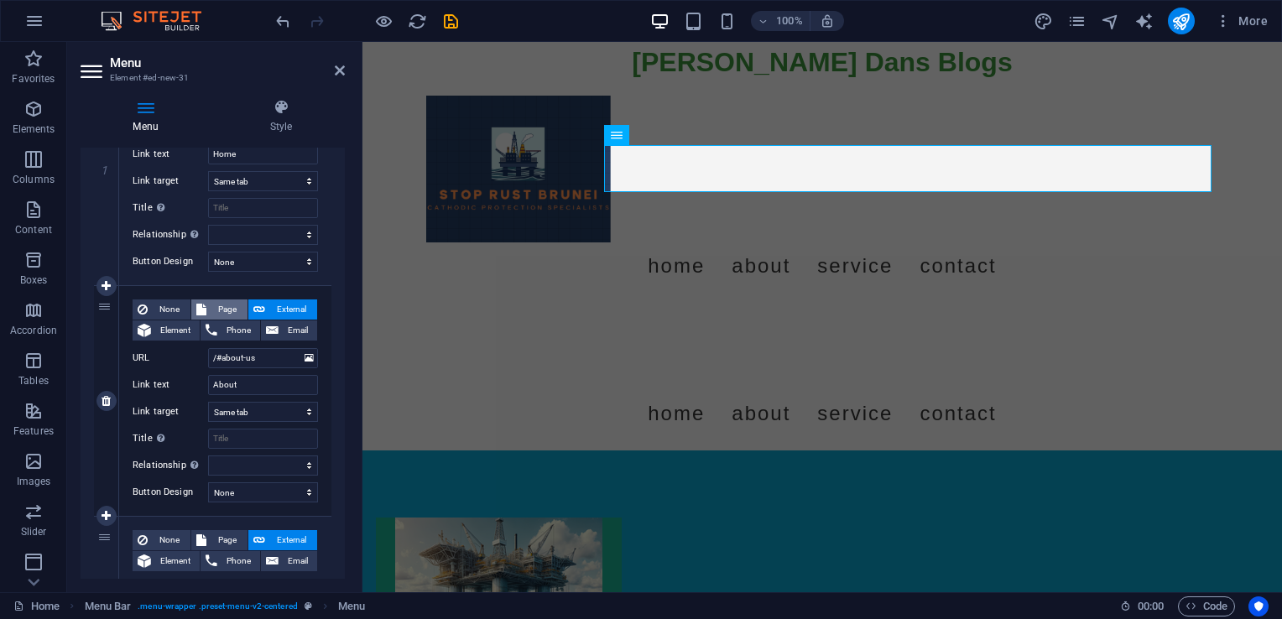
select select
click at [252, 355] on select "Home Legal Notice Privacy About us Business Blogs Football Blogs Formula 1 Blog…" at bounding box center [263, 358] width 110 height 20
select select "3"
click at [208, 348] on select "Home Legal Notice Privacy About us Business Blogs Football Blogs Formula 1 Blog…" at bounding box center [263, 358] width 110 height 20
select select
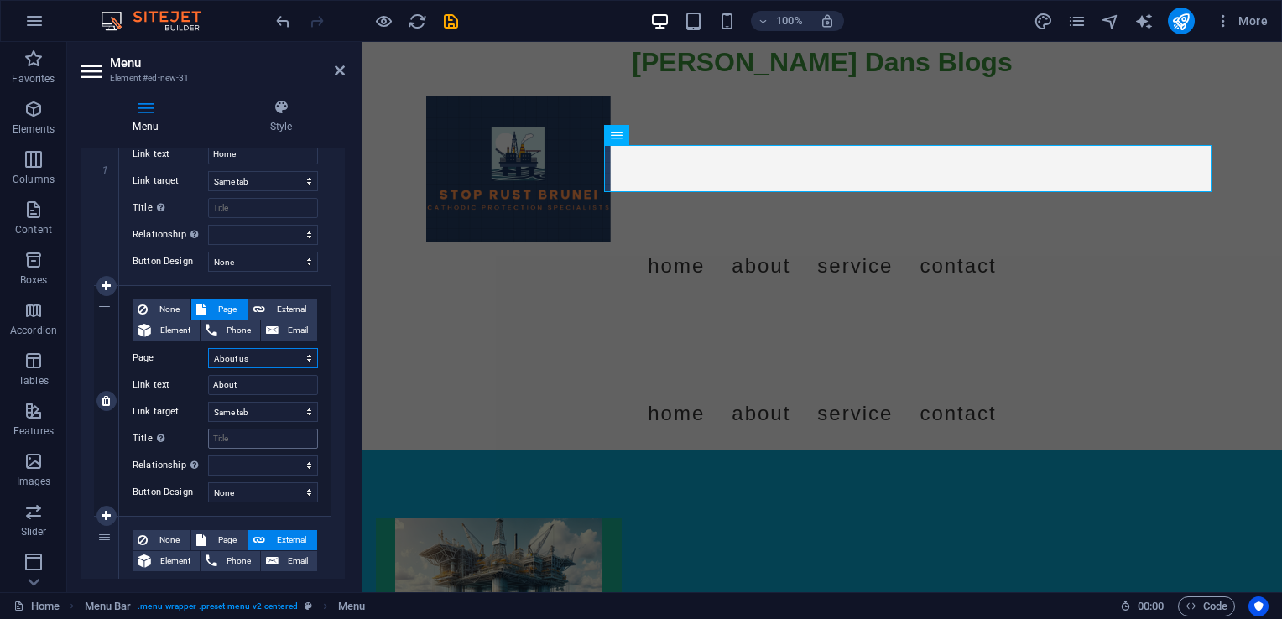
select select
click at [339, 75] on icon at bounding box center [340, 70] width 10 height 13
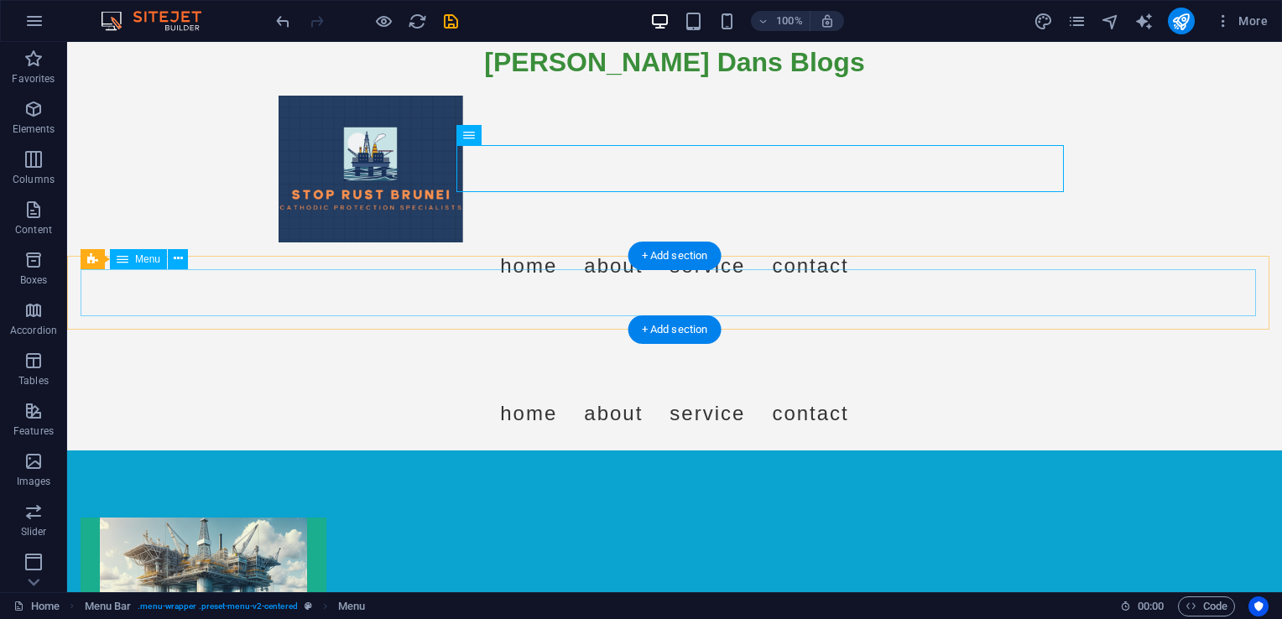
click at [227, 390] on nav "Home About Service Contact" at bounding box center [675, 413] width 1188 height 47
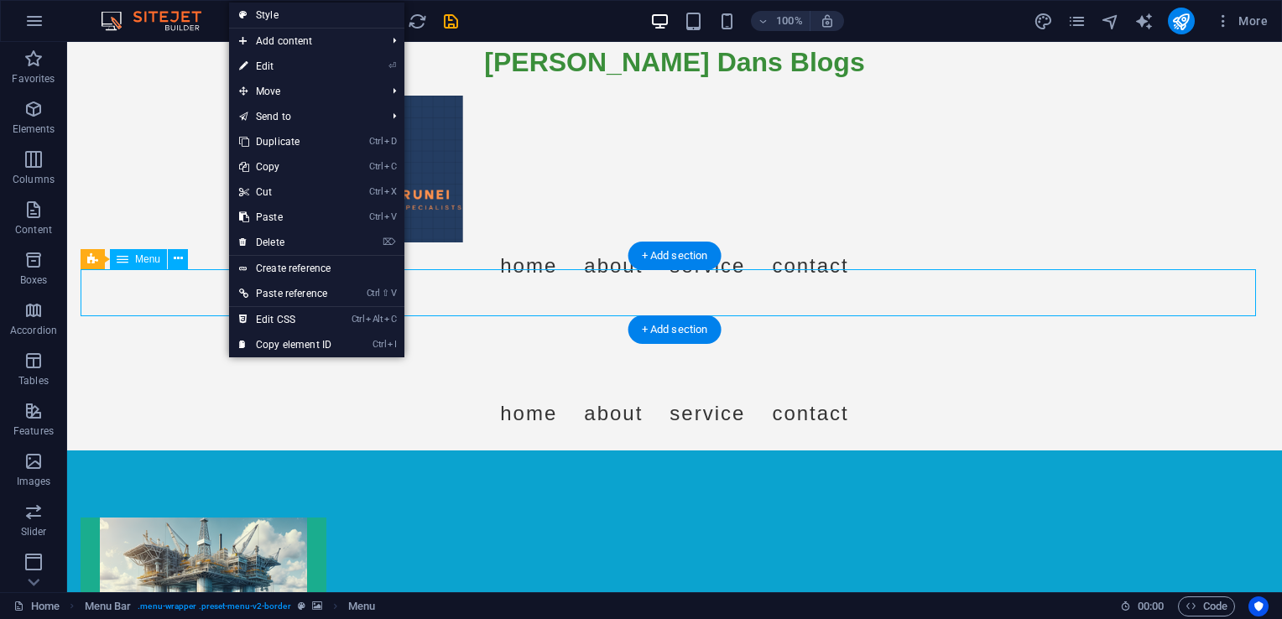
click at [205, 390] on nav "Home About Service Contact" at bounding box center [675, 413] width 1188 height 47
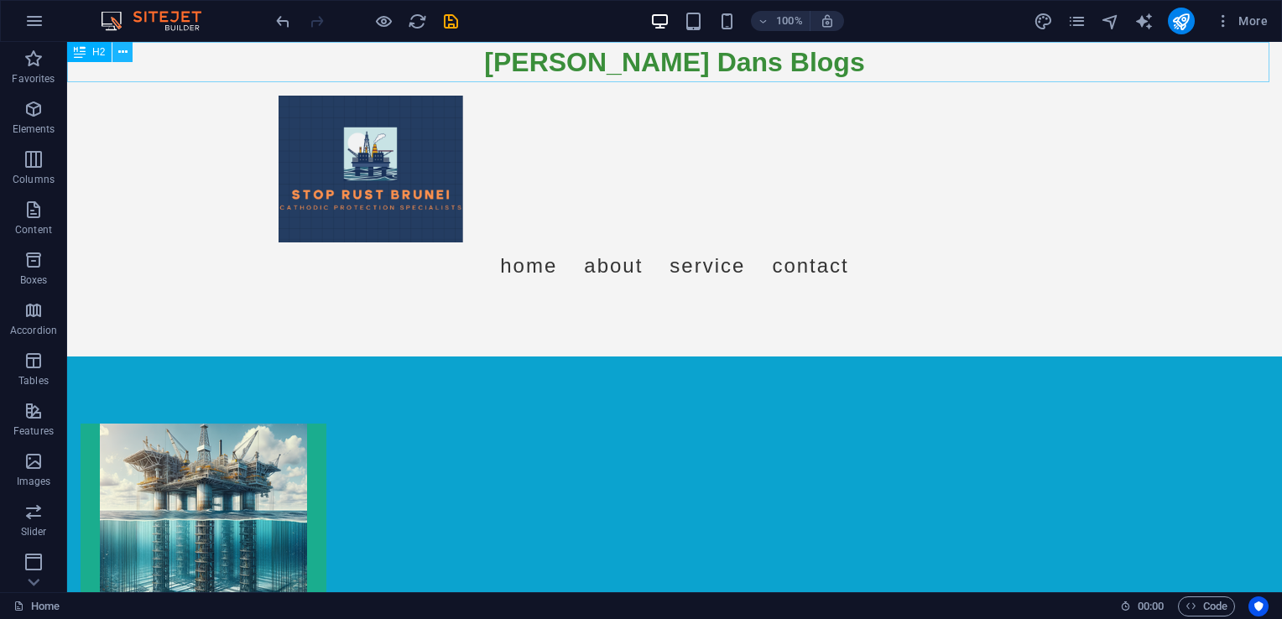
click at [118, 55] on icon at bounding box center [122, 53] width 9 height 18
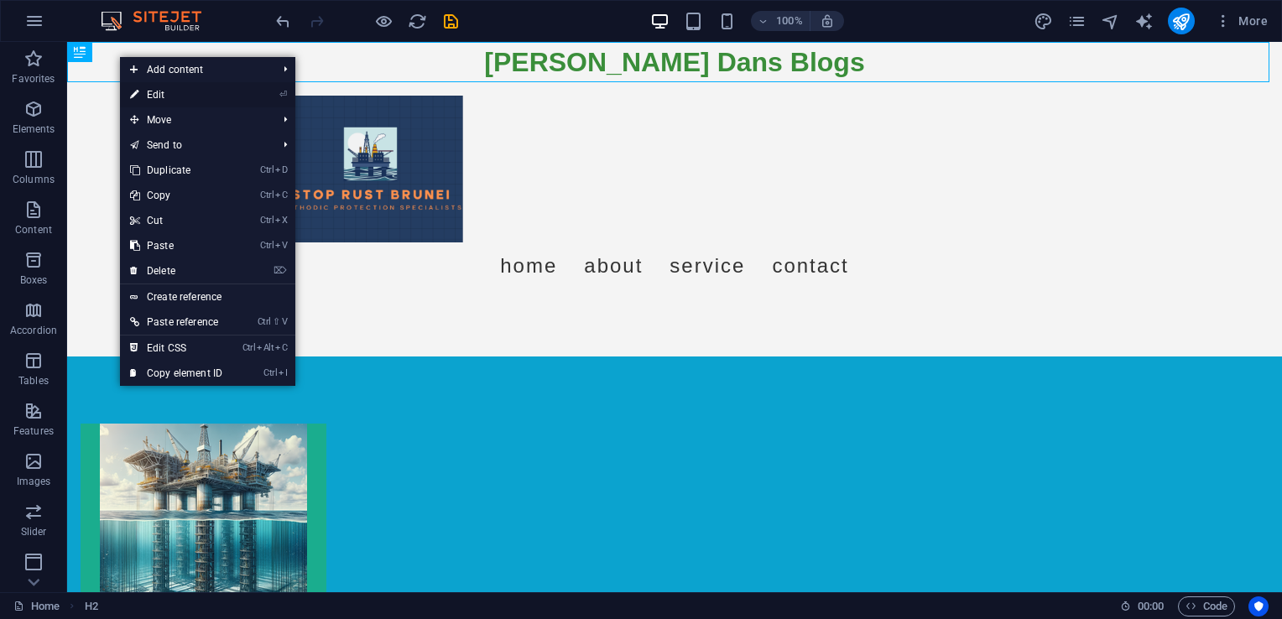
click at [154, 92] on link "⏎ Edit" at bounding box center [176, 94] width 112 height 25
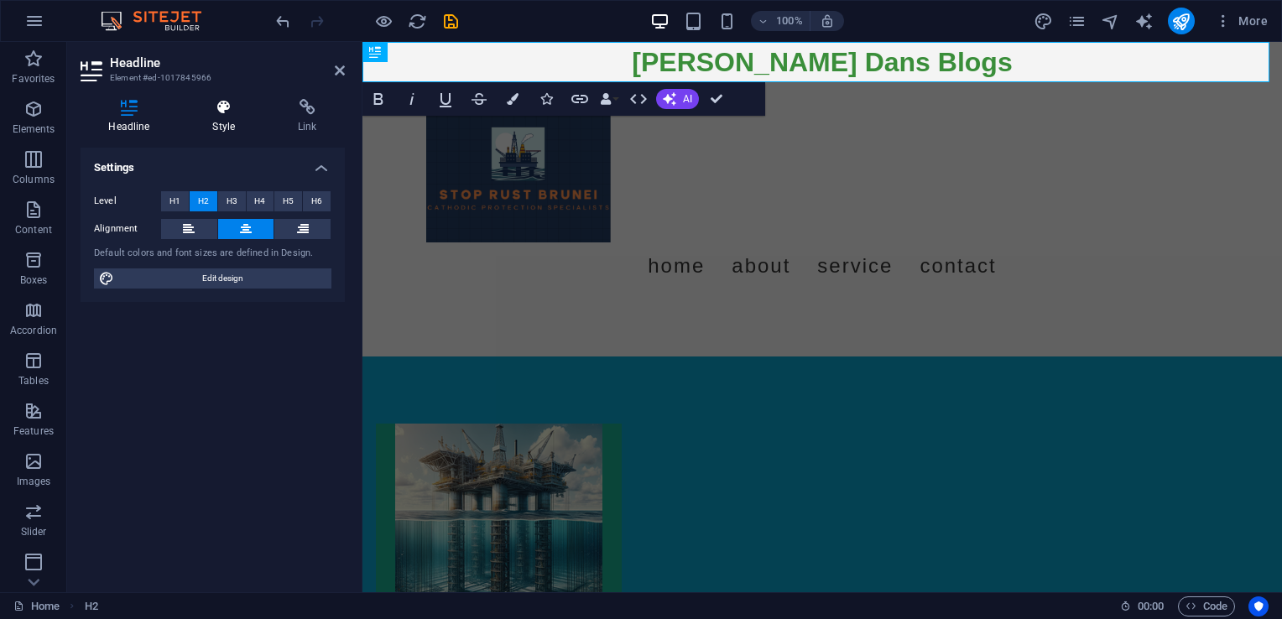
click at [232, 104] on icon at bounding box center [224, 107] width 79 height 17
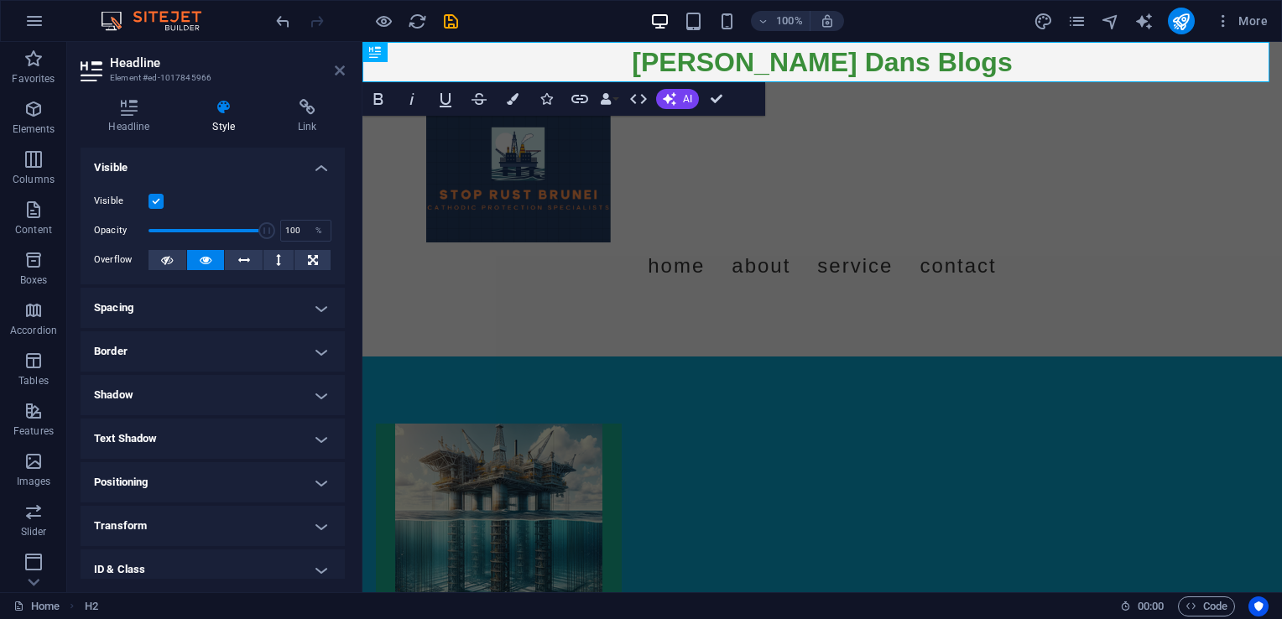
click at [344, 70] on icon at bounding box center [340, 70] width 10 height 13
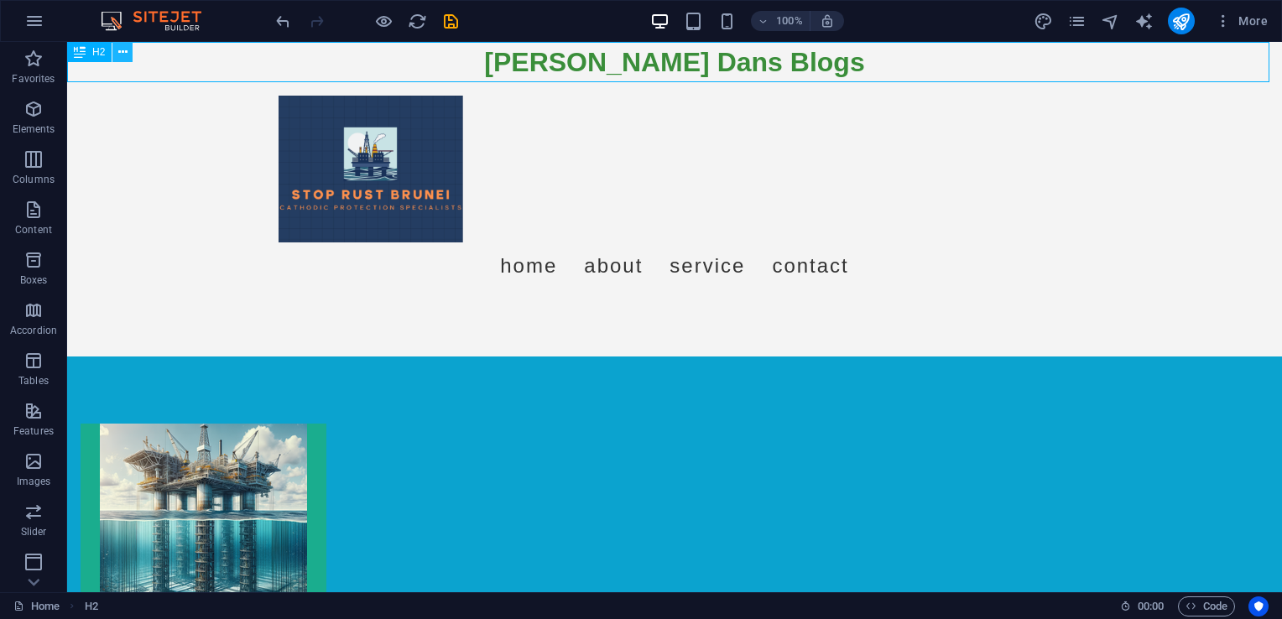
click at [129, 55] on button at bounding box center [122, 52] width 20 height 20
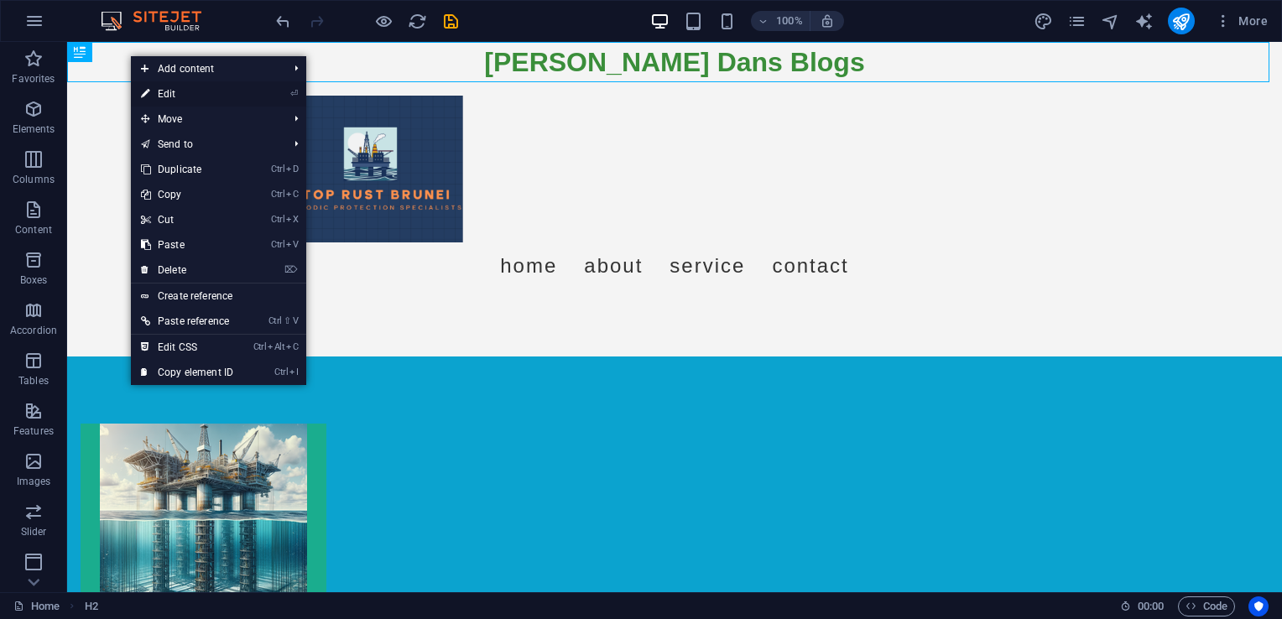
click at [172, 93] on link "⏎ Edit" at bounding box center [187, 93] width 112 height 25
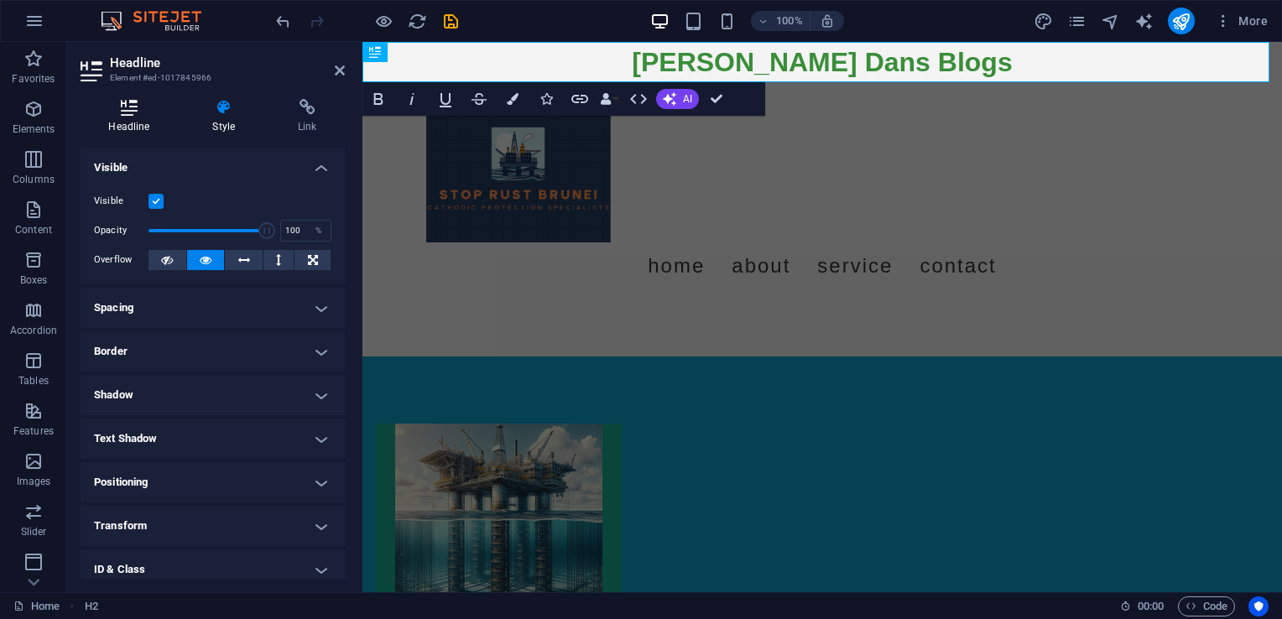
click at [144, 127] on h4 "Headline" at bounding box center [133, 116] width 104 height 35
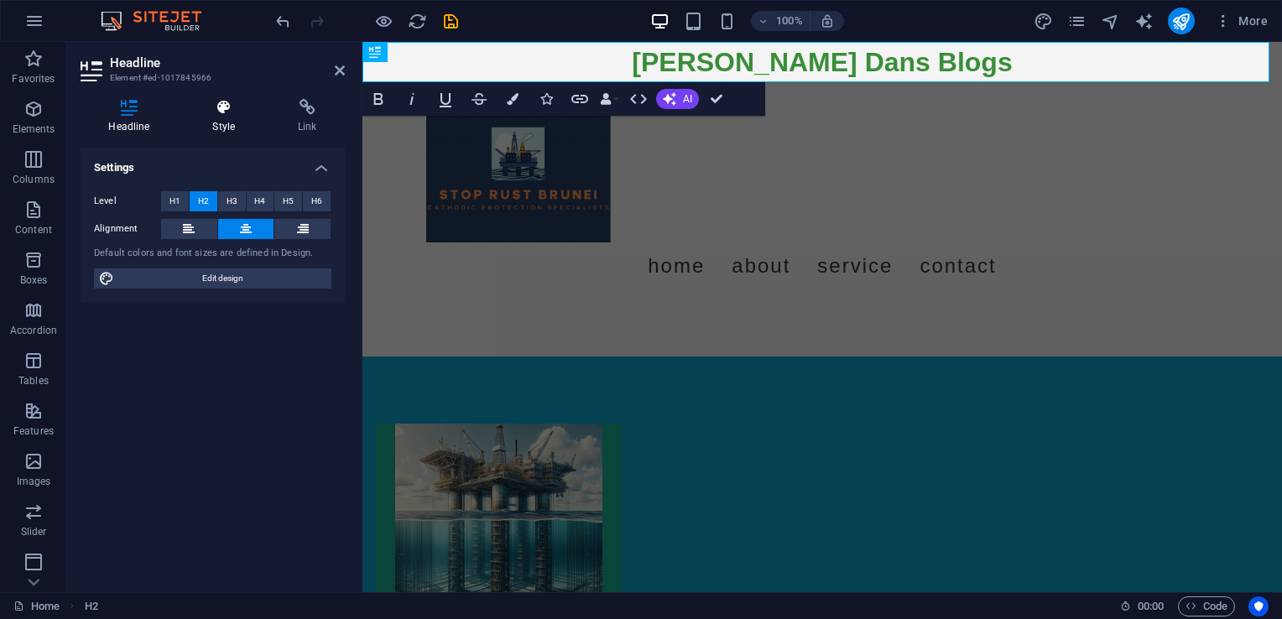
click at [221, 114] on icon at bounding box center [224, 107] width 79 height 17
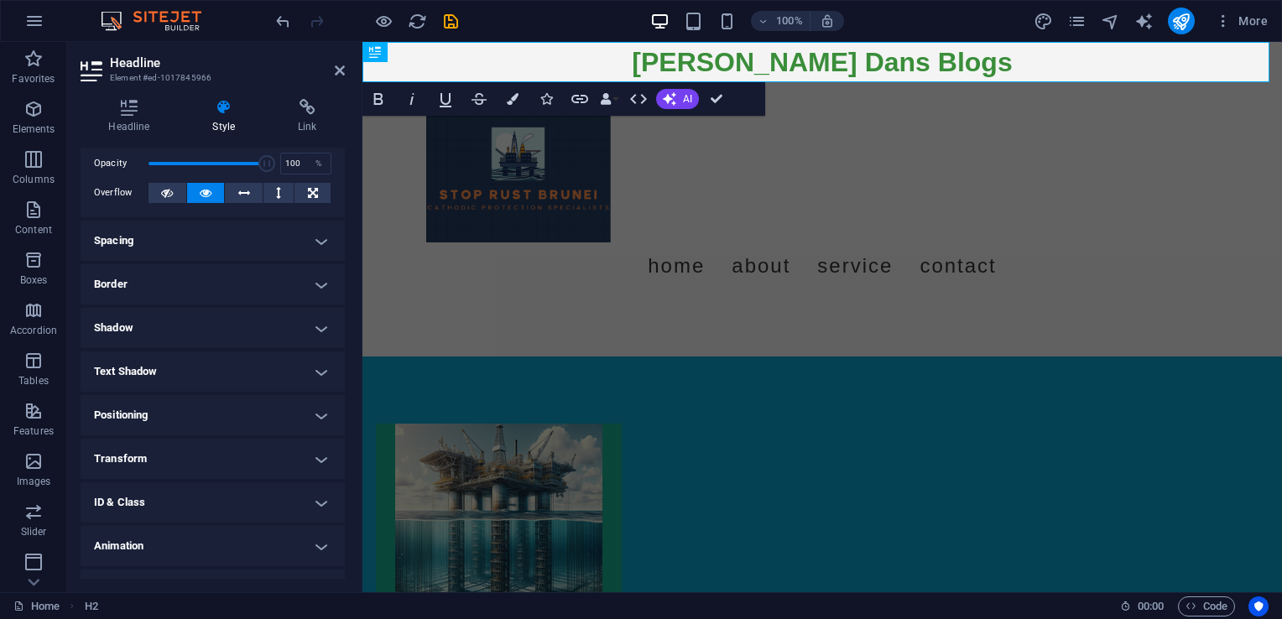
scroll to position [0, 0]
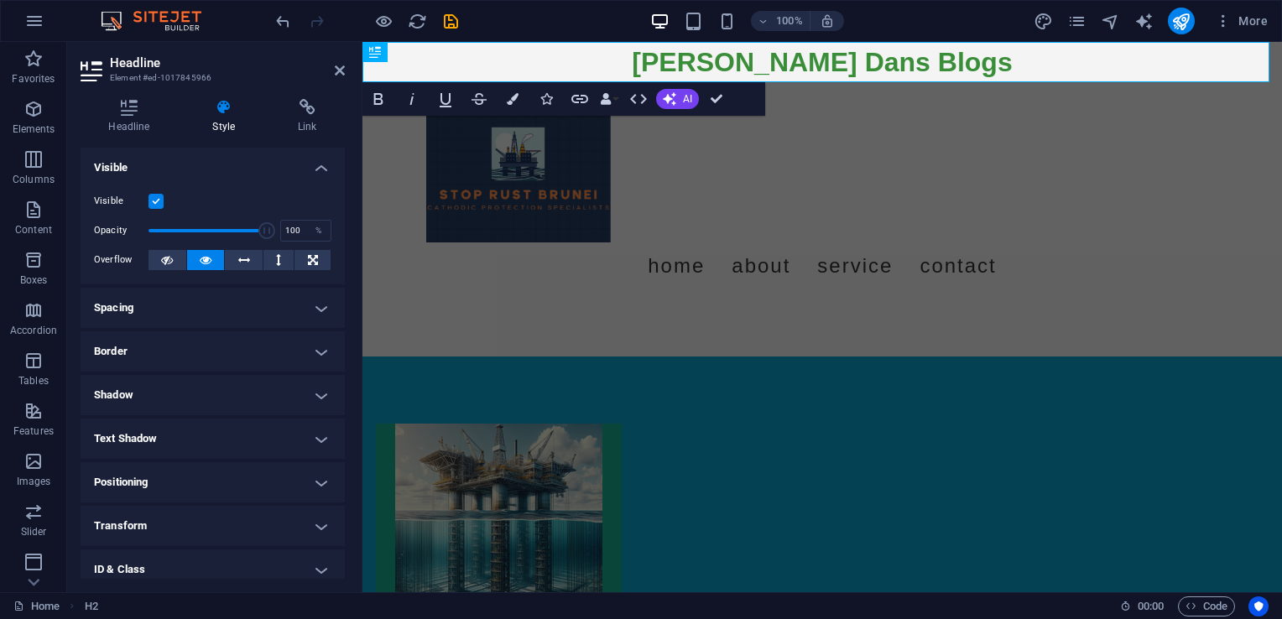
click at [312, 168] on h4 "Visible" at bounding box center [213, 163] width 264 height 30
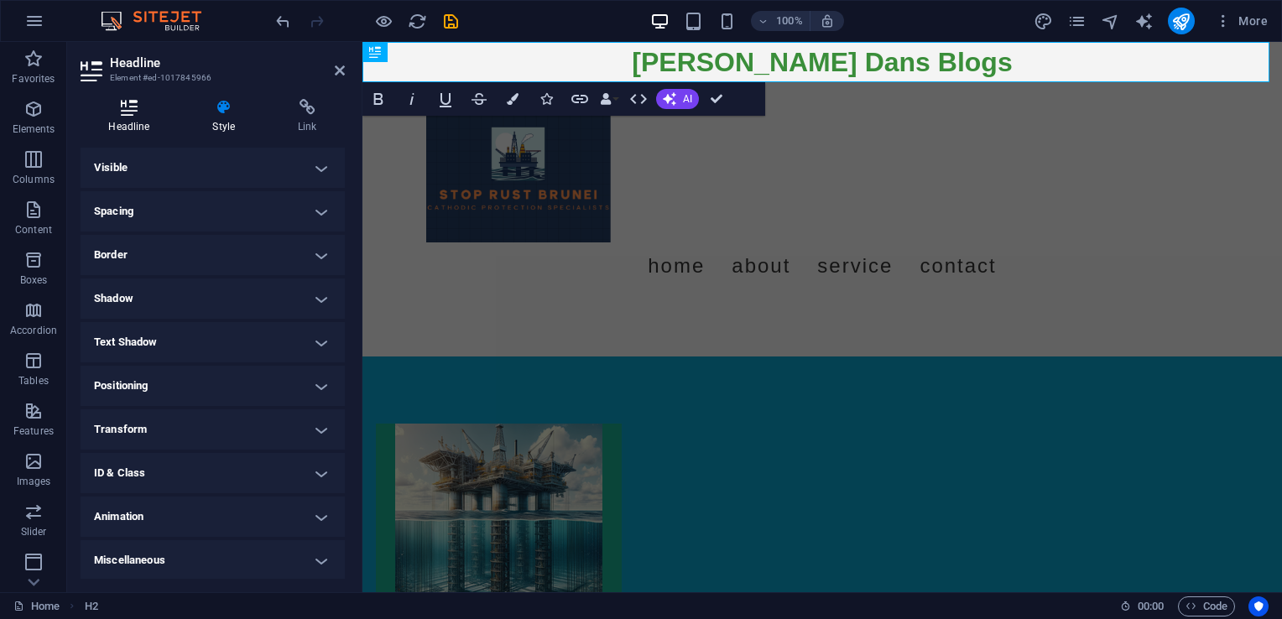
click at [161, 119] on h4 "Headline" at bounding box center [133, 116] width 104 height 35
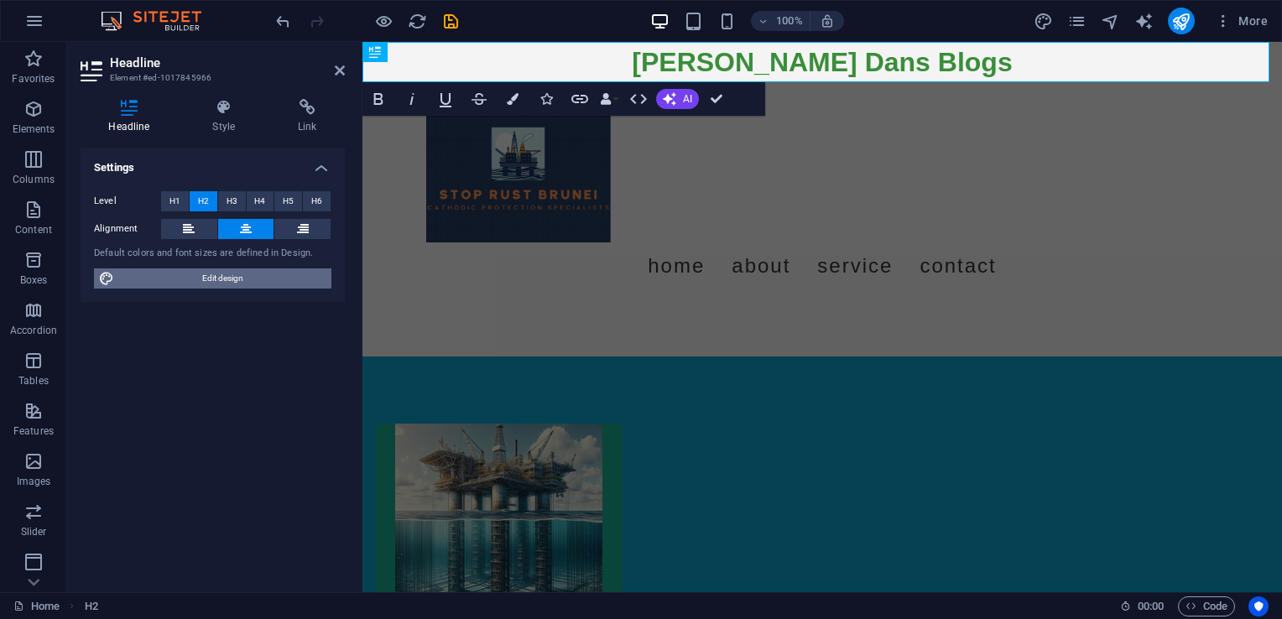
click at [240, 276] on span "Edit design" at bounding box center [222, 278] width 207 height 20
select select "px"
select select "400"
select select "px"
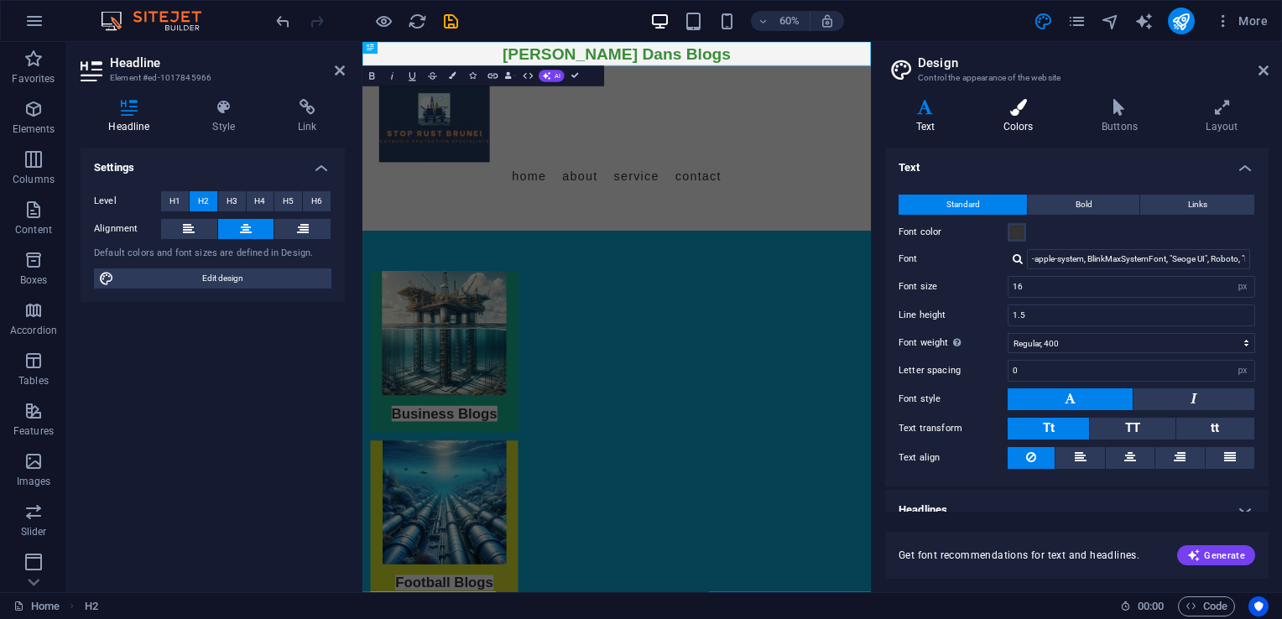
click at [1019, 120] on h4 "Colors" at bounding box center [1021, 116] width 98 height 35
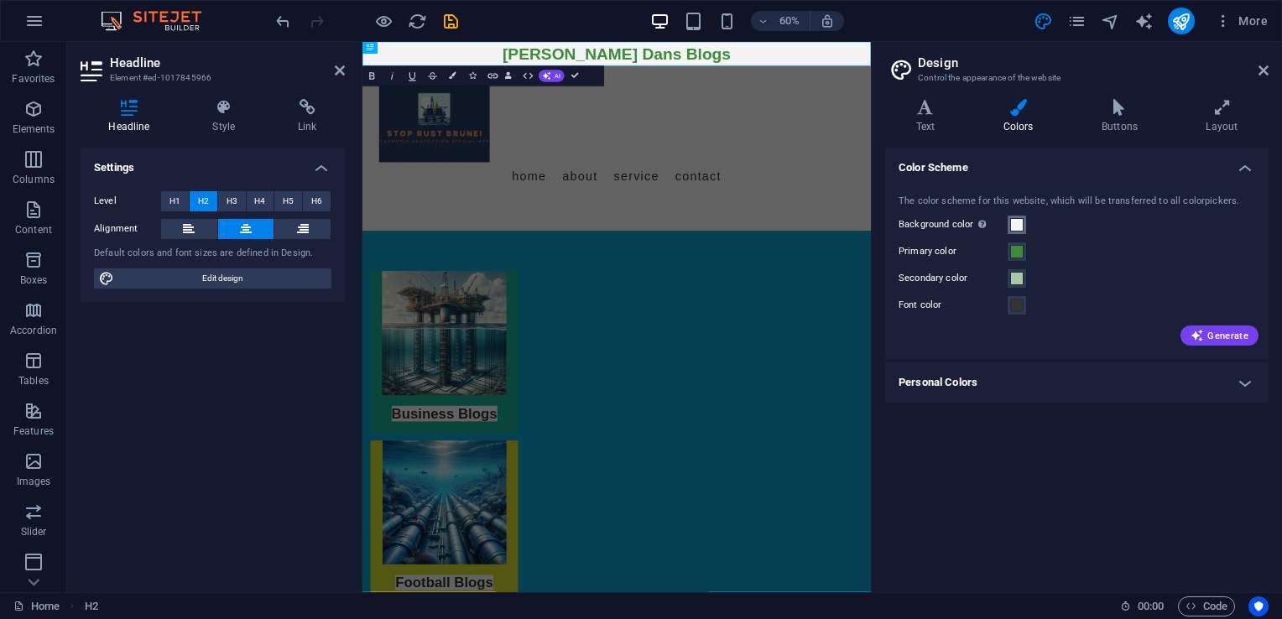
click at [1014, 220] on span at bounding box center [1016, 224] width 13 height 13
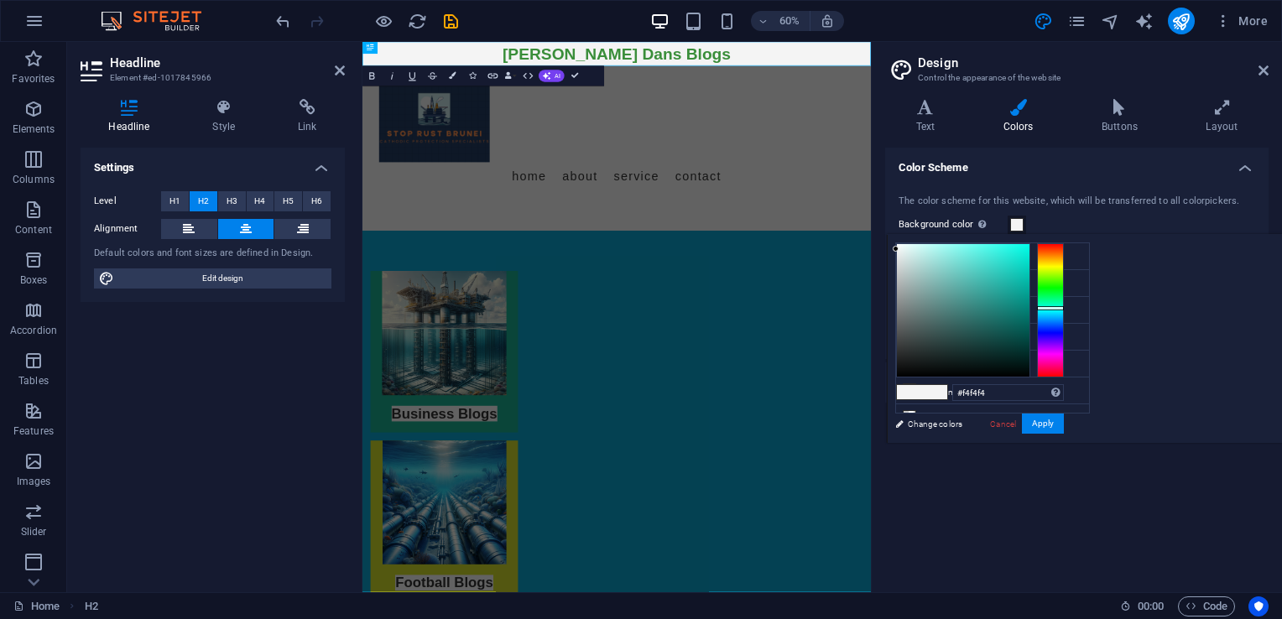
click at [1064, 307] on div at bounding box center [1050, 310] width 27 height 134
type input "#38e7d8"
click at [1029, 255] on div at bounding box center [963, 310] width 133 height 133
click at [1064, 417] on button "Apply" at bounding box center [1043, 424] width 42 height 20
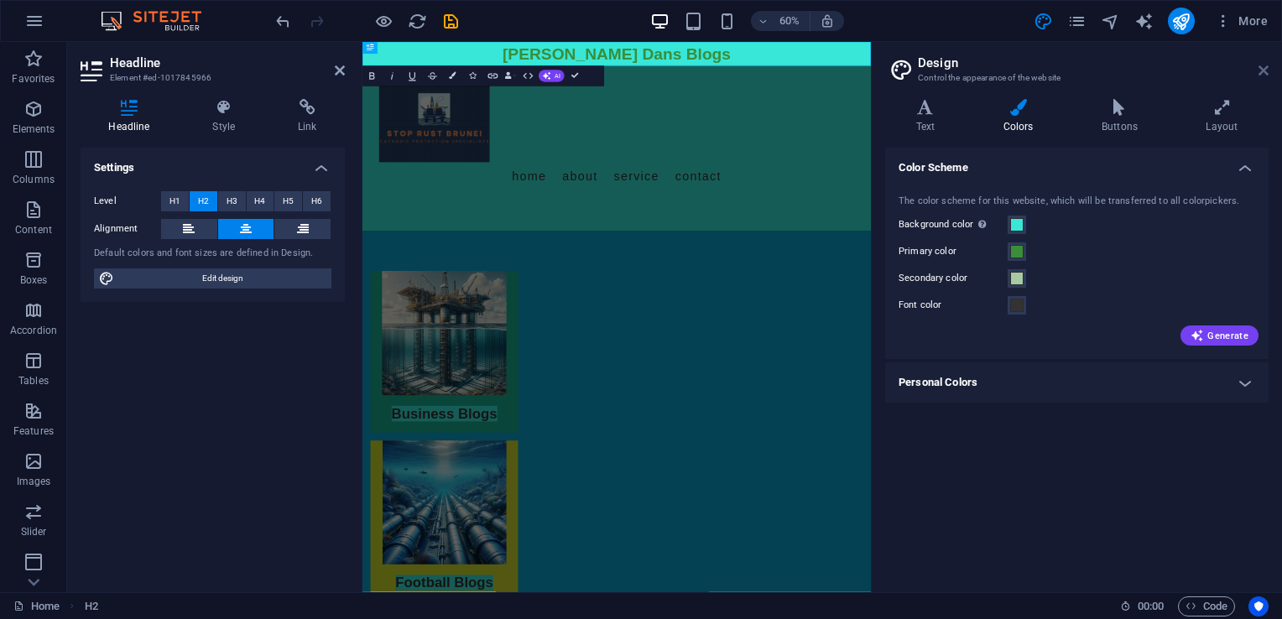
click at [1261, 69] on icon at bounding box center [1263, 70] width 10 height 13
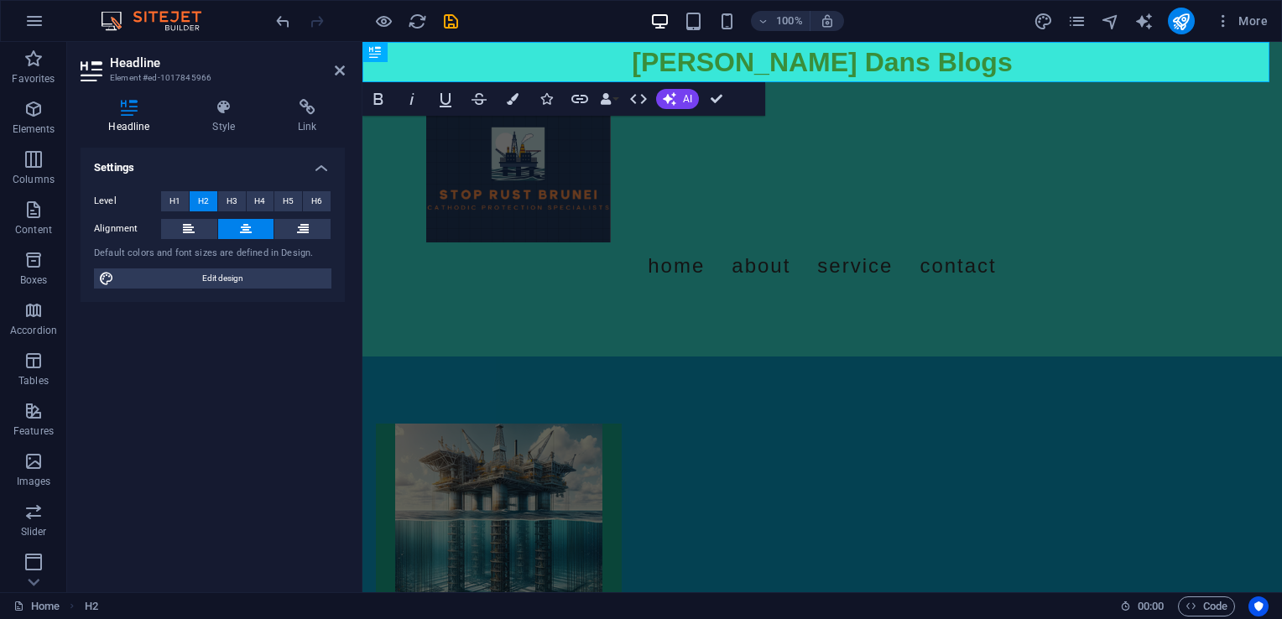
click at [346, 70] on aside "Headline Element #ed-1017845966 Headline Style Link Settings Level H1 H2 H3 H4 …" at bounding box center [214, 317] width 295 height 550
click at [339, 70] on icon at bounding box center [340, 70] width 10 height 13
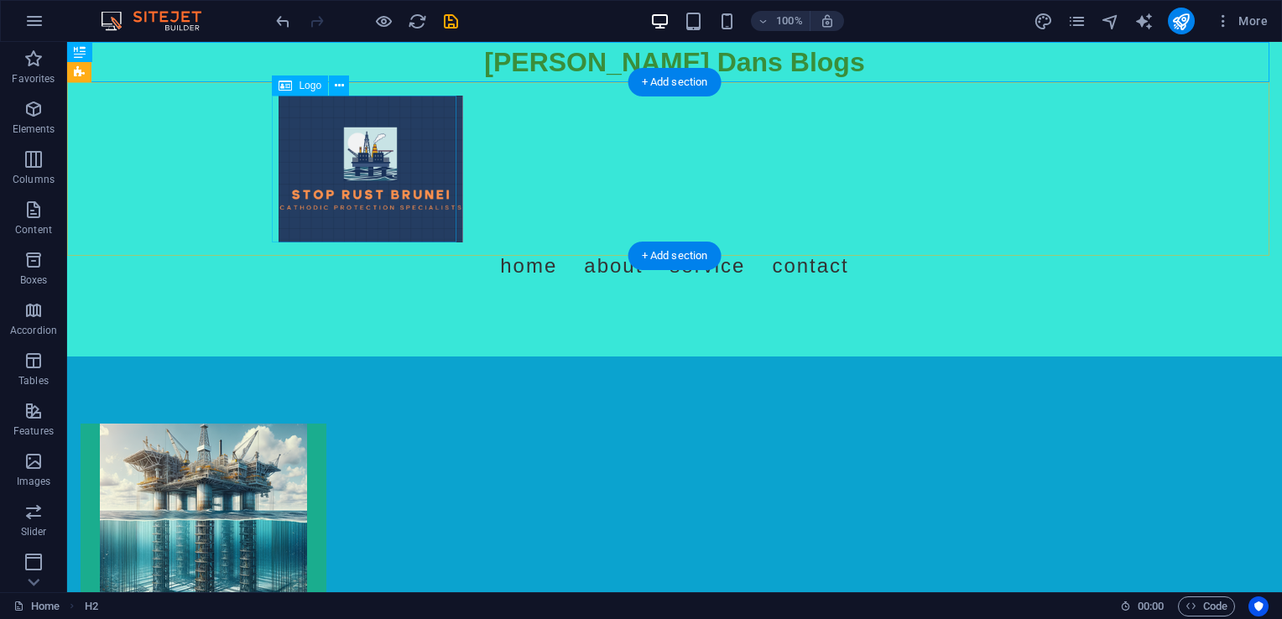
click at [391, 176] on div at bounding box center [675, 169] width 792 height 147
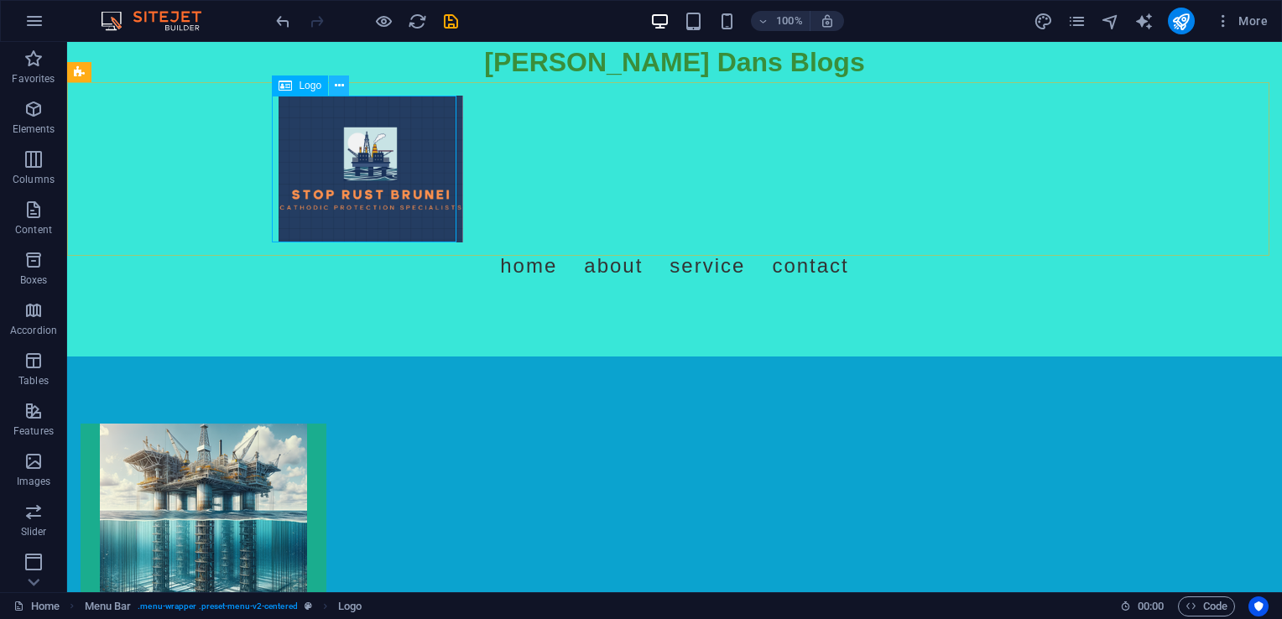
click at [341, 92] on icon at bounding box center [339, 86] width 9 height 18
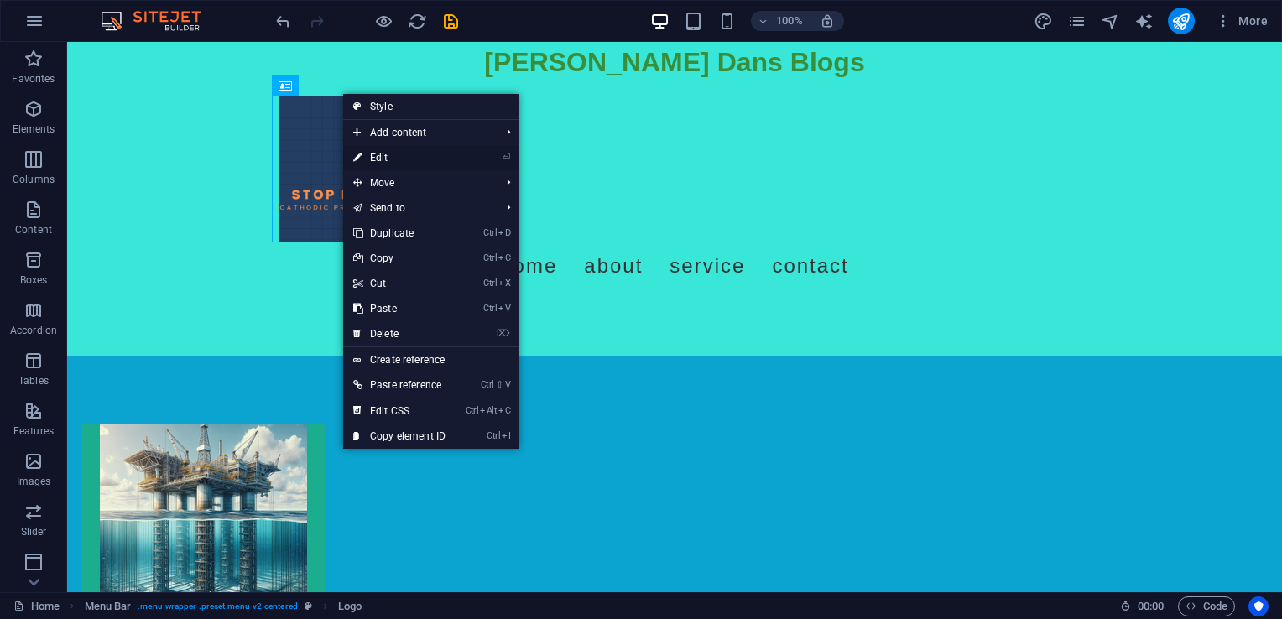
click at [393, 157] on link "⏎ Edit" at bounding box center [399, 157] width 112 height 25
select select "px"
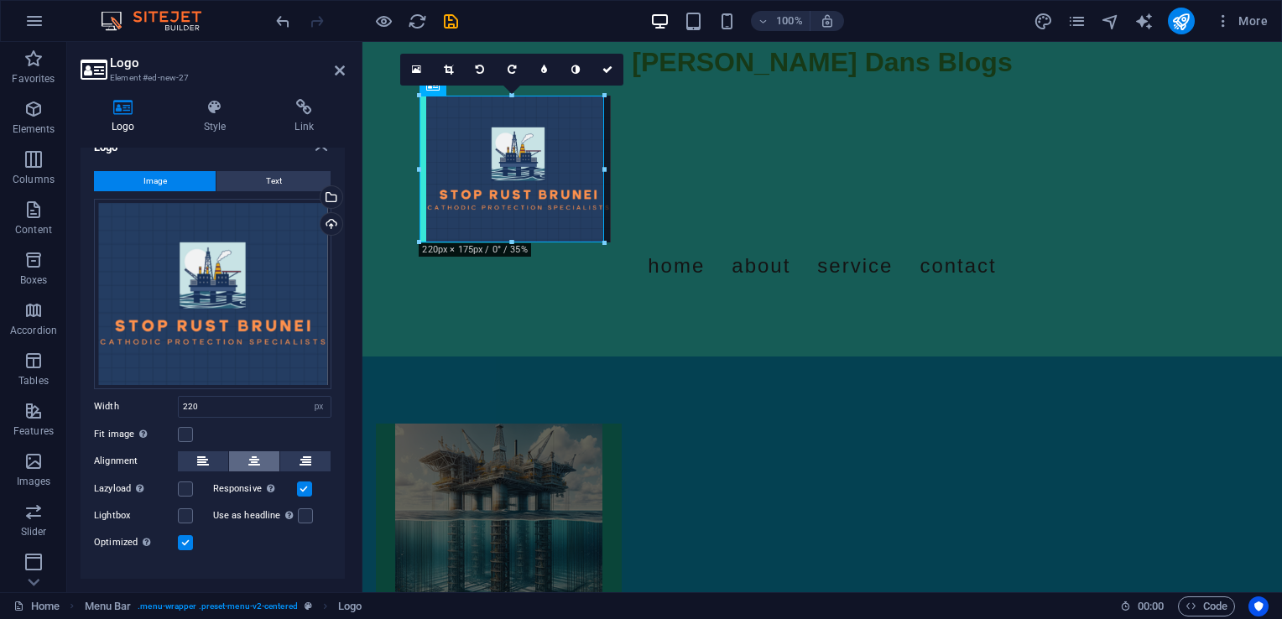
scroll to position [44, 0]
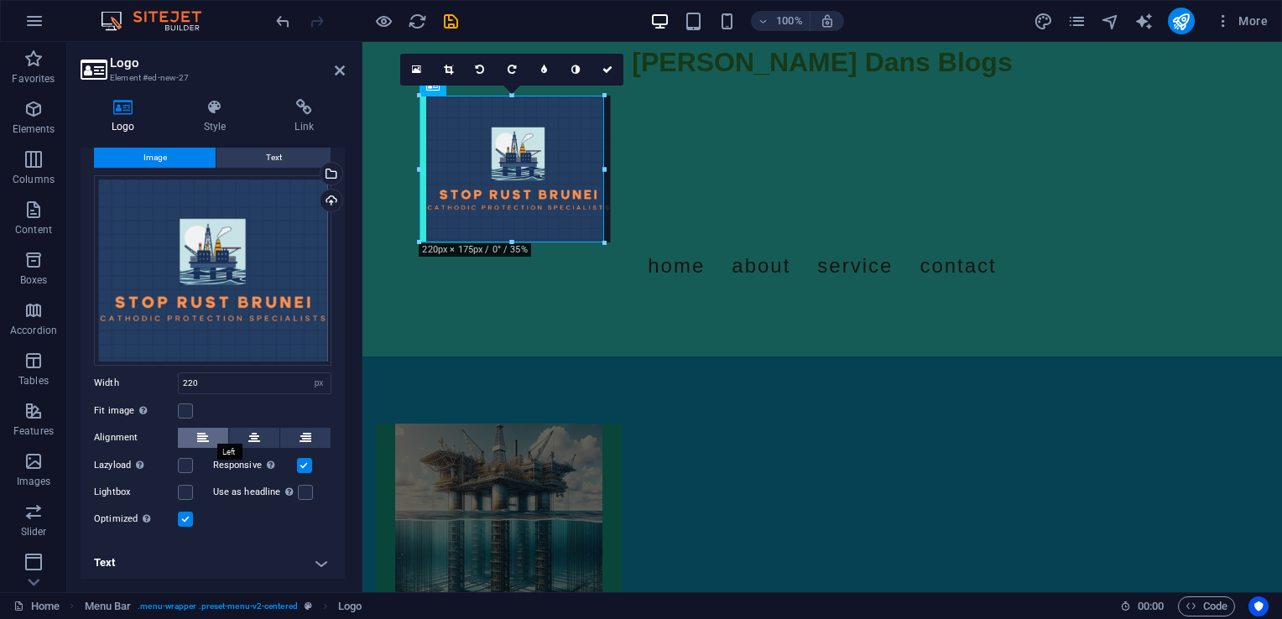
click at [215, 435] on button at bounding box center [203, 438] width 50 height 20
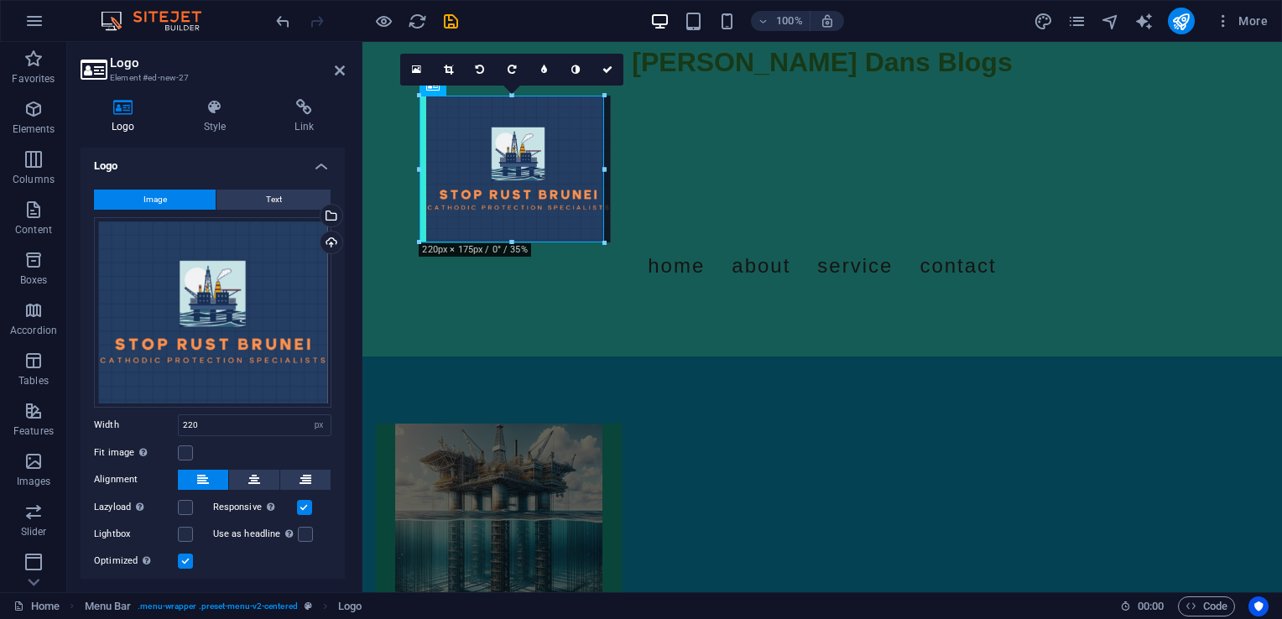
scroll to position [0, 0]
click at [206, 121] on h4 "Style" at bounding box center [218, 116] width 91 height 35
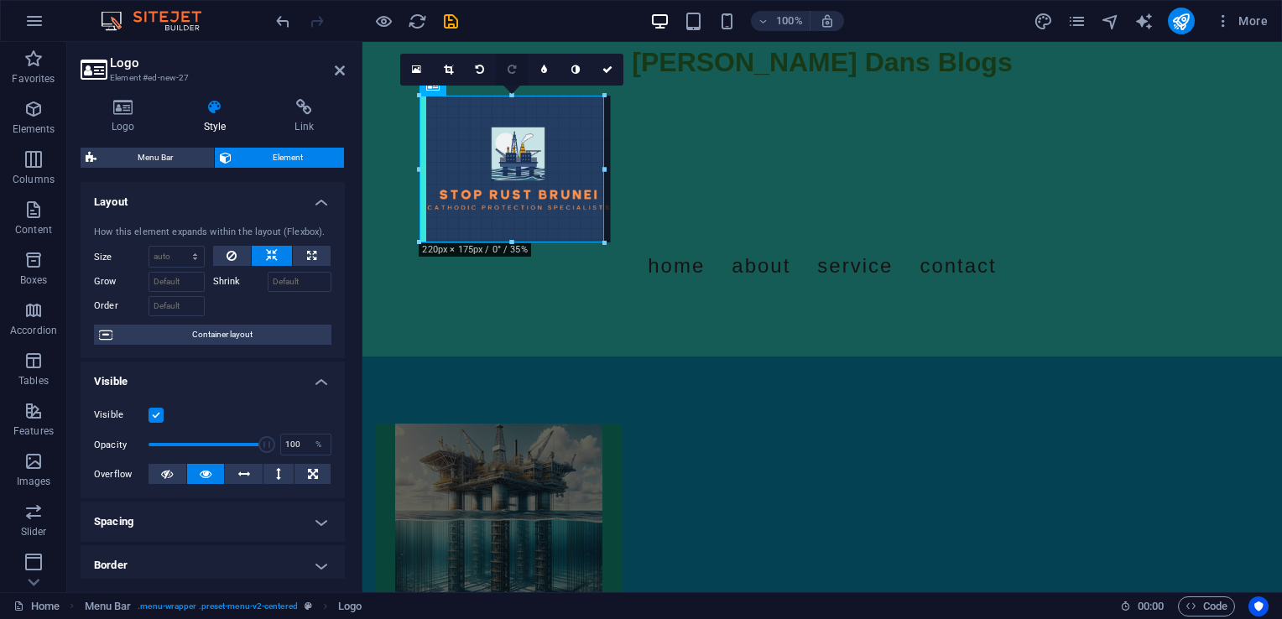
drag, startPoint x: 512, startPoint y: 95, endPoint x: 512, endPoint y: 73, distance: 21.8
click at [512, 73] on div "16:10 16:9 4:3 1:1 1:2 0" at bounding box center [511, 70] width 223 height 32
click at [606, 86] on div "16:10 16:9 4:3 1:1 1:2 0" at bounding box center [511, 70] width 223 height 32
drag, startPoint x: 968, startPoint y: 138, endPoint x: 624, endPoint y: 88, distance: 347.5
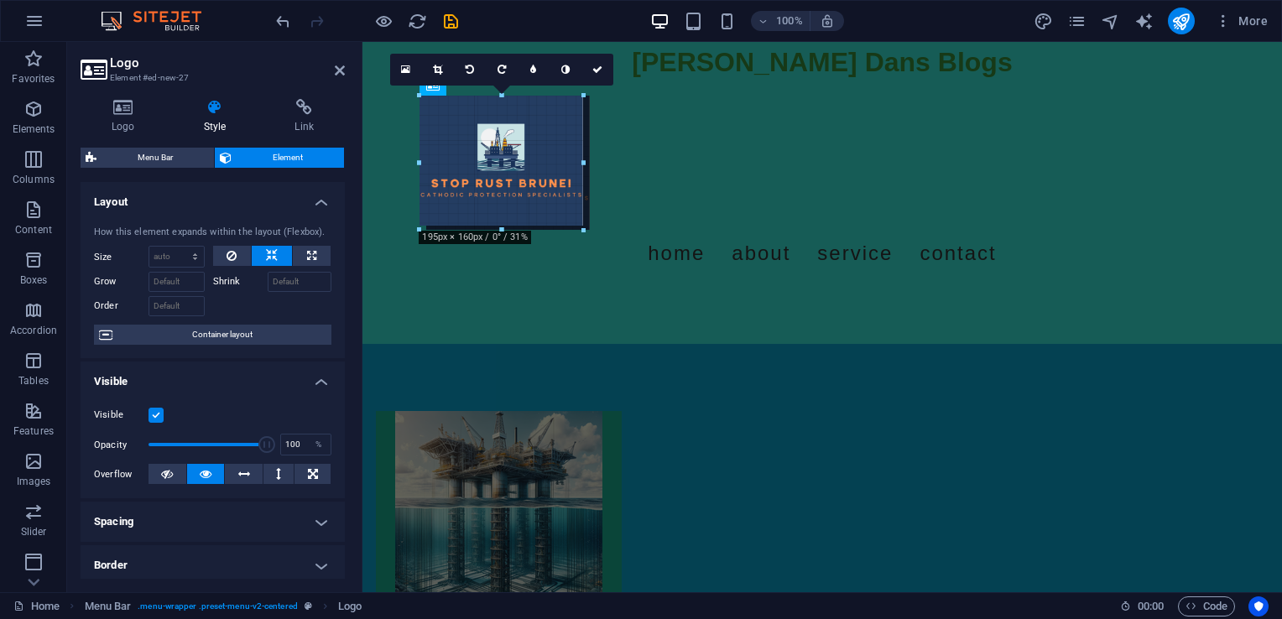
drag, startPoint x: 602, startPoint y: 240, endPoint x: 581, endPoint y: 164, distance: 78.4
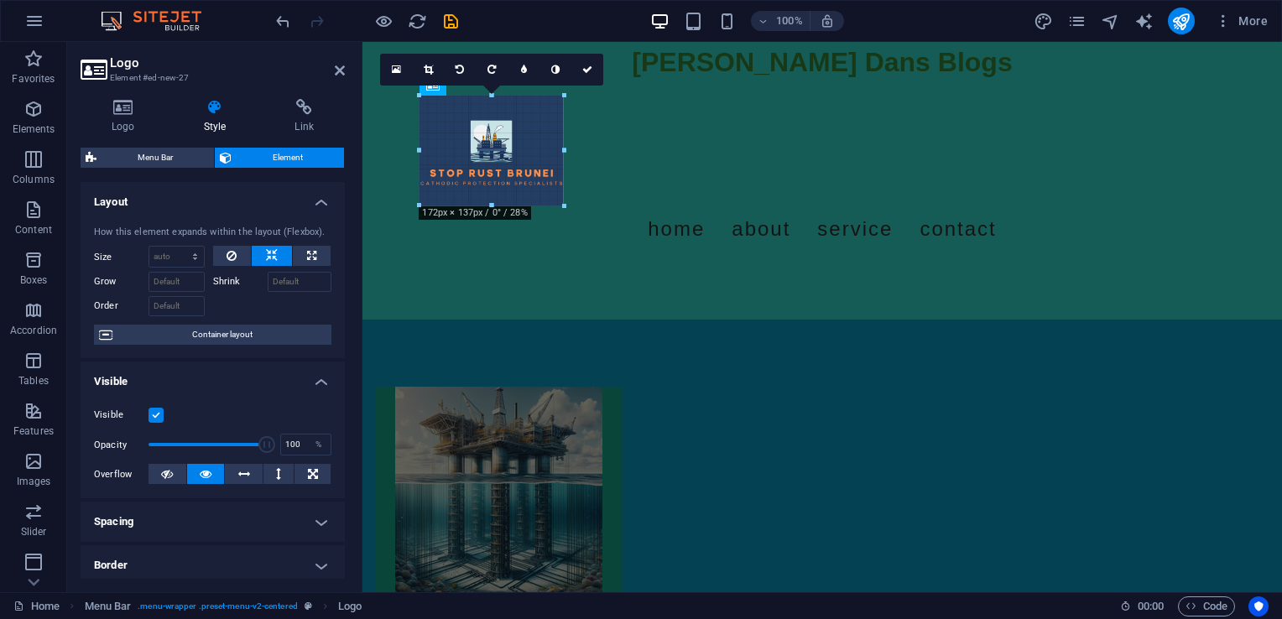
drag, startPoint x: 584, startPoint y: 163, endPoint x: 558, endPoint y: 164, distance: 26.1
click at [337, 70] on icon at bounding box center [340, 70] width 10 height 13
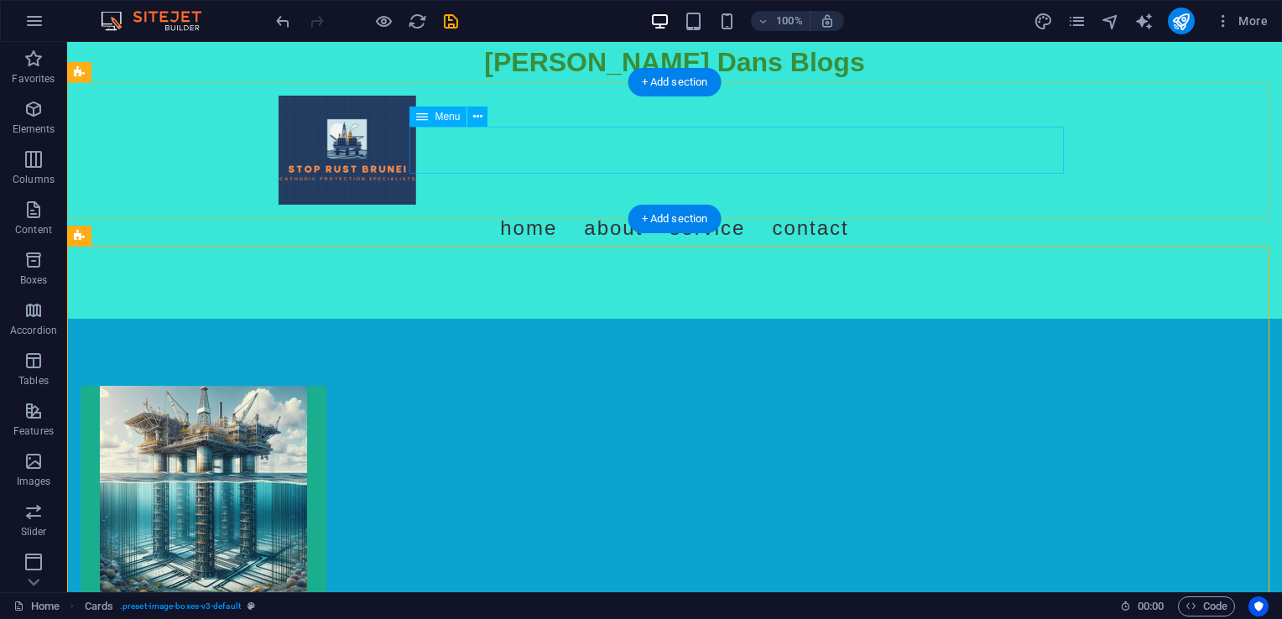
click at [567, 205] on nav "Home About Service Contact" at bounding box center [675, 228] width 792 height 47
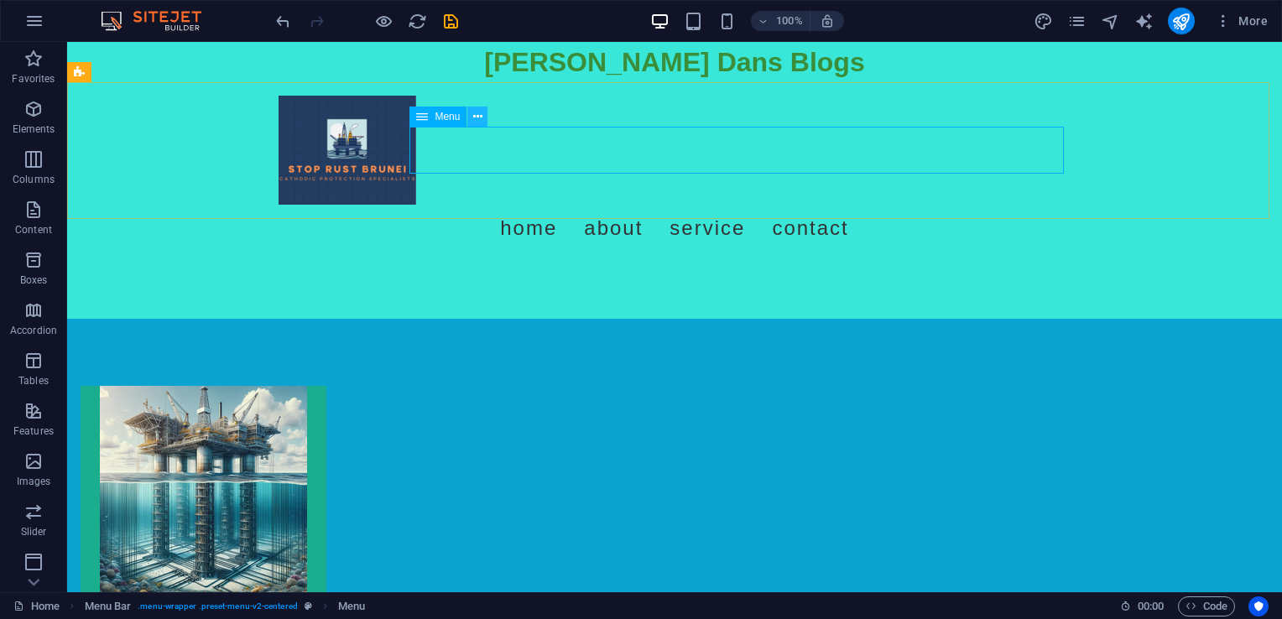
click at [481, 122] on icon at bounding box center [477, 117] width 9 height 18
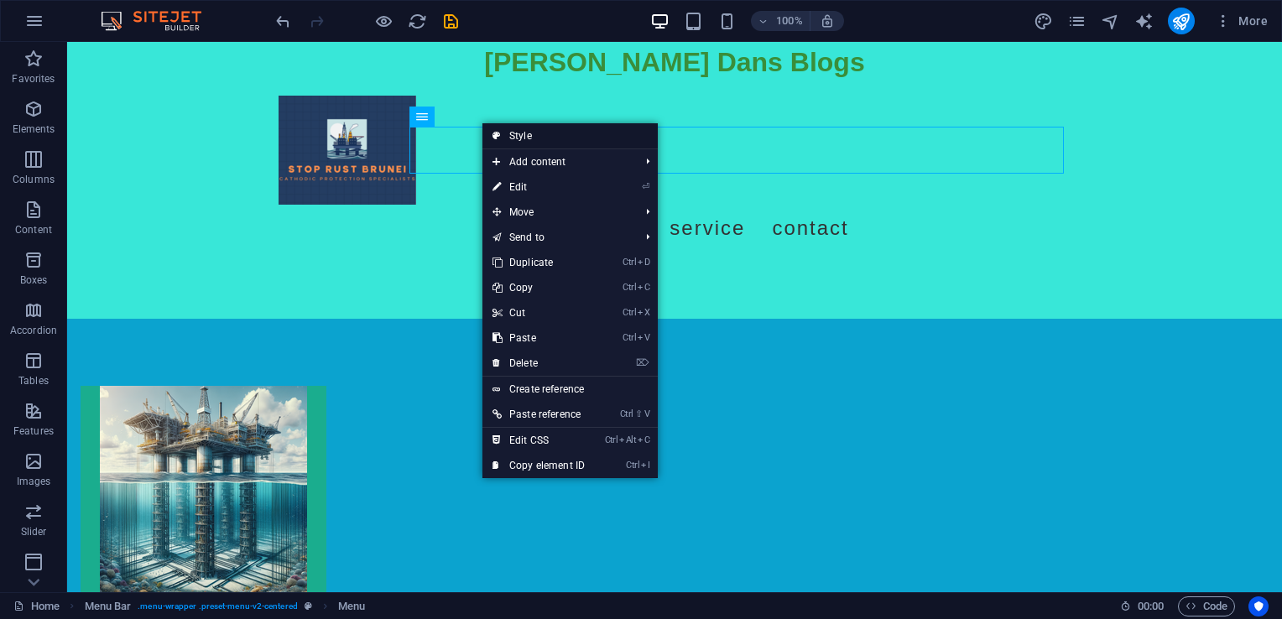
click at [525, 143] on link "Style" at bounding box center [569, 135] width 175 height 25
select select "rem"
select select "preset-menu-v2-centered"
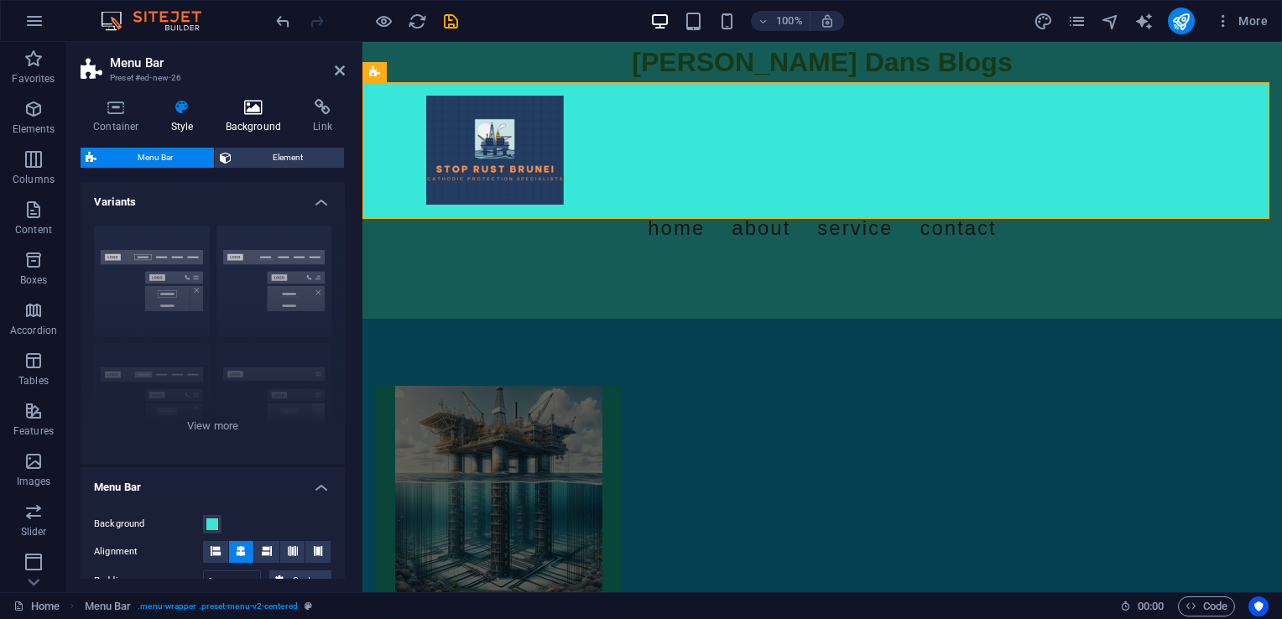
click at [242, 109] on icon at bounding box center [253, 107] width 81 height 17
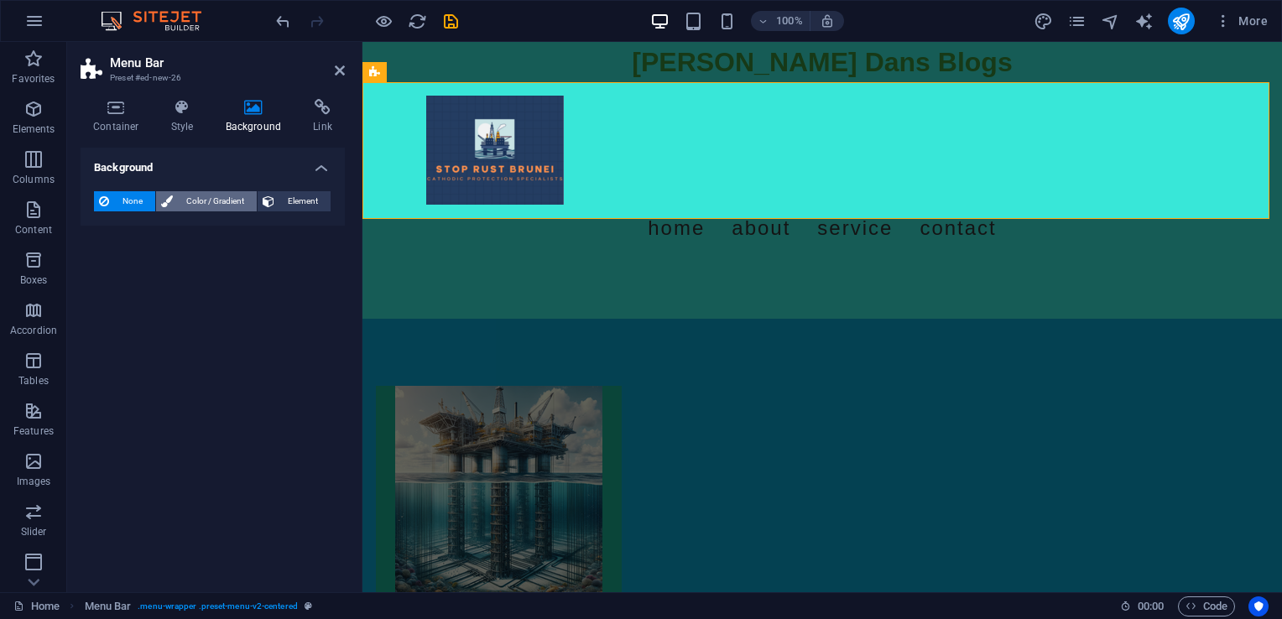
click at [216, 193] on span "Color / Gradient" at bounding box center [215, 201] width 74 height 20
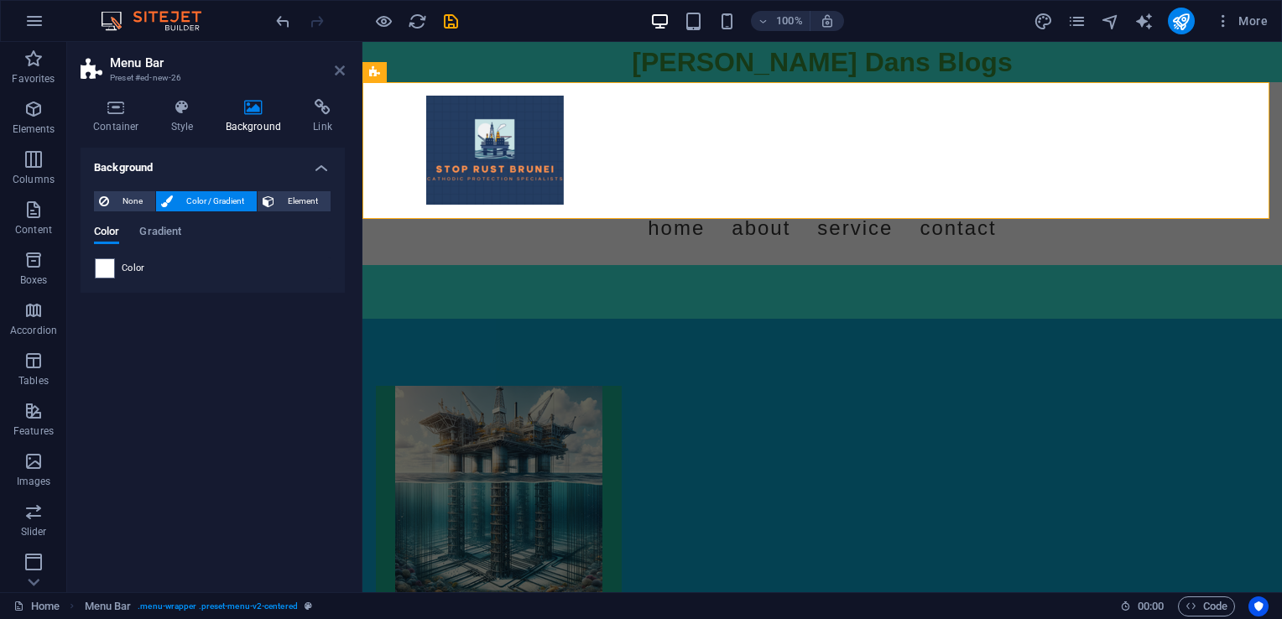
click at [339, 69] on icon at bounding box center [340, 70] width 10 height 13
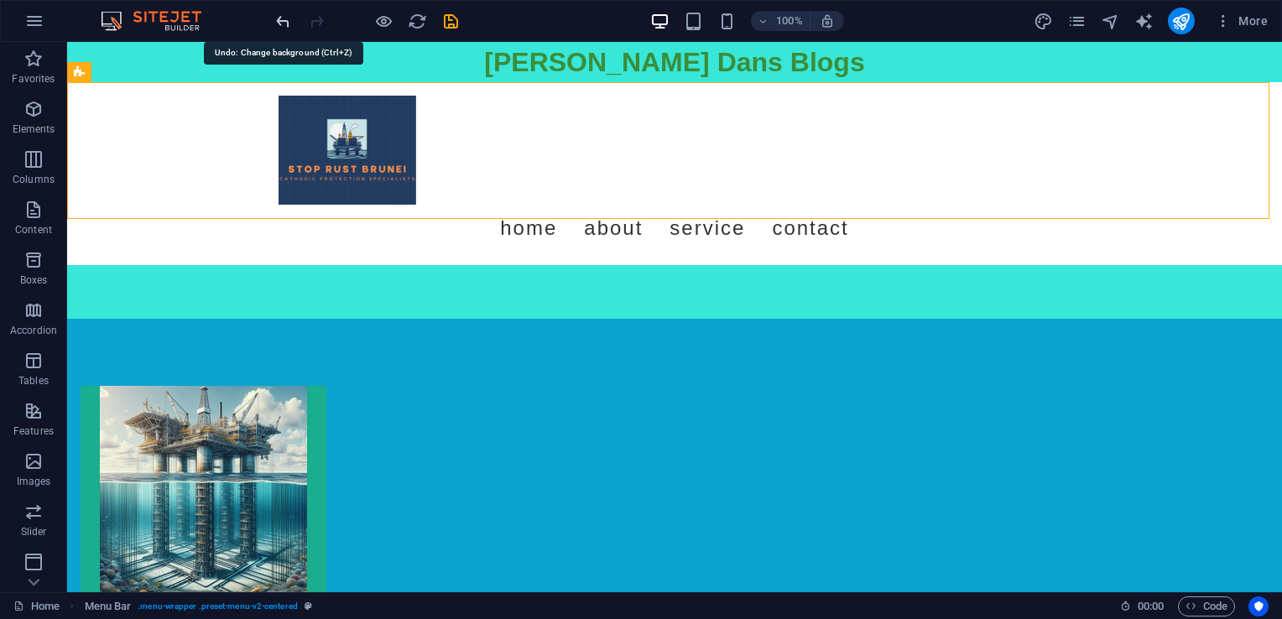
click at [275, 18] on icon "undo" at bounding box center [283, 21] width 19 height 19
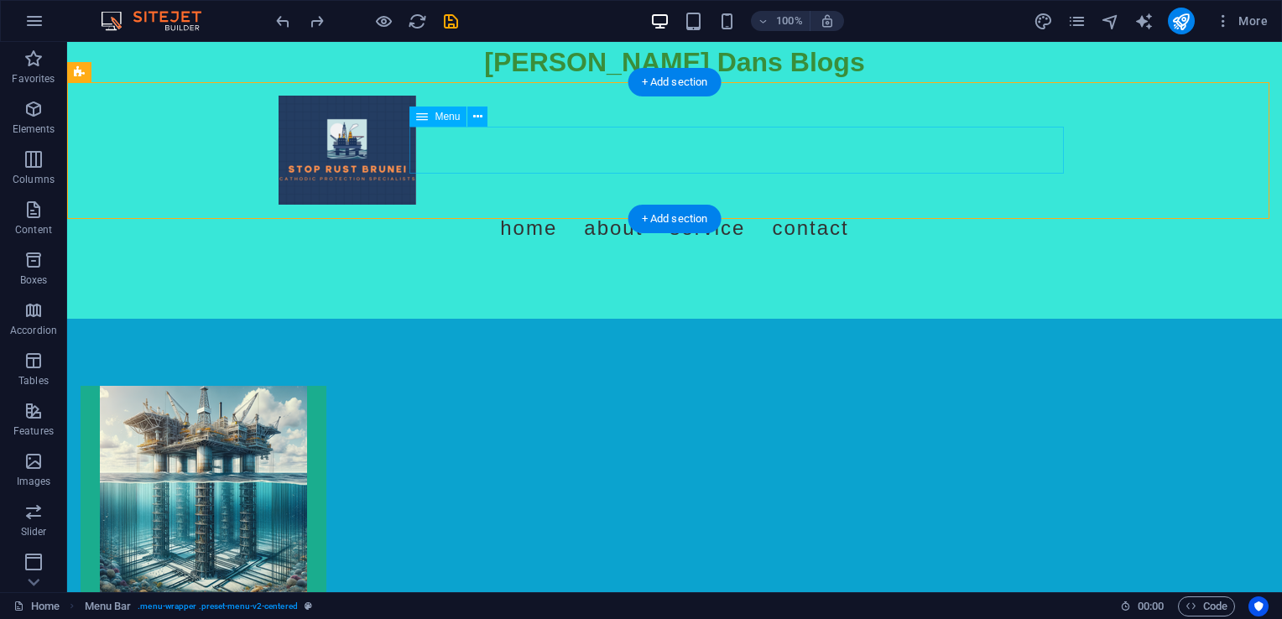
click at [615, 205] on nav "Home About Service Contact" at bounding box center [675, 228] width 792 height 47
click at [477, 120] on icon at bounding box center [477, 117] width 9 height 18
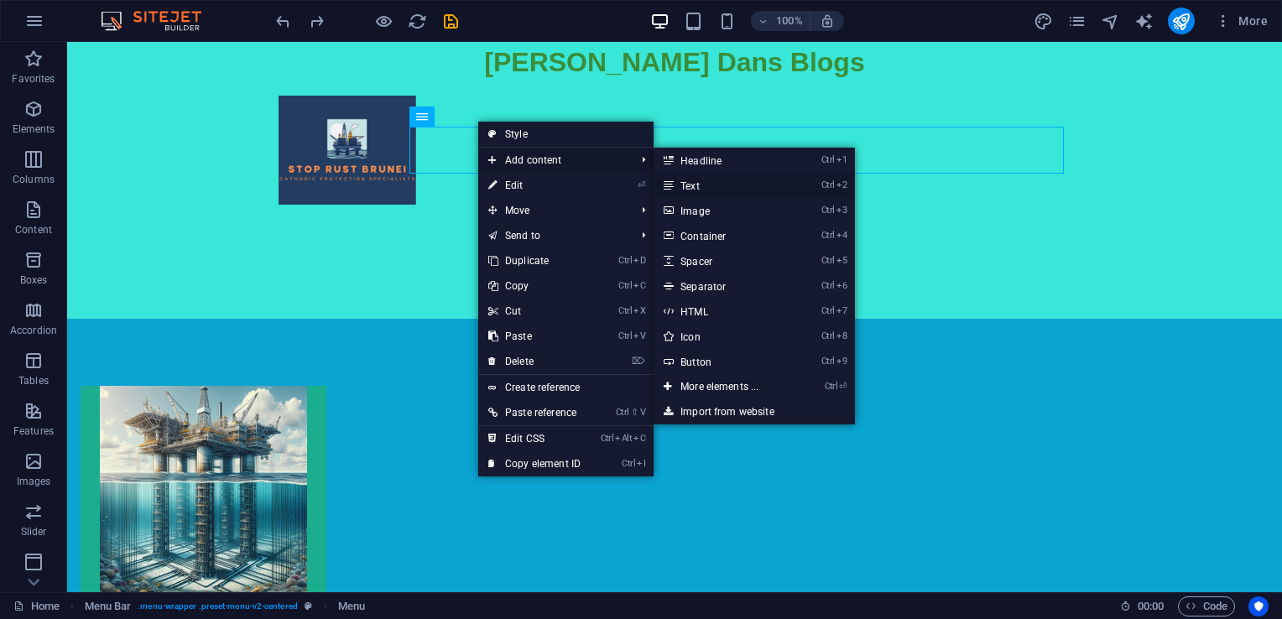
click at [698, 185] on link "Ctrl 2 Text" at bounding box center [723, 185] width 138 height 25
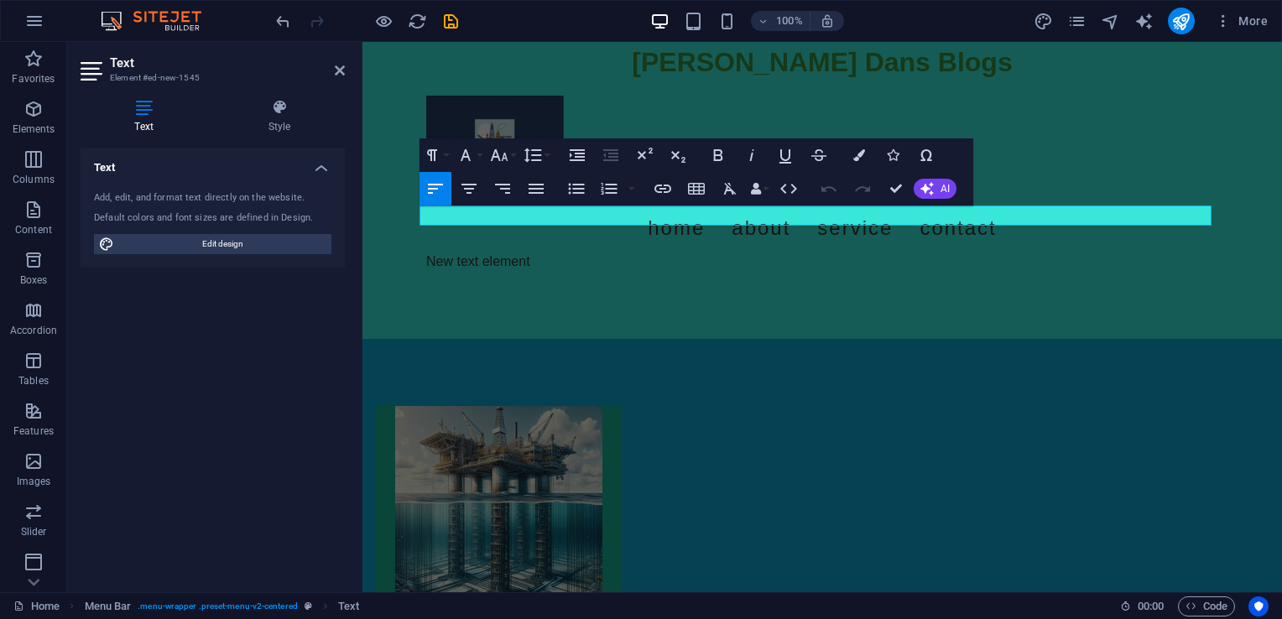
click at [332, 70] on h2 "Text" at bounding box center [227, 62] width 235 height 15
click at [343, 69] on icon at bounding box center [340, 70] width 10 height 13
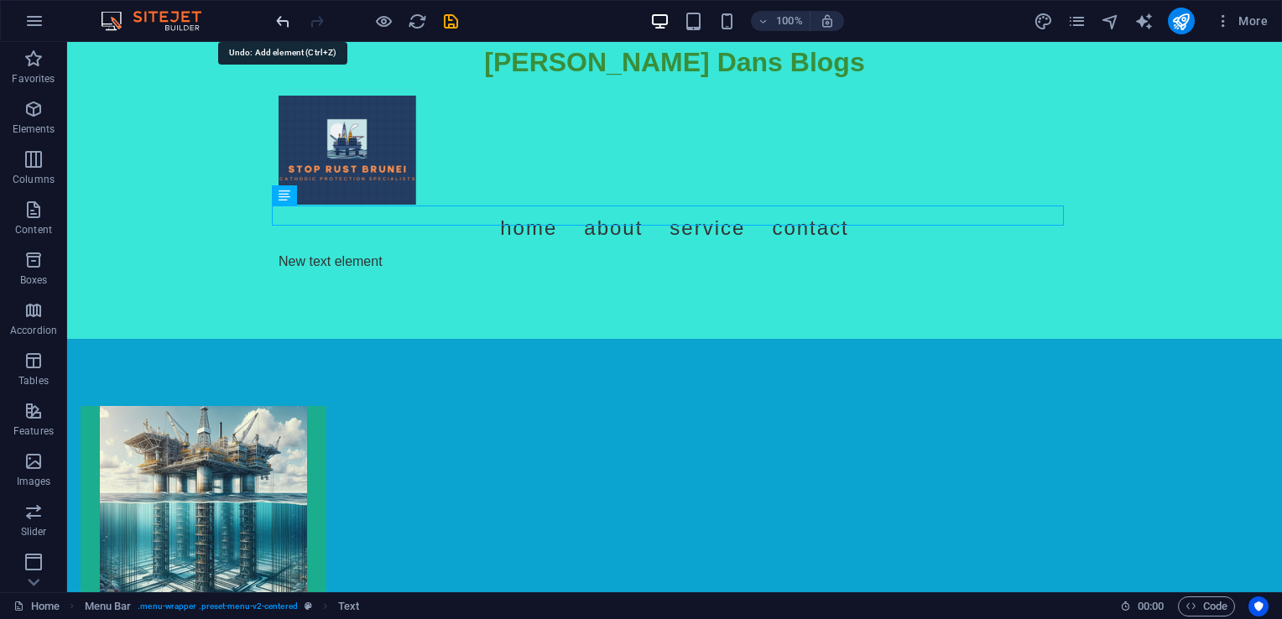
click at [275, 26] on icon "undo" at bounding box center [283, 21] width 19 height 19
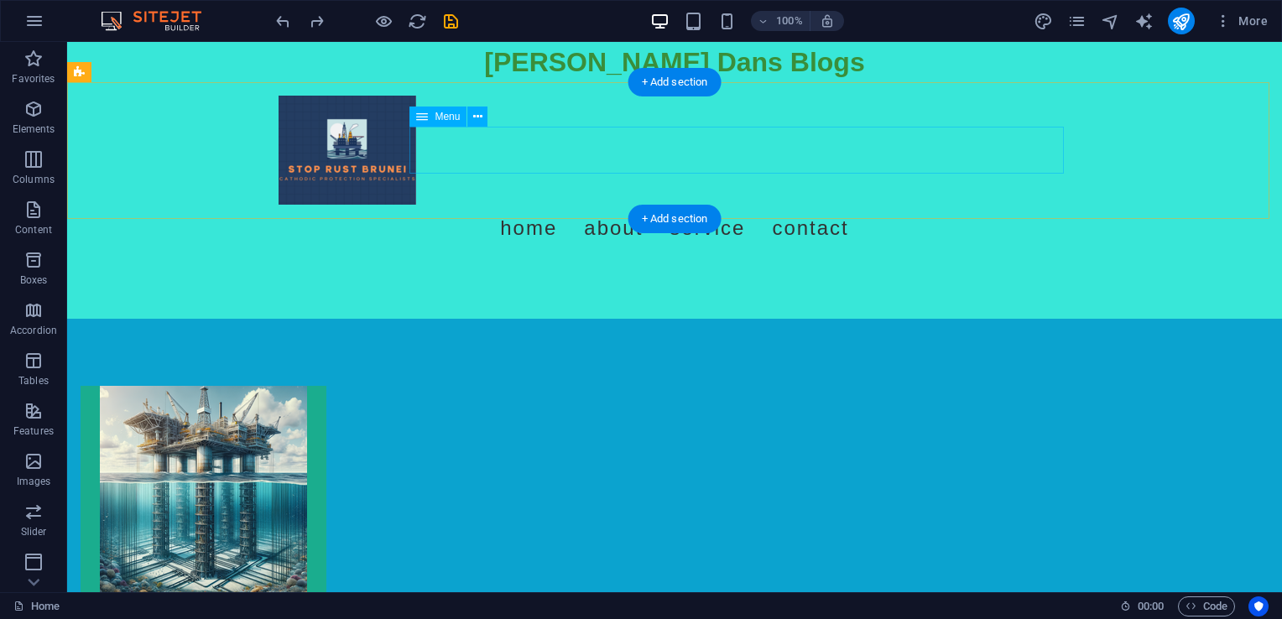
click at [647, 205] on nav "Home About Service Contact" at bounding box center [675, 228] width 792 height 47
drag, startPoint x: 647, startPoint y: 153, endPoint x: 352, endPoint y: 152, distance: 295.3
click at [647, 205] on nav "Home About Service Contact" at bounding box center [675, 228] width 792 height 47
select select
select select "3"
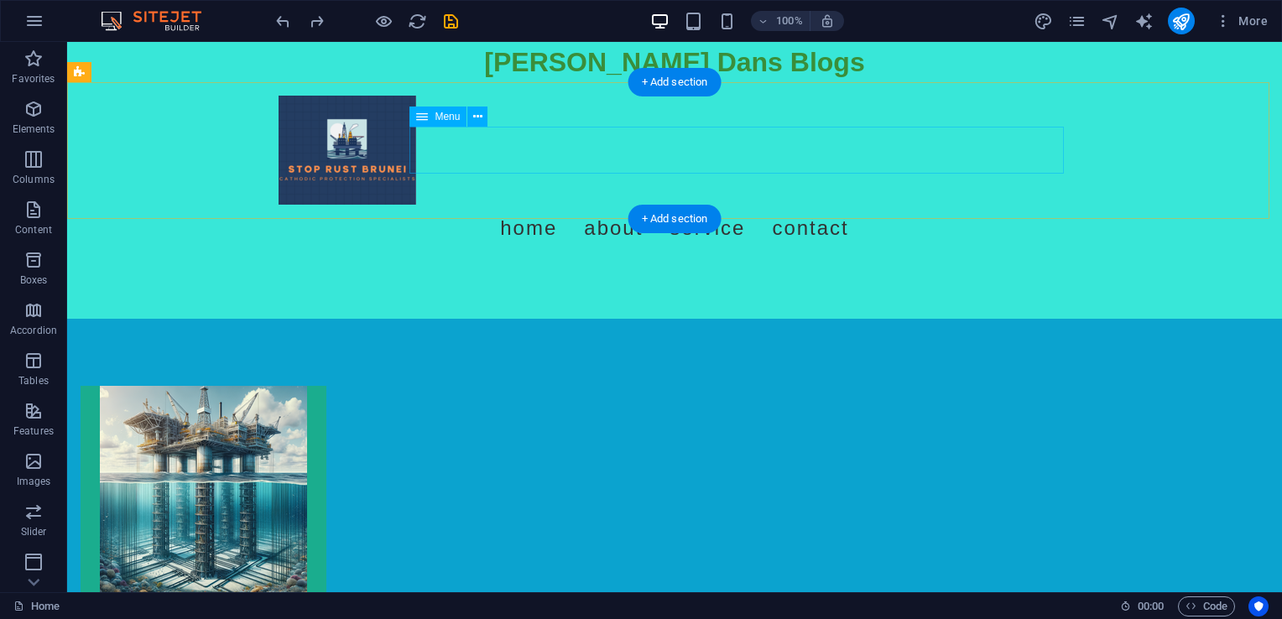
select select
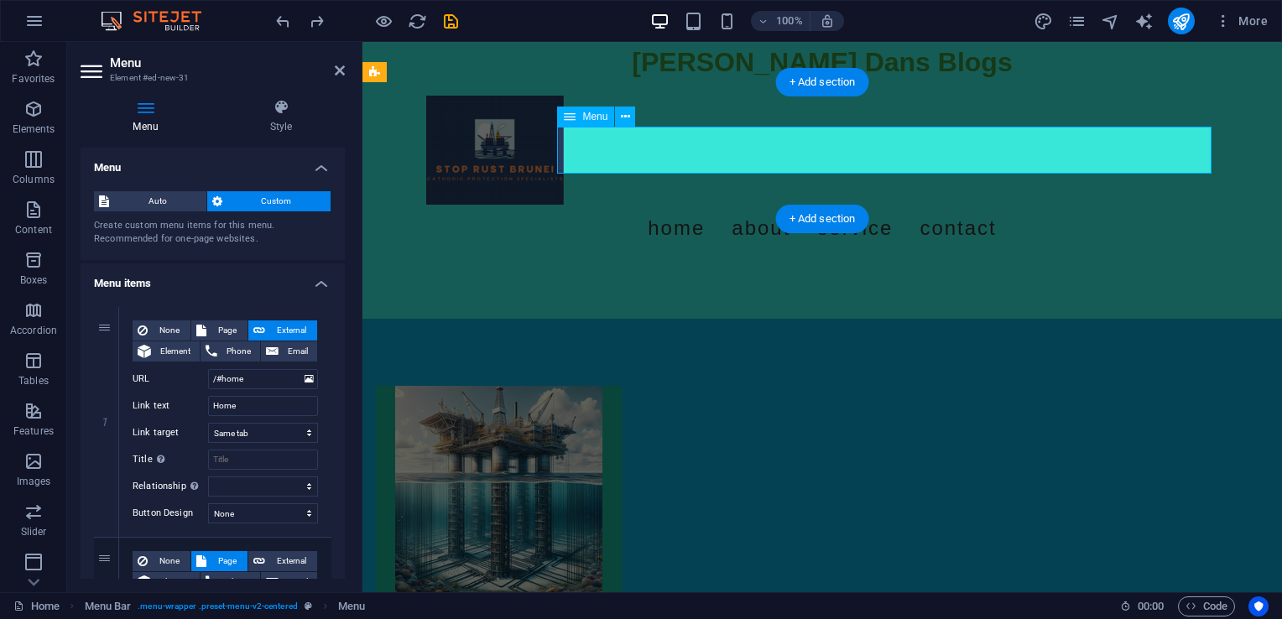
click at [735, 205] on nav "Home About Service Contact" at bounding box center [822, 228] width 792 height 47
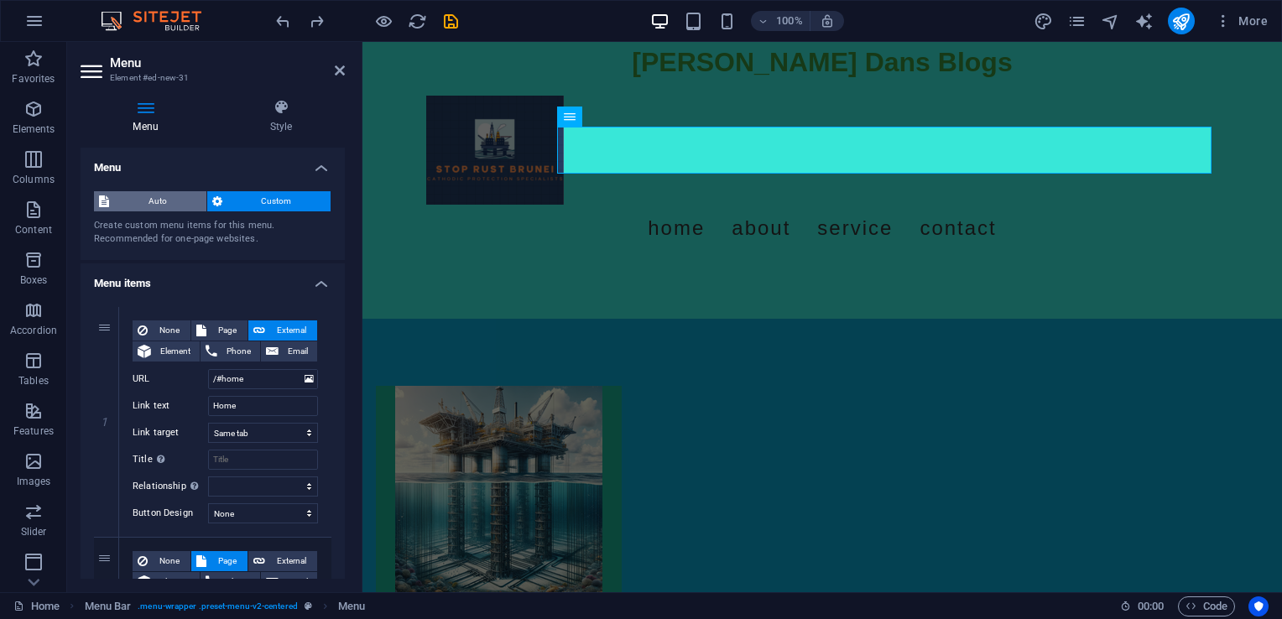
click at [190, 201] on span "Auto" at bounding box center [157, 201] width 87 height 20
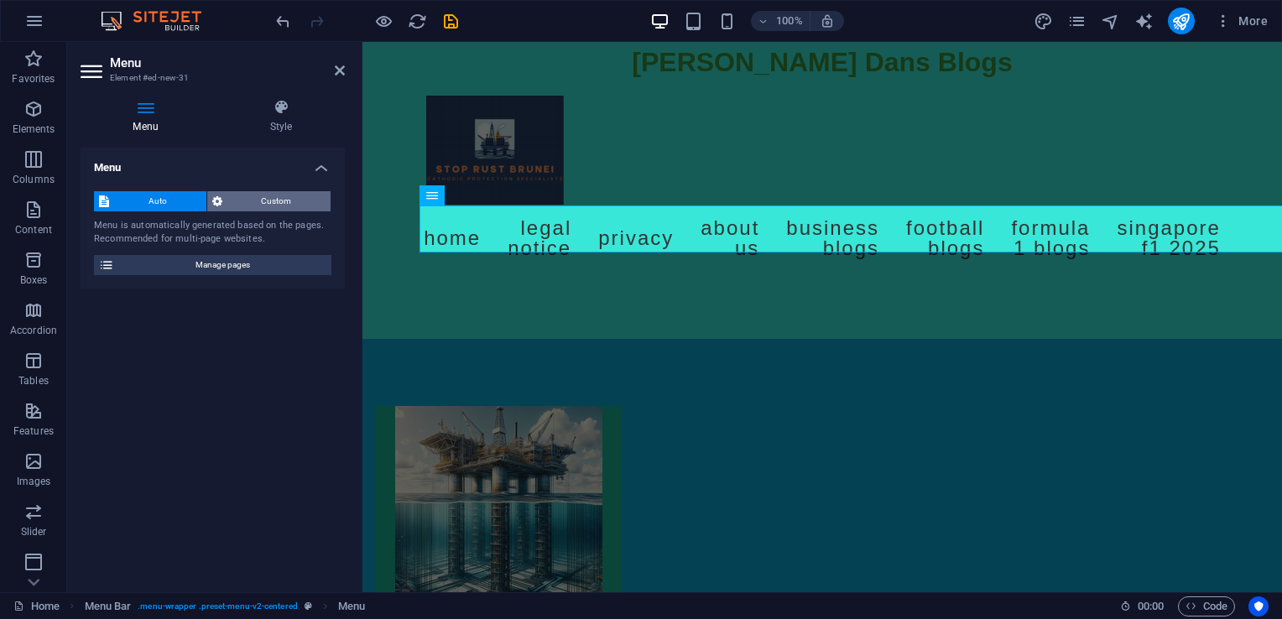
click at [274, 194] on span "Custom" at bounding box center [276, 201] width 99 height 20
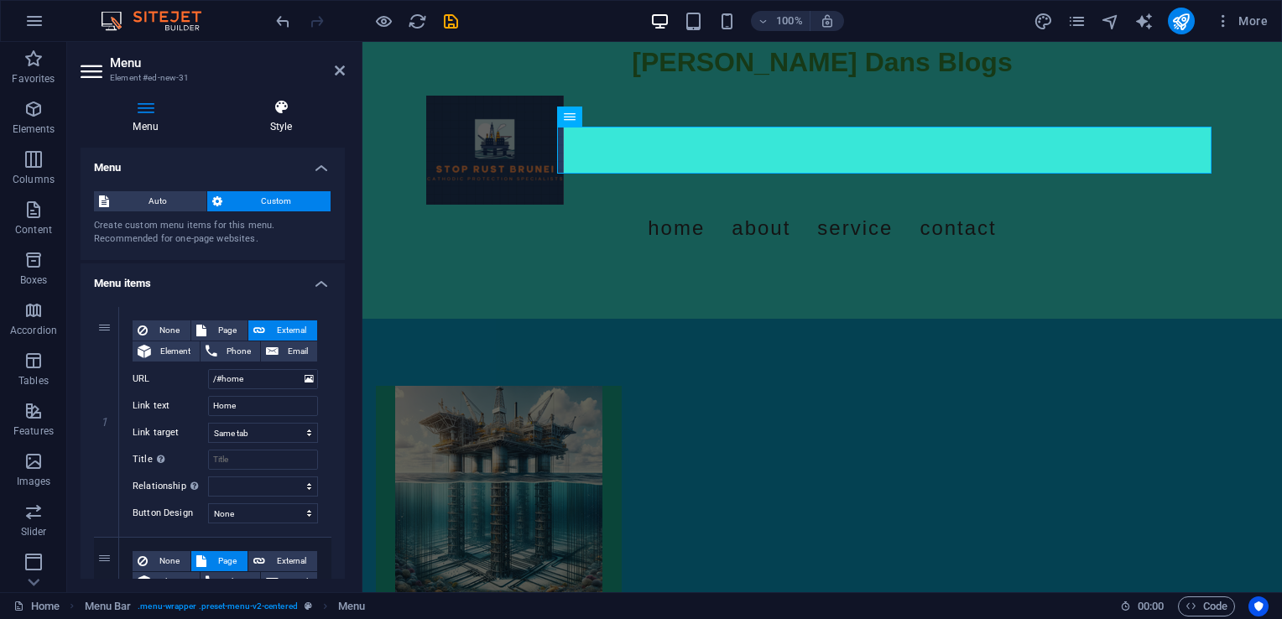
click at [292, 122] on h4 "Style" at bounding box center [281, 116] width 128 height 35
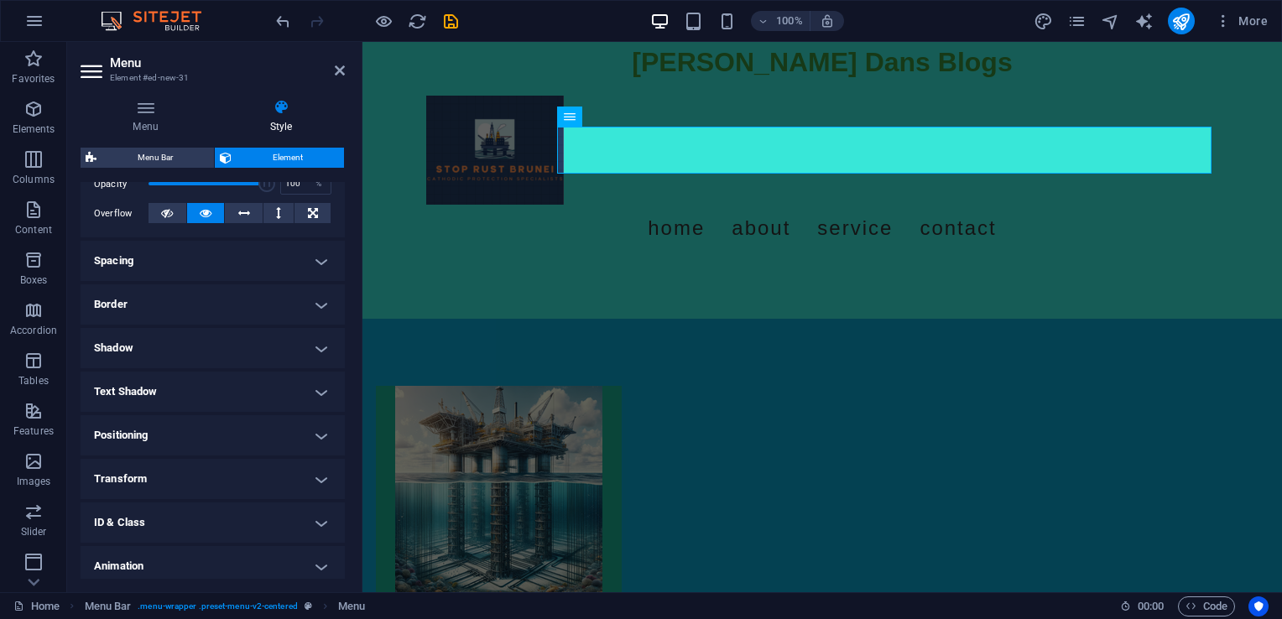
scroll to position [311, 0]
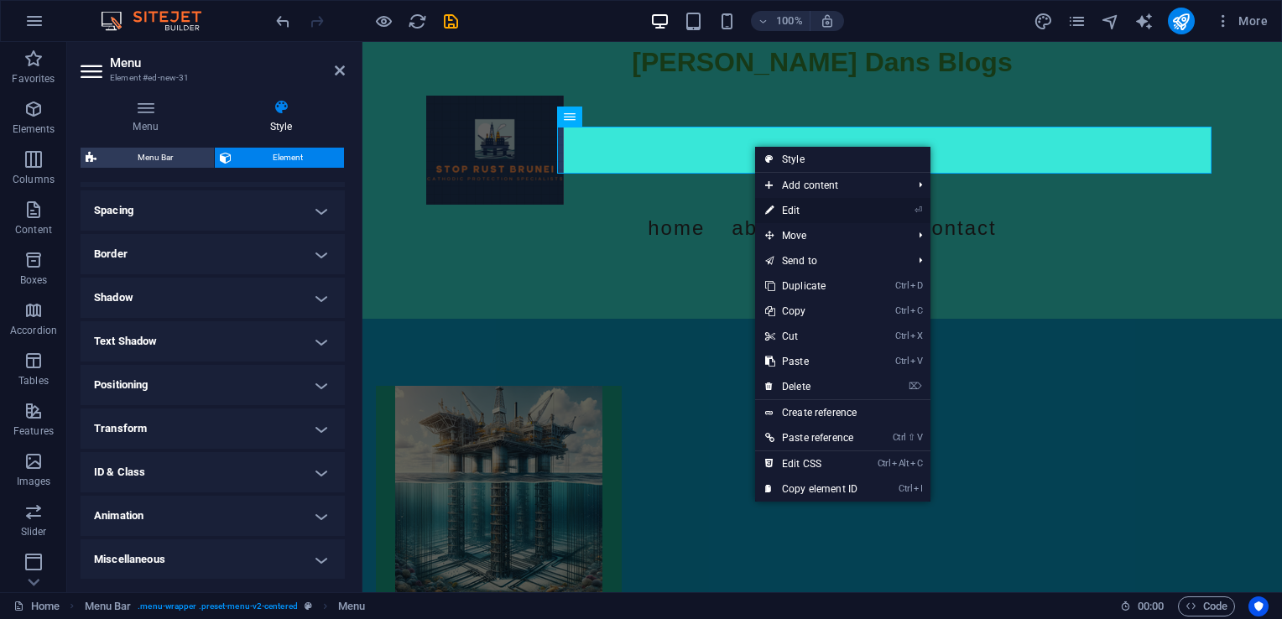
click at [805, 209] on link "⏎ Edit" at bounding box center [811, 210] width 112 height 25
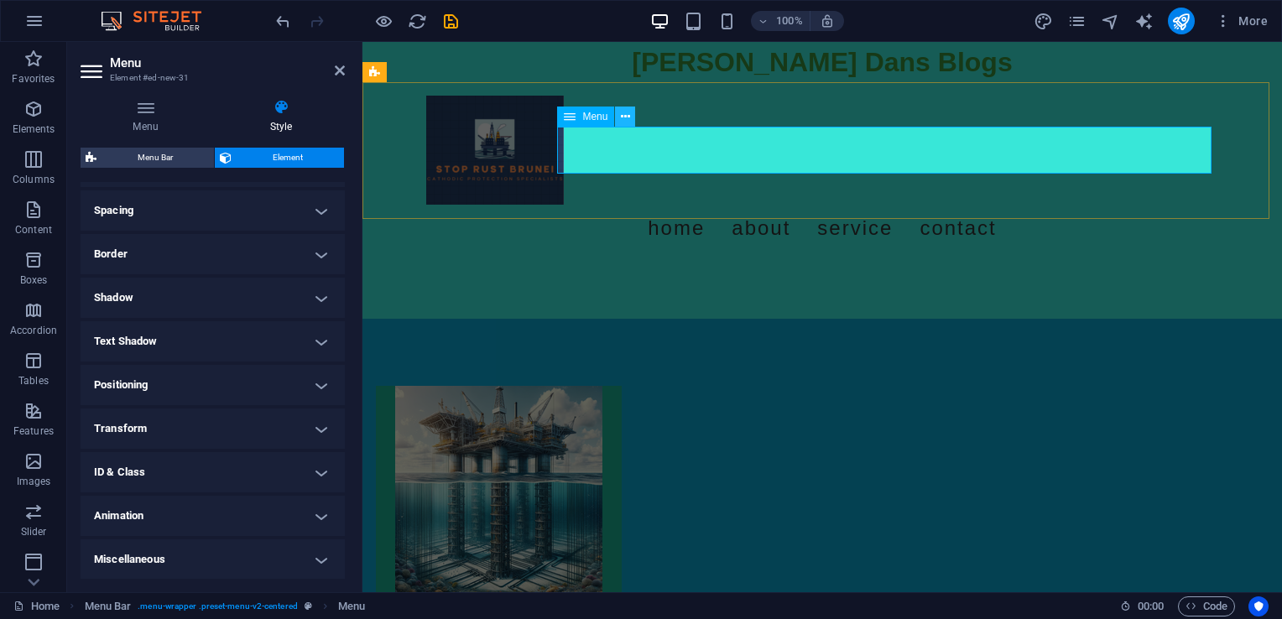
click at [621, 123] on icon at bounding box center [625, 117] width 9 height 18
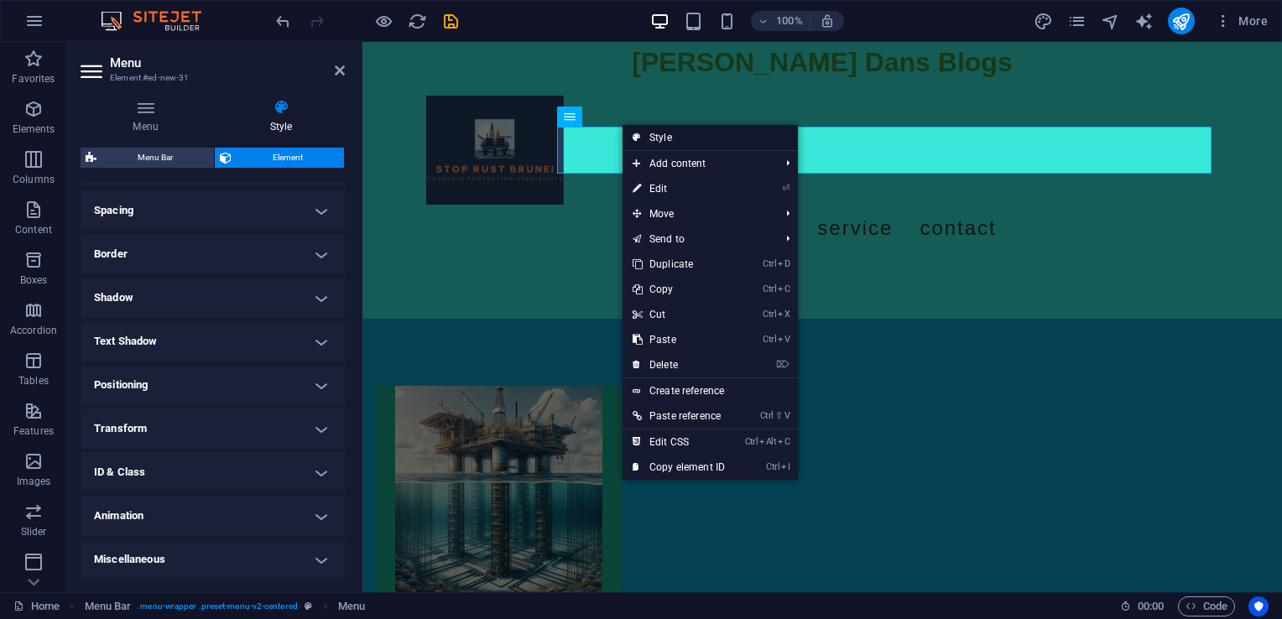
click at [664, 143] on link "Style" at bounding box center [710, 137] width 175 height 25
select select "rem"
select select "preset-menu-v2-centered"
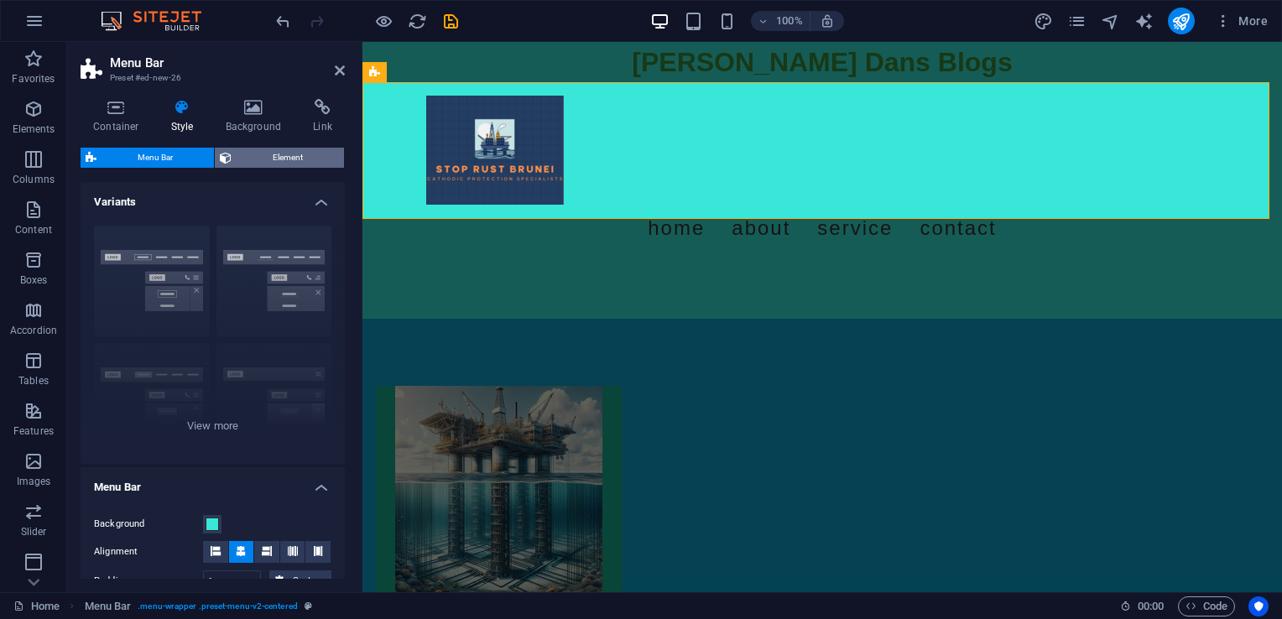
click at [263, 151] on span "Element" at bounding box center [288, 158] width 102 height 20
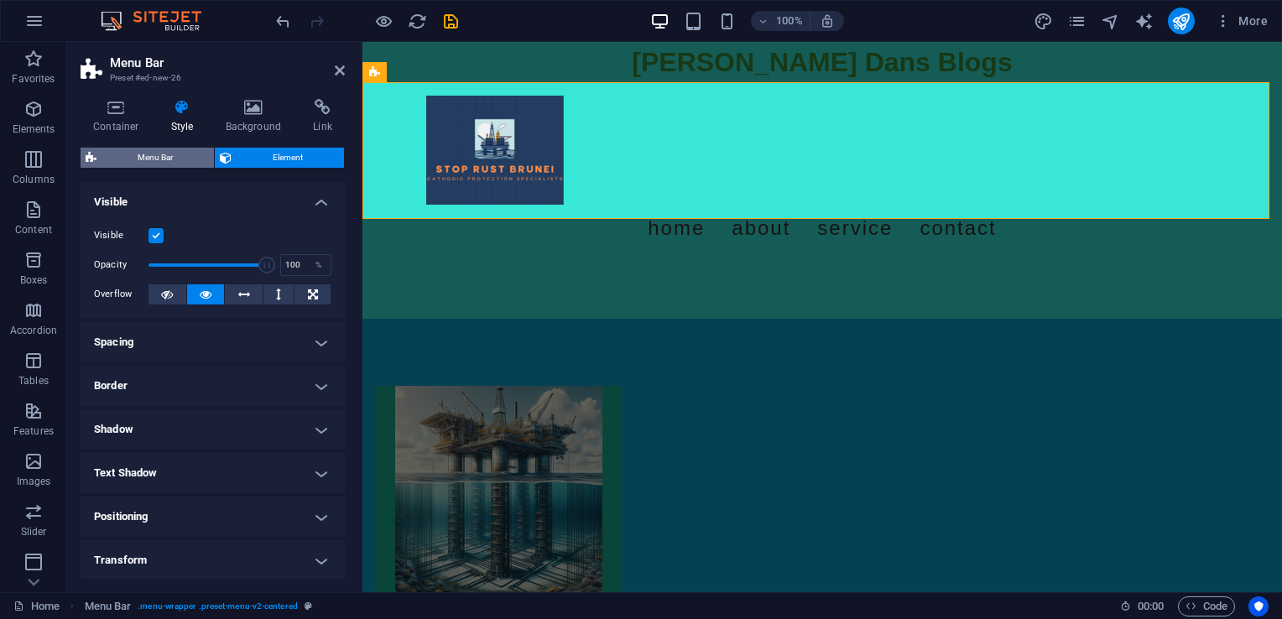
click at [169, 162] on span "Menu Bar" at bounding box center [155, 158] width 107 height 20
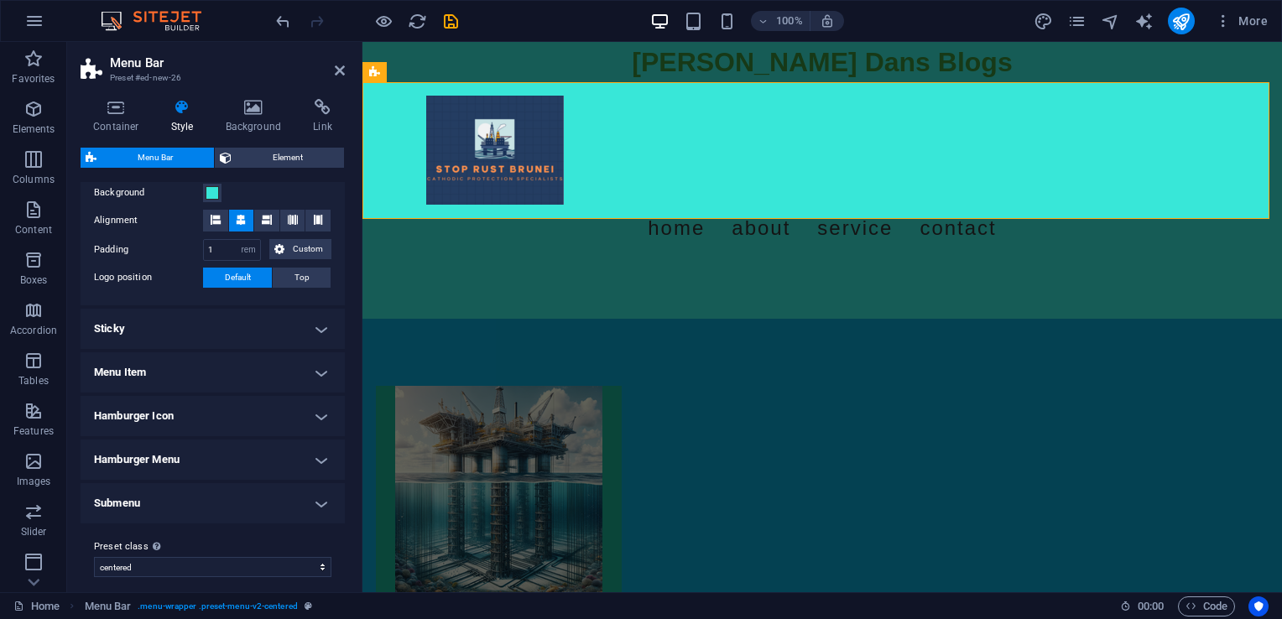
scroll to position [336, 0]
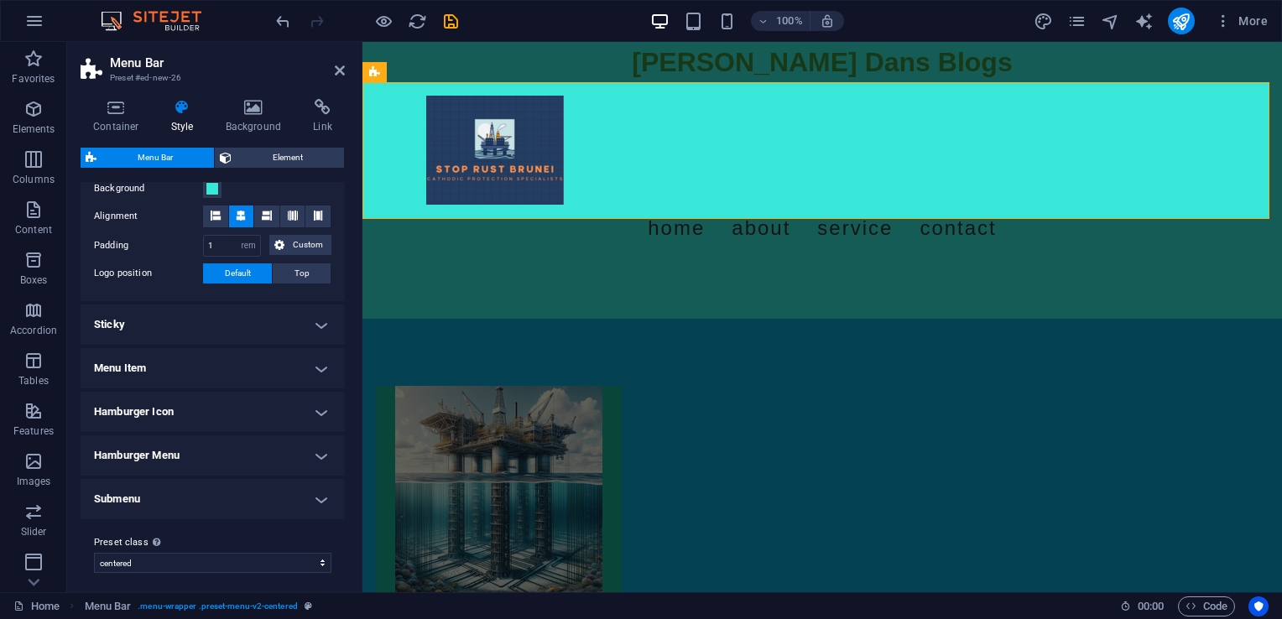
click at [312, 455] on h4 "Hamburger Menu" at bounding box center [213, 455] width 264 height 40
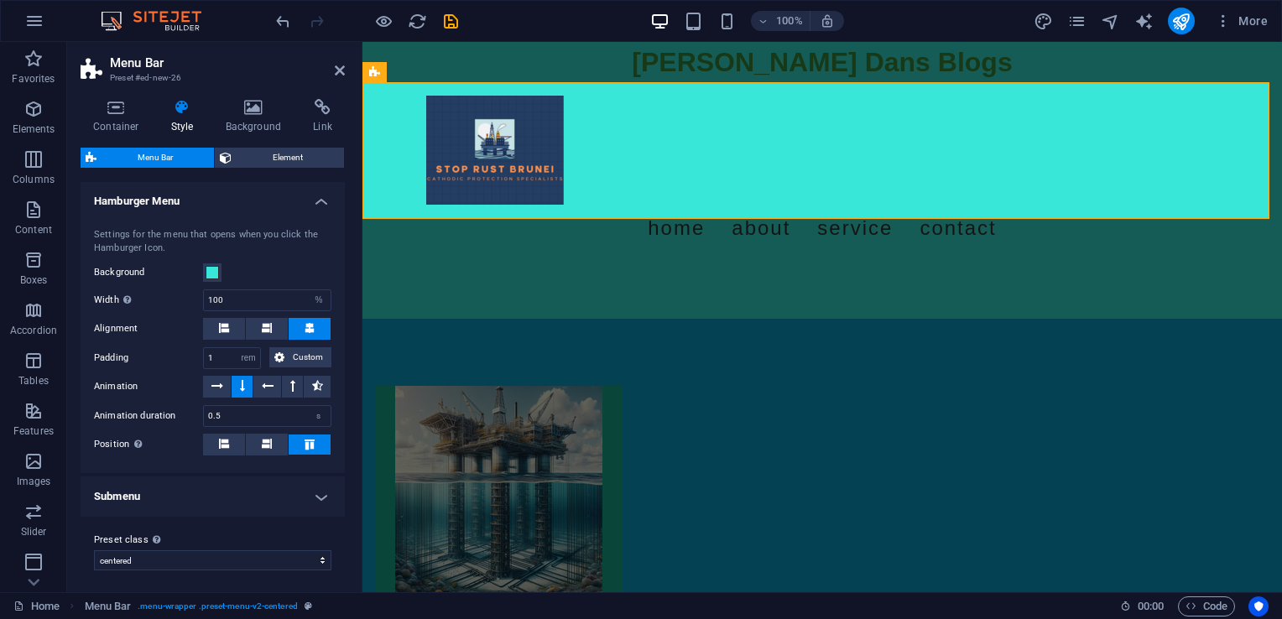
scroll to position [591, 0]
click at [335, 69] on icon at bounding box center [340, 70] width 10 height 13
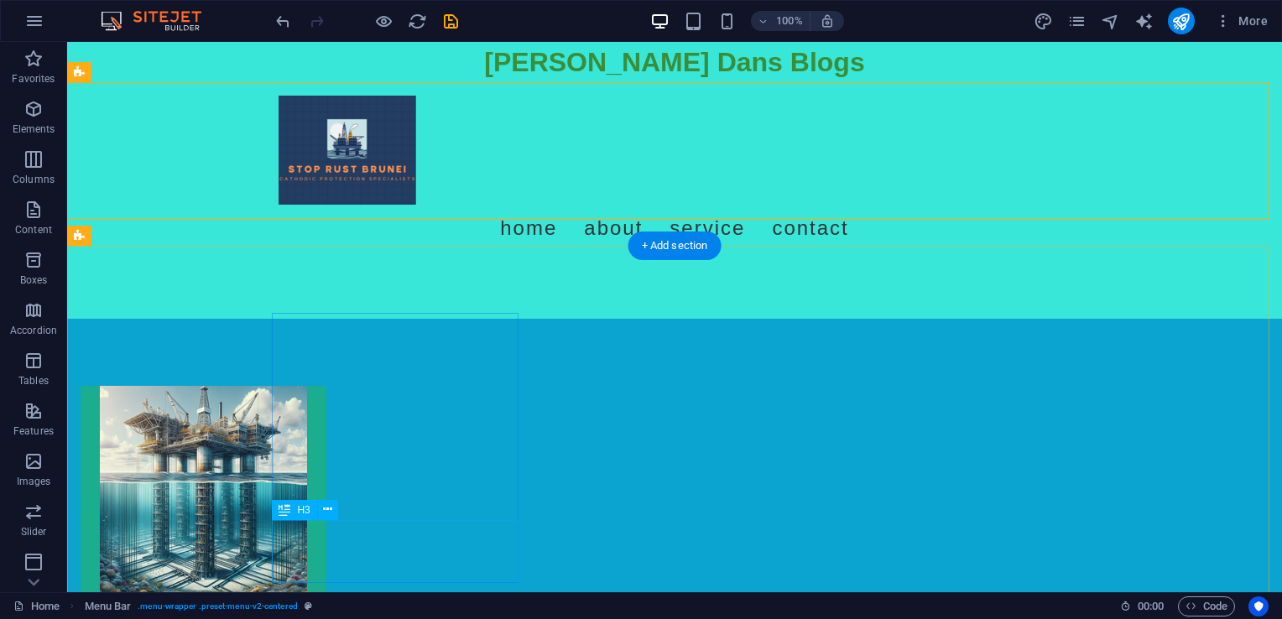
click at [326, 593] on div "Business Blogs" at bounding box center [204, 624] width 246 height 62
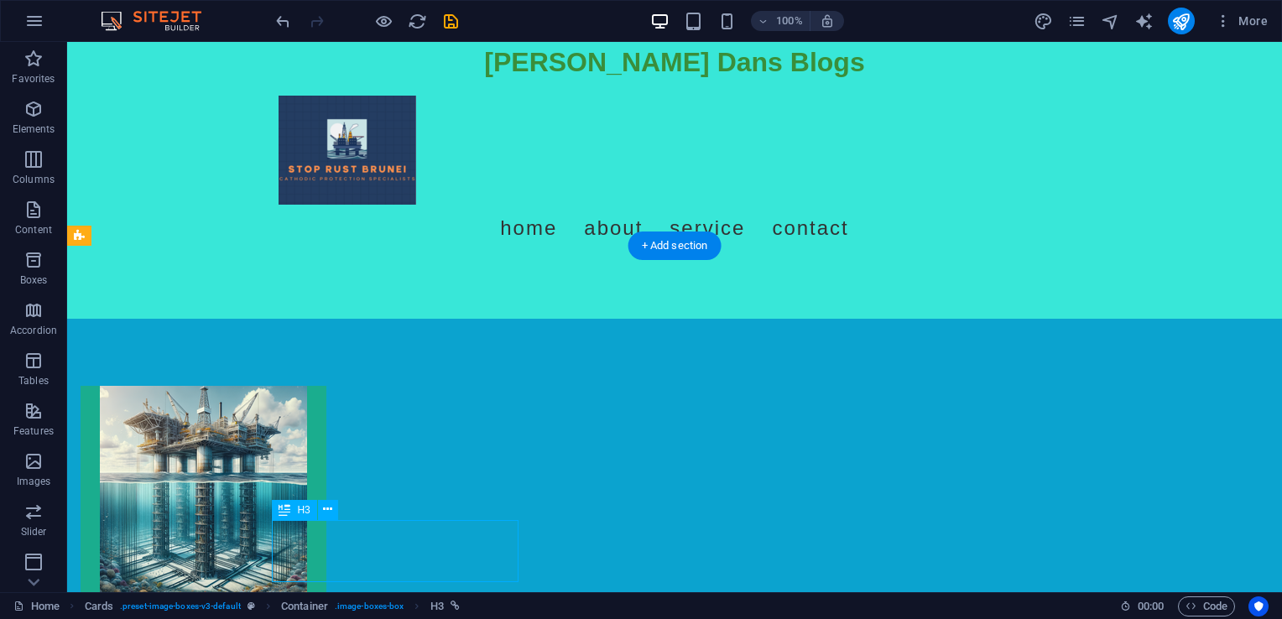
click at [326, 593] on div "Business Blogs" at bounding box center [204, 624] width 246 height 62
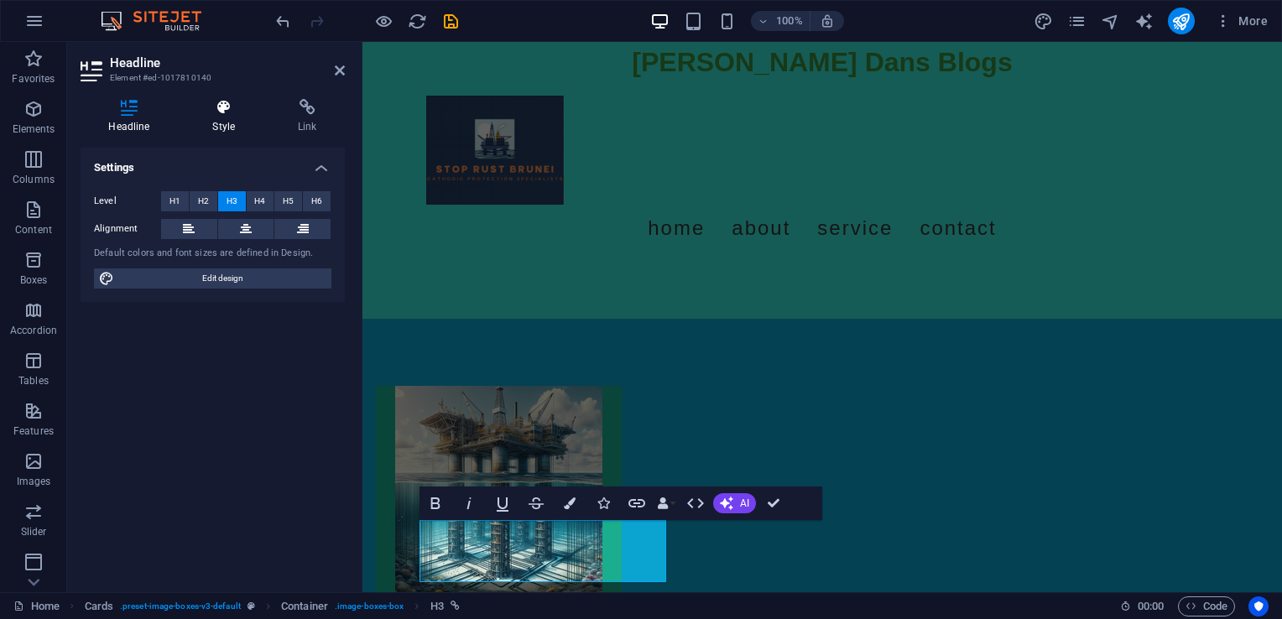
click at [221, 129] on h4 "Style" at bounding box center [228, 116] width 86 height 35
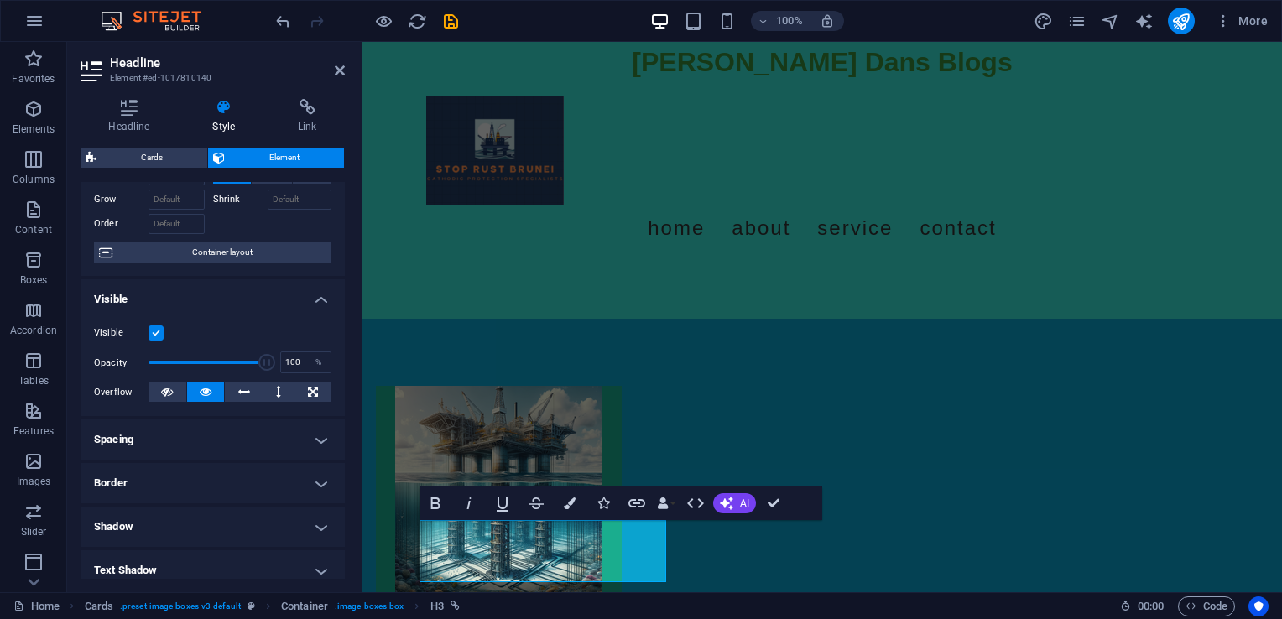
scroll to position [311, 0]
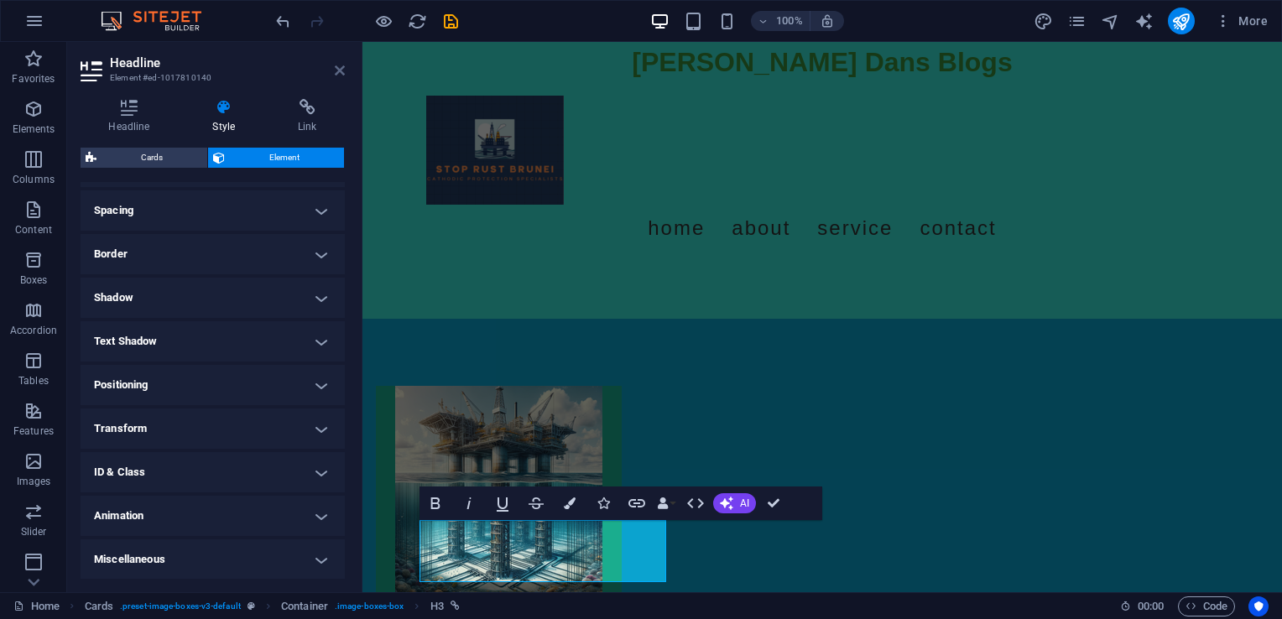
click at [335, 72] on icon at bounding box center [340, 70] width 10 height 13
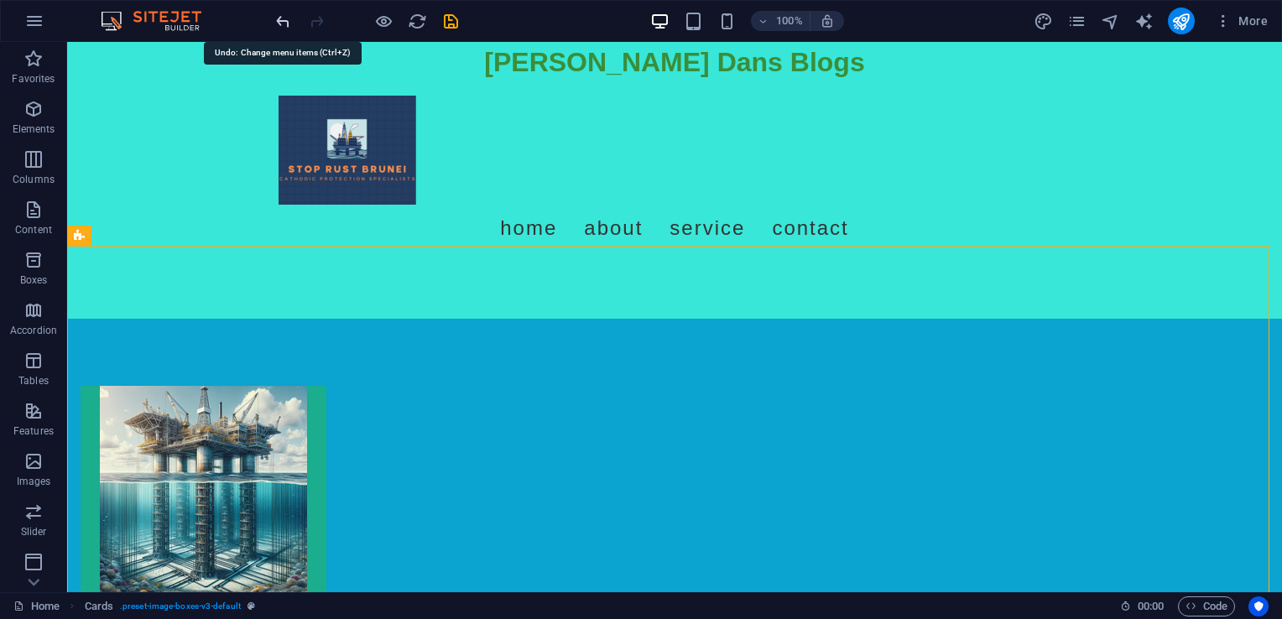
click at [280, 12] on icon "undo" at bounding box center [283, 21] width 19 height 19
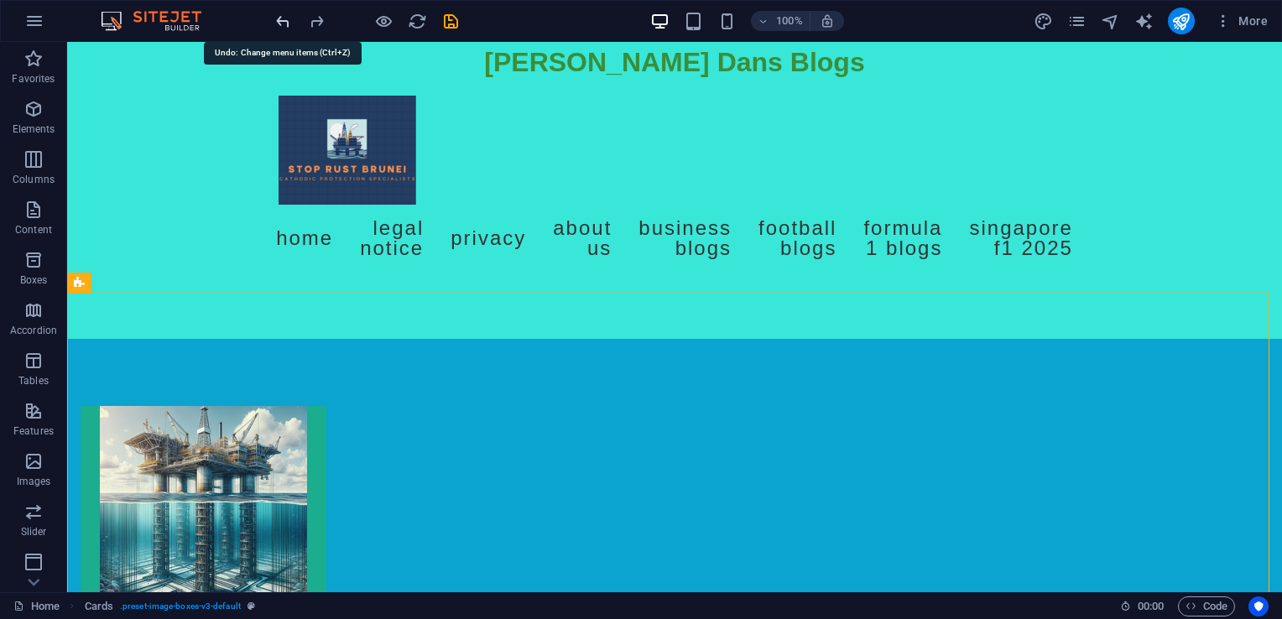
click at [281, 23] on icon "undo" at bounding box center [283, 21] width 19 height 19
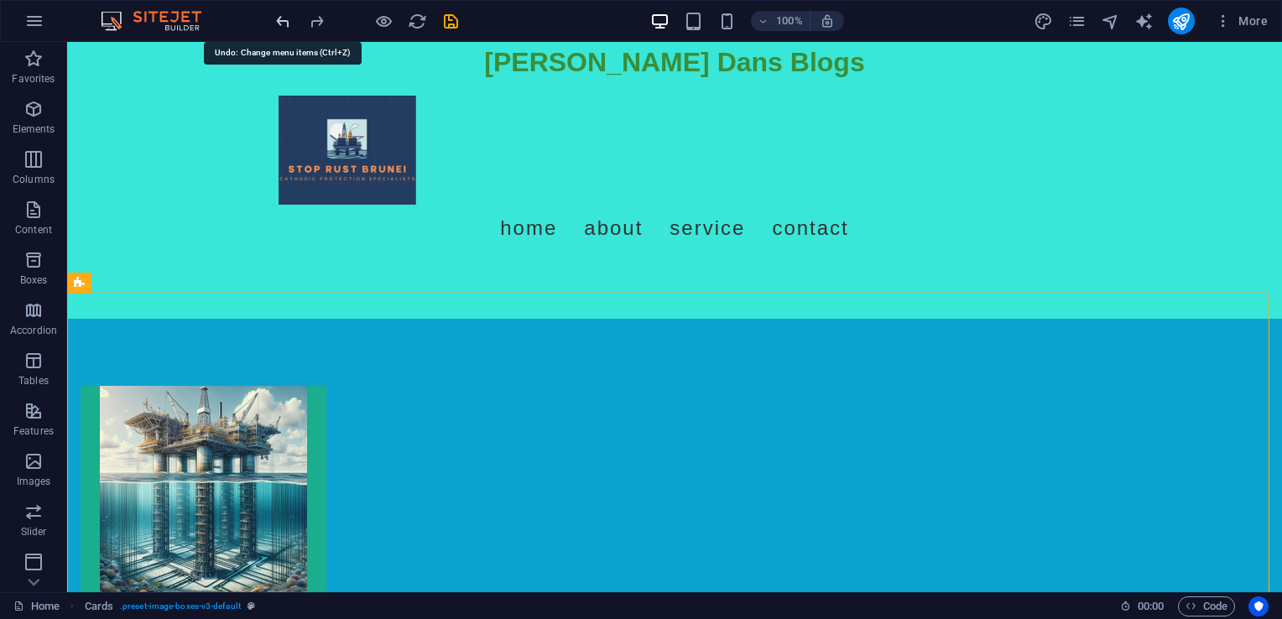
click at [281, 23] on icon "undo" at bounding box center [283, 21] width 19 height 19
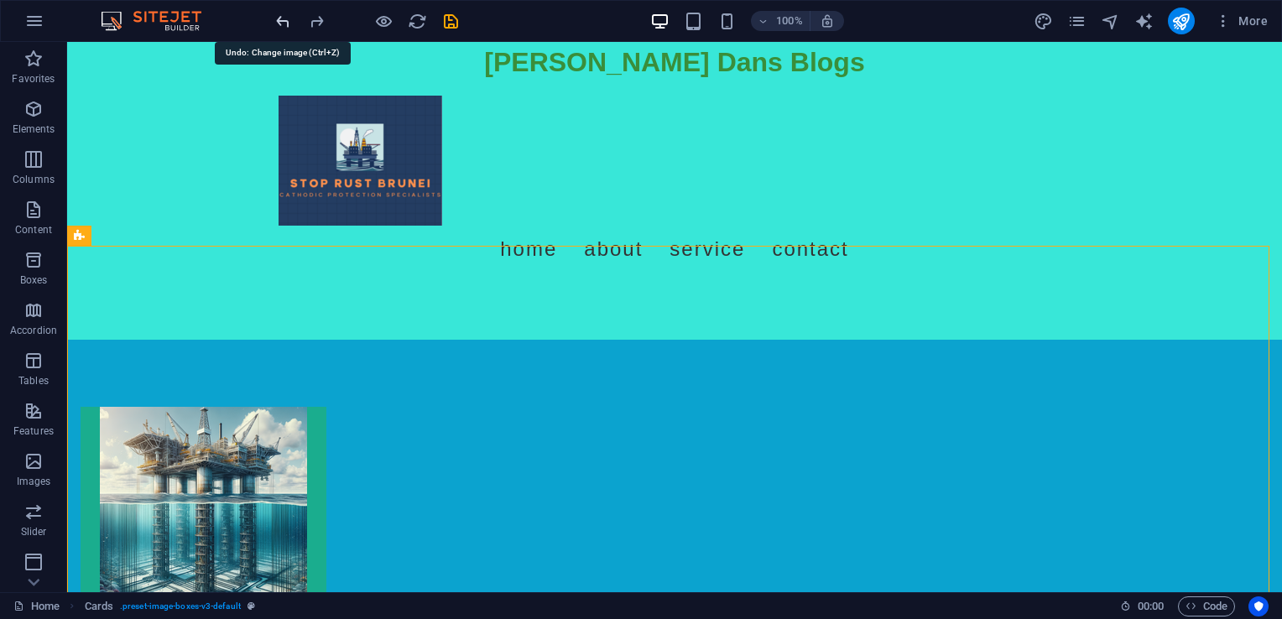
click at [281, 23] on icon "undo" at bounding box center [283, 21] width 19 height 19
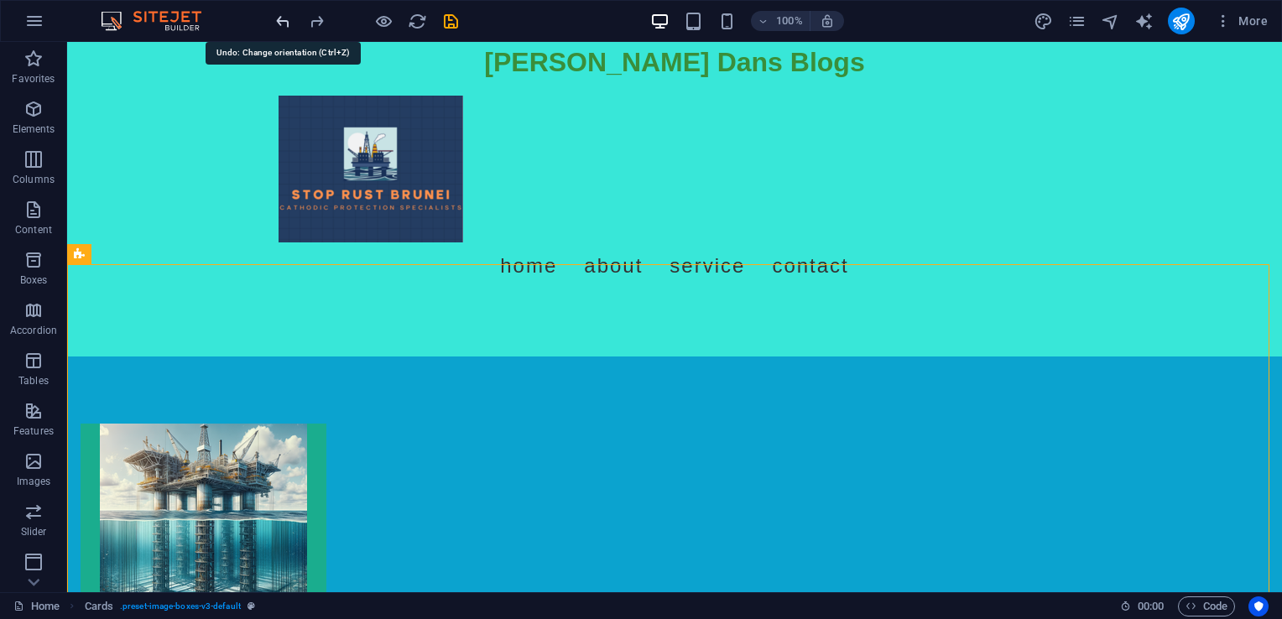
click at [281, 23] on icon "undo" at bounding box center [283, 21] width 19 height 19
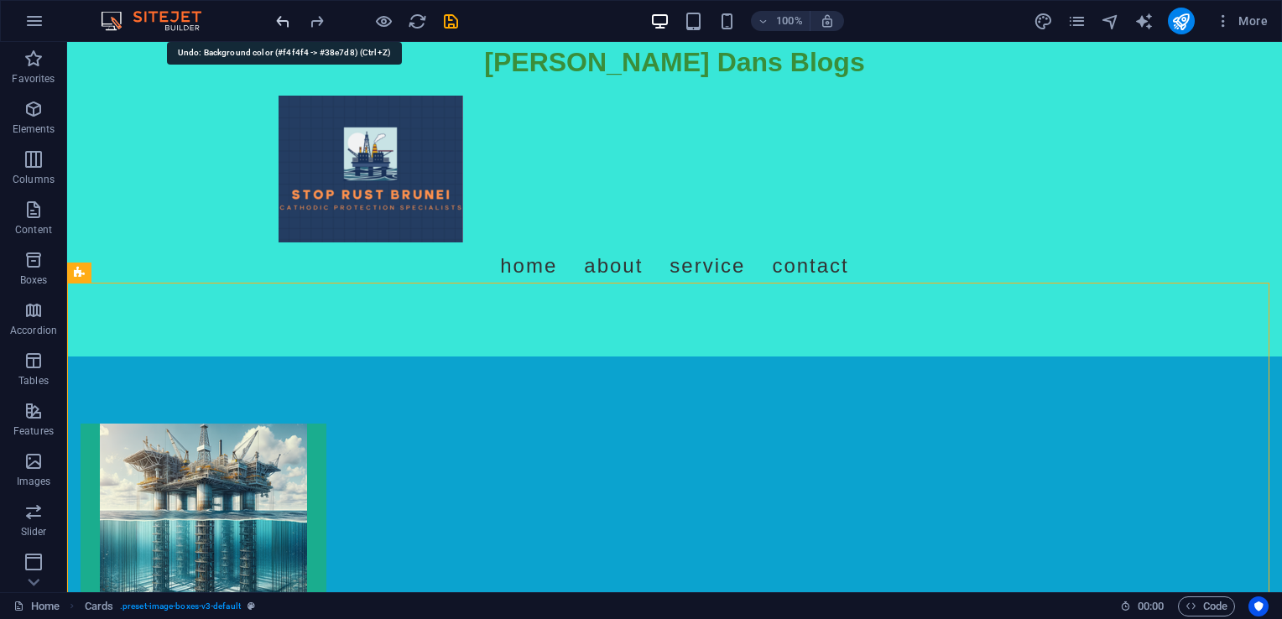
click at [281, 23] on icon "undo" at bounding box center [283, 21] width 19 height 19
click at [281, 22] on icon "undo" at bounding box center [283, 21] width 19 height 19
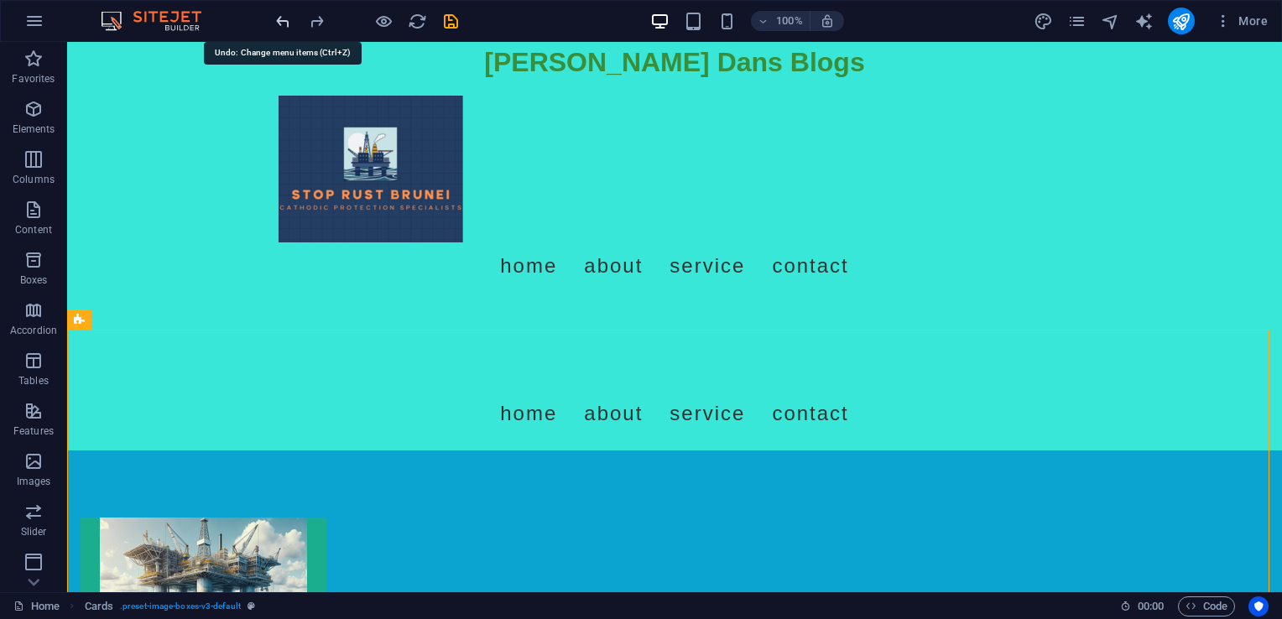
click at [281, 22] on icon "undo" at bounding box center [283, 21] width 19 height 19
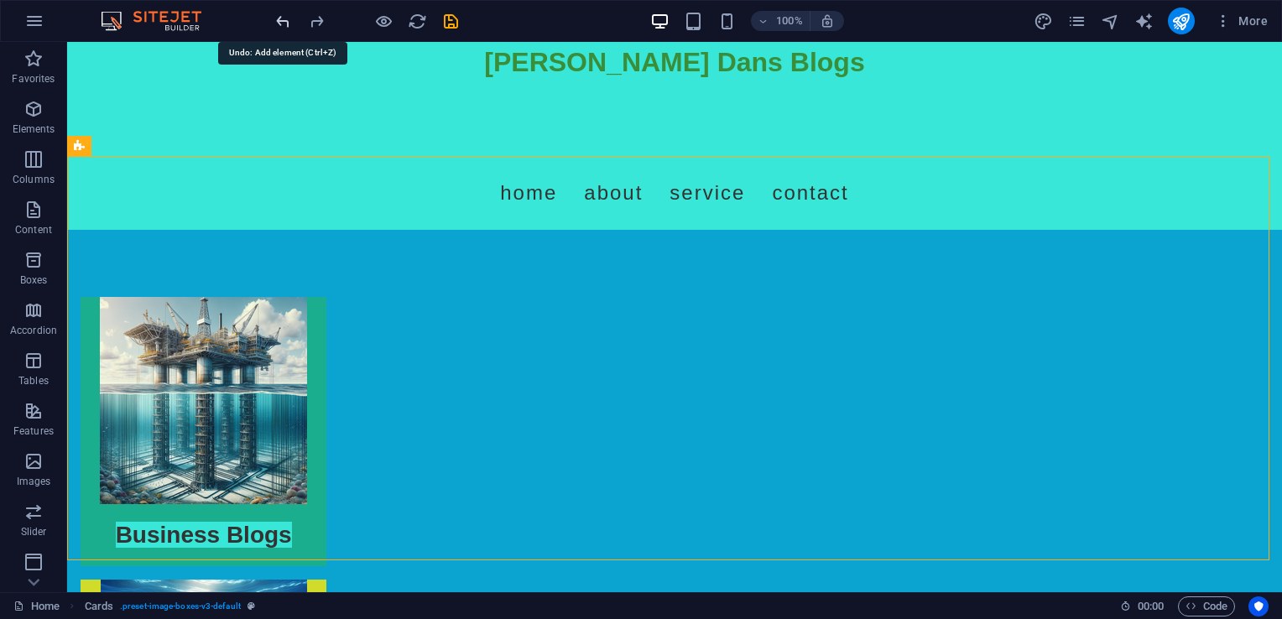
click at [280, 22] on icon "undo" at bounding box center [283, 21] width 19 height 19
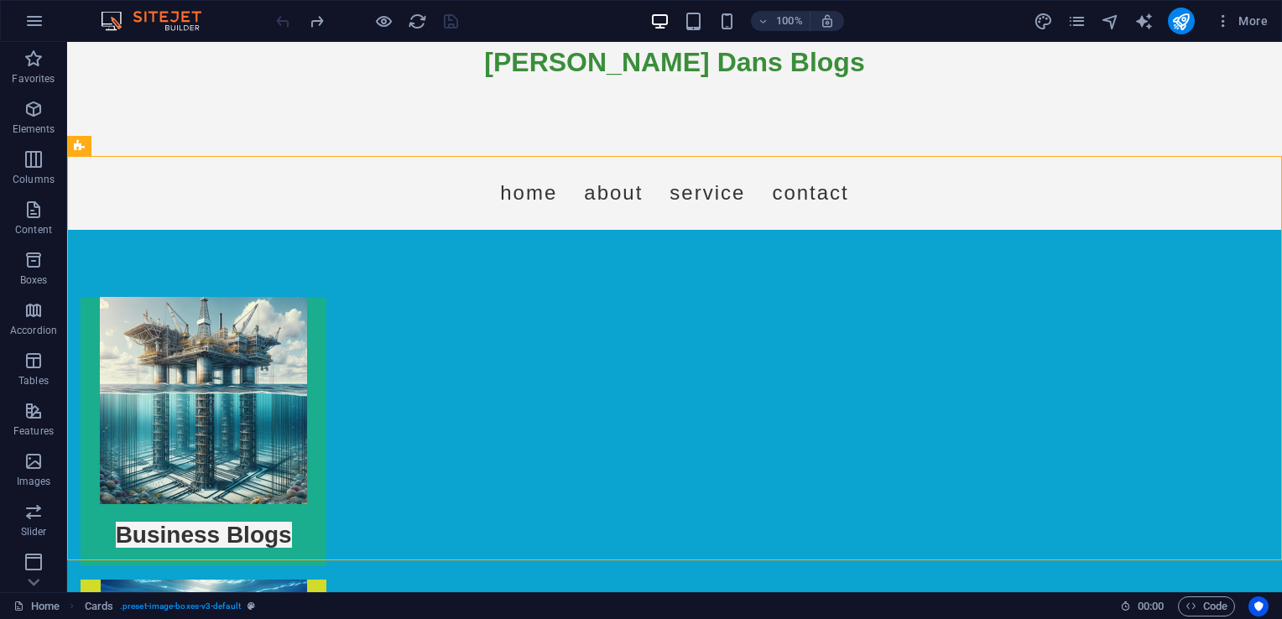
click at [280, 22] on div at bounding box center [367, 21] width 188 height 27
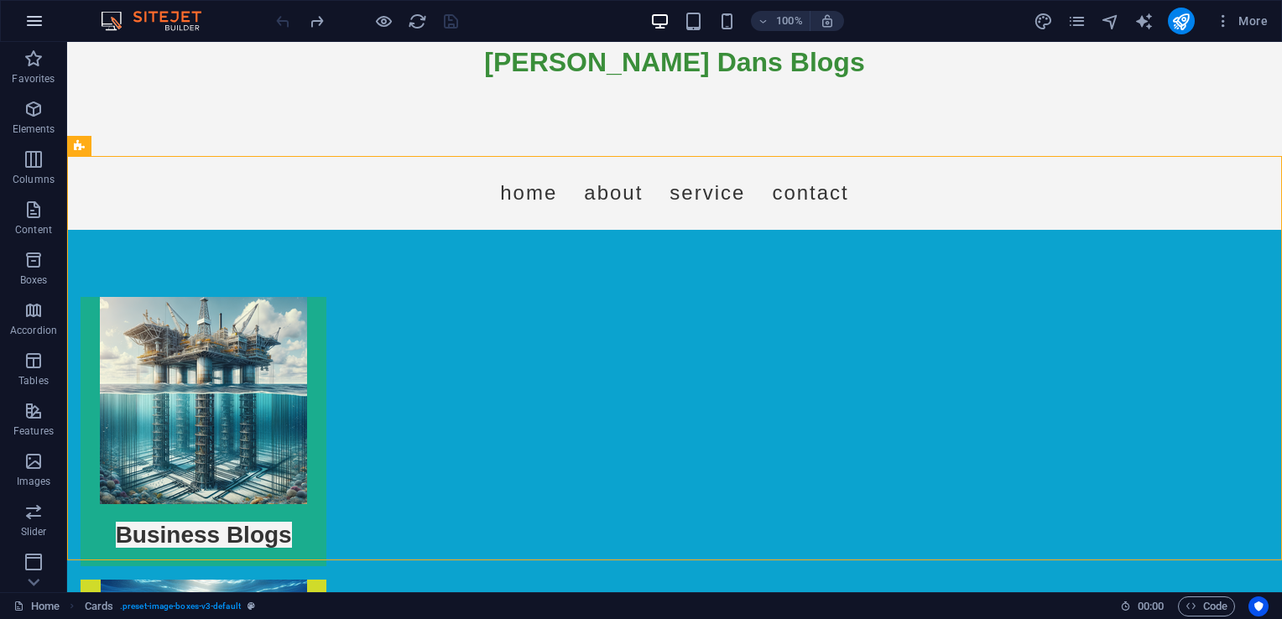
click at [29, 19] on icon "button" at bounding box center [34, 21] width 20 height 20
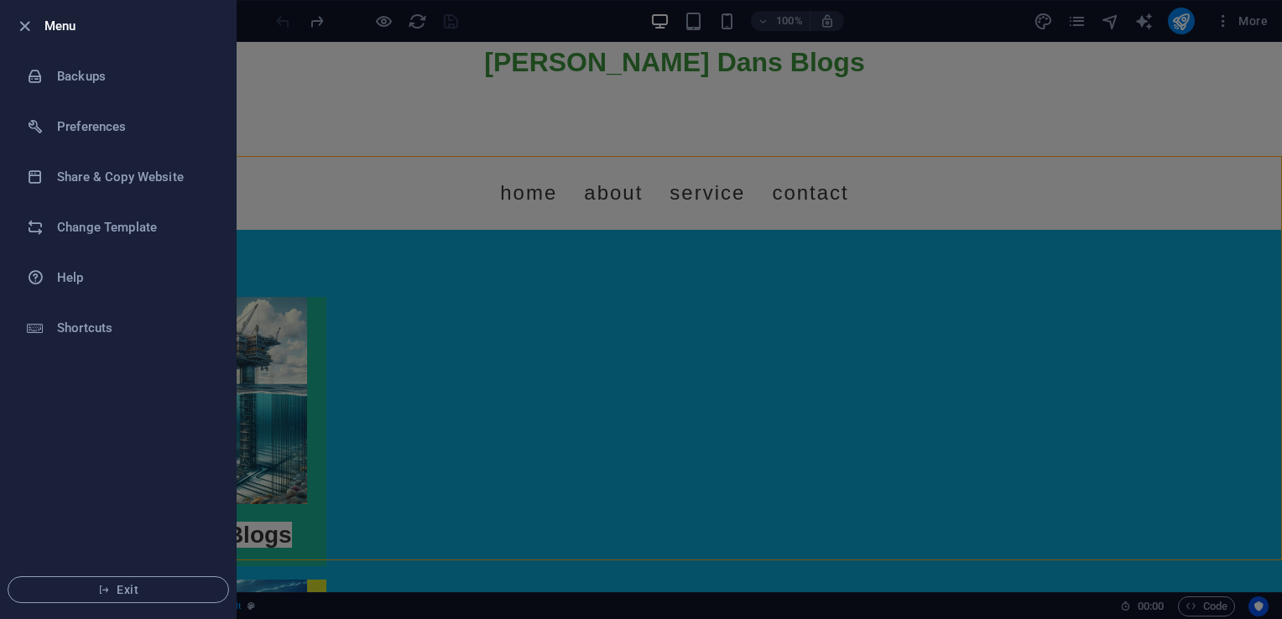
click at [115, 603] on li "Exit" at bounding box center [118, 589] width 235 height 57
click at [121, 569] on li "Exit" at bounding box center [118, 589] width 235 height 57
click at [124, 579] on button "Exit" at bounding box center [118, 589] width 221 height 27
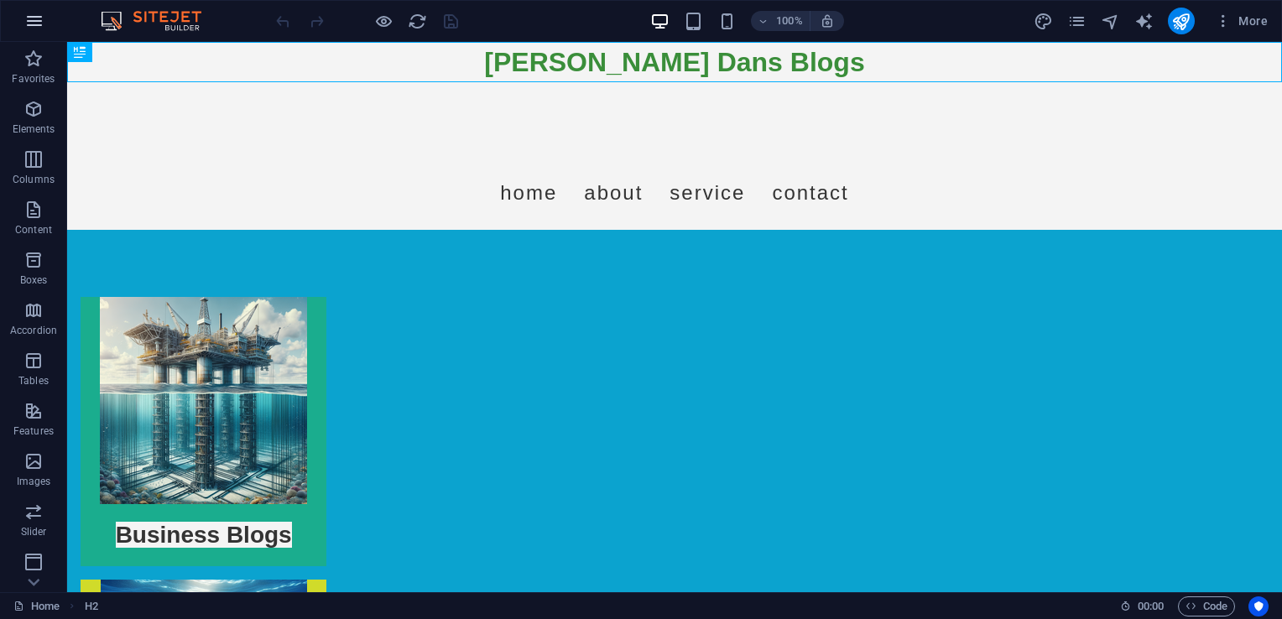
click at [22, 16] on button "button" at bounding box center [34, 21] width 40 height 40
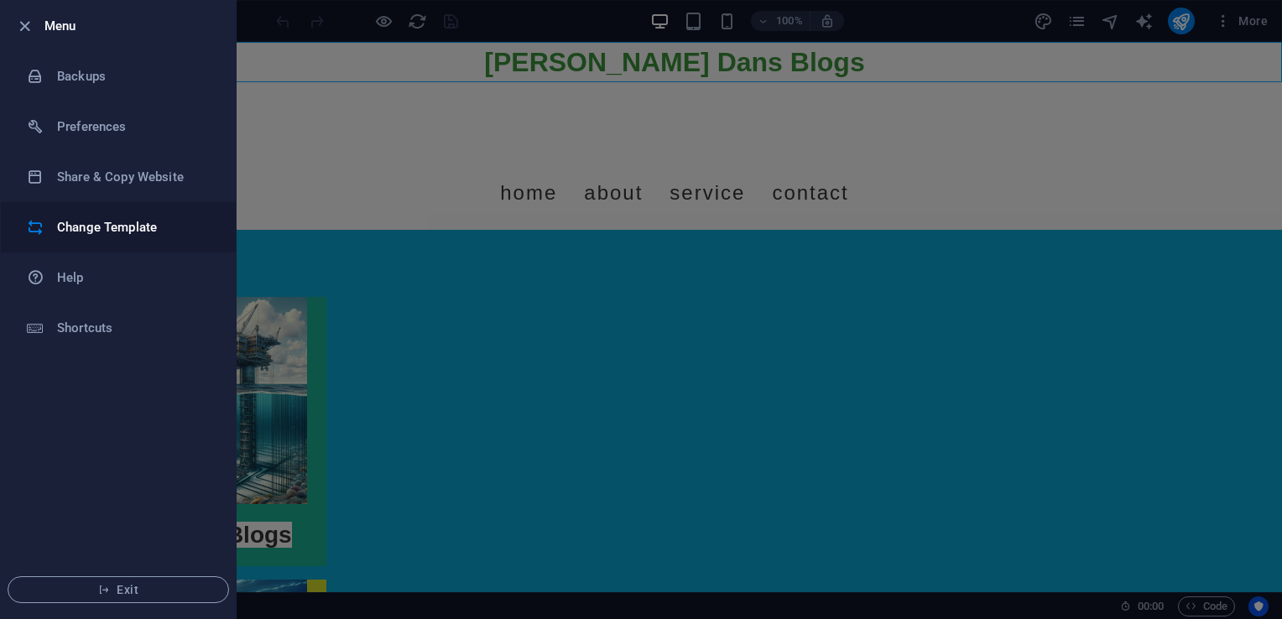
click at [119, 232] on h6 "Change Template" at bounding box center [134, 227] width 155 height 20
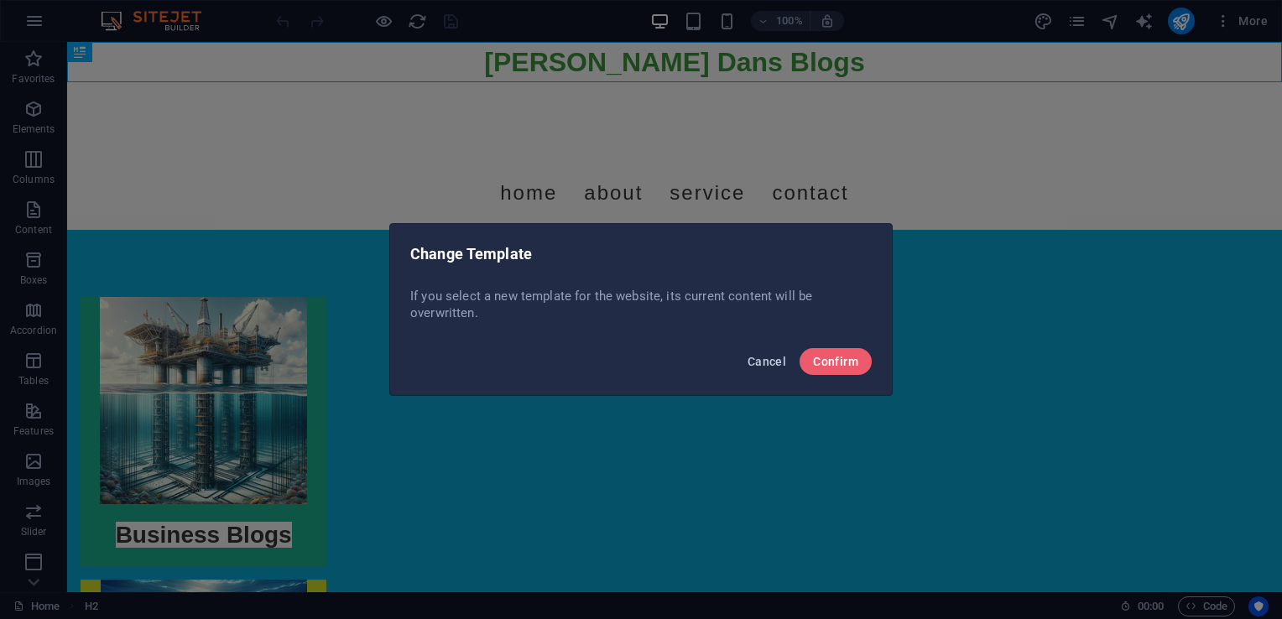
click at [779, 362] on span "Cancel" at bounding box center [767, 361] width 39 height 13
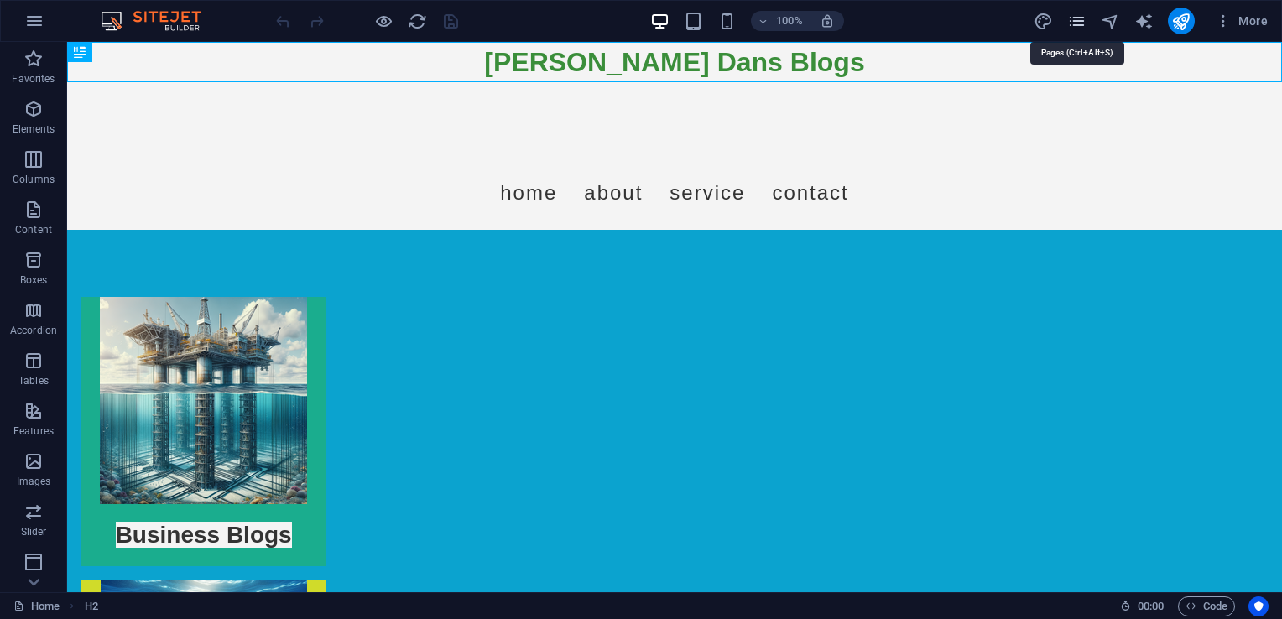
click at [1068, 15] on icon "pages" at bounding box center [1076, 21] width 19 height 19
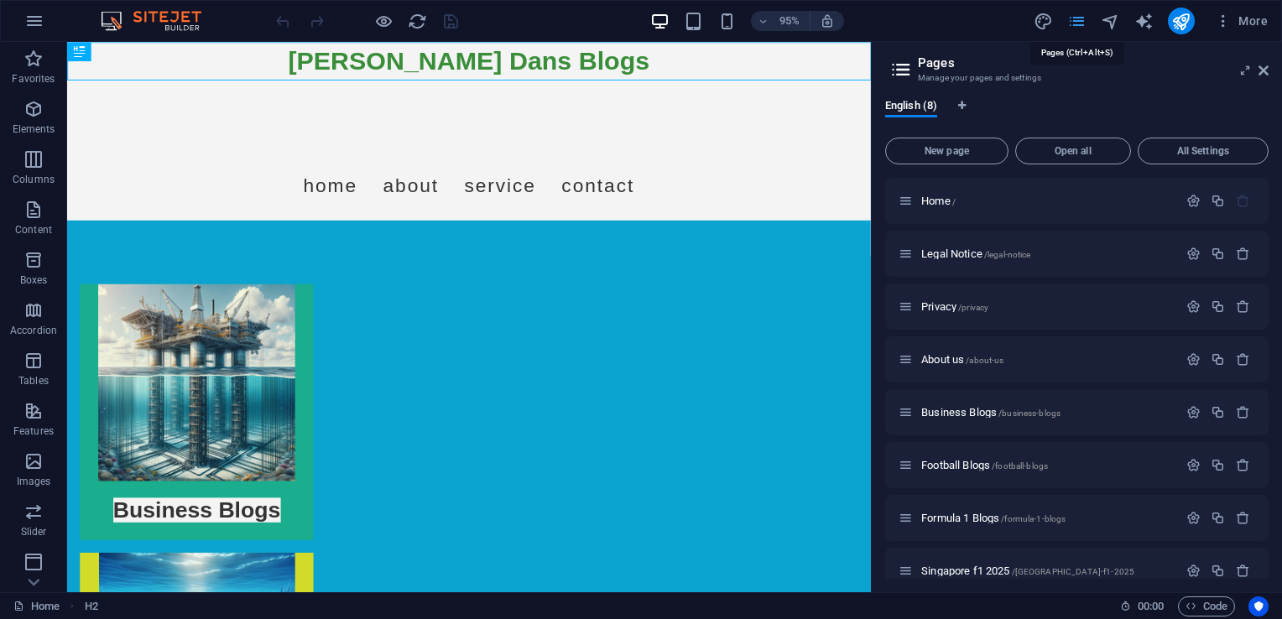
click at [1079, 25] on icon "pages" at bounding box center [1076, 21] width 19 height 19
click at [1260, 69] on icon at bounding box center [1263, 70] width 10 height 13
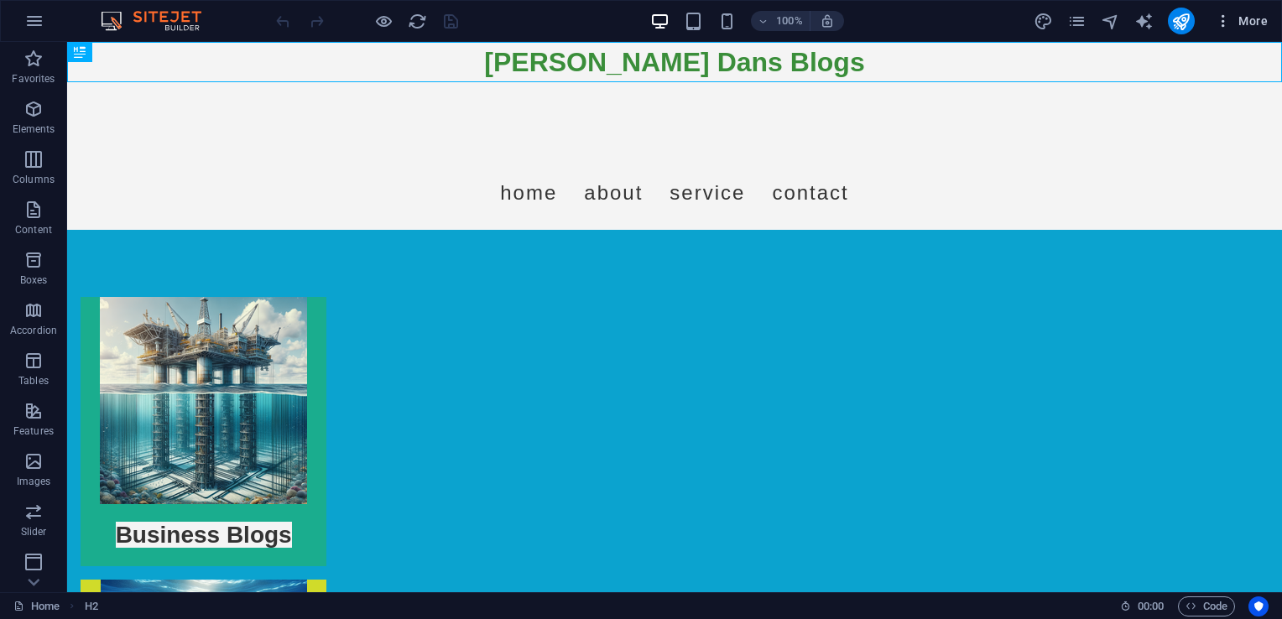
click at [1220, 22] on icon "button" at bounding box center [1223, 21] width 17 height 17
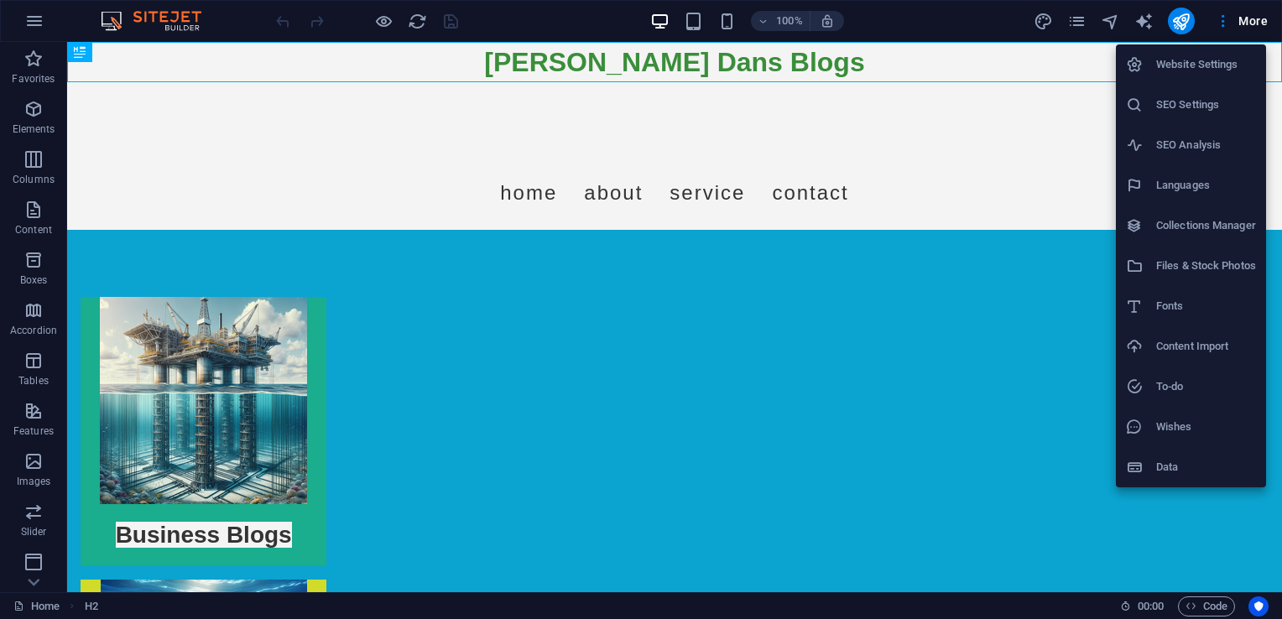
click at [1187, 69] on h6 "Website Settings" at bounding box center [1206, 65] width 100 height 20
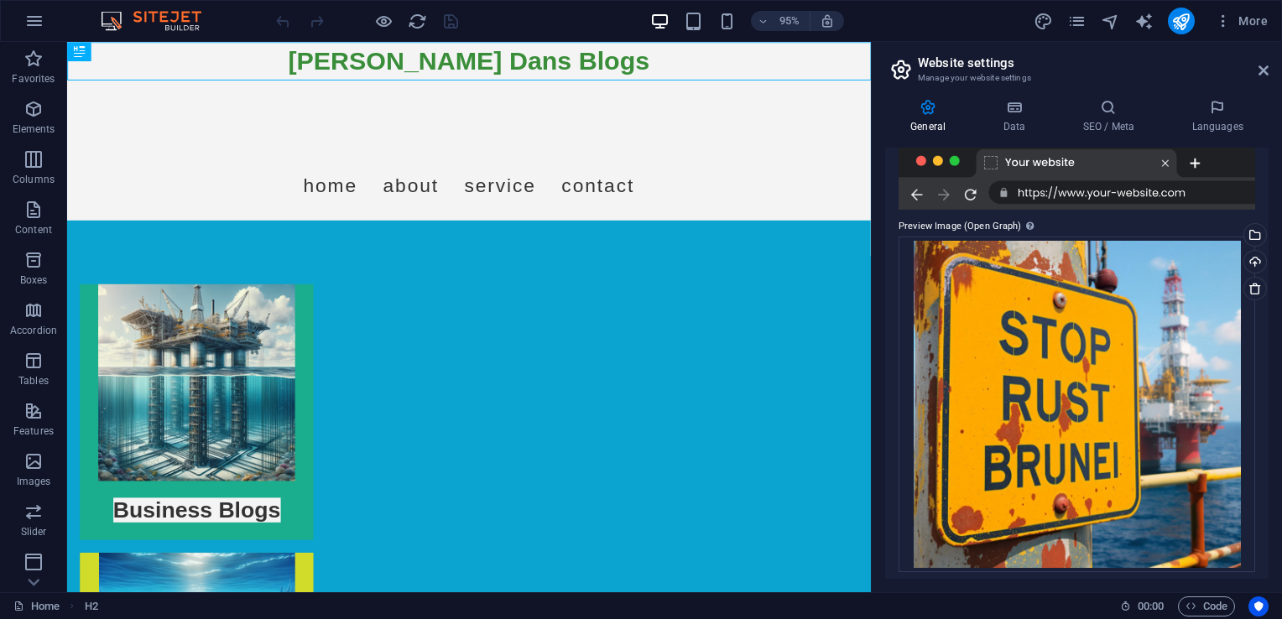
scroll to position [312, 0]
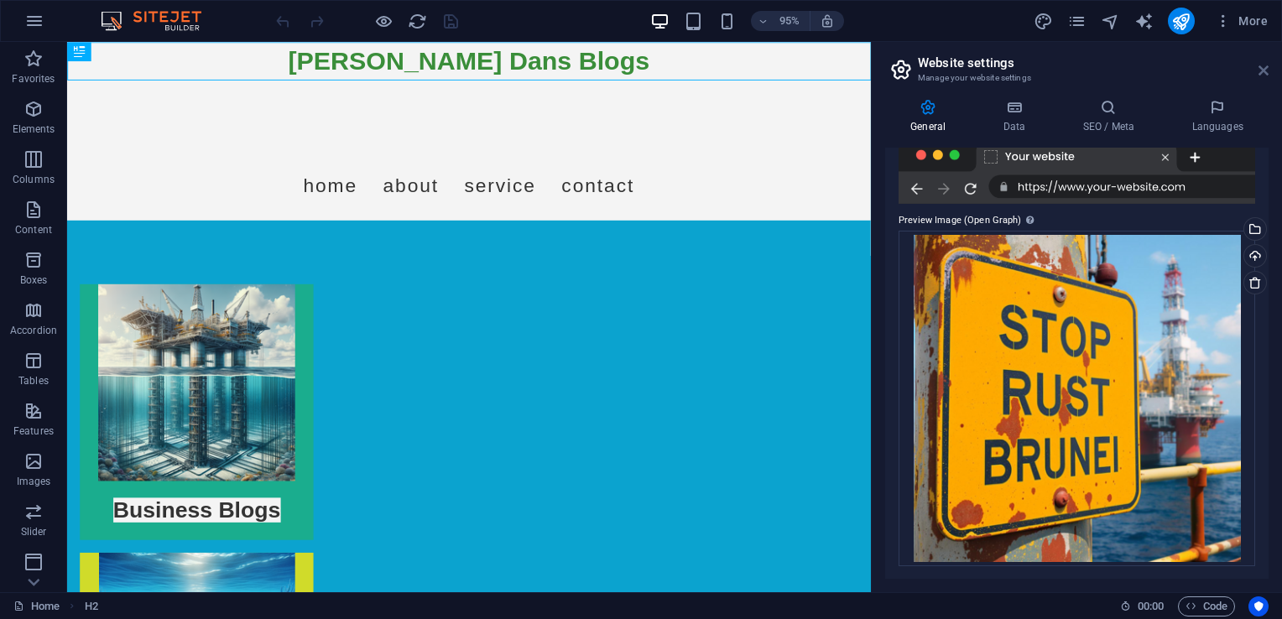
click at [1260, 72] on icon at bounding box center [1263, 70] width 10 height 13
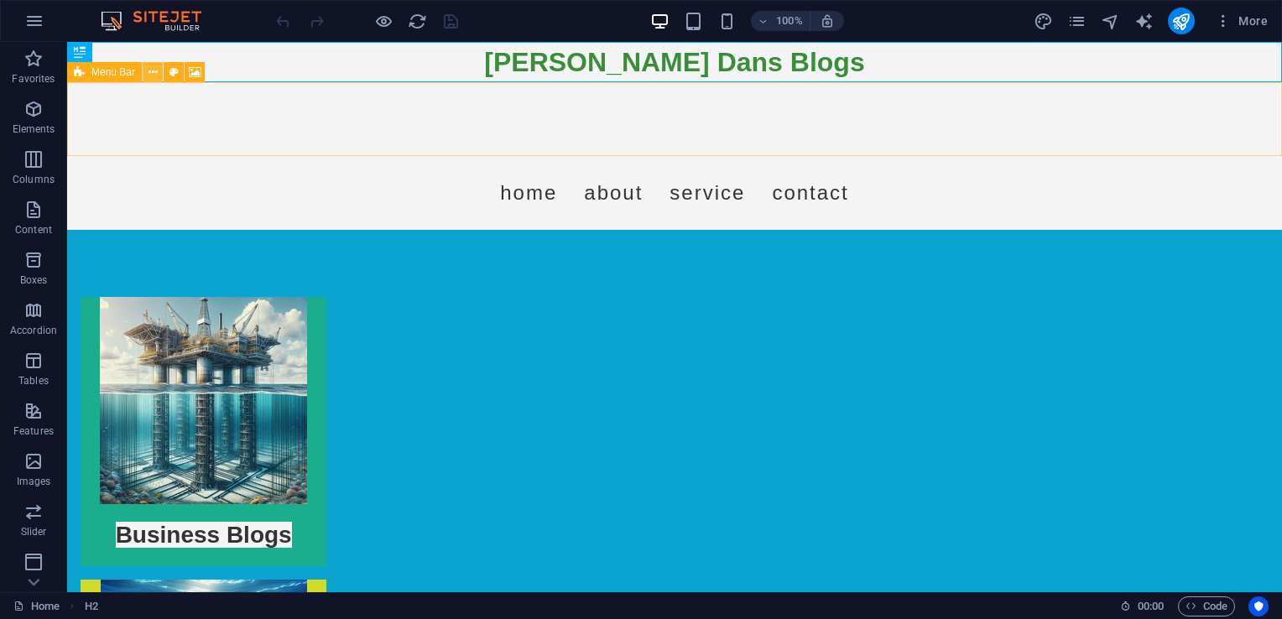
click at [158, 72] on button at bounding box center [153, 72] width 20 height 20
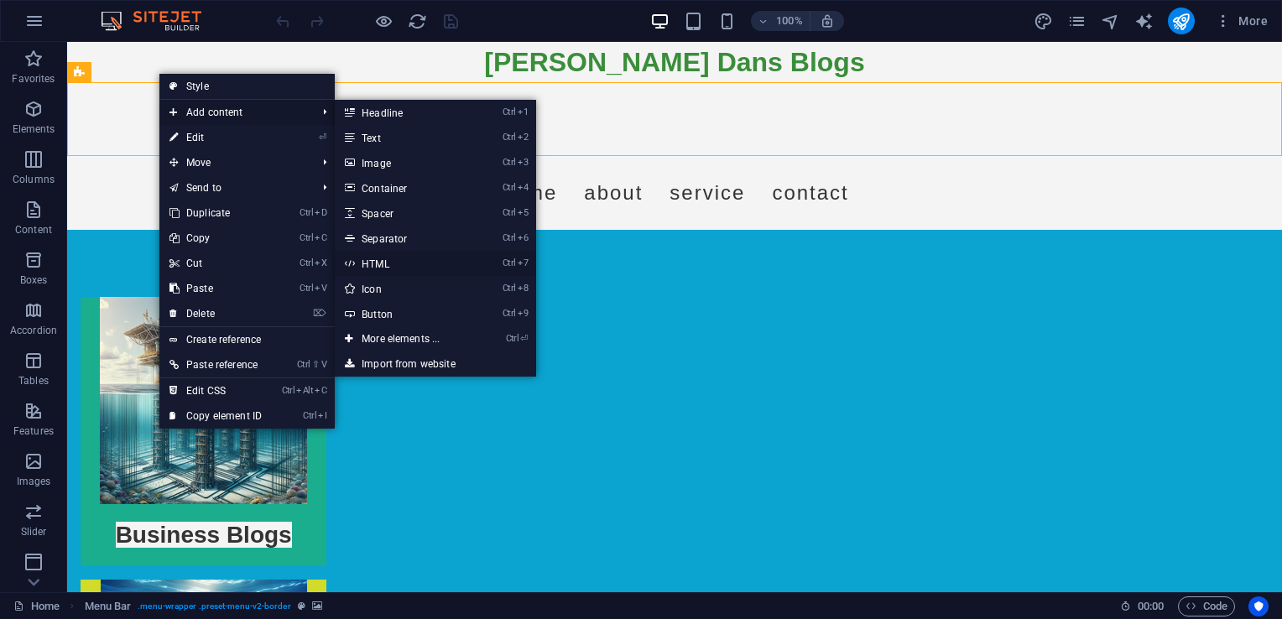
click at [389, 267] on link "Ctrl 7 HTML" at bounding box center [404, 263] width 138 height 25
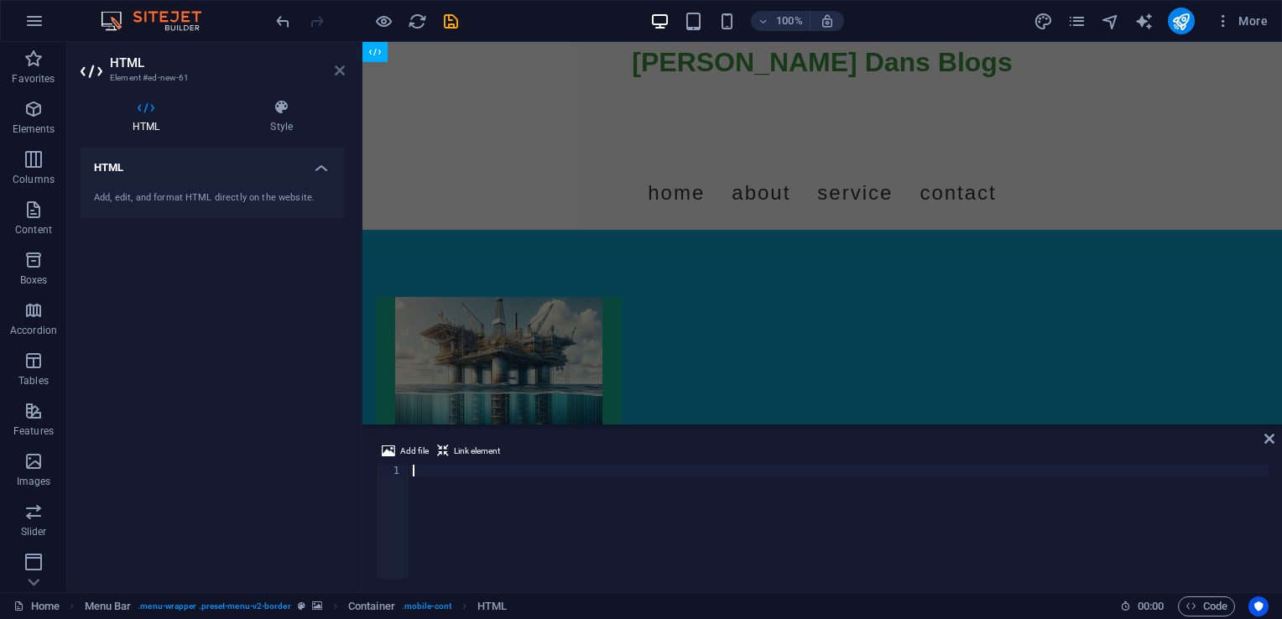
click at [336, 69] on icon at bounding box center [340, 70] width 10 height 13
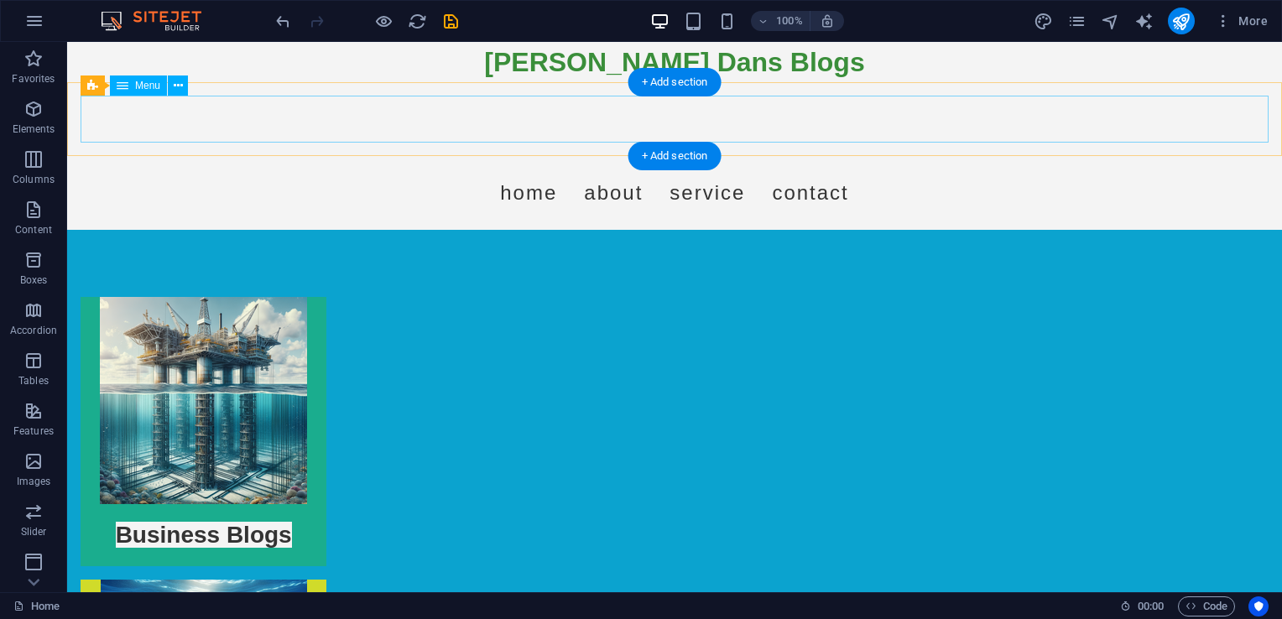
click at [403, 169] on nav "Home About Service Contact" at bounding box center [675, 192] width 1188 height 47
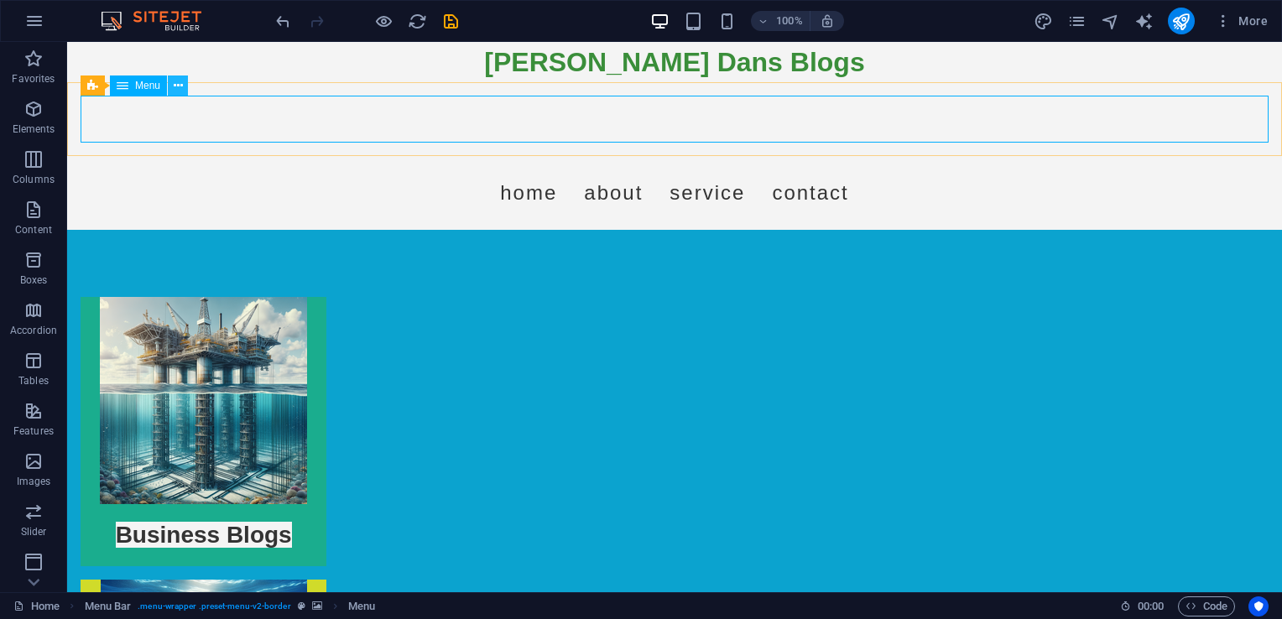
click at [175, 90] on icon at bounding box center [178, 86] width 9 height 18
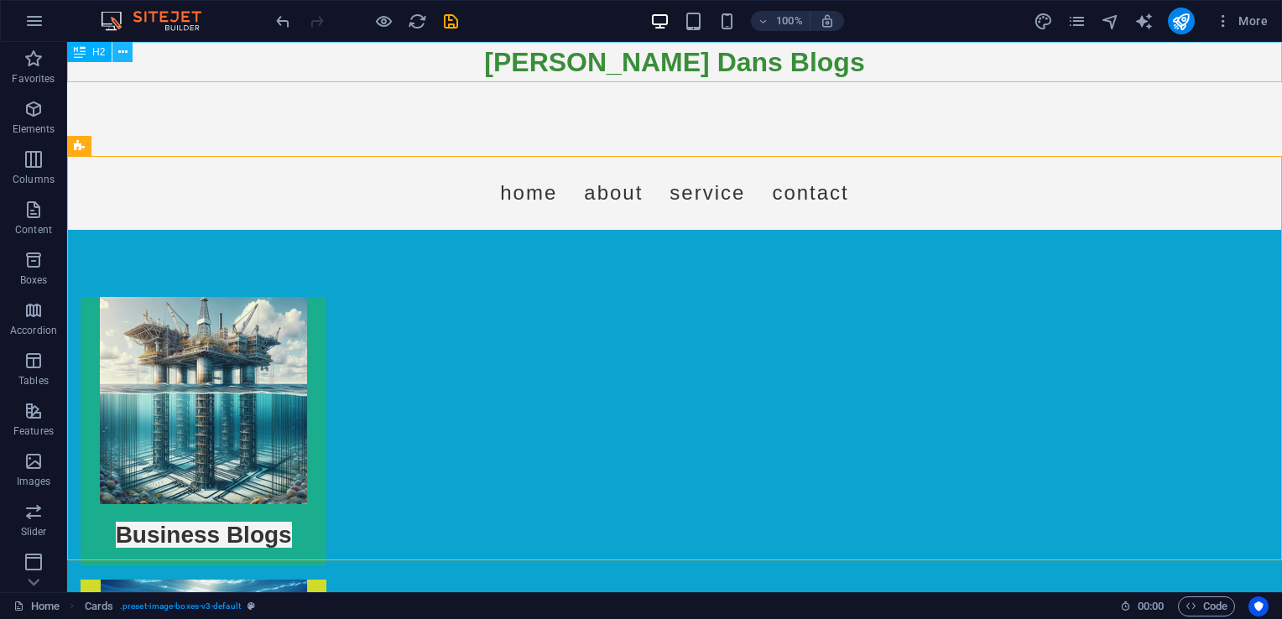
click at [126, 52] on icon at bounding box center [122, 53] width 9 height 18
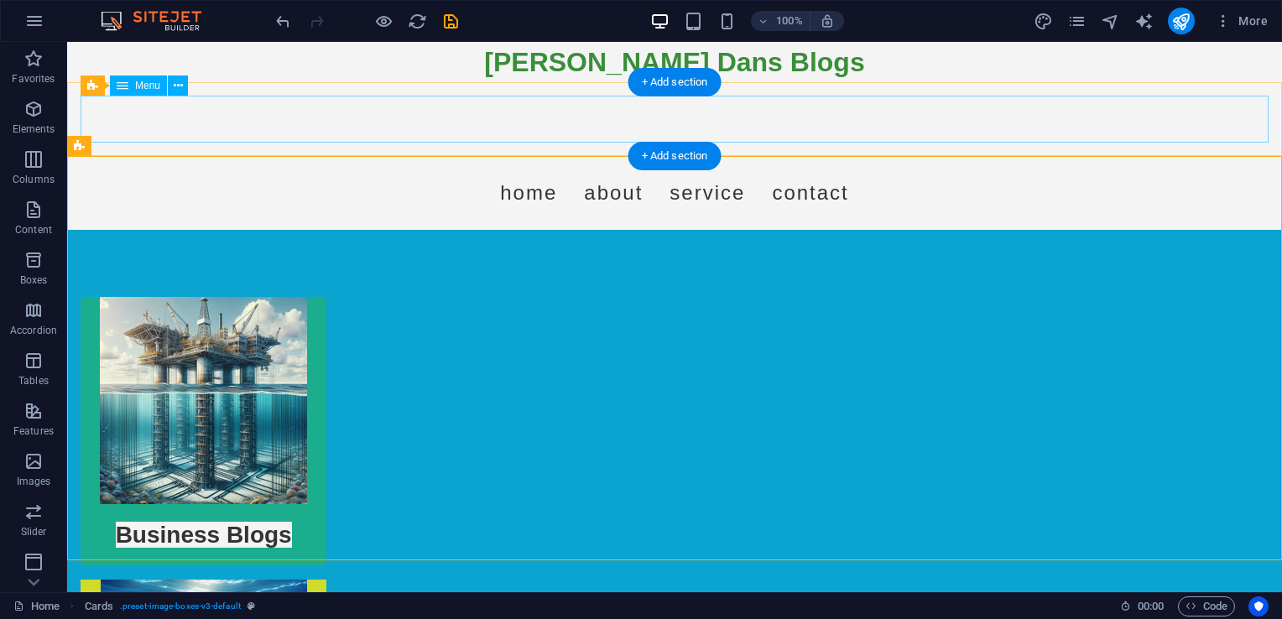
click at [221, 169] on nav "Home About Service Contact" at bounding box center [675, 192] width 1188 height 47
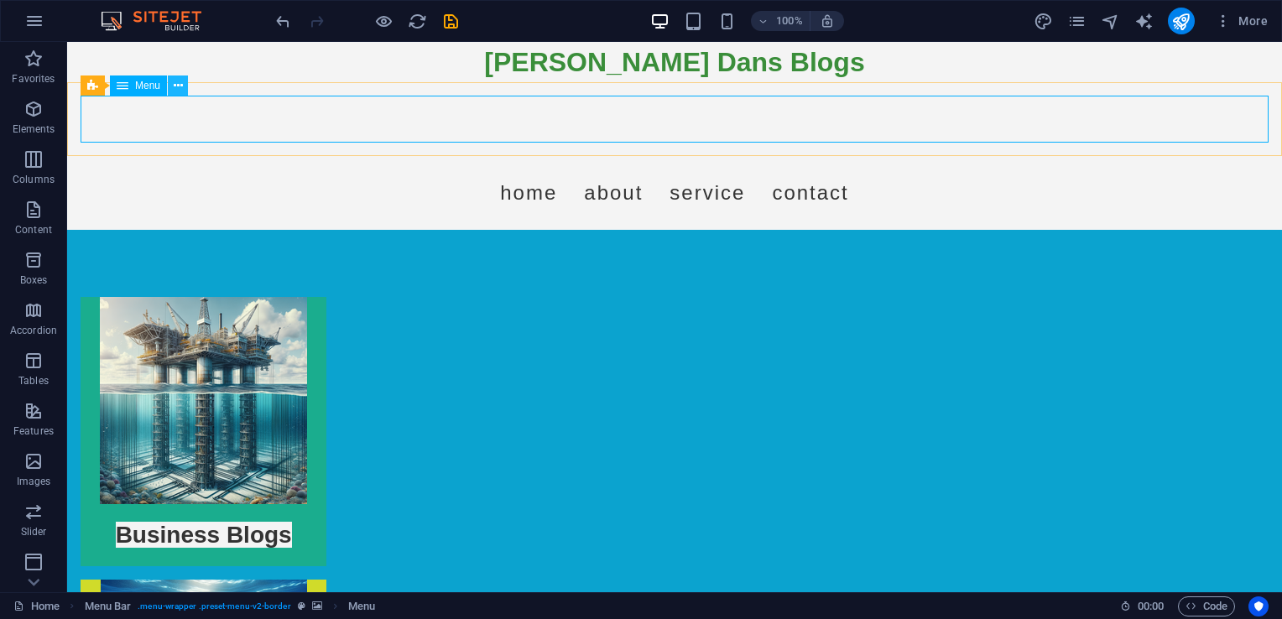
click at [181, 89] on icon at bounding box center [178, 86] width 9 height 18
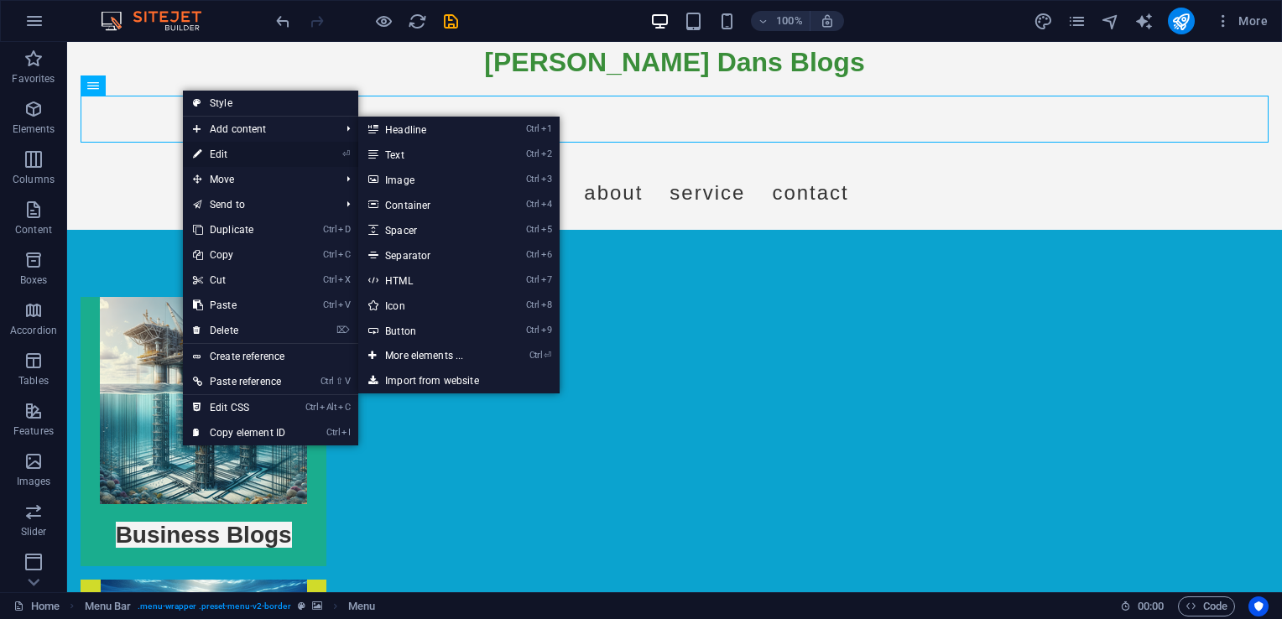
click at [228, 154] on link "⏎ Edit" at bounding box center [239, 154] width 112 height 25
select select
select select "3"
select select
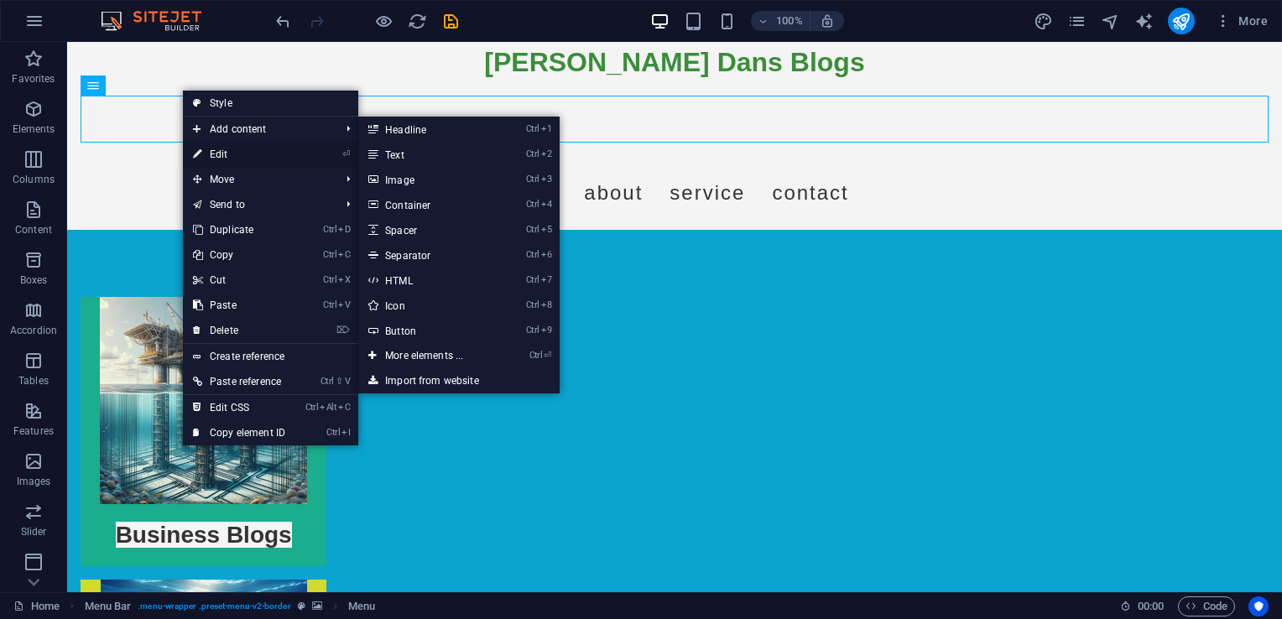
select select
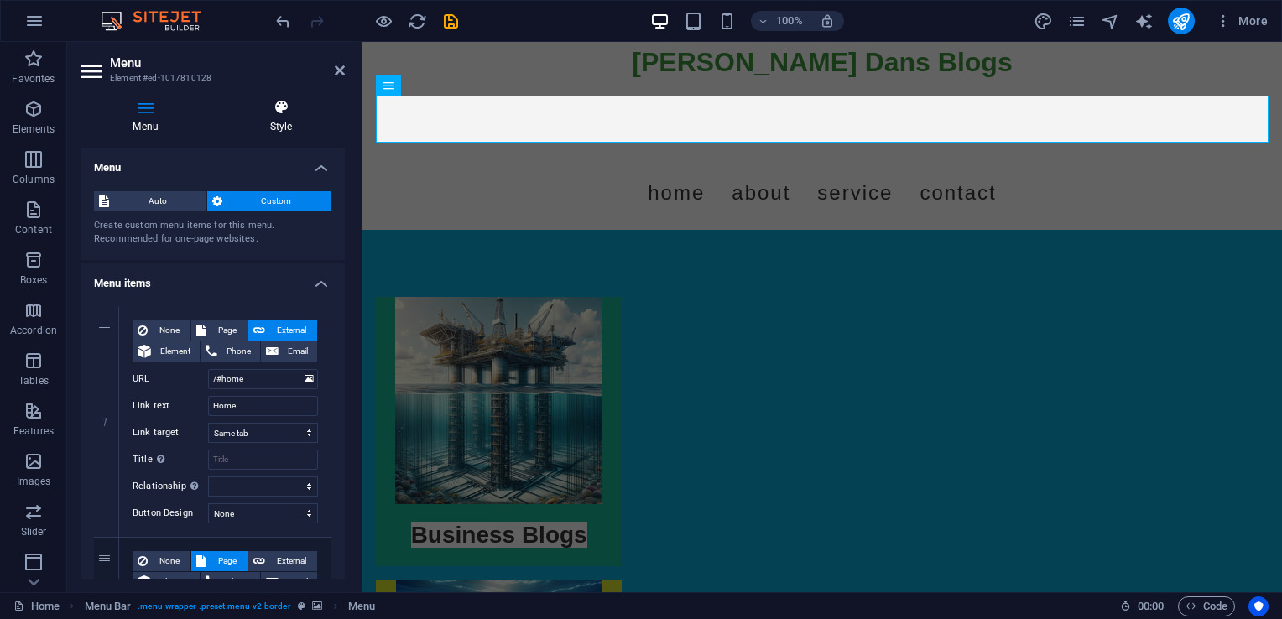
click at [284, 117] on h4 "Style" at bounding box center [281, 116] width 128 height 35
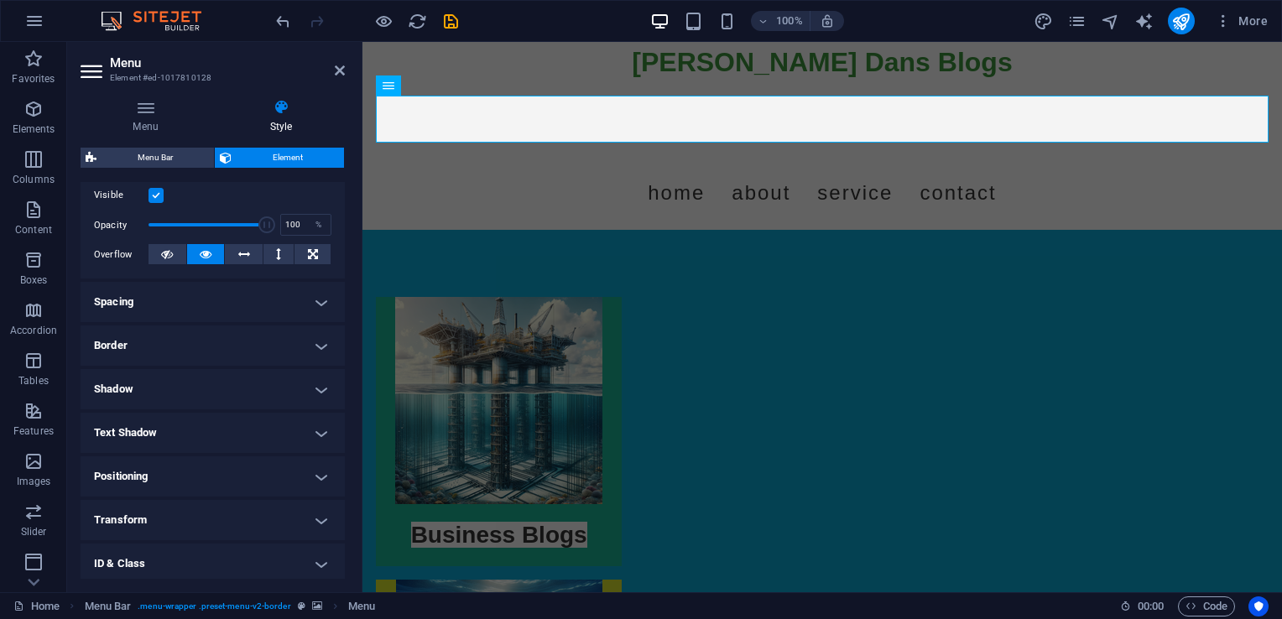
scroll to position [311, 0]
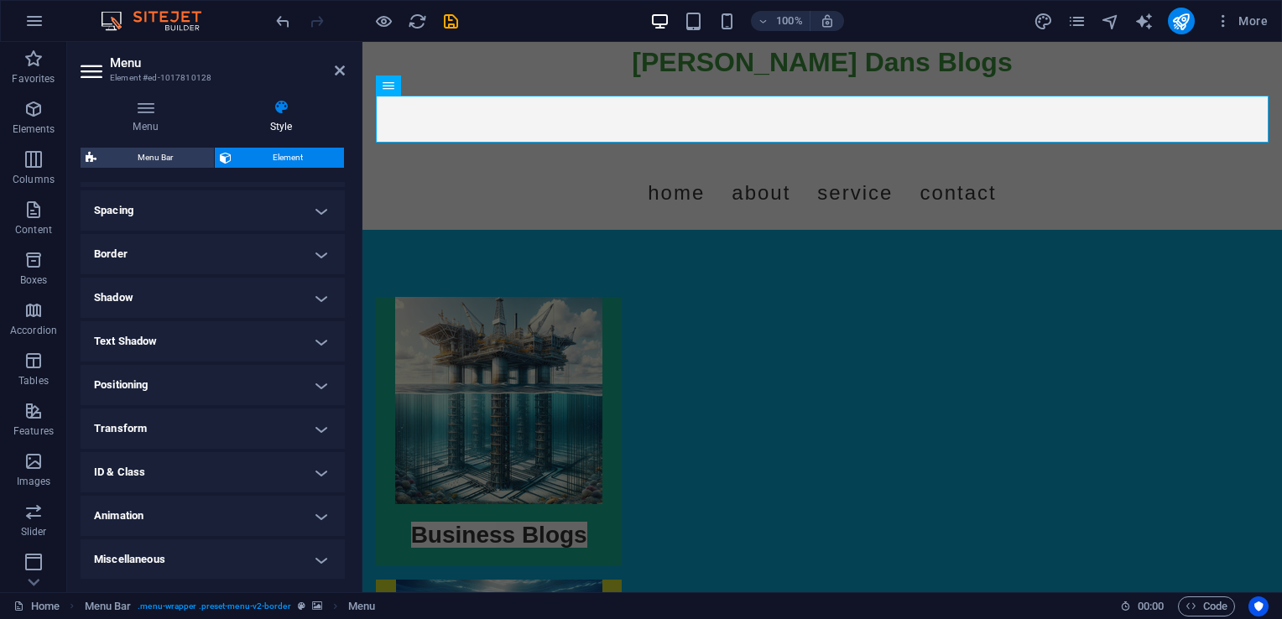
click at [321, 518] on h4 "Animation" at bounding box center [213, 516] width 264 height 40
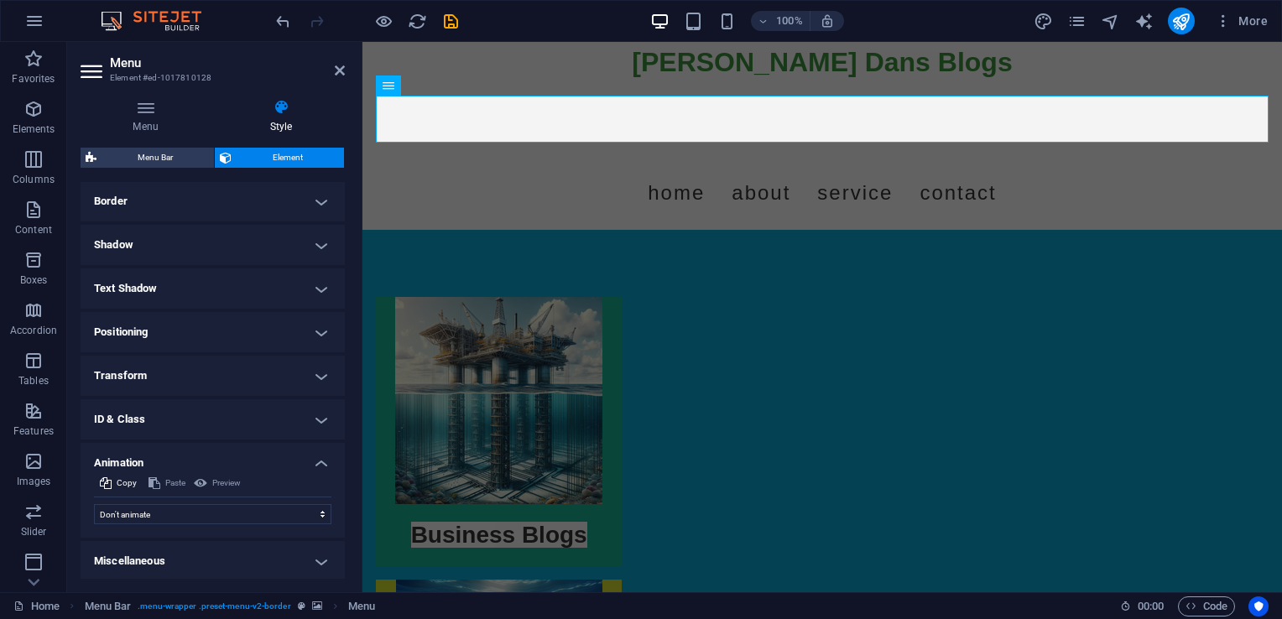
scroll to position [366, 0]
click at [211, 515] on select "Don't animate Show / Hide Slide up/down Zoom in/out Slide left to right Slide r…" at bounding box center [212, 513] width 237 height 20
click at [199, 513] on select "Don't animate Show / Hide Slide up/down Zoom in/out Slide left to right Slide r…" at bounding box center [212, 513] width 237 height 20
click at [336, 76] on icon at bounding box center [340, 70] width 10 height 13
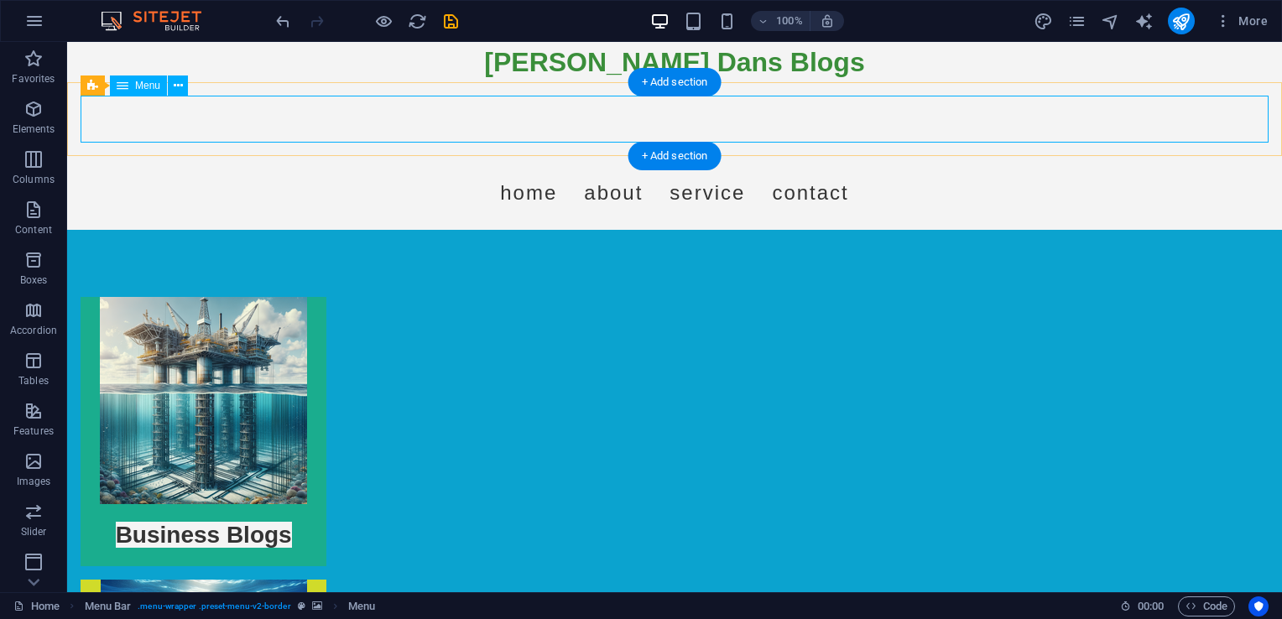
click at [219, 169] on nav "Home About Service Contact" at bounding box center [675, 192] width 1188 height 47
click at [176, 86] on icon at bounding box center [178, 86] width 9 height 18
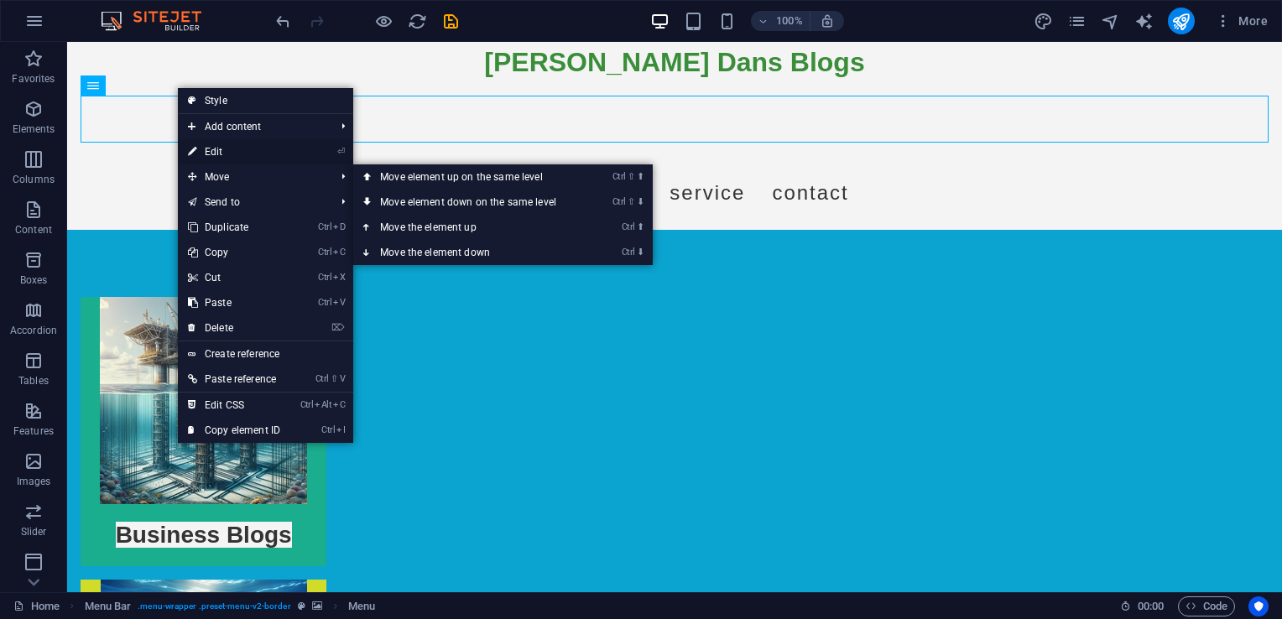
click at [228, 154] on link "⏎ Edit" at bounding box center [234, 151] width 112 height 25
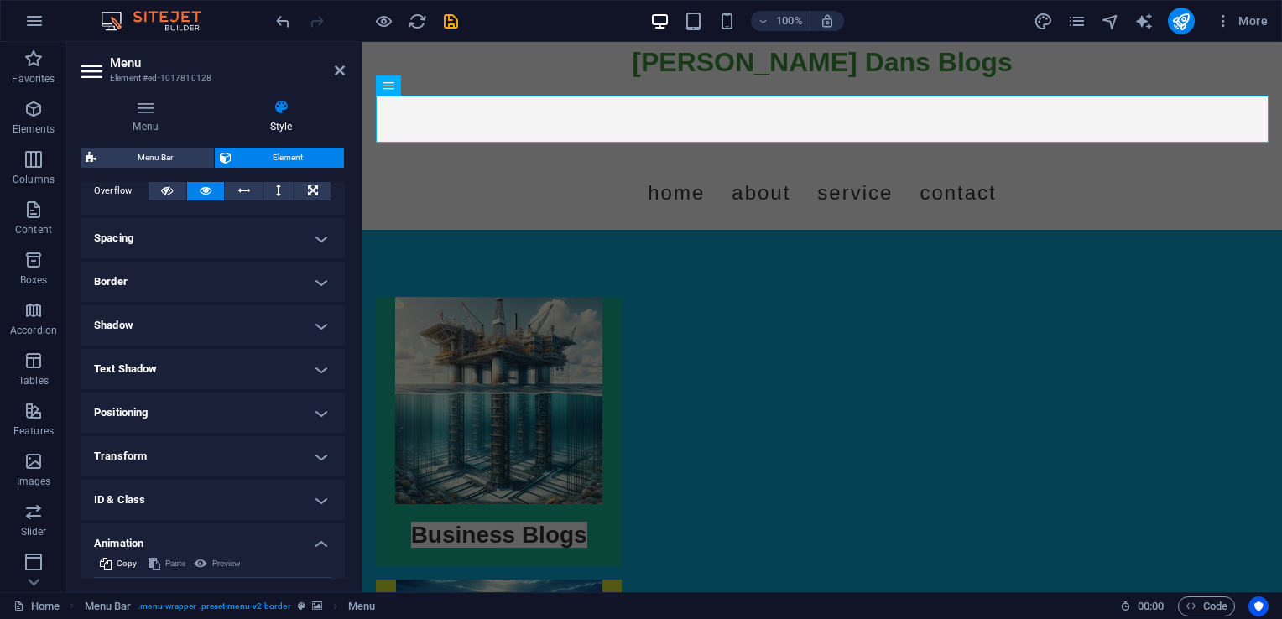
scroll to position [282, 0]
click at [317, 285] on h4 "Border" at bounding box center [213, 283] width 264 height 40
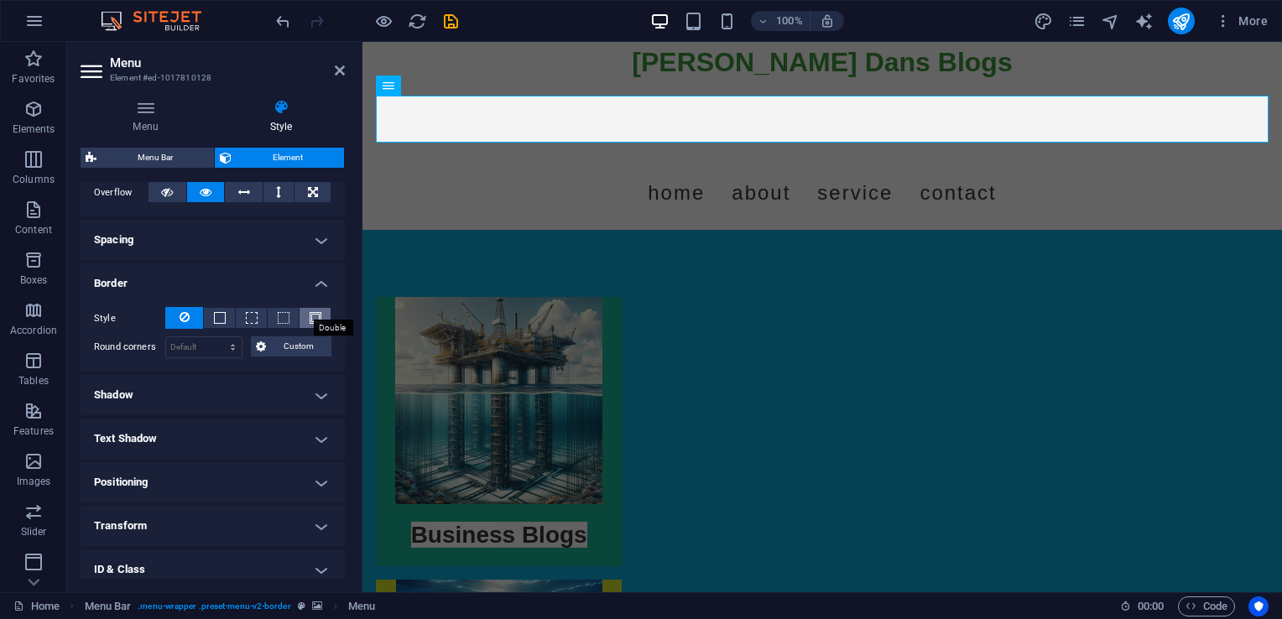
click at [316, 315] on span at bounding box center [316, 318] width 12 height 12
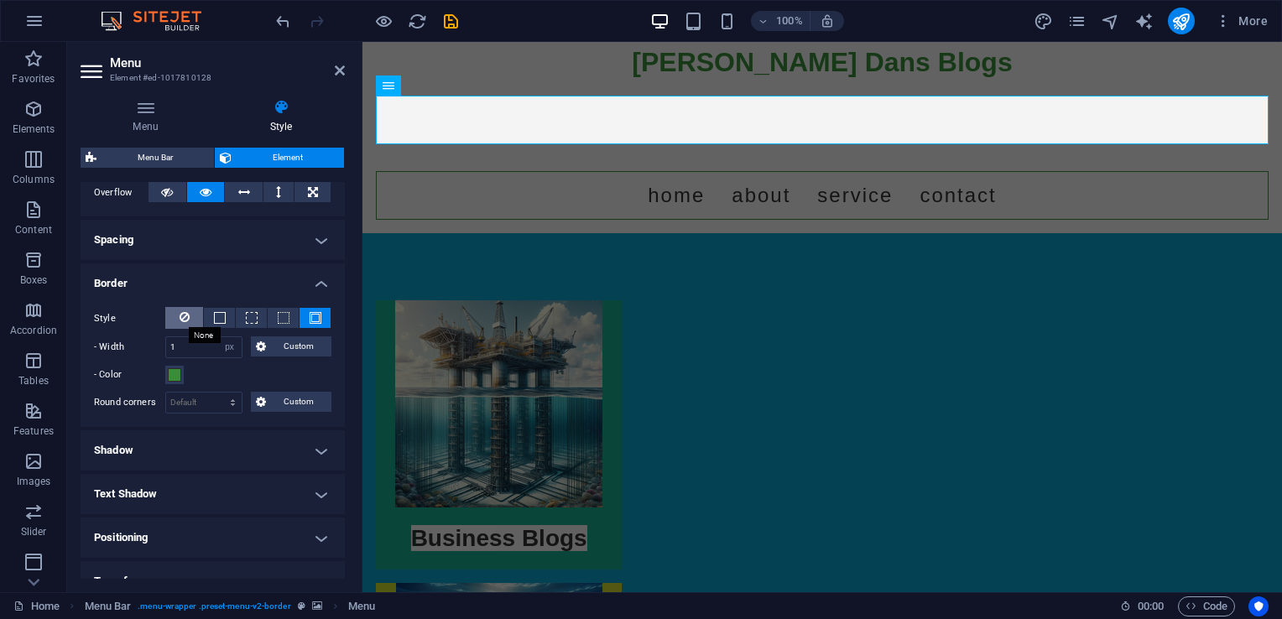
click at [183, 316] on icon at bounding box center [185, 317] width 10 height 20
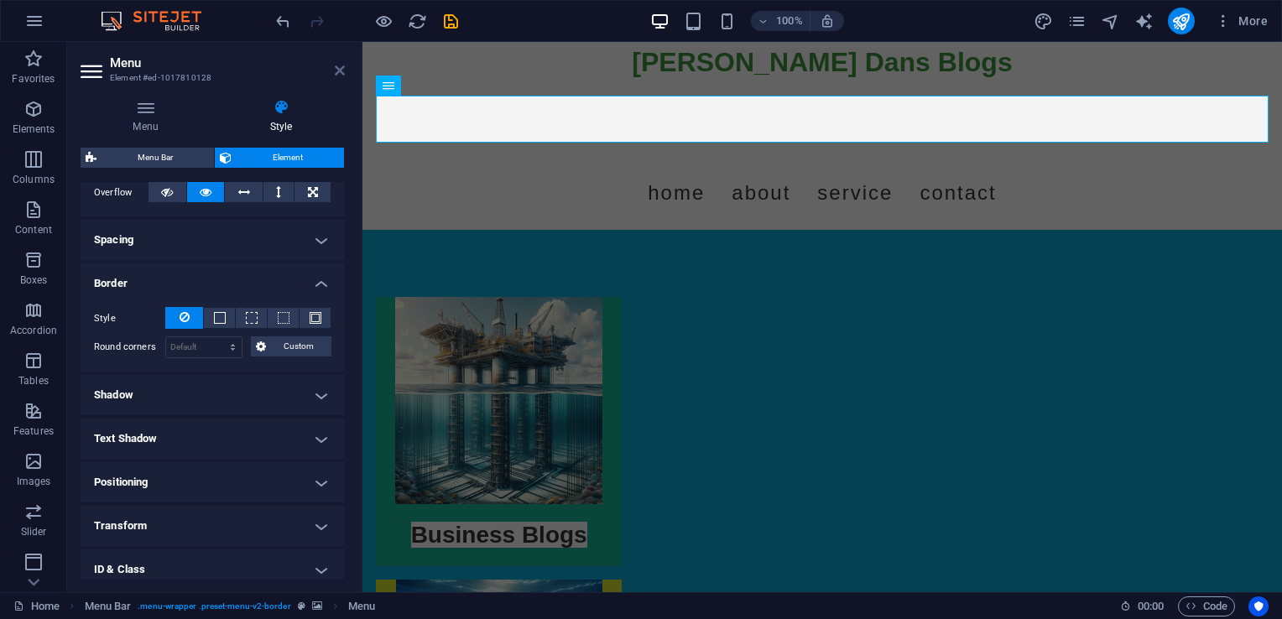
click at [339, 65] on icon at bounding box center [340, 70] width 10 height 13
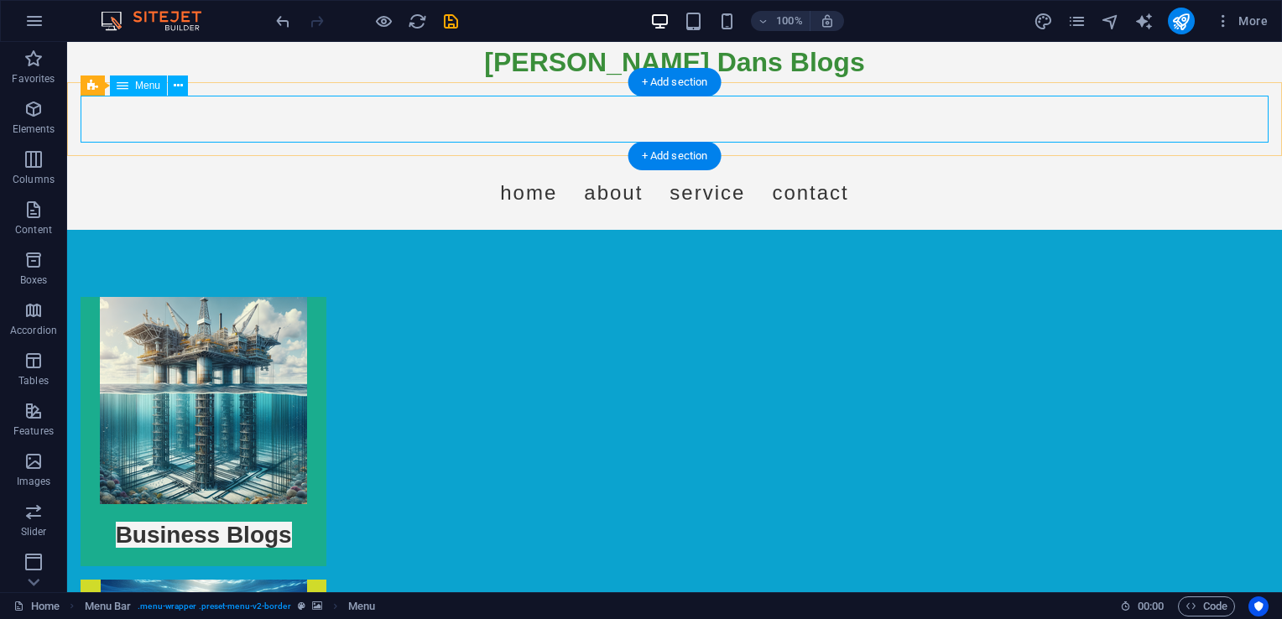
click at [523, 169] on nav "Home About Service Contact" at bounding box center [675, 192] width 1188 height 47
click at [529, 169] on nav "Home About Service Contact" at bounding box center [675, 192] width 1188 height 47
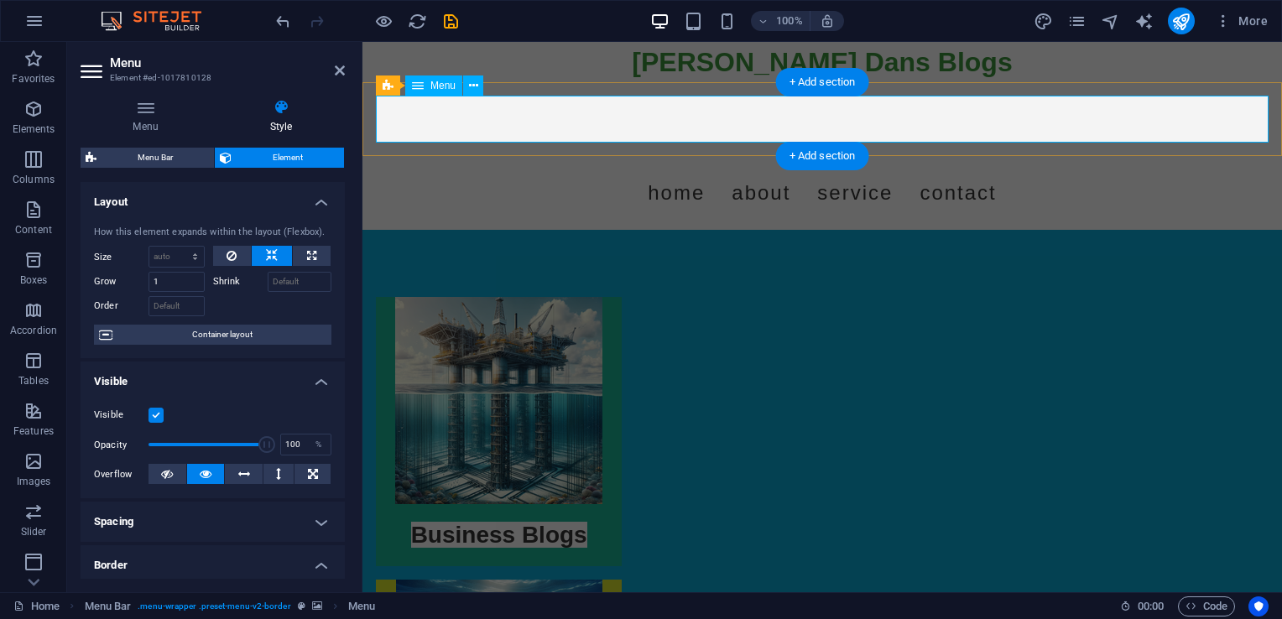
click at [703, 169] on nav "Home About Service Contact" at bounding box center [822, 192] width 893 height 47
click at [701, 169] on nav "Home About Service Contact" at bounding box center [822, 192] width 893 height 47
click at [673, 169] on nav "Home About Service Contact" at bounding box center [822, 192] width 893 height 47
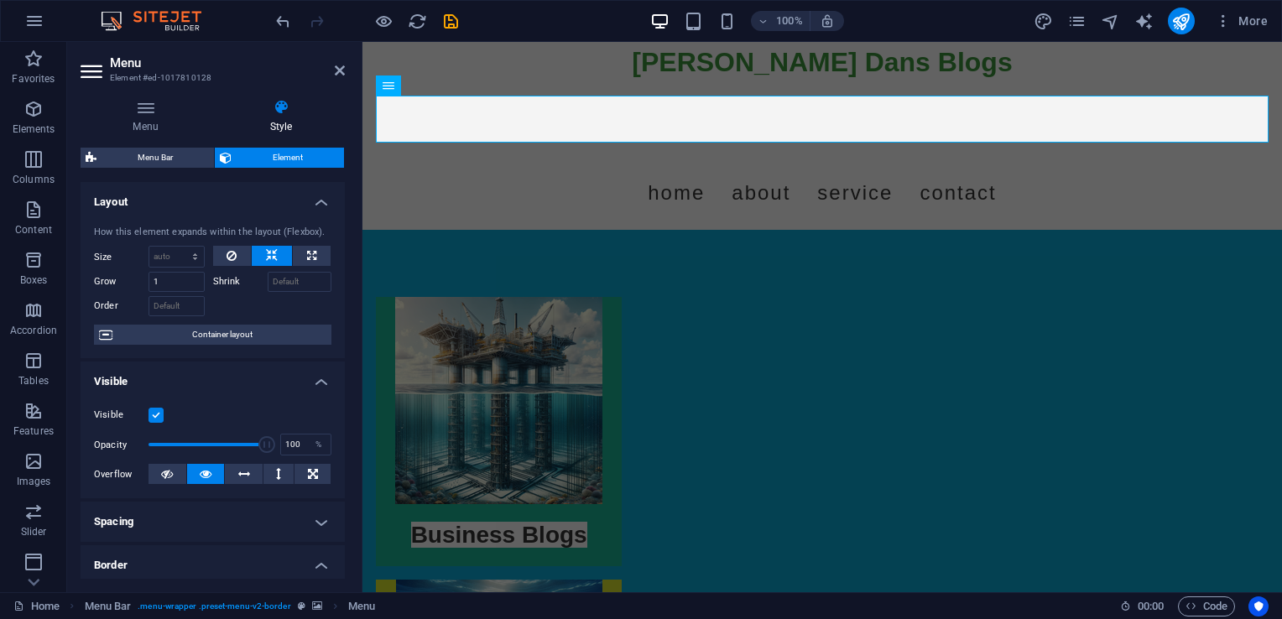
click at [346, 72] on aside "Menu Element #ed-1017810128 Menu Style Menu Auto Custom Create custom menu item…" at bounding box center [214, 317] width 295 height 550
click at [339, 70] on icon at bounding box center [340, 70] width 10 height 13
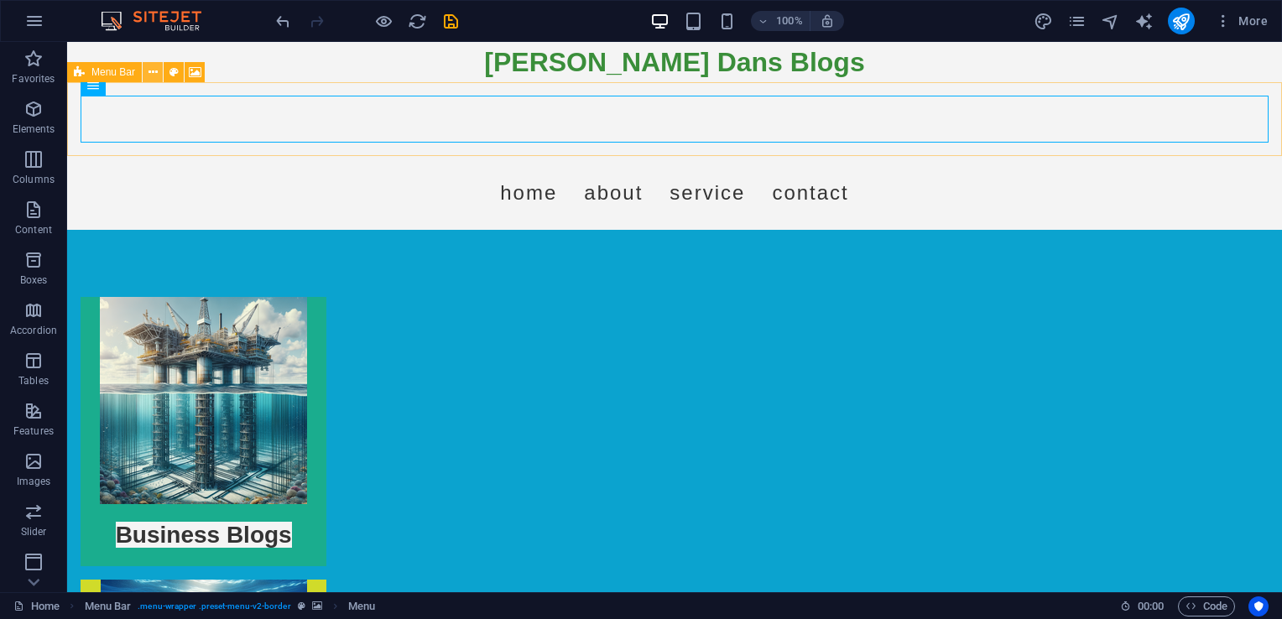
click at [150, 75] on icon at bounding box center [153, 73] width 9 height 18
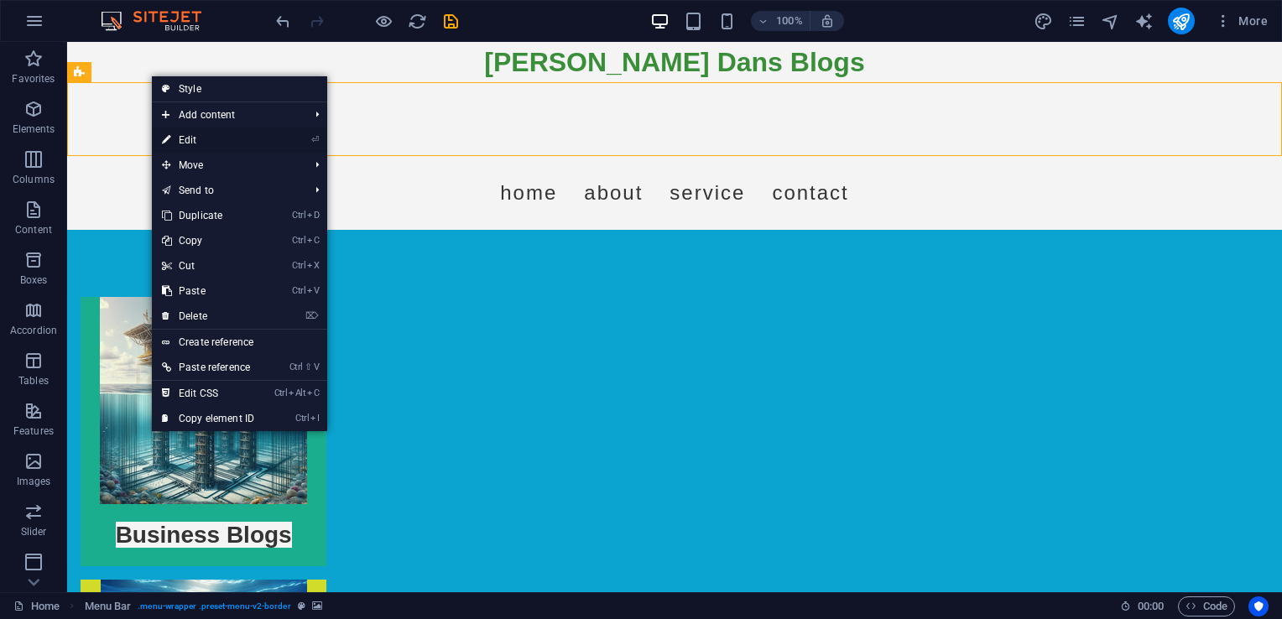
click at [187, 137] on link "⏎ Edit" at bounding box center [208, 140] width 112 height 25
select select "rem"
select select "preset-menu-v2-border"
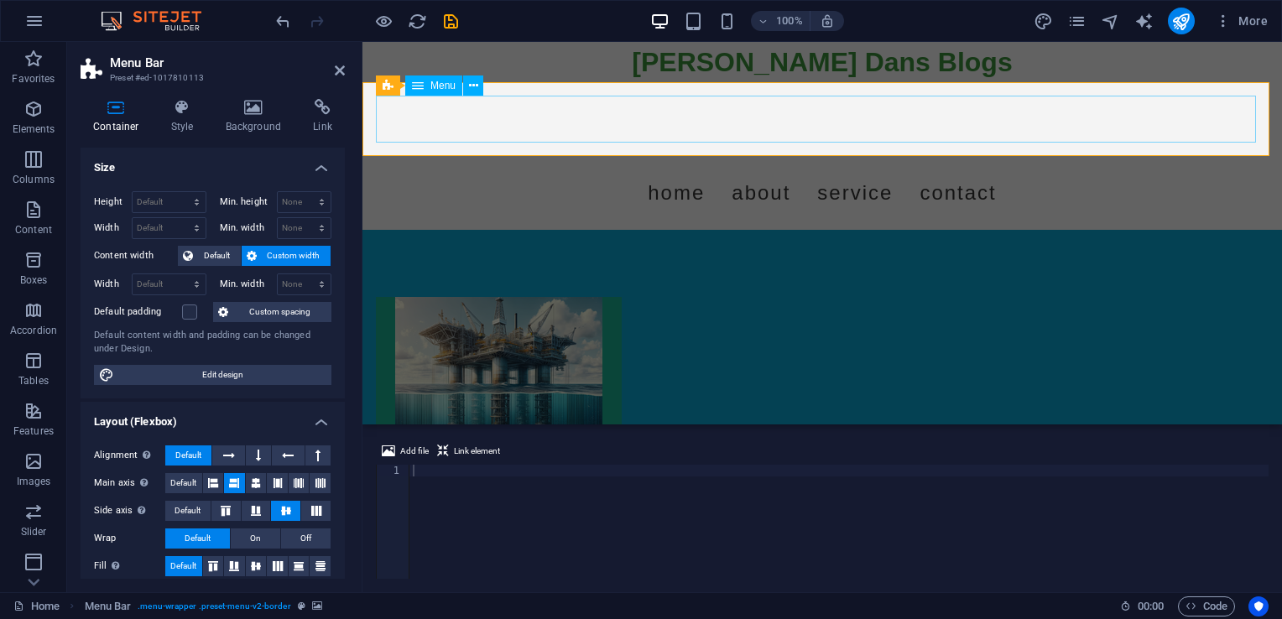
click at [685, 169] on nav "Home About Service Contact" at bounding box center [822, 192] width 893 height 47
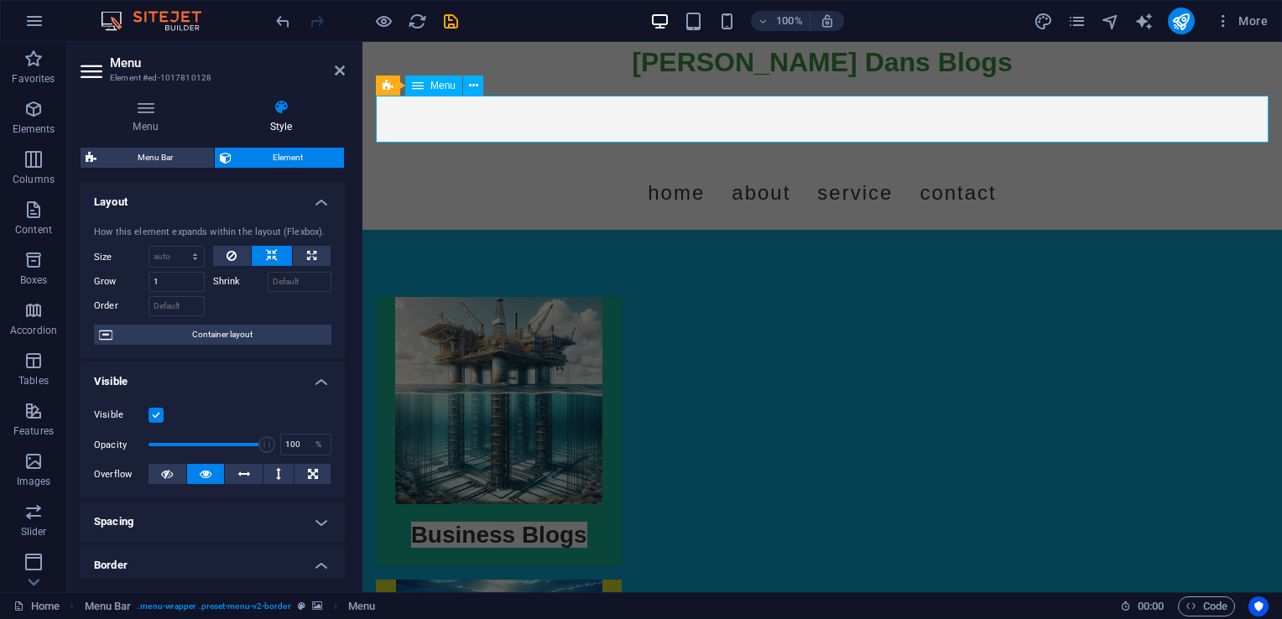
click at [683, 169] on nav "Home About Service Contact" at bounding box center [822, 192] width 893 height 47
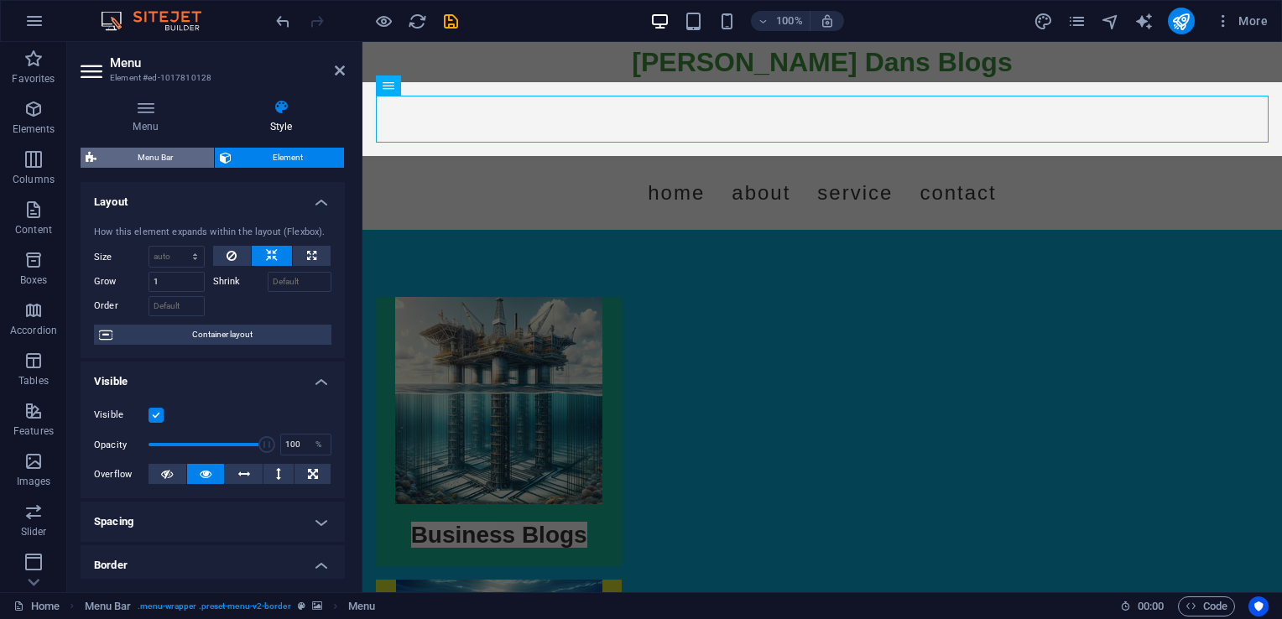
click at [151, 154] on span "Menu Bar" at bounding box center [155, 158] width 107 height 20
select select "rem"
select select "preset-menu-v2-border"
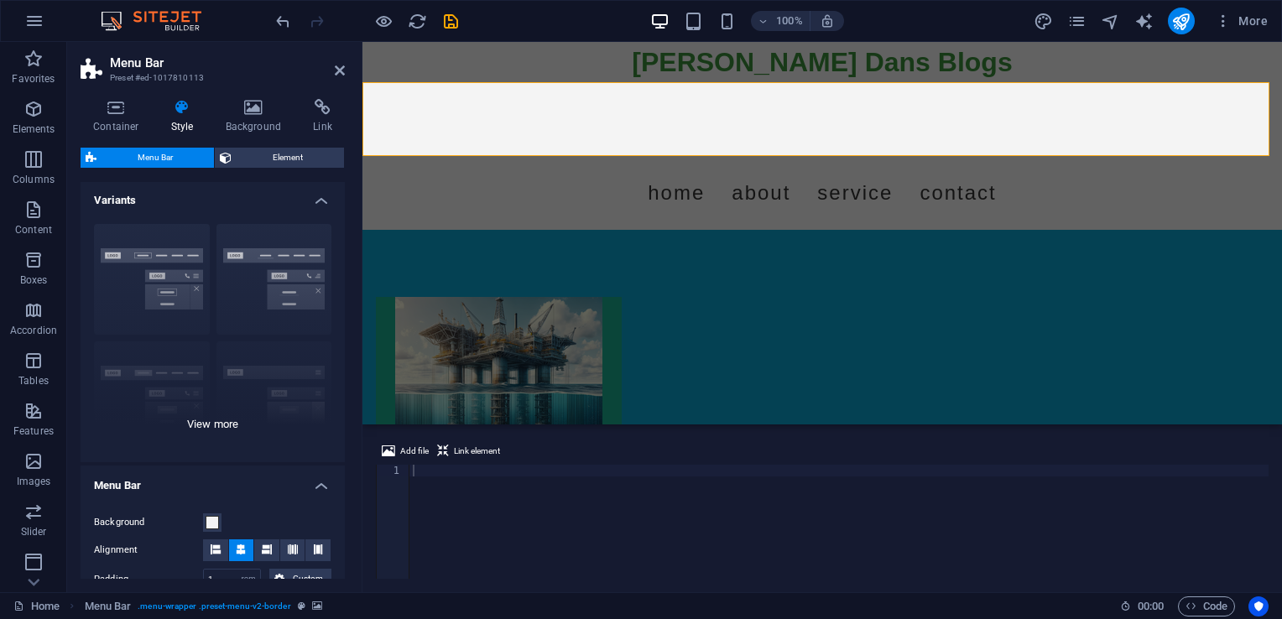
scroll to position [0, 0]
click at [138, 120] on h4 "Container" at bounding box center [120, 116] width 78 height 35
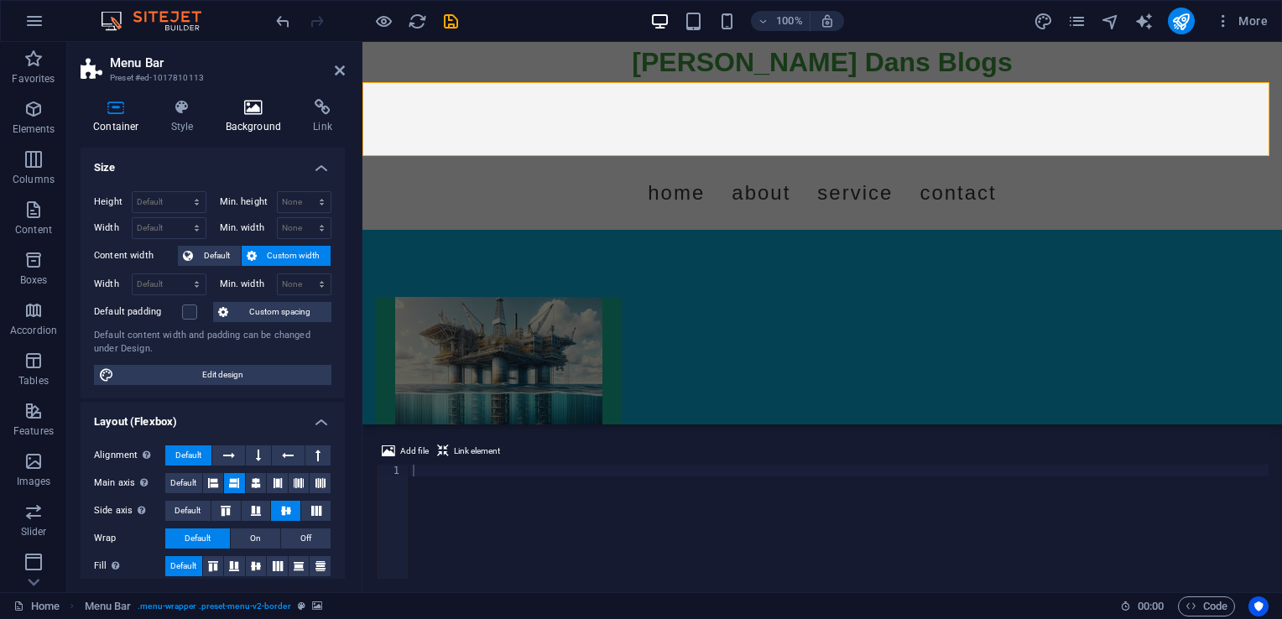
click at [244, 124] on h4 "Background" at bounding box center [257, 116] width 88 height 35
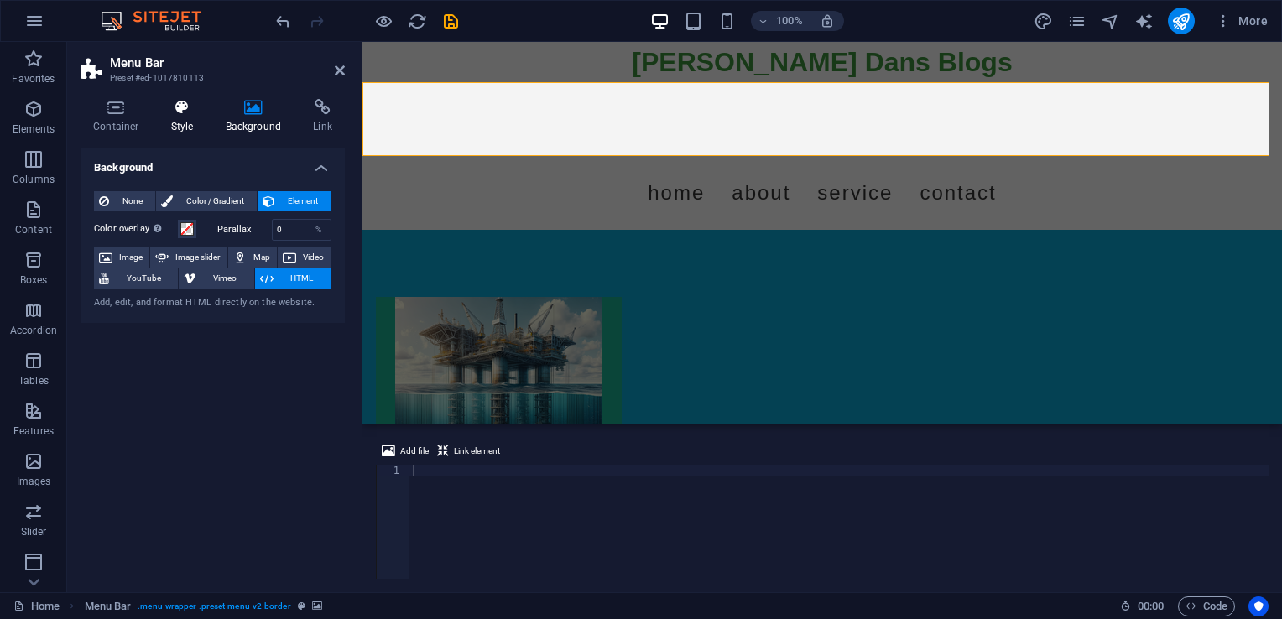
click at [186, 119] on h4 "Style" at bounding box center [186, 116] width 55 height 35
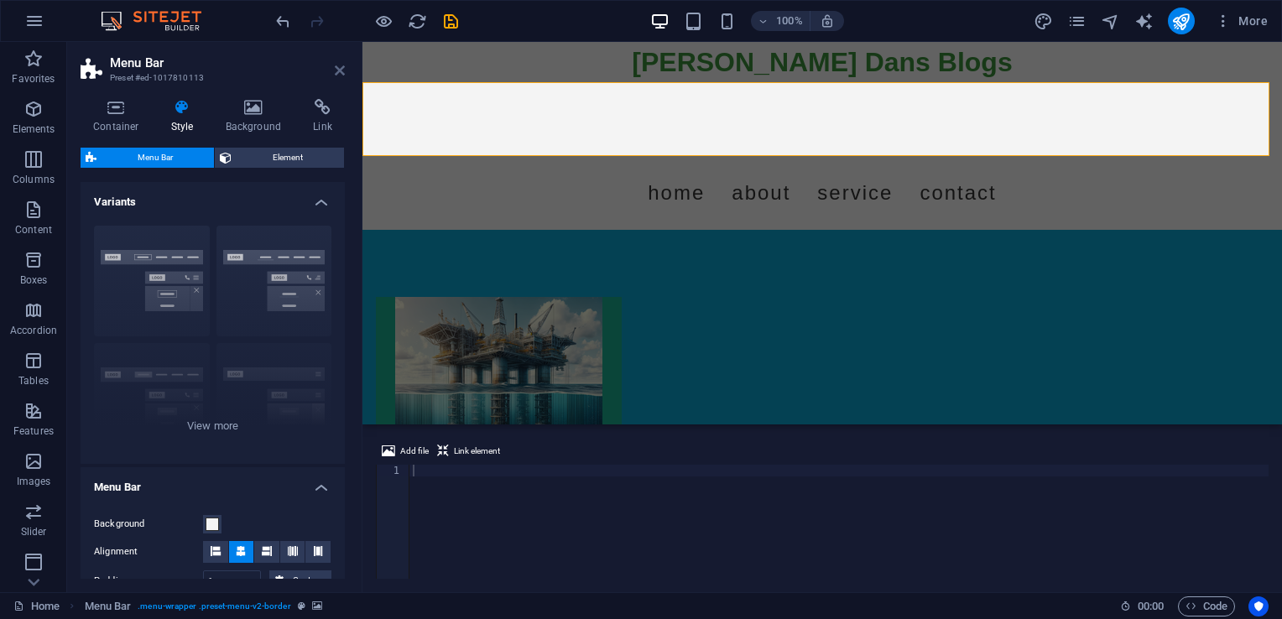
click at [337, 72] on icon at bounding box center [340, 70] width 10 height 13
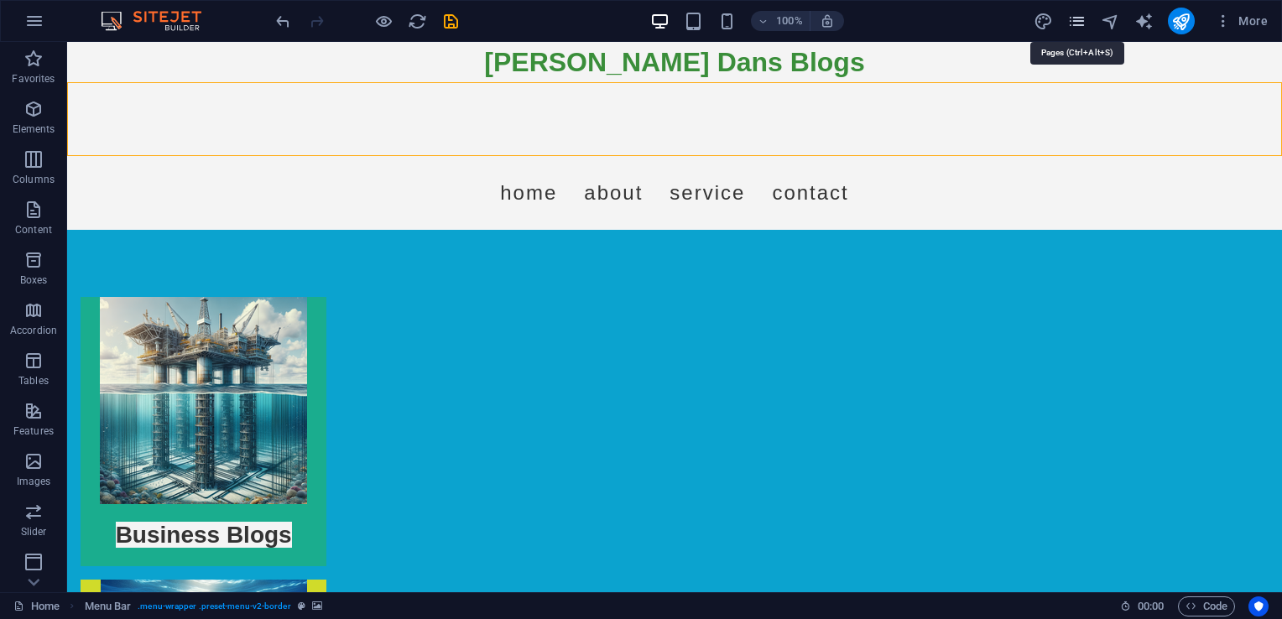
click at [1080, 23] on icon "pages" at bounding box center [1076, 21] width 19 height 19
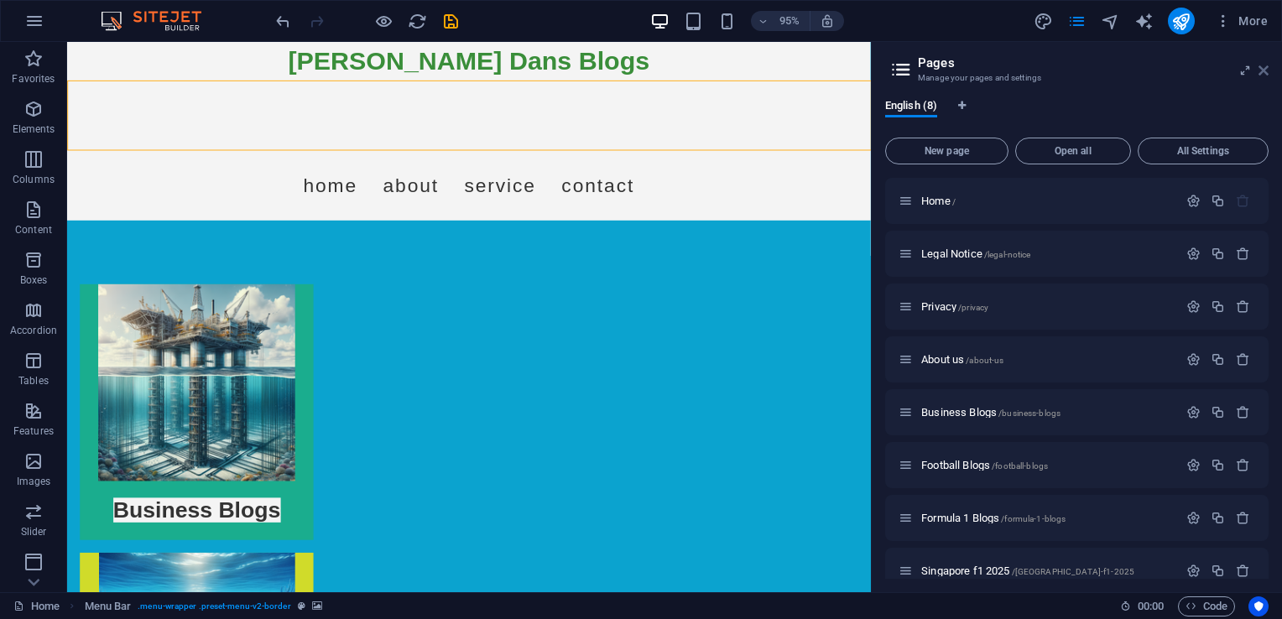
click at [1265, 71] on icon at bounding box center [1263, 70] width 10 height 13
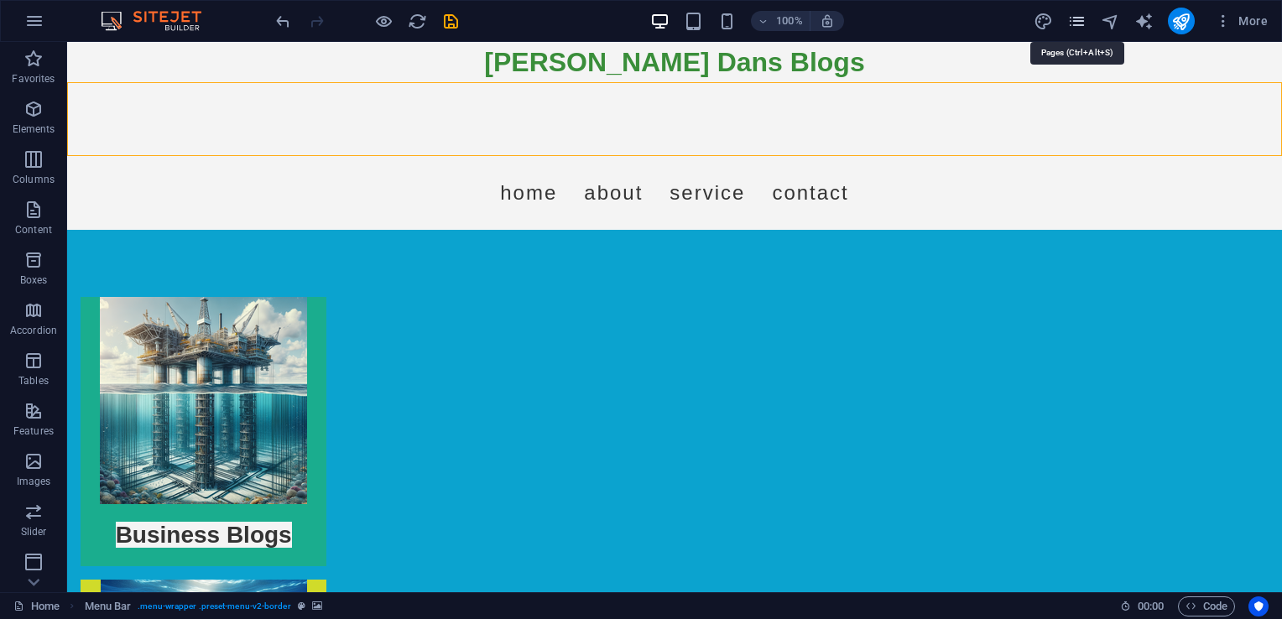
click at [1079, 21] on icon "pages" at bounding box center [1076, 21] width 19 height 19
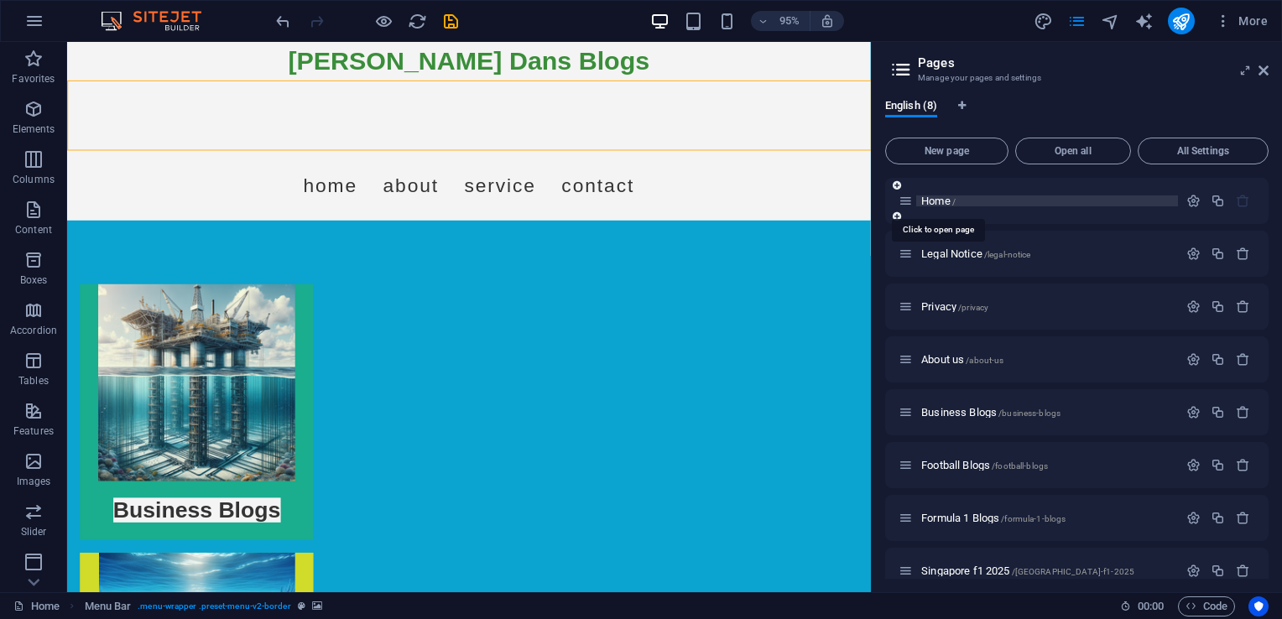
click at [929, 196] on span "Home /" at bounding box center [938, 201] width 34 height 13
click at [1196, 201] on icon "button" at bounding box center [1193, 201] width 14 height 14
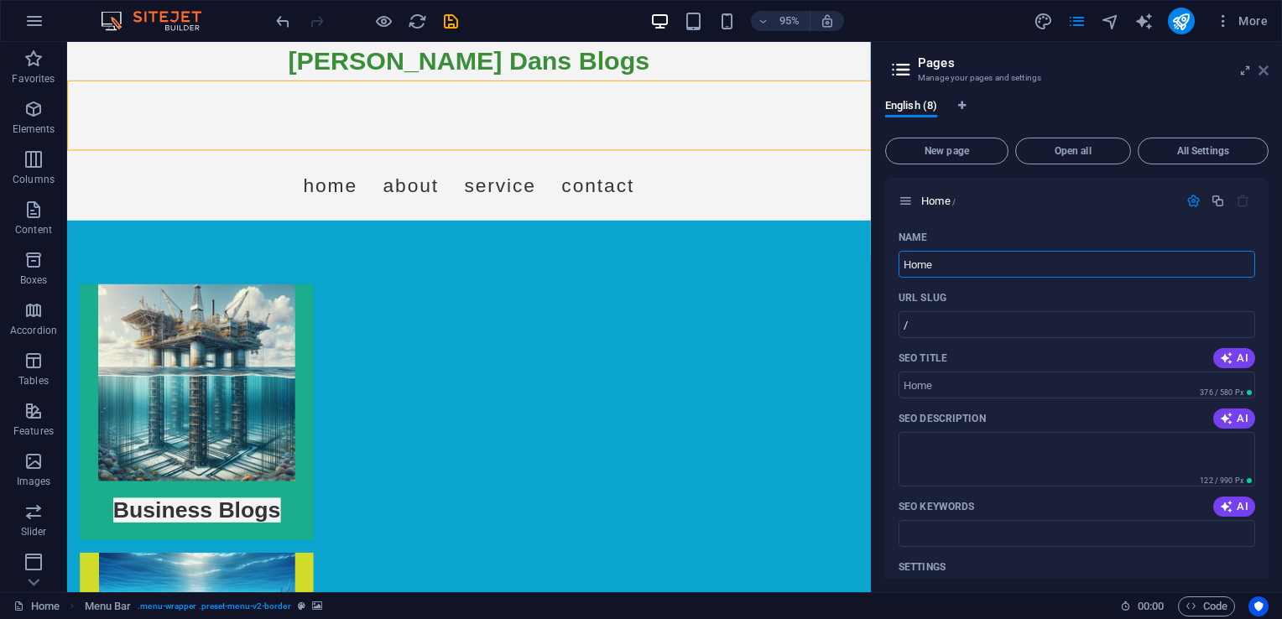
click at [1262, 70] on icon at bounding box center [1263, 70] width 10 height 13
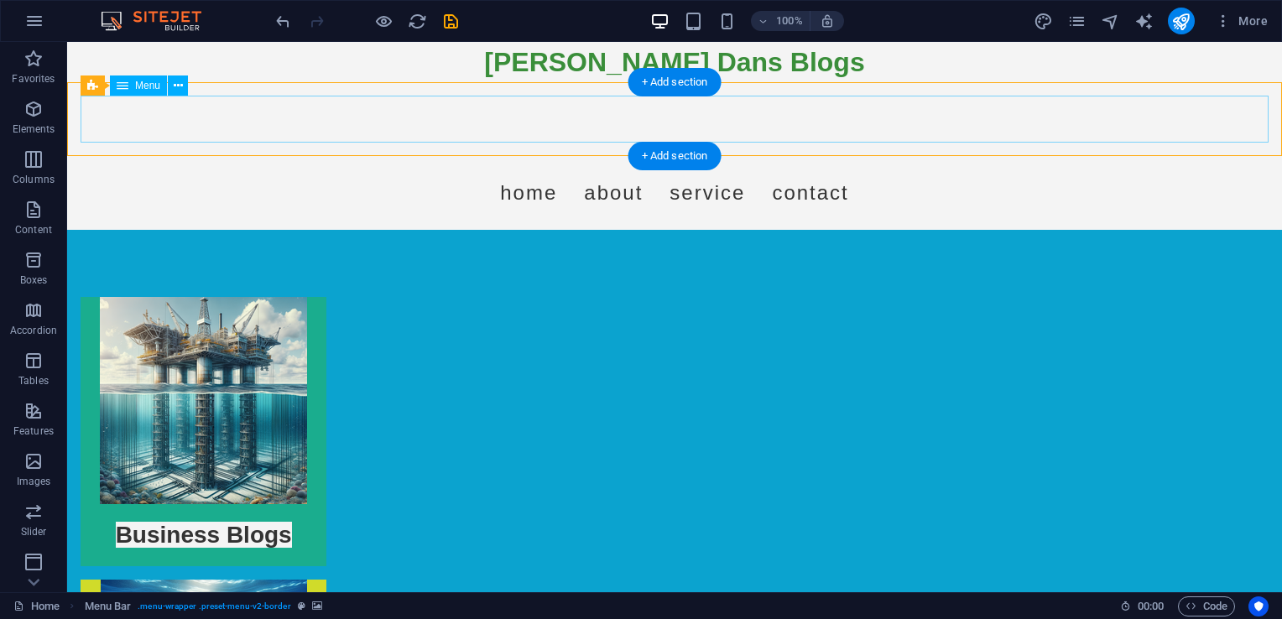
click at [344, 169] on nav "Home About Service Contact" at bounding box center [675, 192] width 1188 height 47
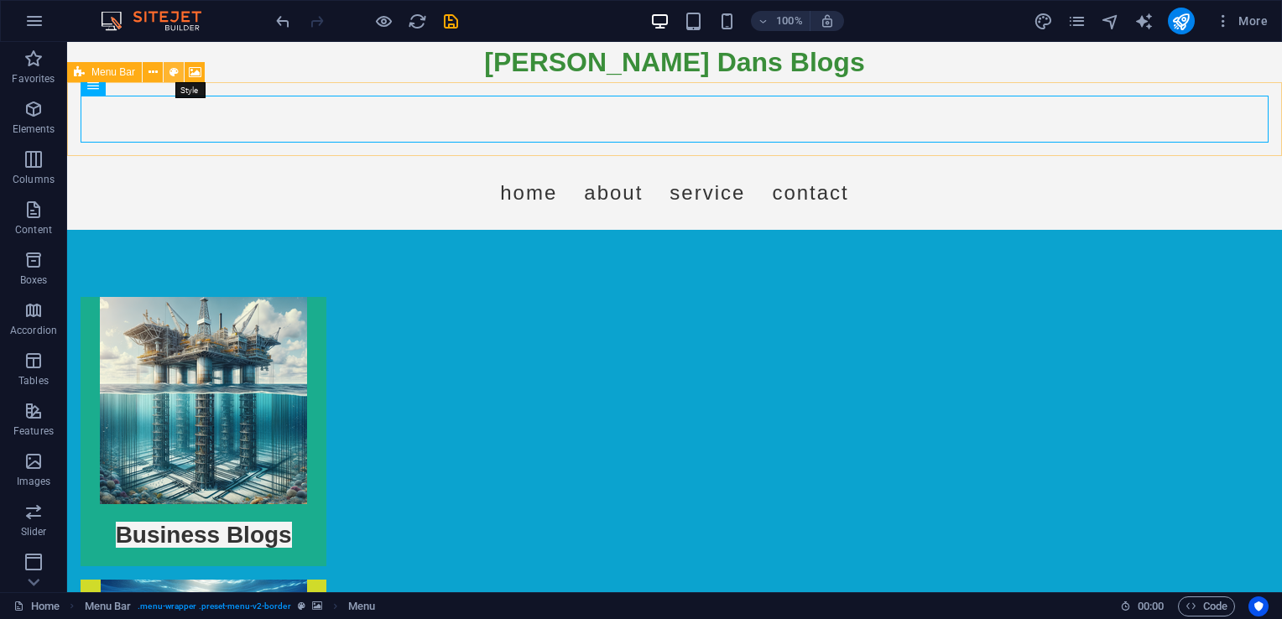
click at [168, 71] on button at bounding box center [174, 72] width 20 height 20
select select "rem"
select select "preset-menu-v2-border"
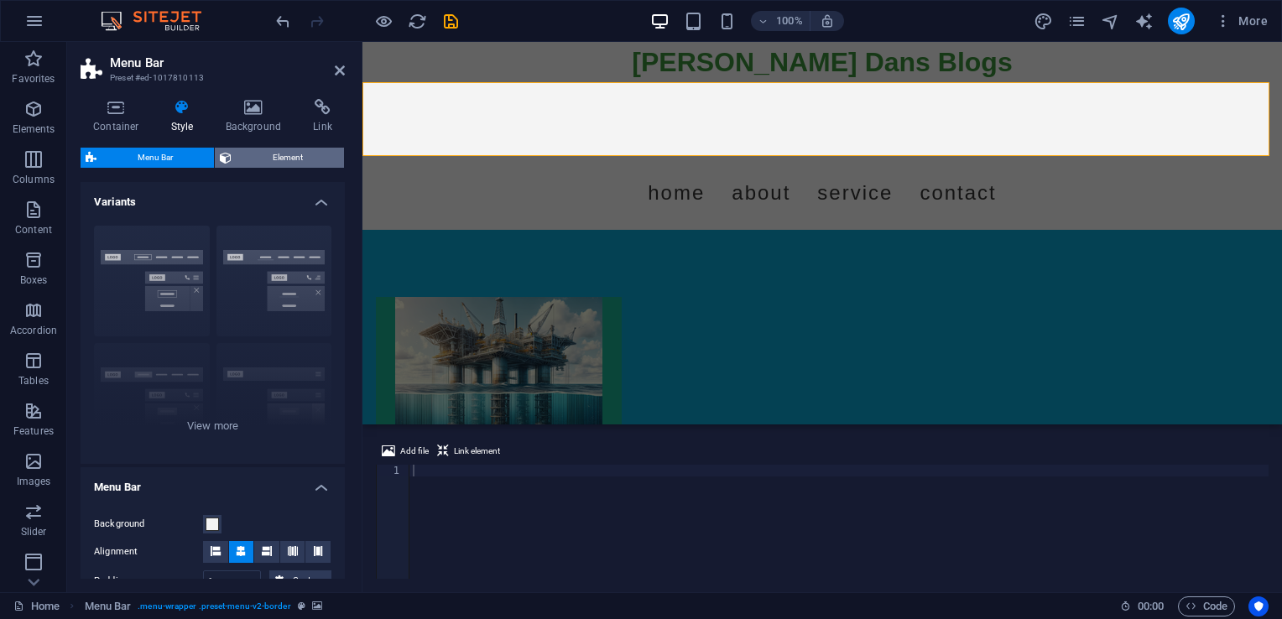
click at [247, 152] on span "Element" at bounding box center [288, 158] width 102 height 20
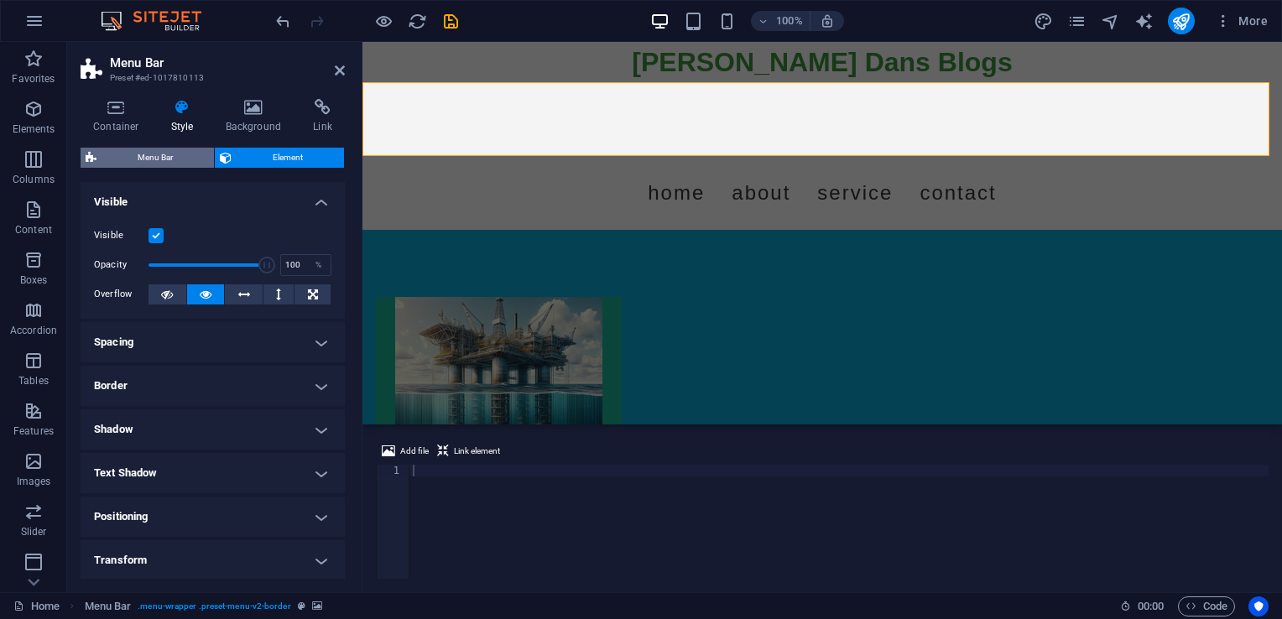
click at [180, 159] on span "Menu Bar" at bounding box center [155, 158] width 107 height 20
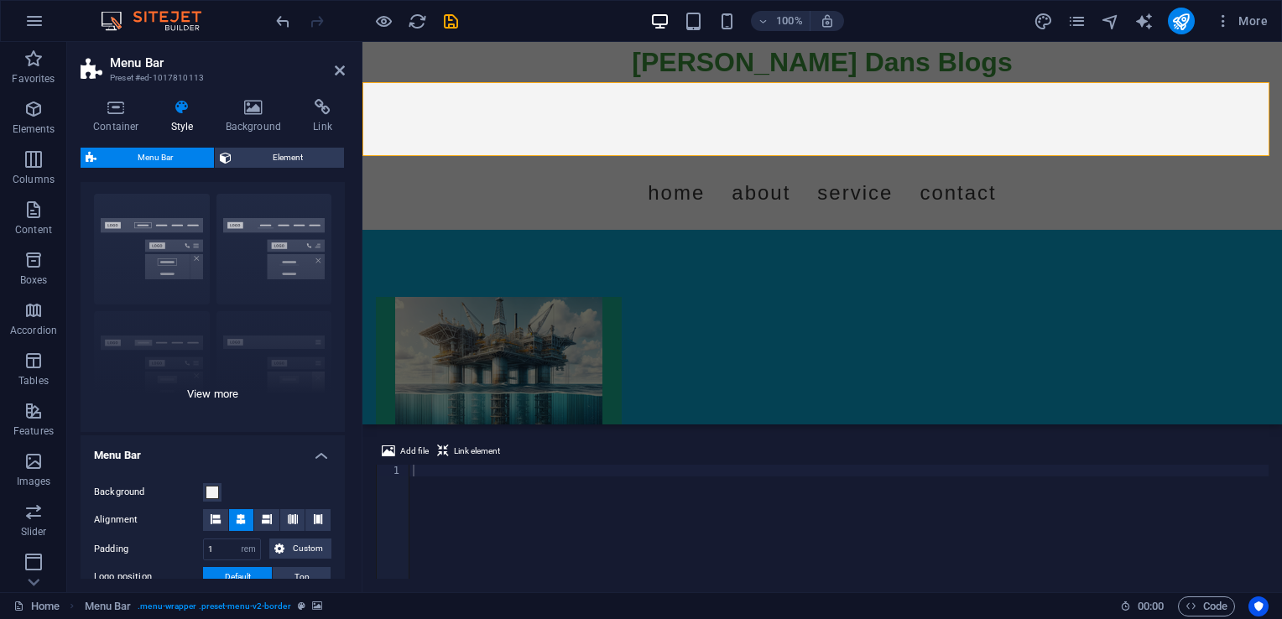
scroll to position [84, 0]
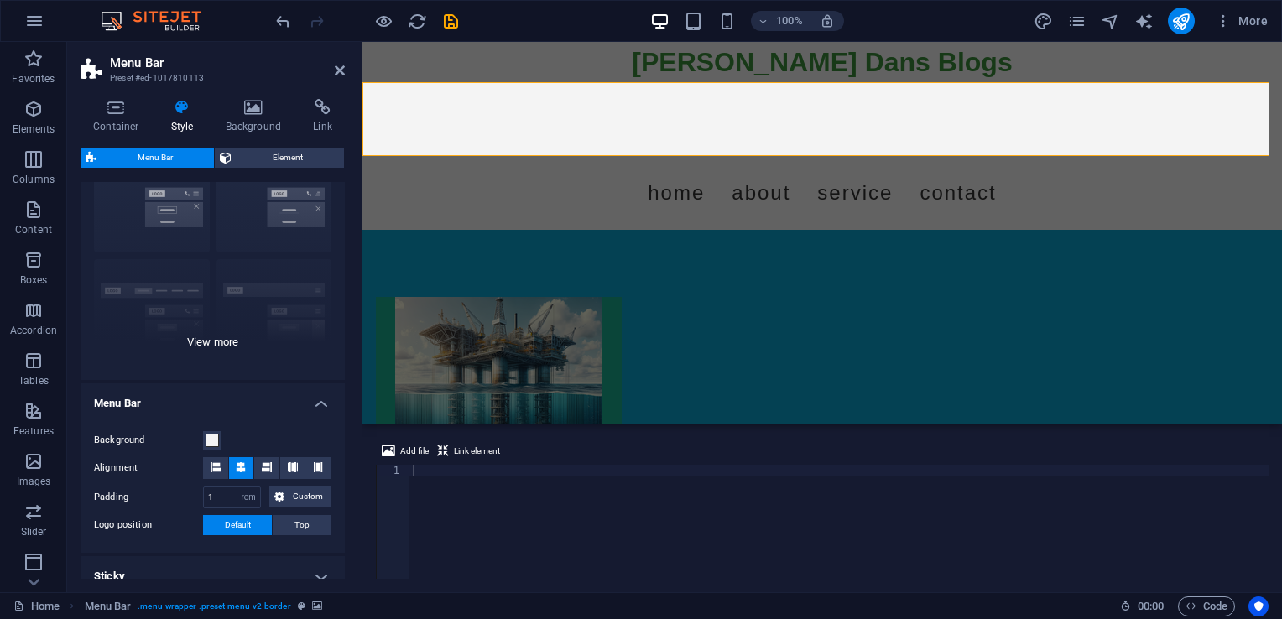
click at [211, 343] on div "Border Centered Default Fixed Loki Trigger Wide XXL" at bounding box center [213, 254] width 264 height 252
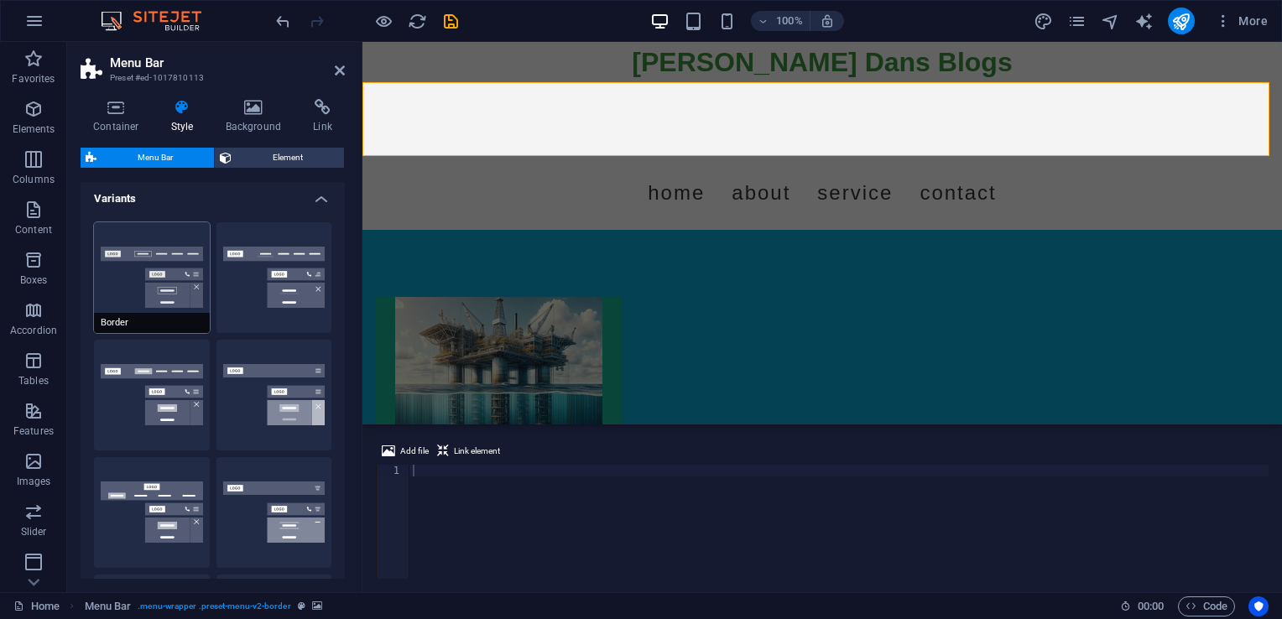
scroll to position [0, 0]
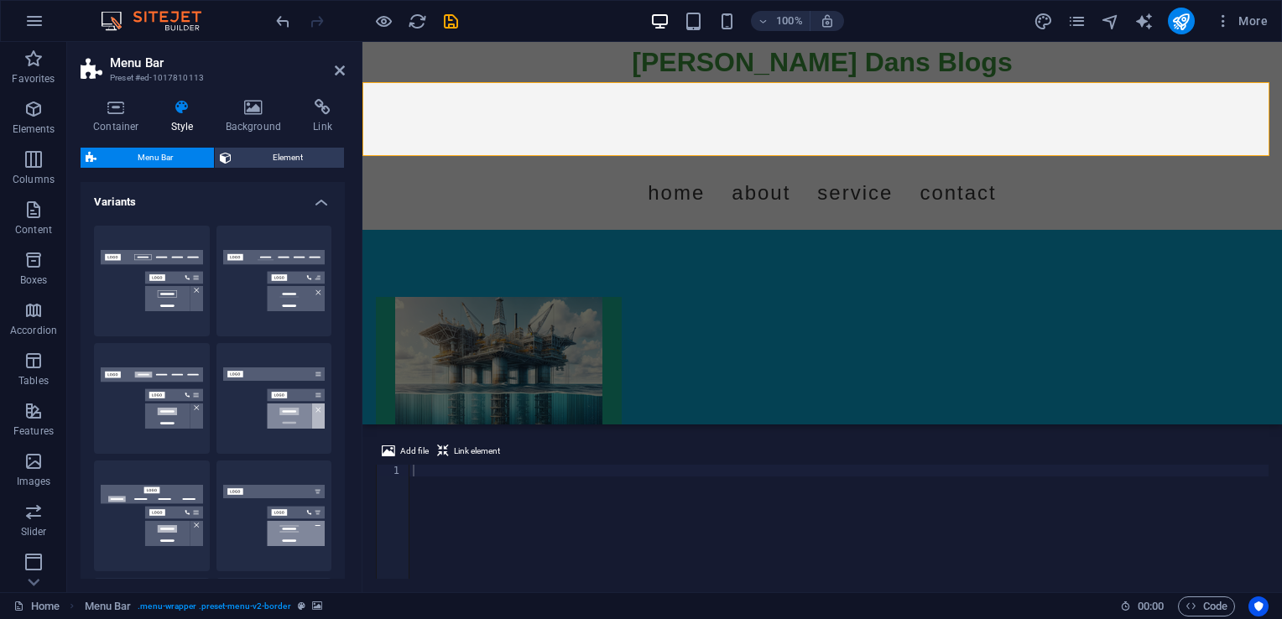
click at [322, 206] on h4 "Variants" at bounding box center [213, 197] width 264 height 30
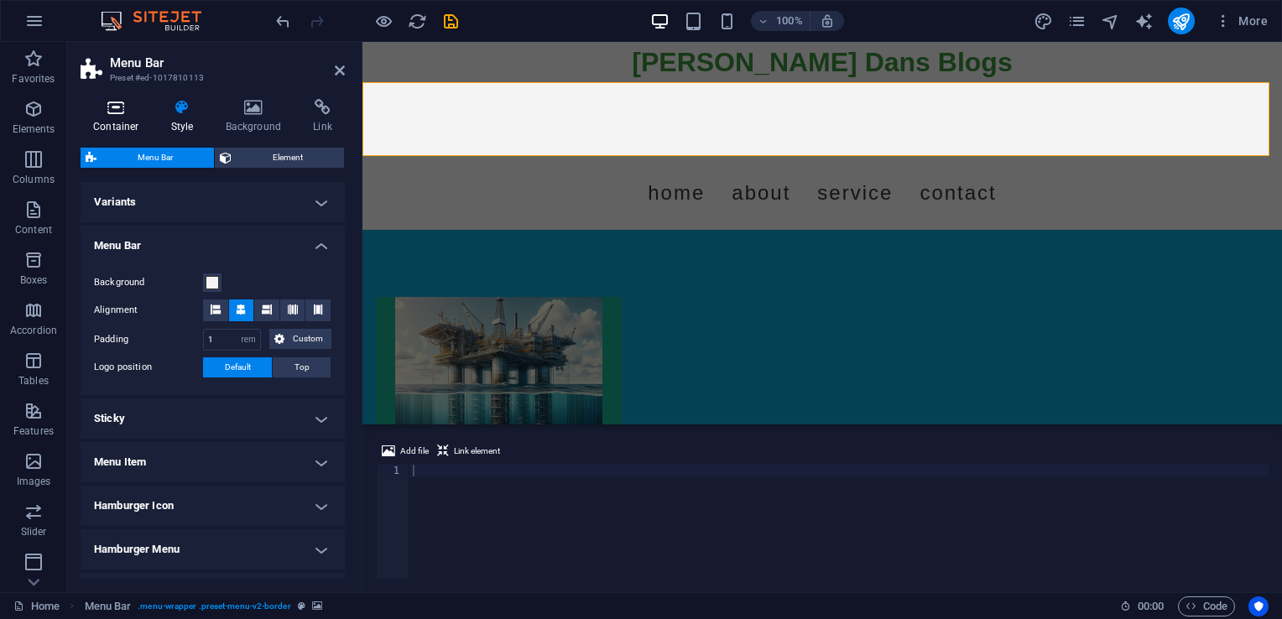
click at [103, 111] on icon at bounding box center [116, 107] width 71 height 17
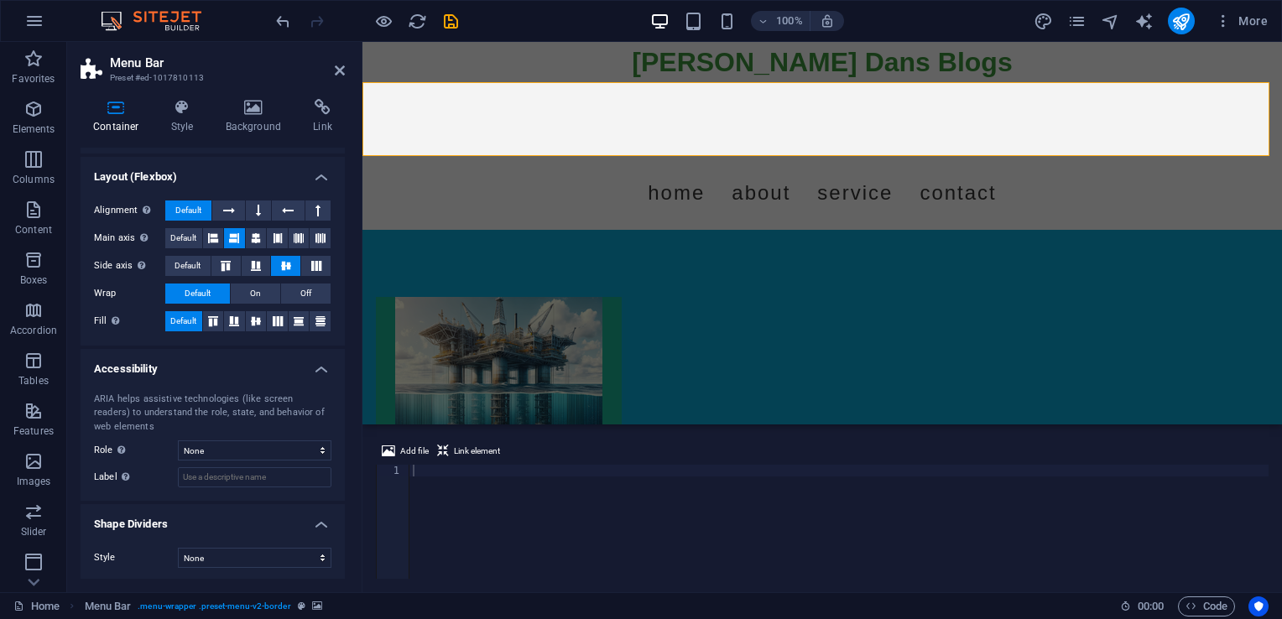
scroll to position [245, 0]
click at [181, 116] on h4 "Style" at bounding box center [186, 116] width 55 height 35
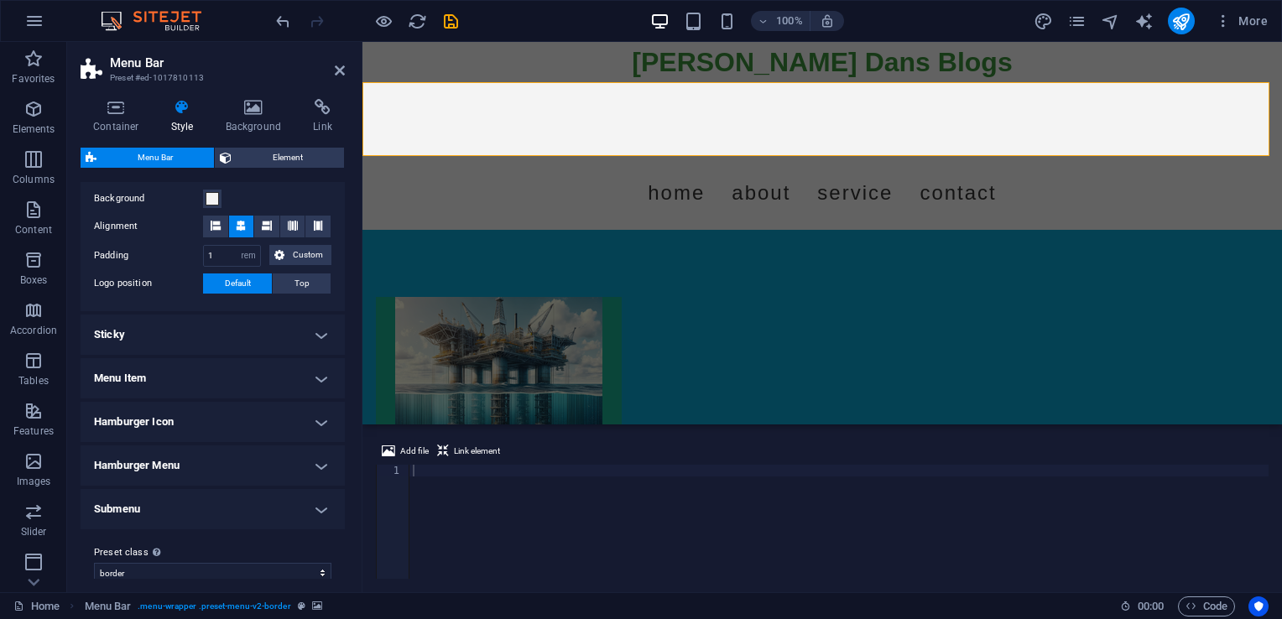
scroll to position [100, 0]
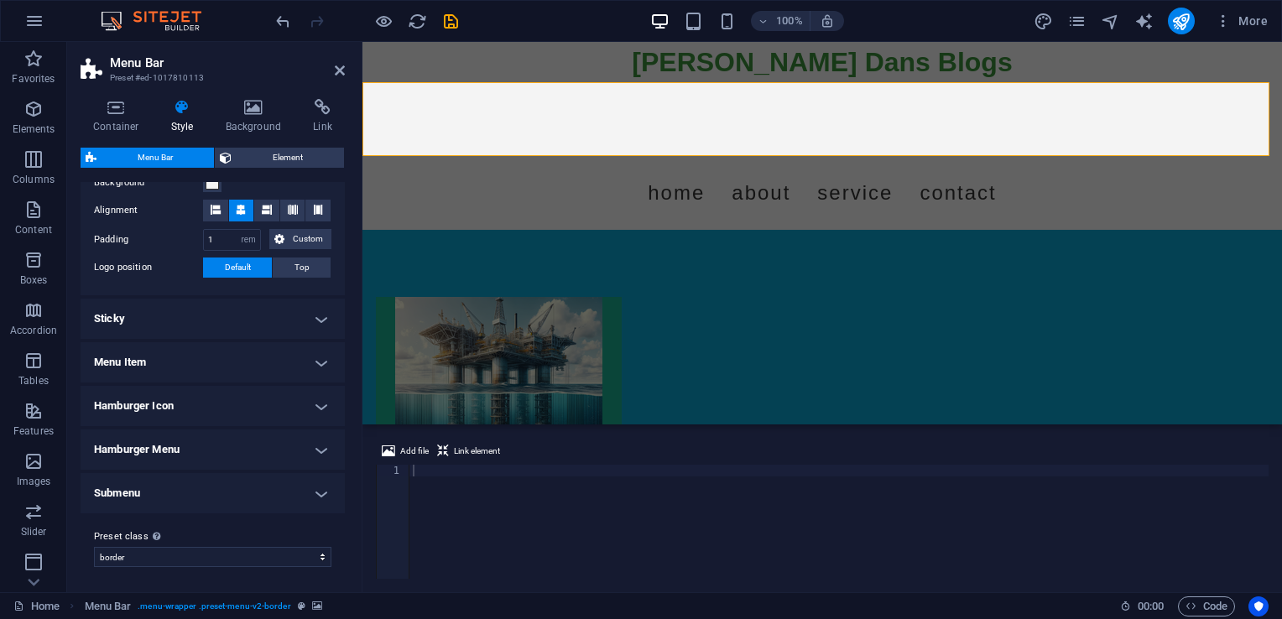
click at [313, 351] on h4 "Menu Item" at bounding box center [213, 362] width 264 height 40
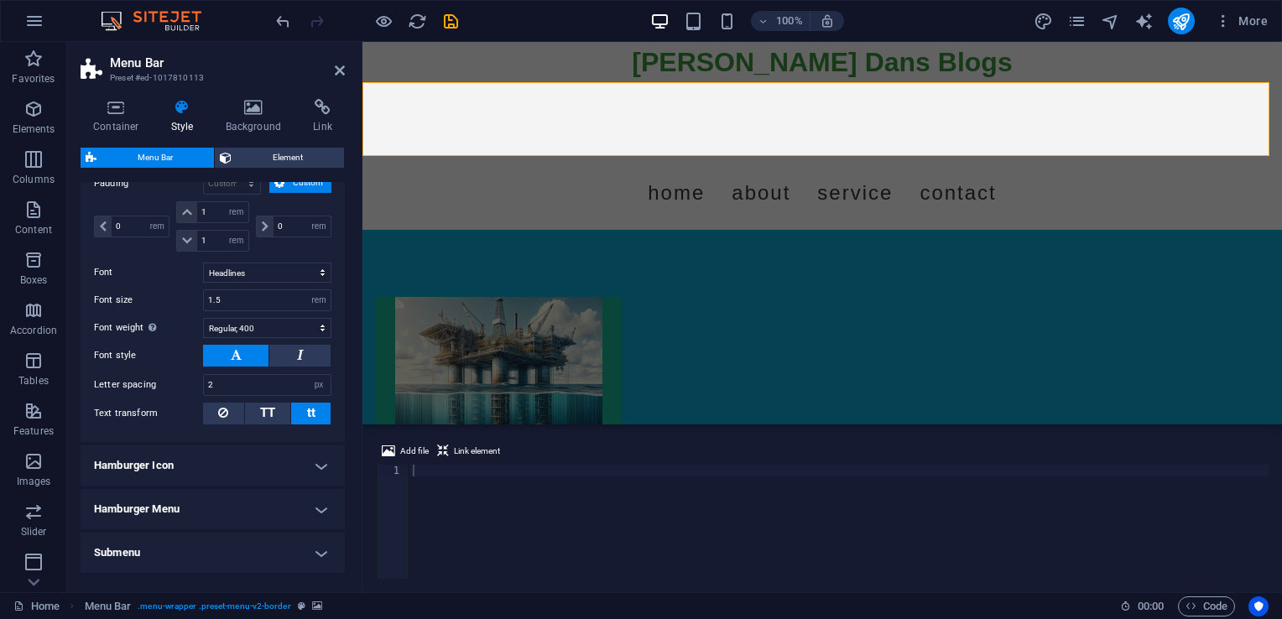
scroll to position [593, 0]
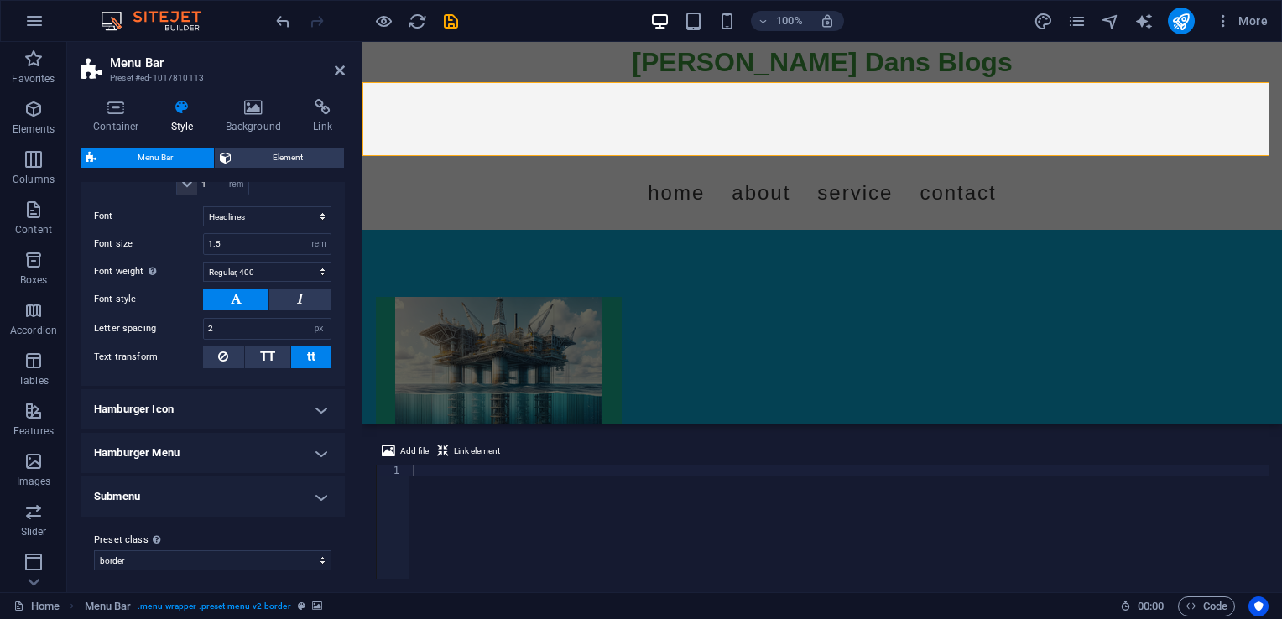
click at [215, 409] on h4 "Hamburger Icon" at bounding box center [213, 409] width 264 height 40
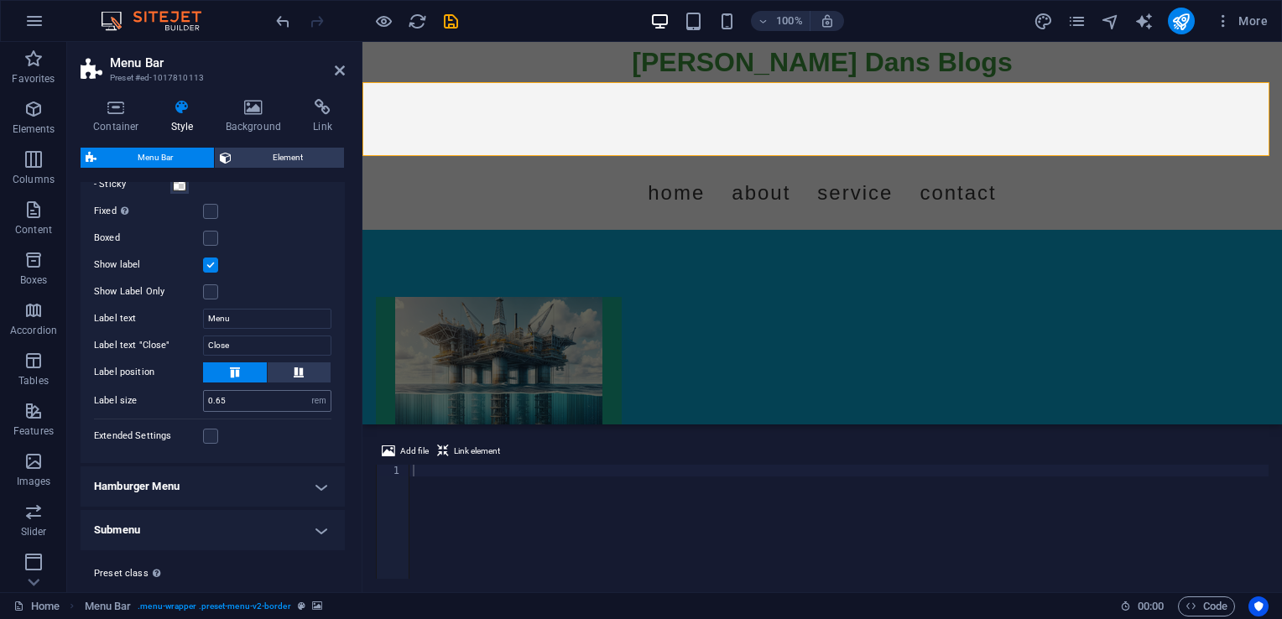
scroll to position [1004, 0]
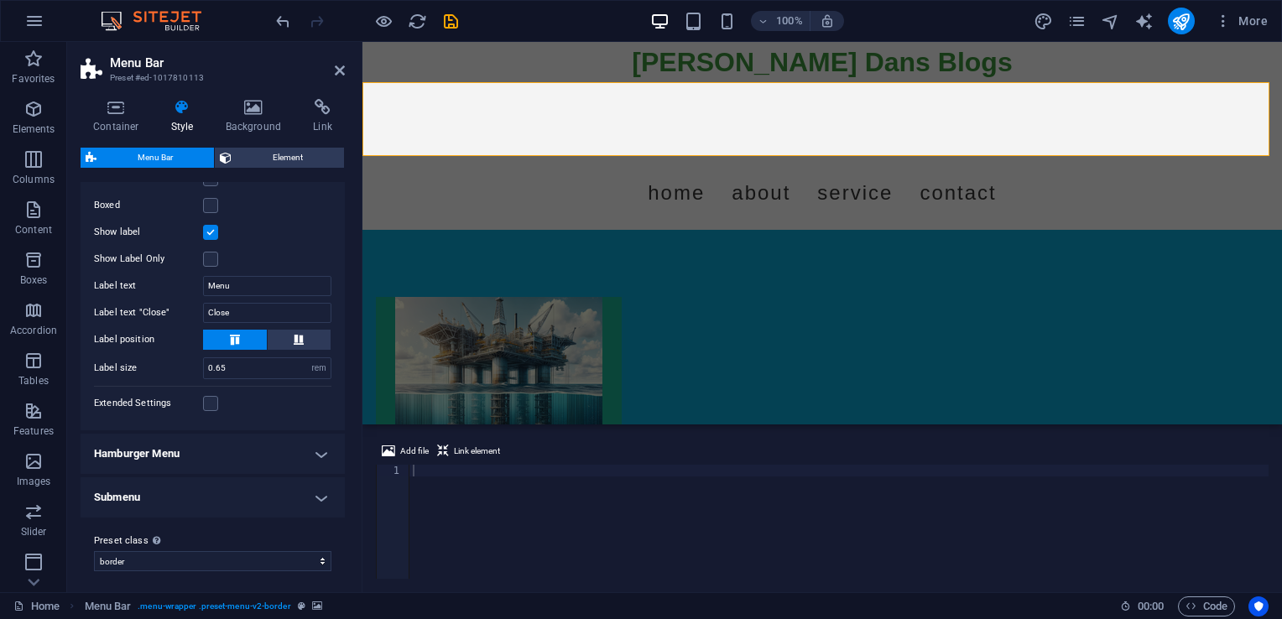
click at [227, 451] on h4 "Hamburger Menu" at bounding box center [213, 454] width 264 height 40
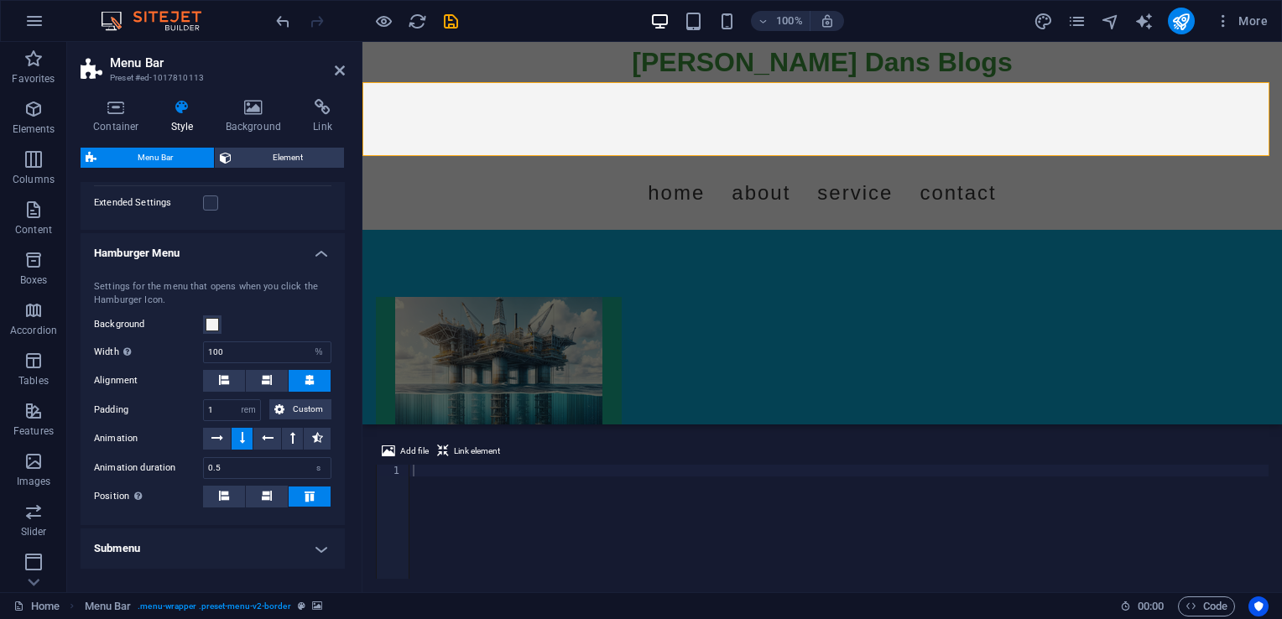
scroll to position [1254, 0]
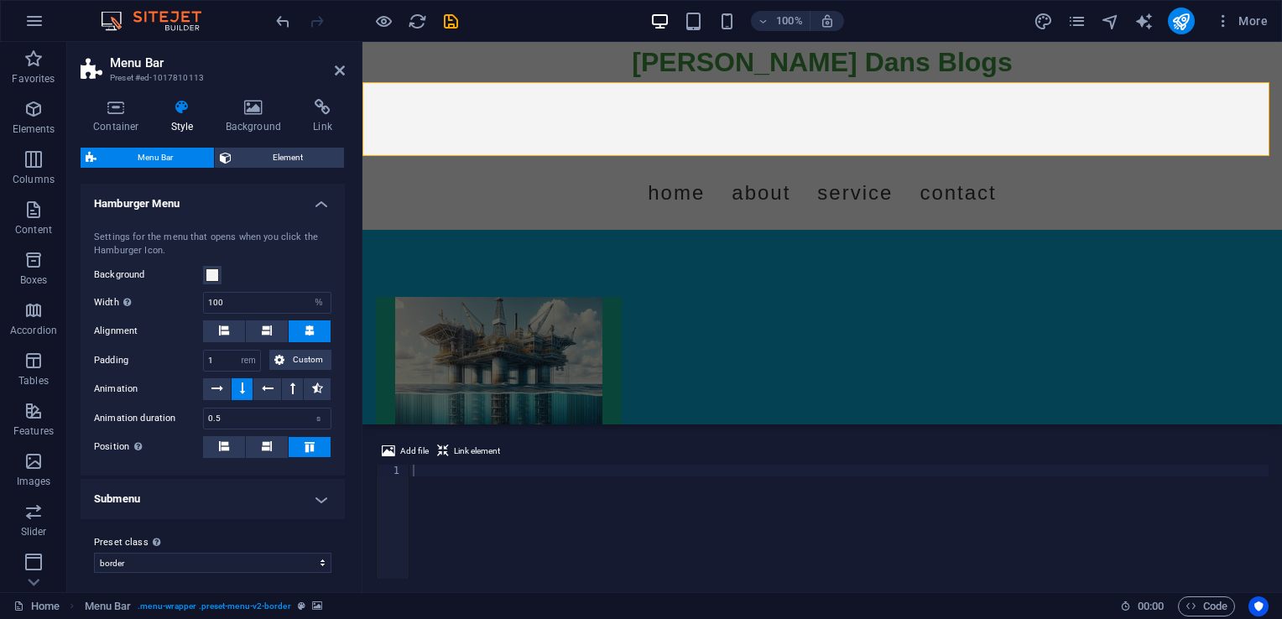
click at [228, 495] on h4 "Submenu" at bounding box center [213, 499] width 264 height 40
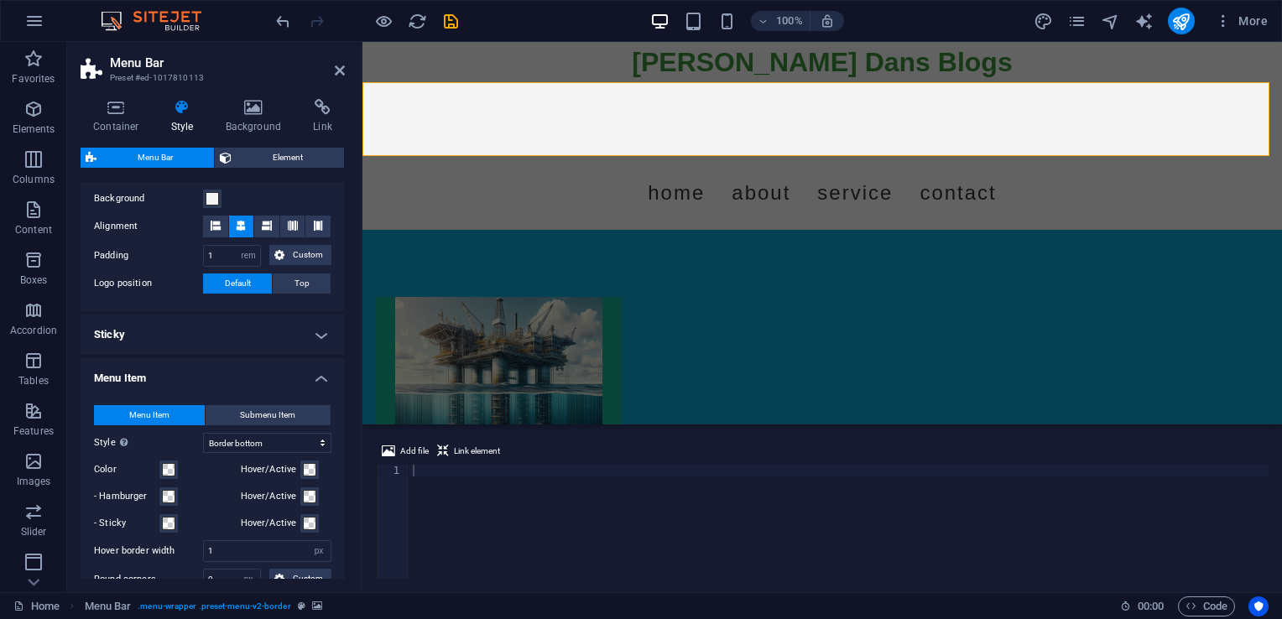
scroll to position [0, 0]
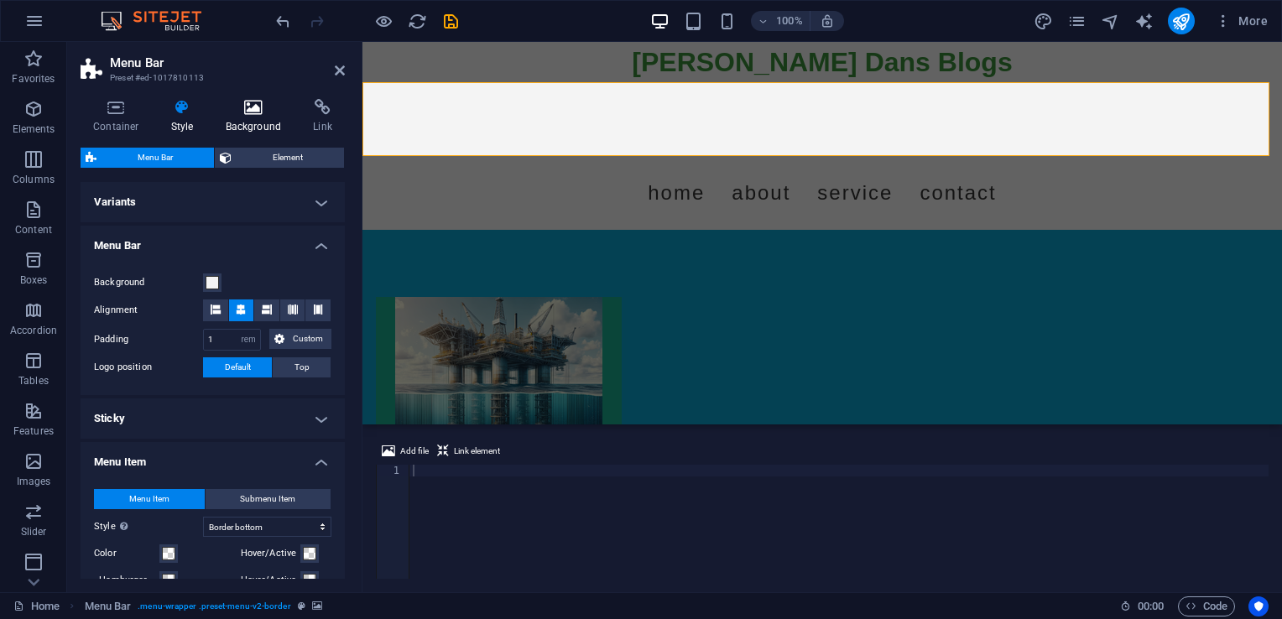
click at [234, 119] on h4 "Background" at bounding box center [257, 116] width 88 height 35
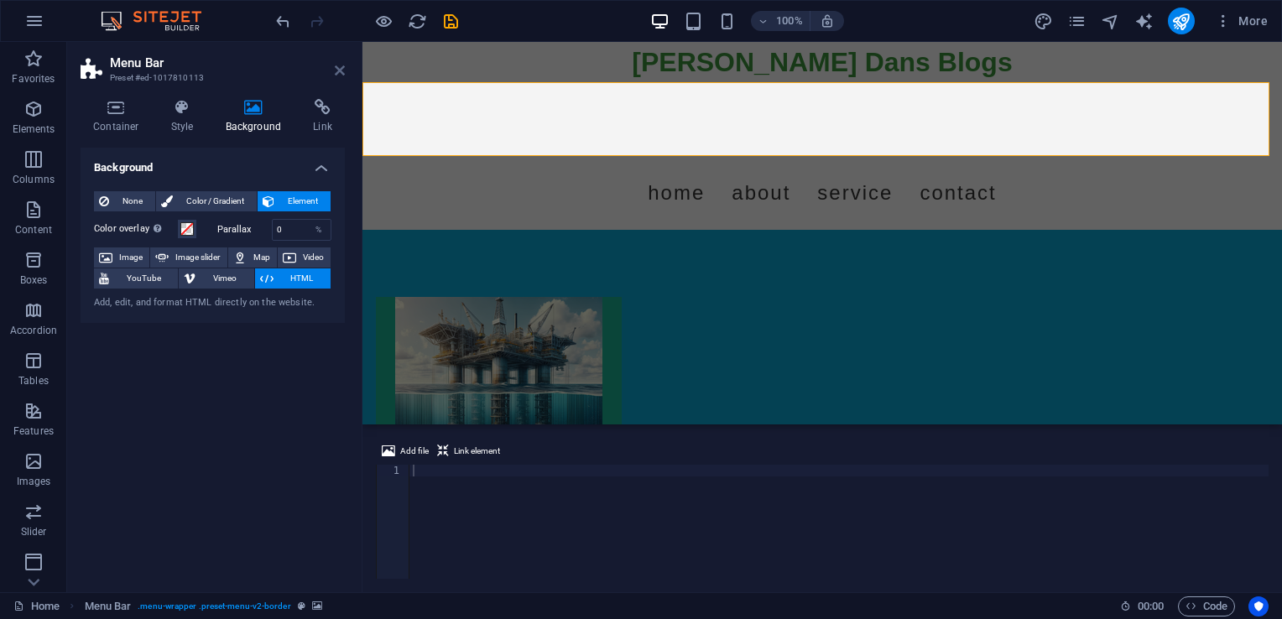
click at [338, 68] on icon at bounding box center [340, 70] width 10 height 13
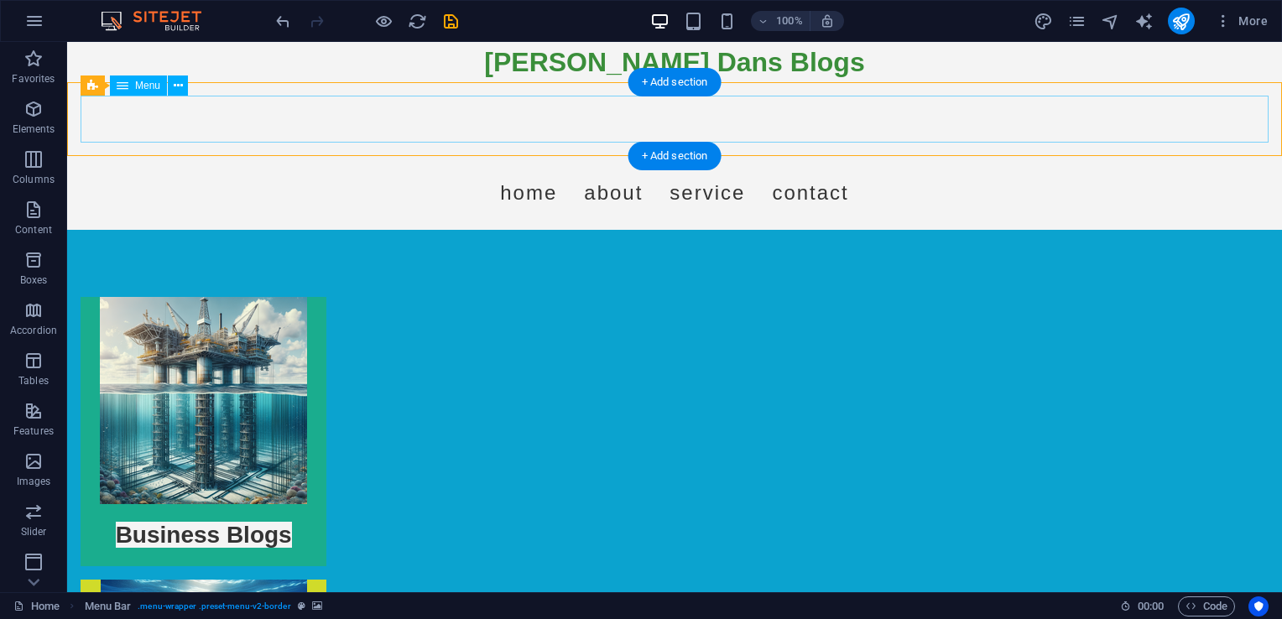
click at [408, 169] on nav "Home About Service Contact" at bounding box center [675, 192] width 1188 height 47
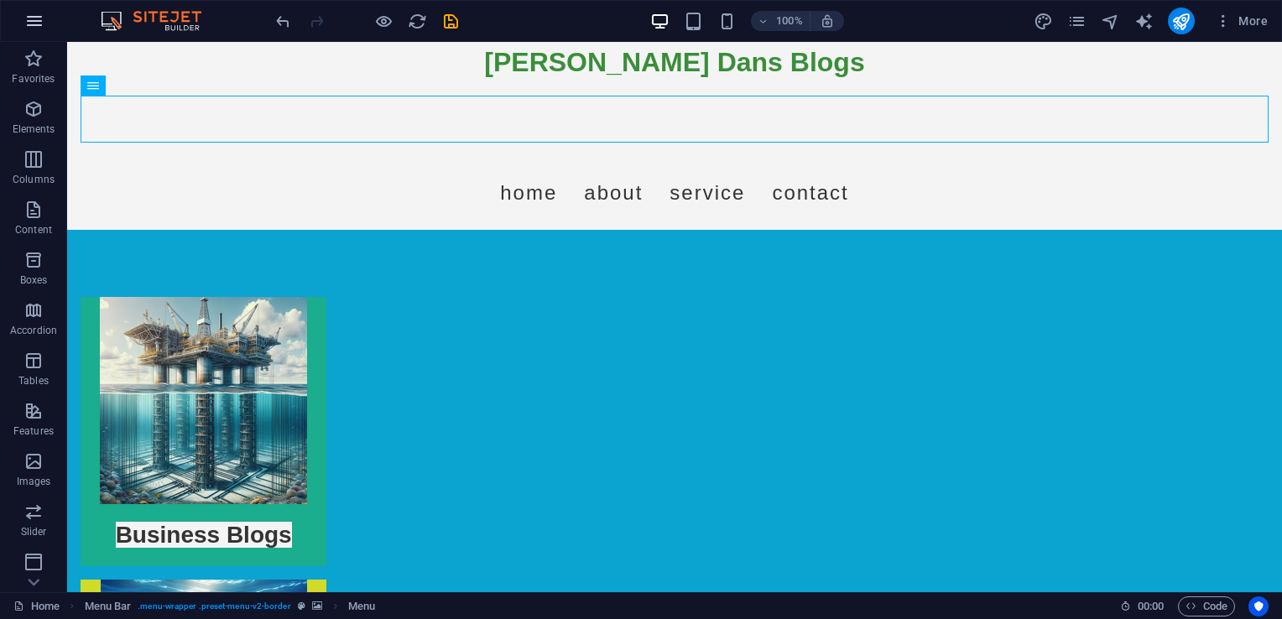
click at [28, 14] on icon "button" at bounding box center [34, 21] width 20 height 20
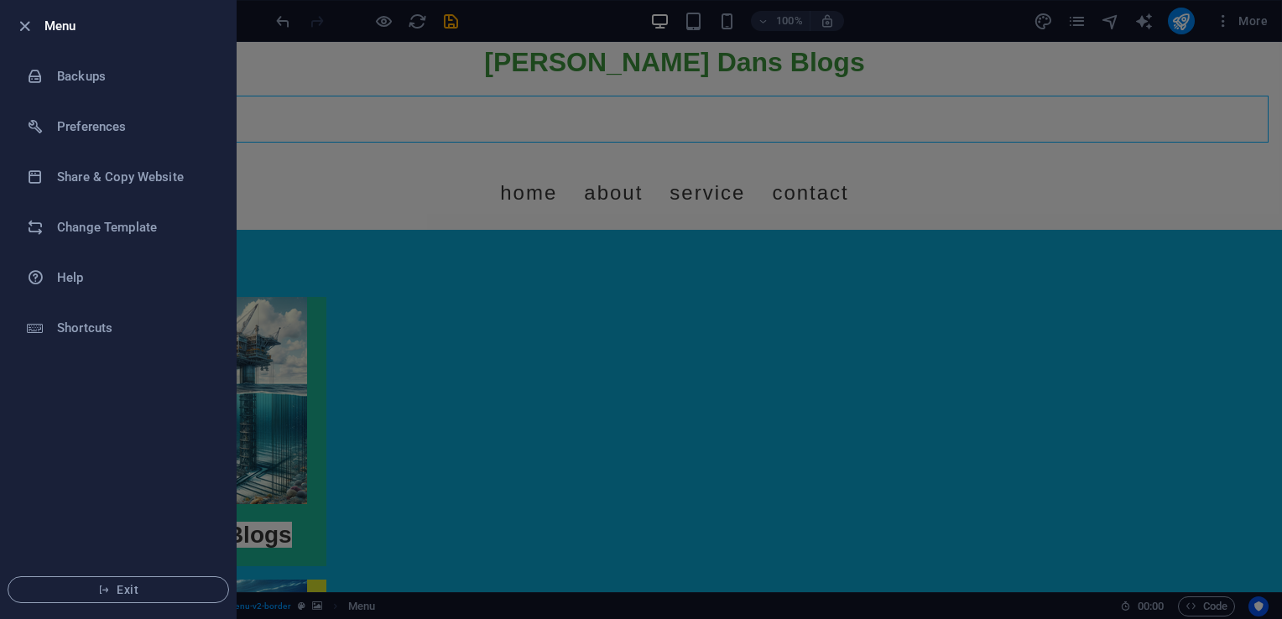
click at [260, 180] on div at bounding box center [641, 309] width 1282 height 619
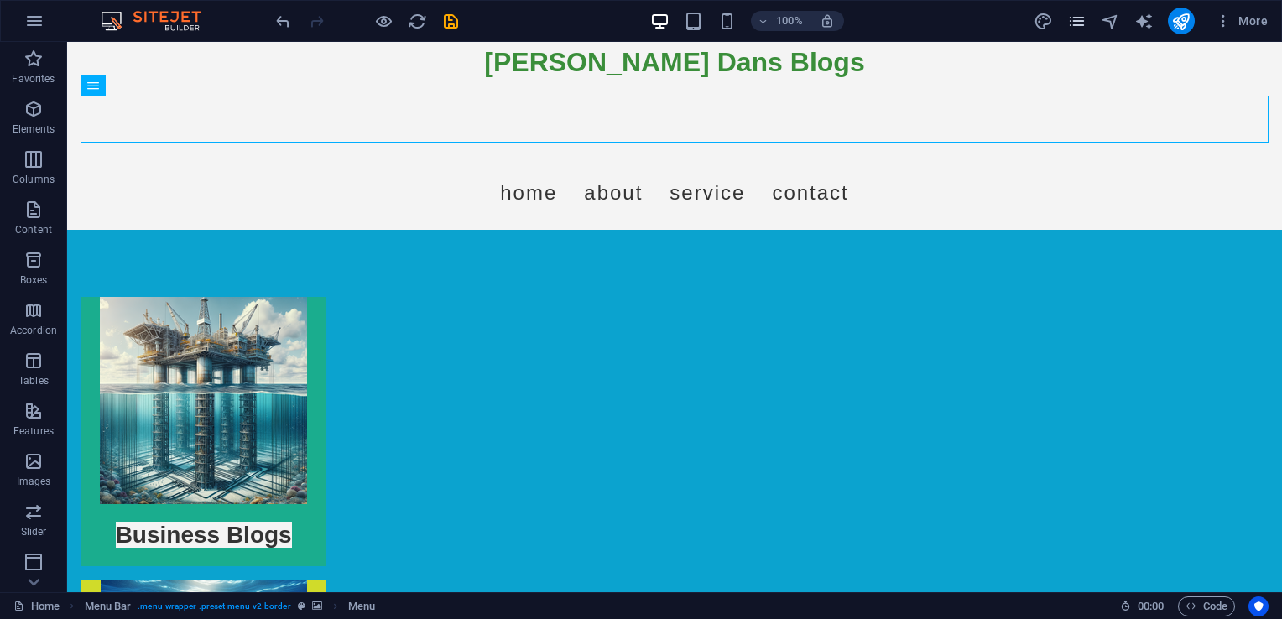
click at [1075, 29] on icon "pages" at bounding box center [1076, 21] width 19 height 19
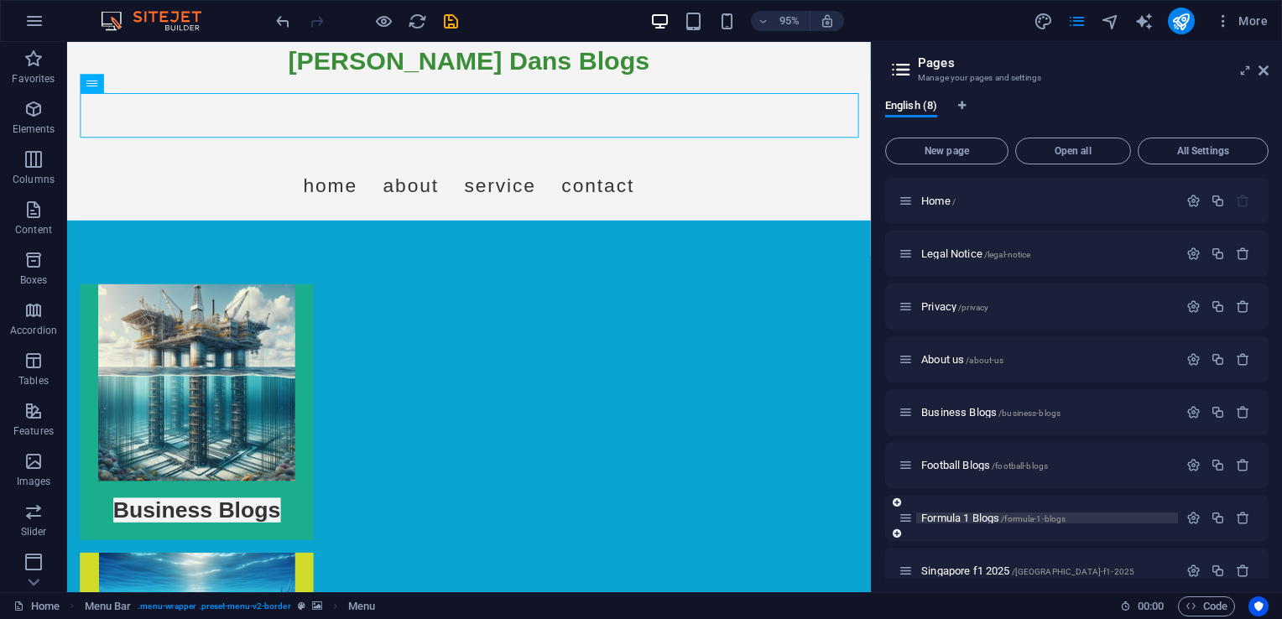
click at [946, 517] on span "Formula 1 Blogs /formula-1-blogs" at bounding box center [993, 518] width 144 height 13
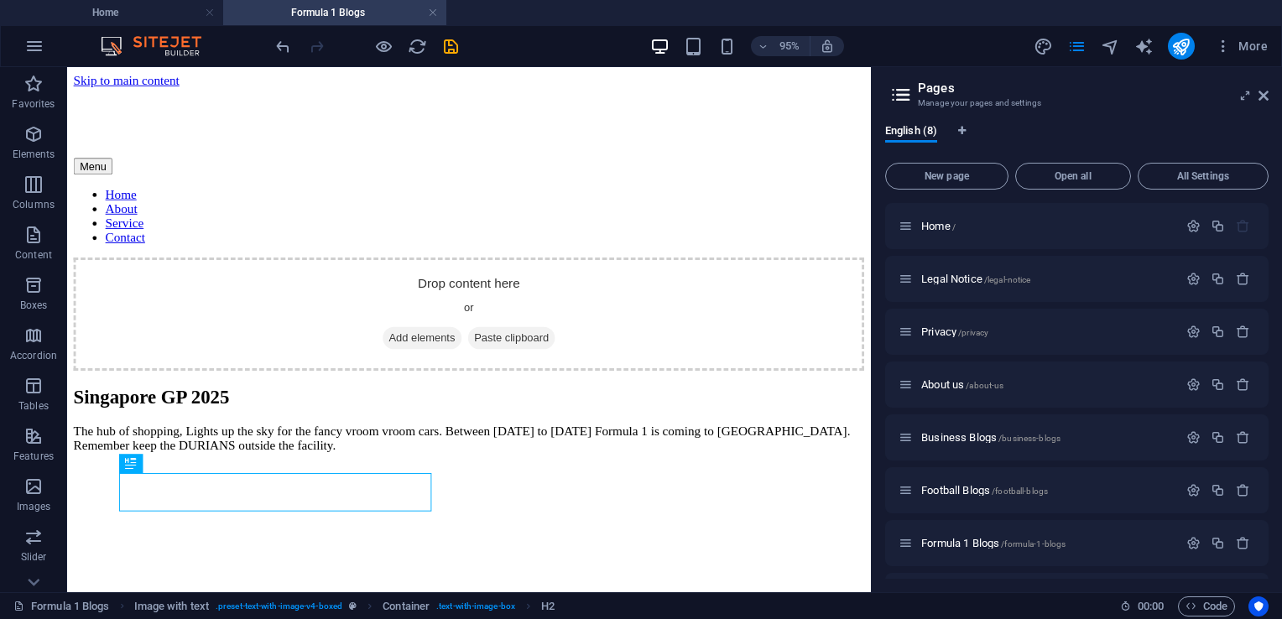
click at [1274, 99] on aside "Pages Manage your pages and settings English (8) New page Open all All Settings…" at bounding box center [1076, 329] width 411 height 525
click at [1266, 96] on icon at bounding box center [1263, 95] width 10 height 13
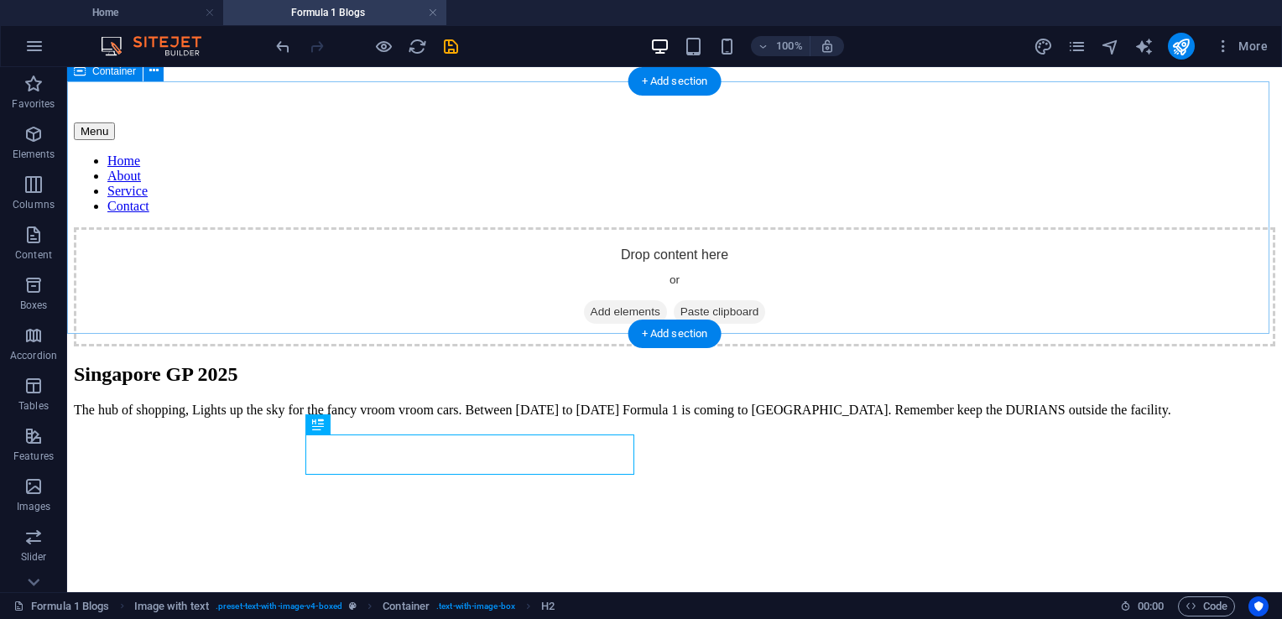
scroll to position [168, 0]
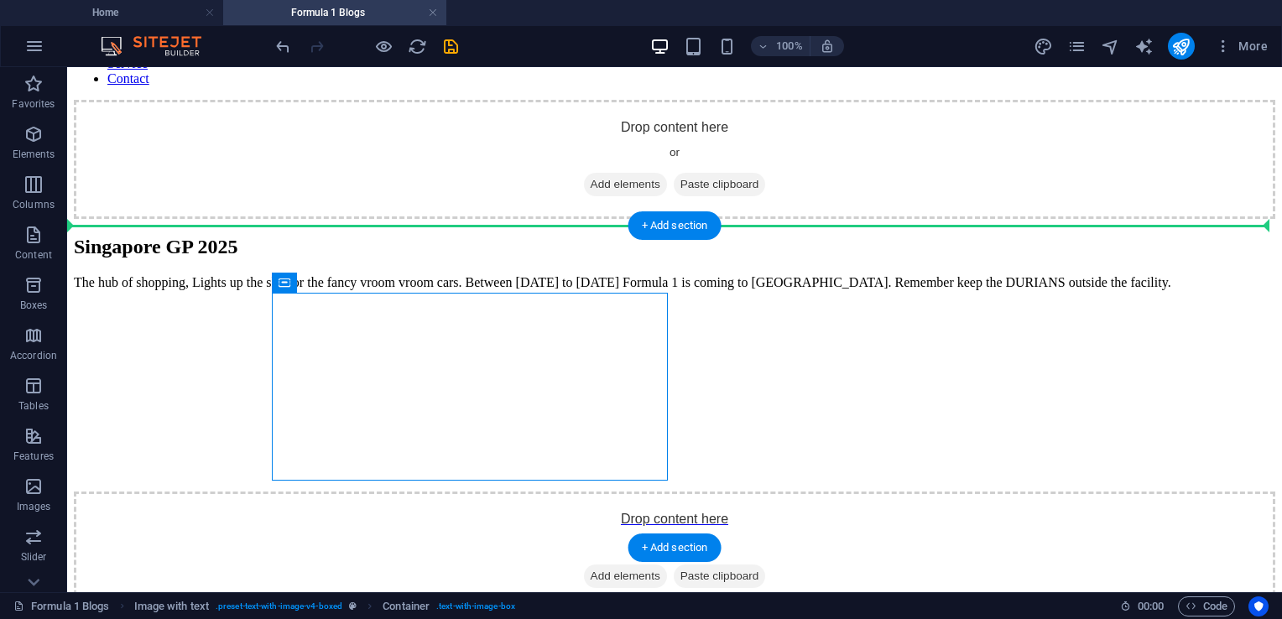
drag, startPoint x: 359, startPoint y: 352, endPoint x: 86, endPoint y: 247, distance: 292.9
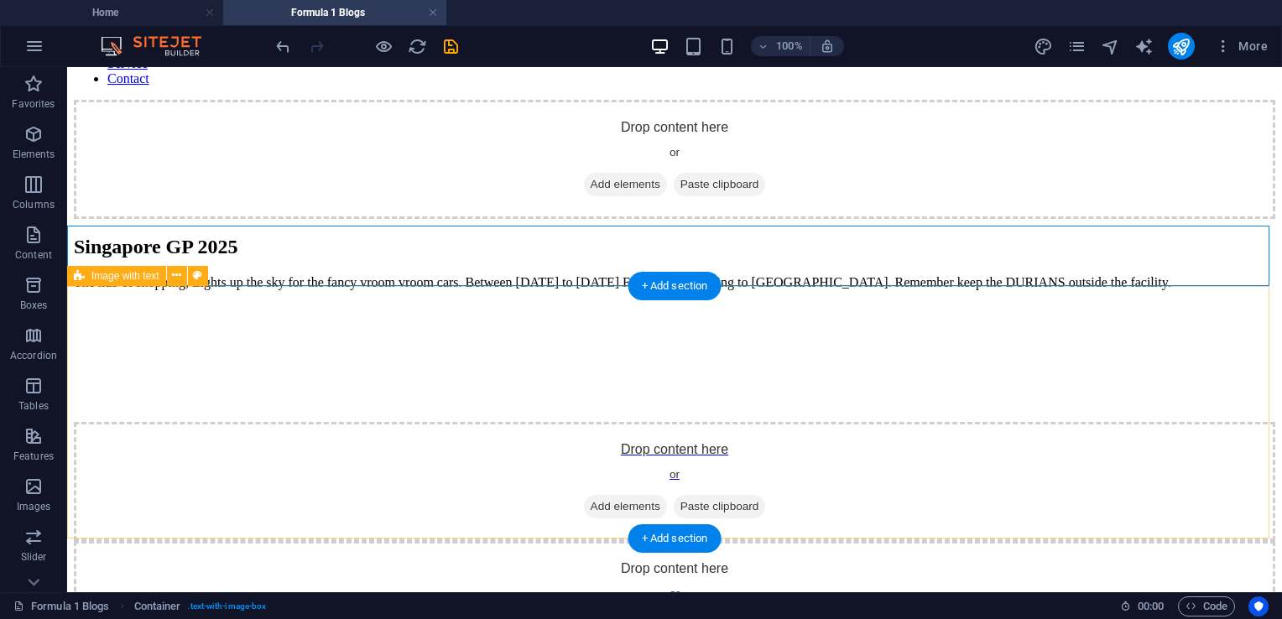
click at [540, 310] on div "Drop content here or Add elements Paste clipboard" at bounding box center [674, 422] width 1201 height 237
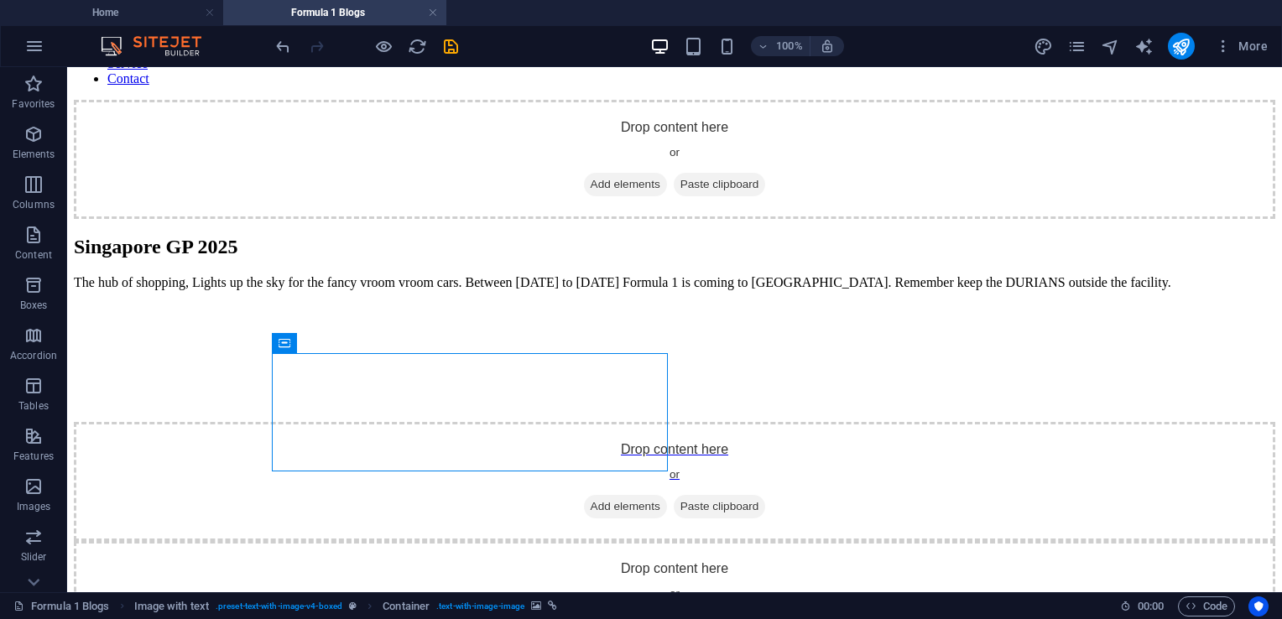
drag, startPoint x: 451, startPoint y: 356, endPoint x: 53, endPoint y: 319, distance: 399.4
click at [67, 319] on html "Skip to main content Menu Home About Service Contact Drop content here or Add e…" at bounding box center [674, 283] width 1215 height 768
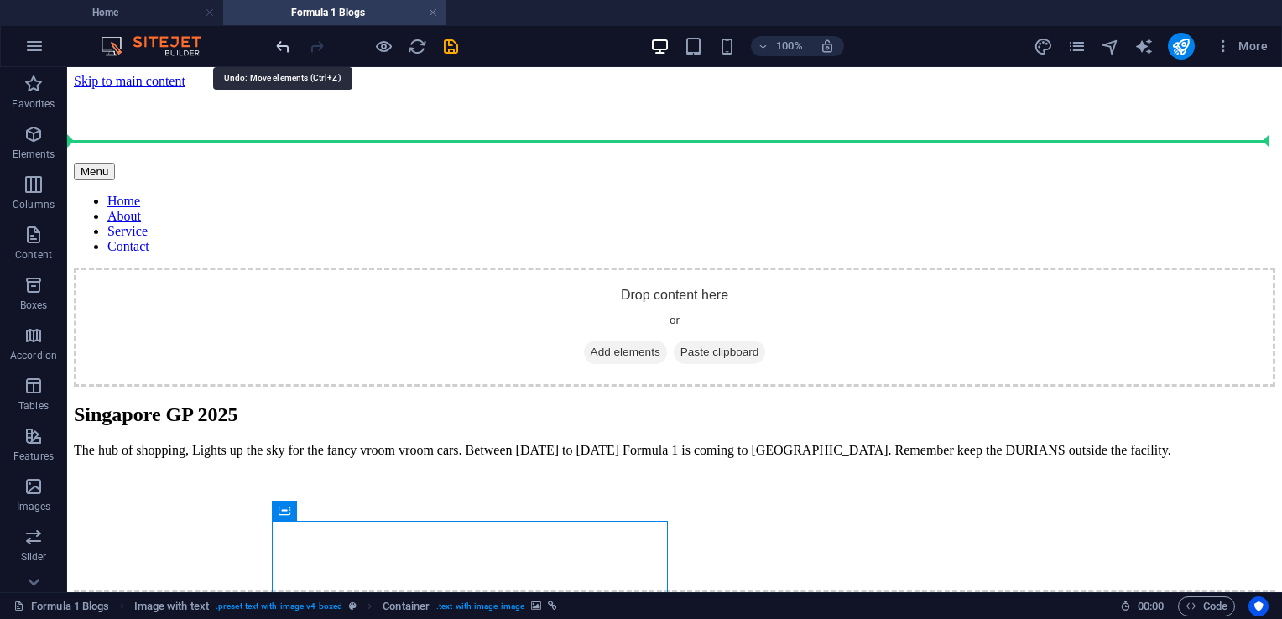
click at [284, 46] on icon "undo" at bounding box center [283, 46] width 19 height 19
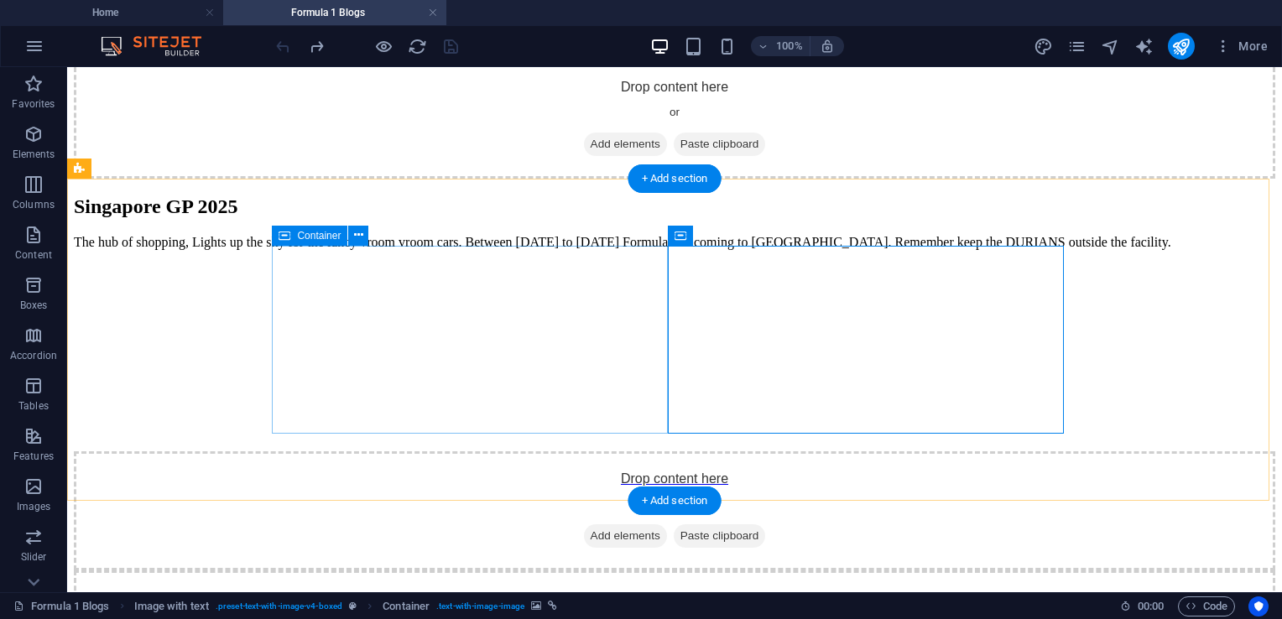
scroll to position [207, 0]
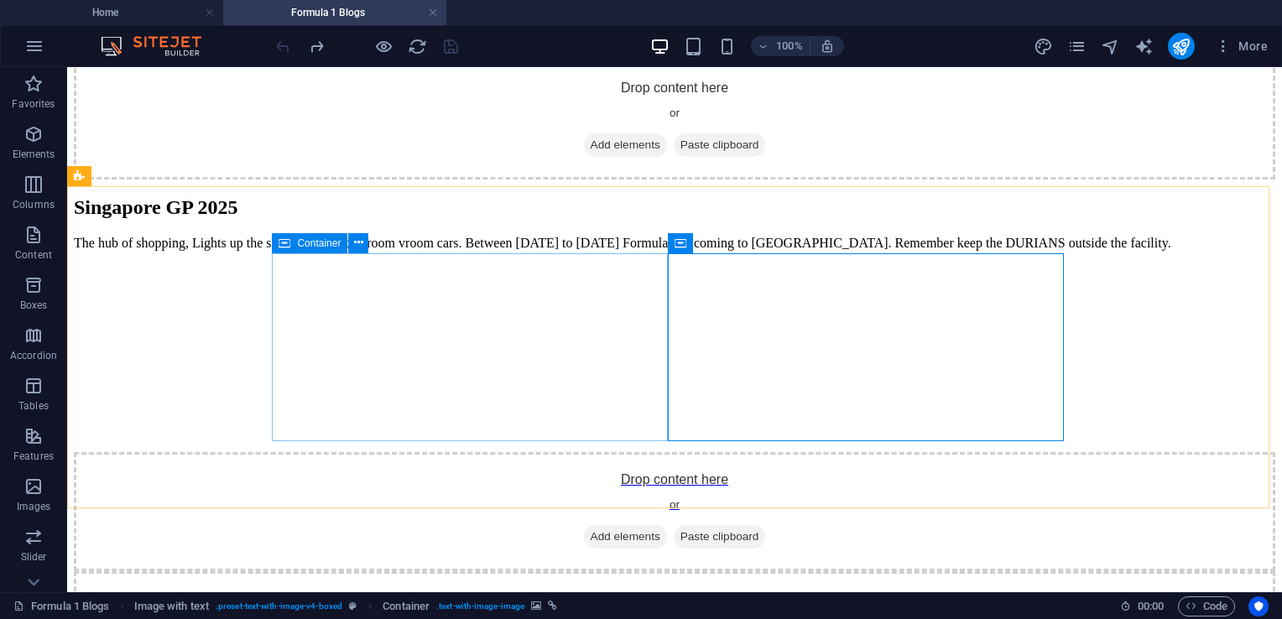
click at [316, 247] on span "Container" at bounding box center [319, 243] width 44 height 10
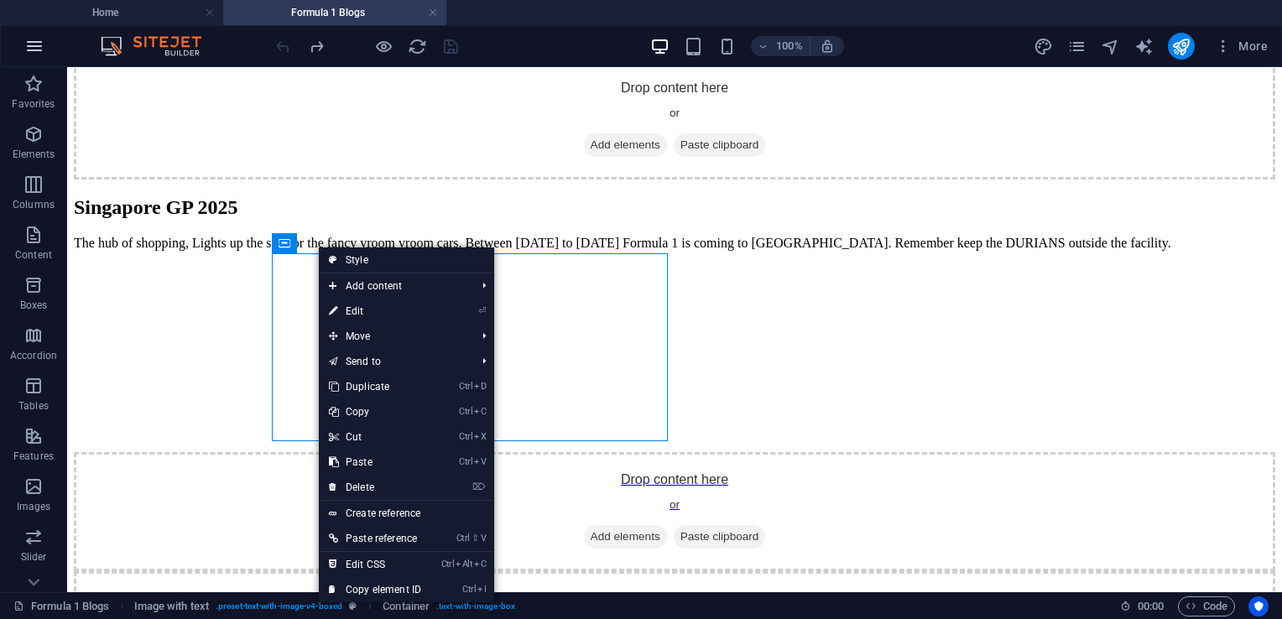
click at [39, 60] on button "button" at bounding box center [34, 46] width 40 height 40
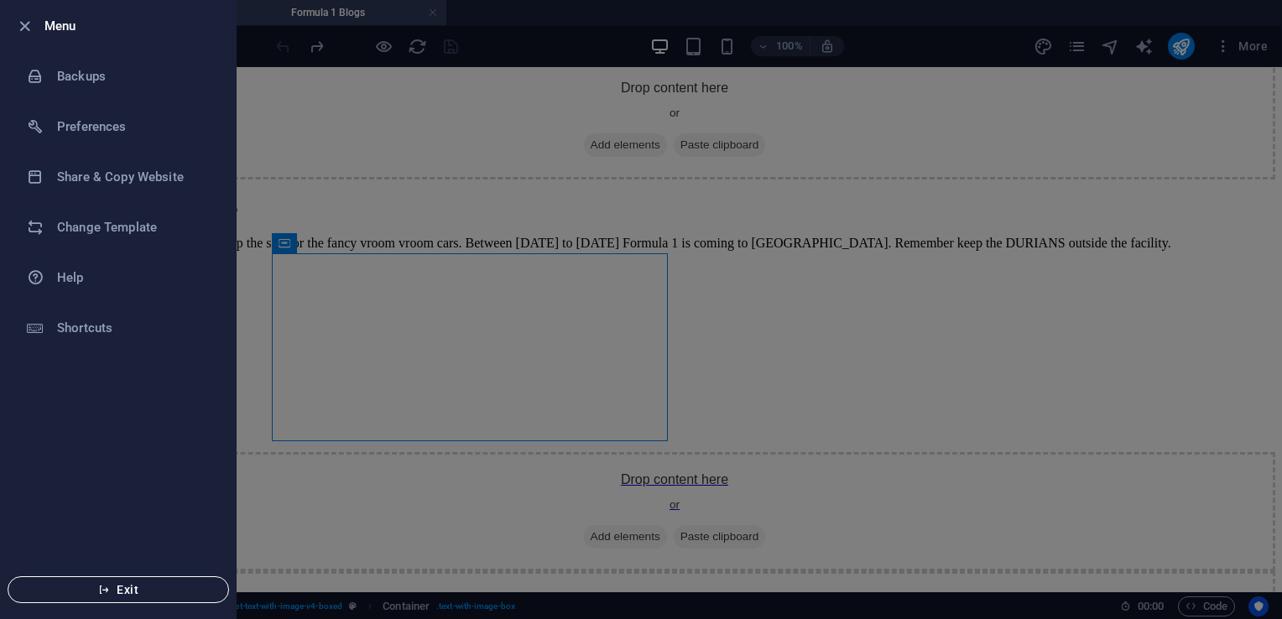
click at [132, 584] on span "Exit" at bounding box center [118, 589] width 193 height 13
